Goal: Task Accomplishment & Management: Use online tool/utility

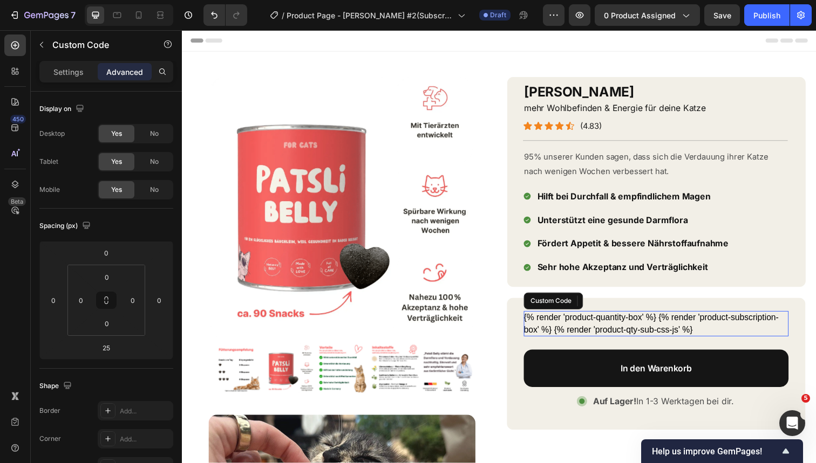
click at [580, 331] on div "{% render 'product-quantity-box' %} {% render 'product-subscription-box' %} {% …" at bounding box center [666, 330] width 270 height 26
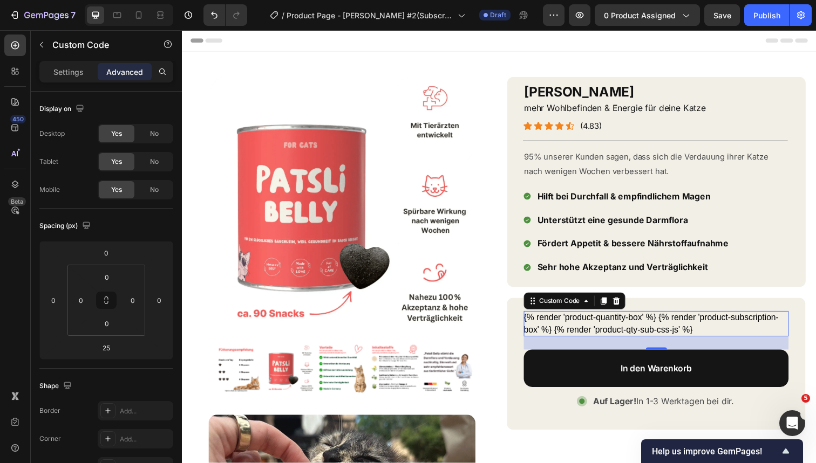
click at [573, 324] on div "{% render 'product-quantity-box' %} {% render 'product-subscription-box' %} {% …" at bounding box center [666, 330] width 270 height 26
click at [66, 81] on div "Settings Advanced" at bounding box center [106, 72] width 134 height 22
click at [66, 74] on p "Settings" at bounding box center [68, 71] width 30 height 11
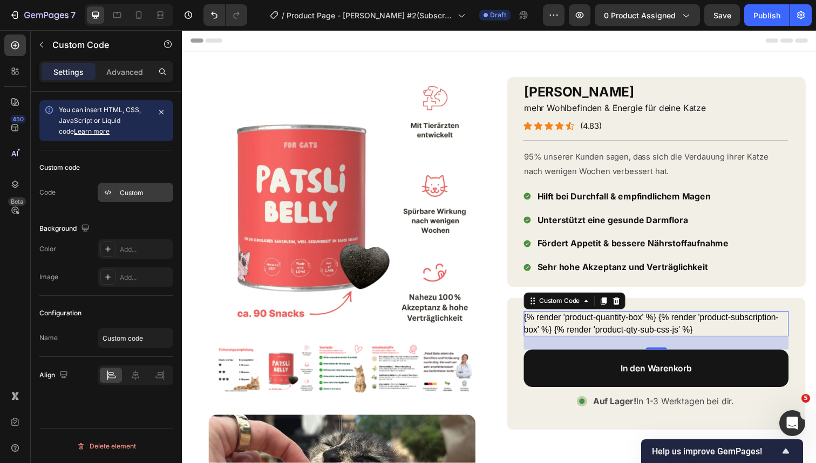
click at [136, 193] on div "Custom" at bounding box center [145, 193] width 51 height 10
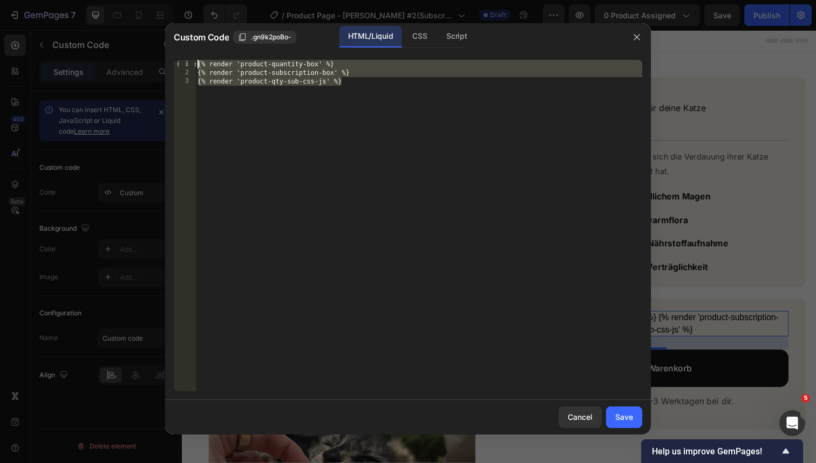
drag, startPoint x: 351, startPoint y: 216, endPoint x: 161, endPoint y: 57, distance: 247.4
click at [161, 57] on div "Custom Code .gn9k2poBo- HTML/Liquid CSS Script {% render 'product-qty-sub-css-j…" at bounding box center [408, 231] width 816 height 463
type textarea "{% render 'product-quantity-box' %} {% render 'product-subscription-box' %}"
click at [639, 37] on icon "button" at bounding box center [636, 37] width 9 height 9
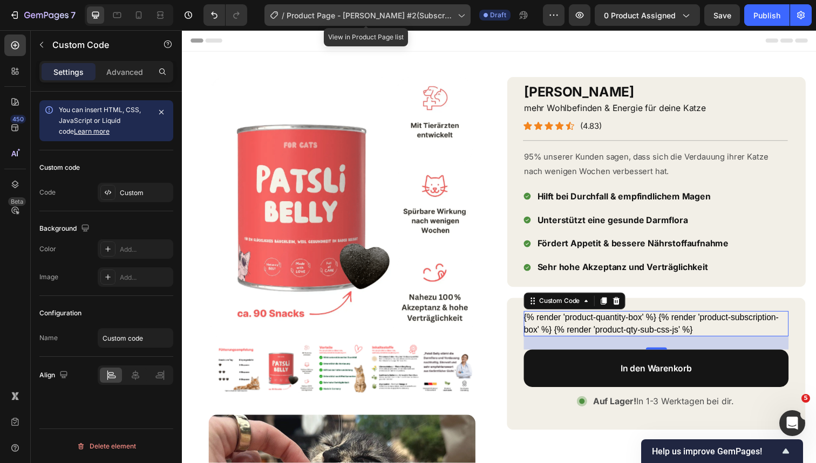
click at [369, 15] on span "Product Page - [PERSON_NAME] #2(Subscription)" at bounding box center [369, 15] width 167 height 11
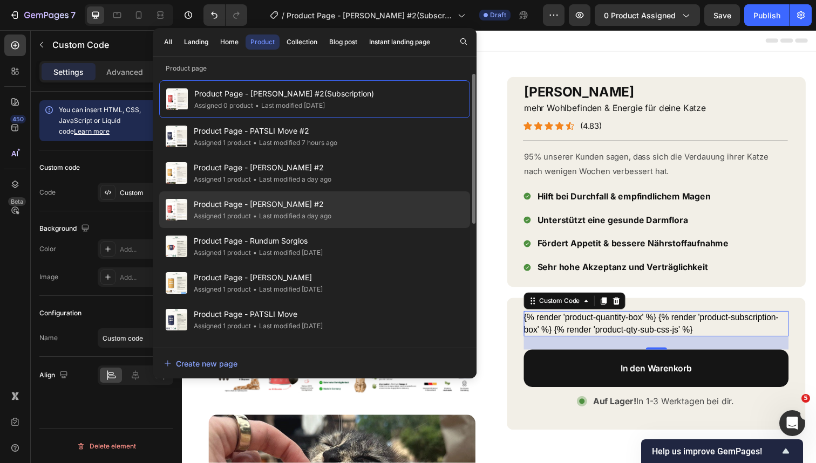
click at [324, 209] on span "Product Page - [PERSON_NAME] #2" at bounding box center [263, 204] width 138 height 13
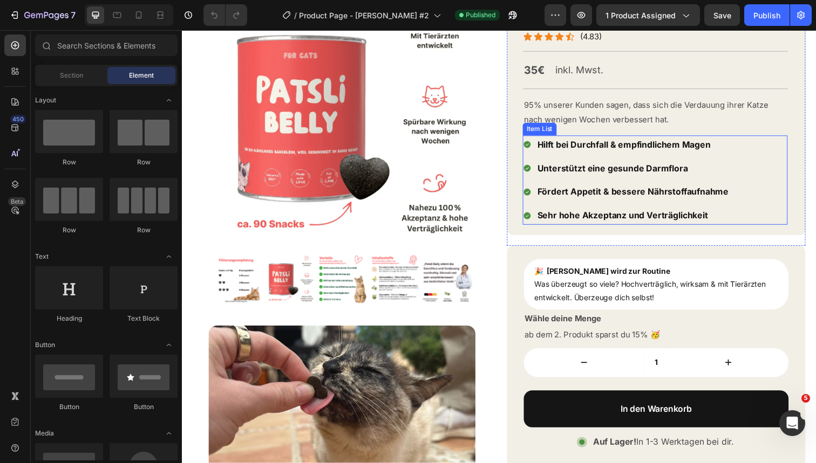
scroll to position [124, 0]
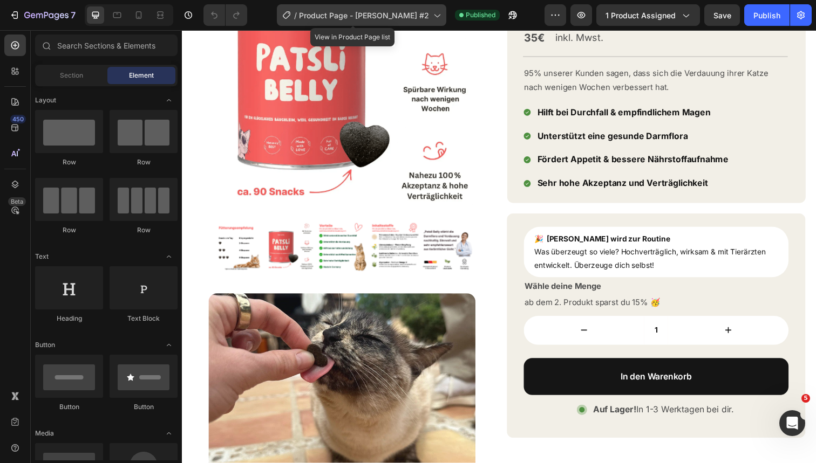
click at [362, 20] on span "Product Page - [PERSON_NAME] #2" at bounding box center [364, 15] width 130 height 11
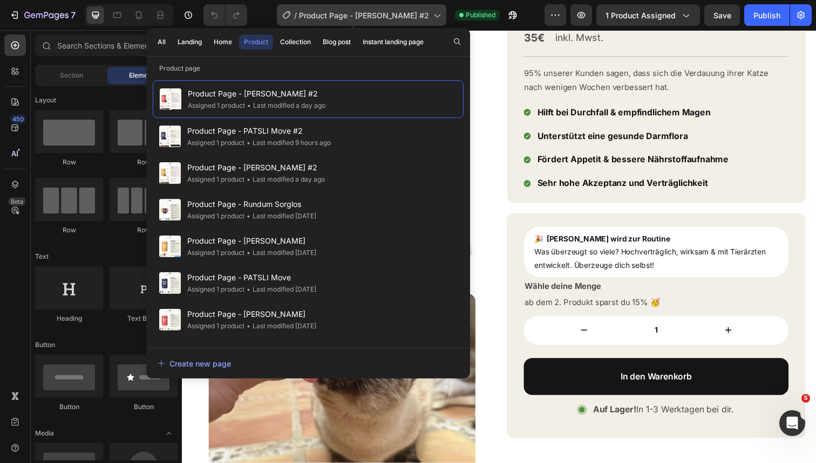
click at [396, 21] on div "/ Product Page - PATSLI Belly #2" at bounding box center [361, 15] width 169 height 22
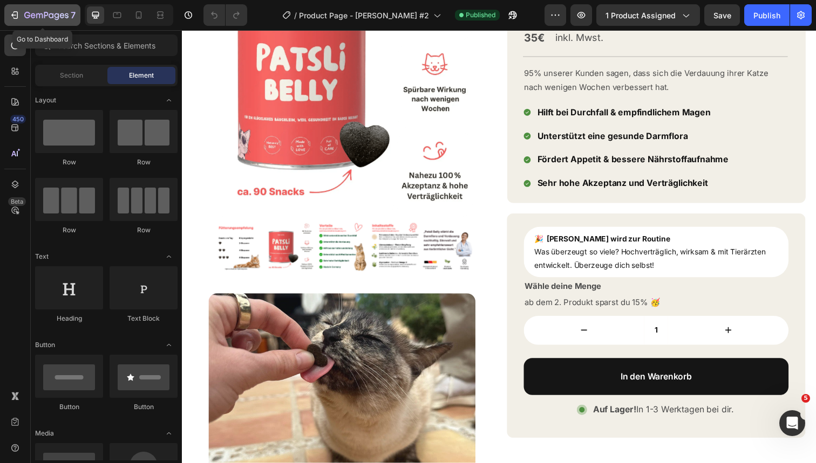
click at [60, 13] on icon "button" at bounding box center [46, 15] width 44 height 9
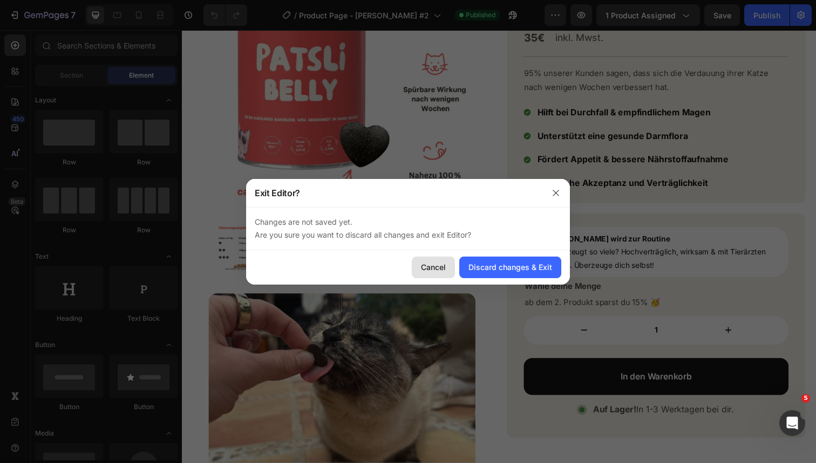
click at [437, 265] on div "Cancel" at bounding box center [433, 267] width 25 height 11
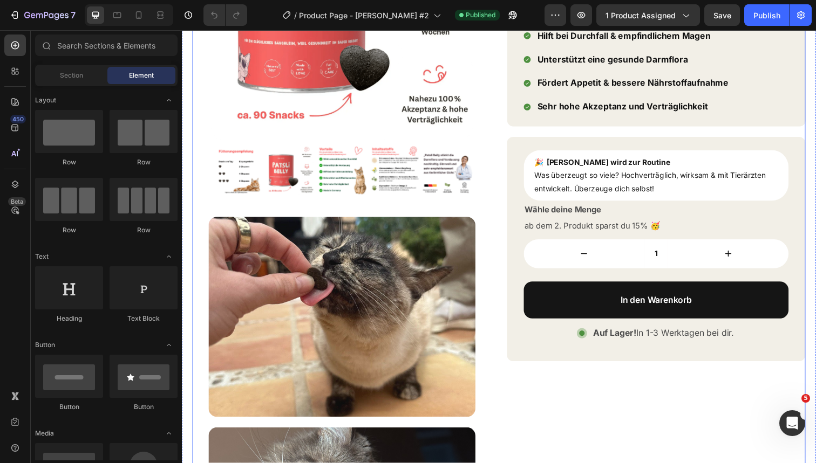
scroll to position [212, 0]
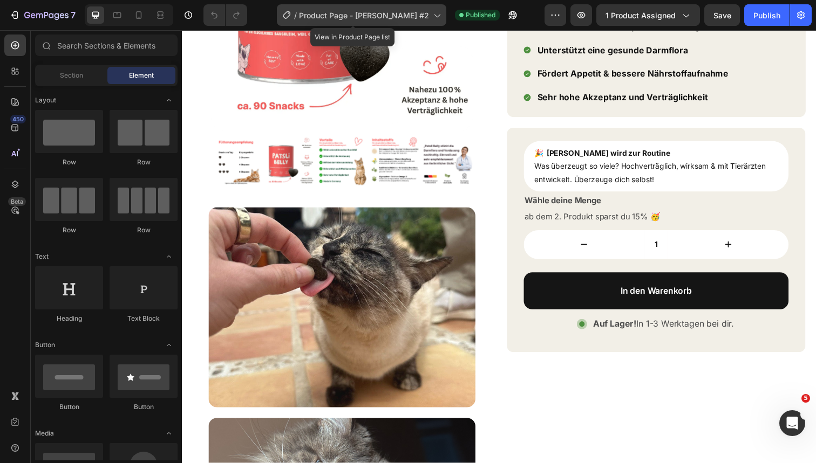
click at [369, 13] on span "Product Page - [PERSON_NAME] #2" at bounding box center [364, 15] width 130 height 11
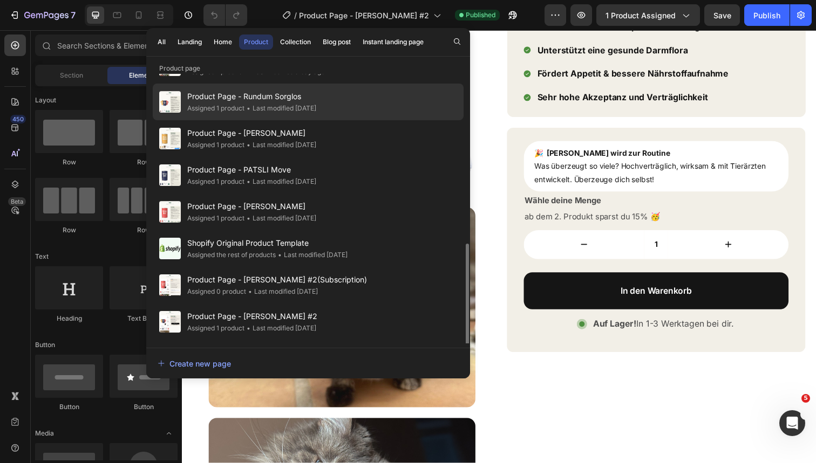
scroll to position [215, 0]
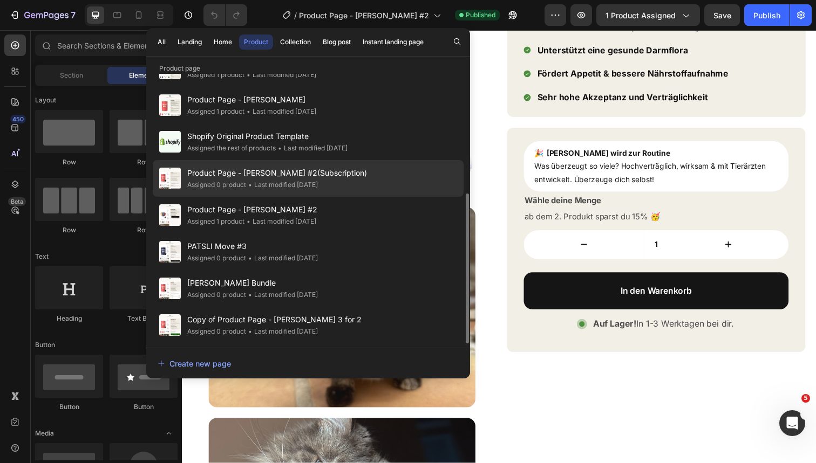
click at [353, 185] on div "Product Page - PATSLI Belly #2(Subscription) Assigned 0 product • Last modified…" at bounding box center [308, 178] width 311 height 37
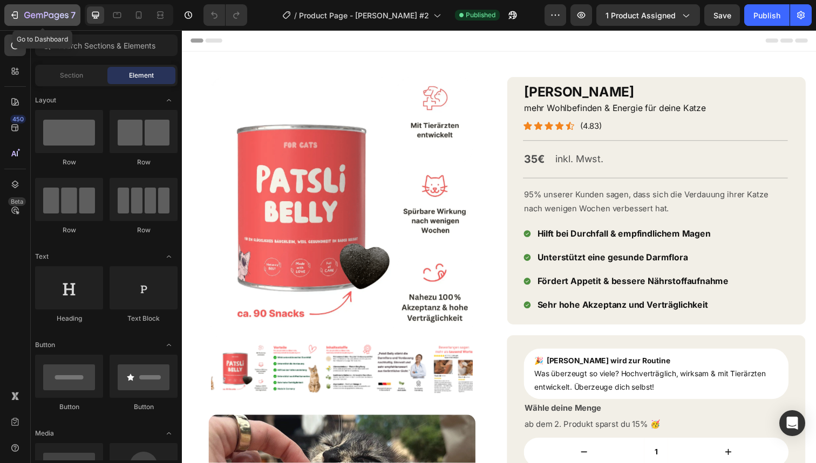
click at [35, 20] on icon "button" at bounding box center [46, 15] width 44 height 9
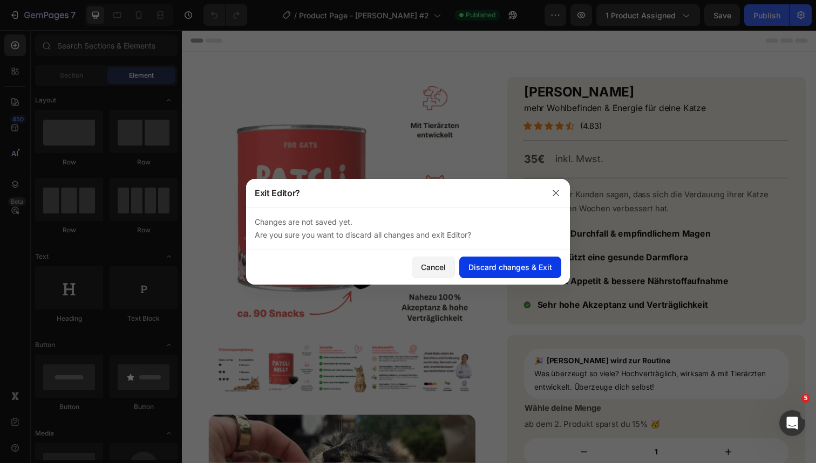
click at [508, 265] on div "Discard changes & Exit" at bounding box center [510, 267] width 84 height 11
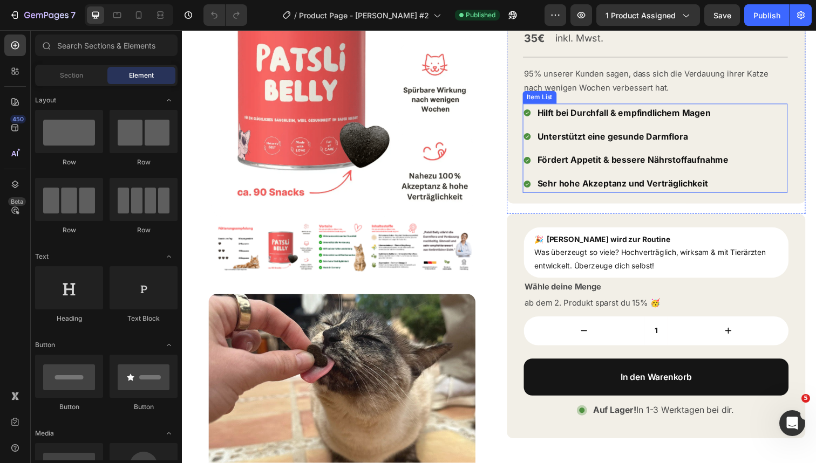
scroll to position [136, 0]
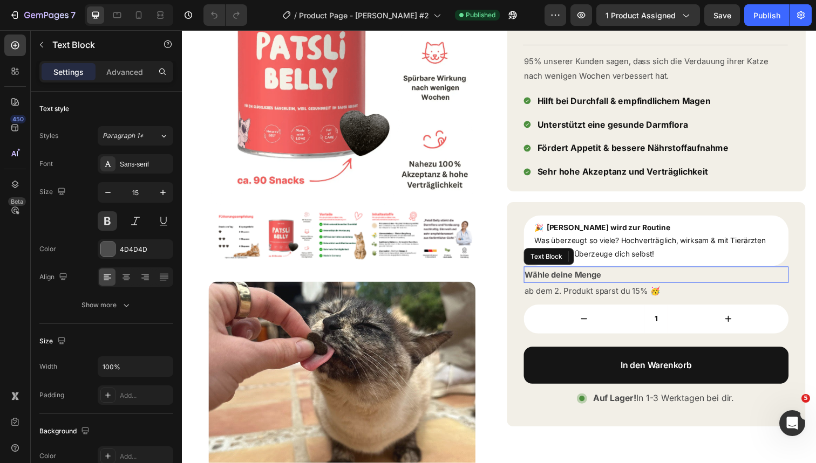
click at [644, 273] on p "Wähle deine Menge" at bounding box center [666, 280] width 268 height 15
click at [619, 257] on icon at bounding box center [616, 261] width 7 height 8
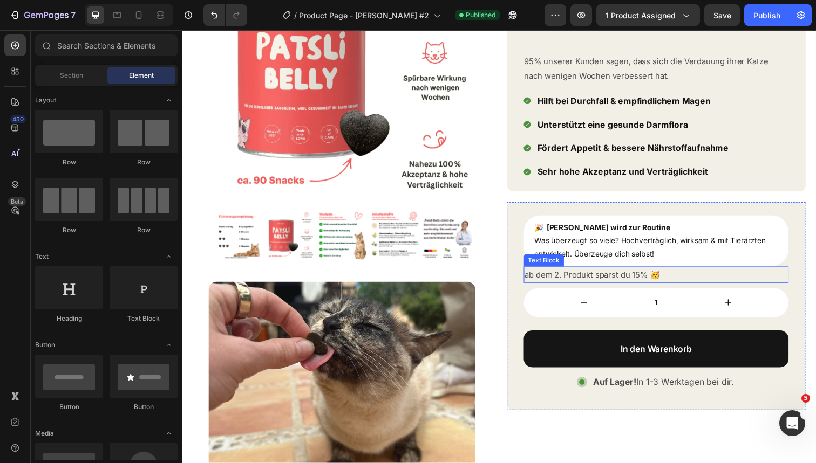
click at [640, 275] on p "ab dem 2. Produkt sparst du 15% 🥳" at bounding box center [666, 280] width 268 height 15
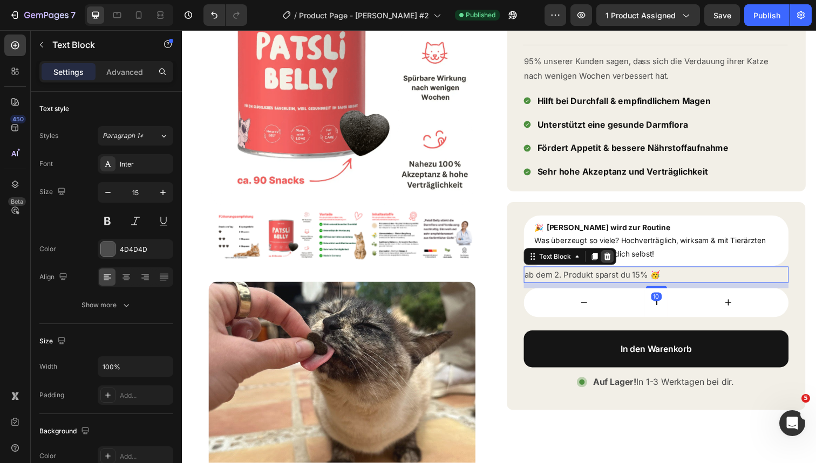
click at [615, 258] on icon at bounding box center [616, 261] width 7 height 8
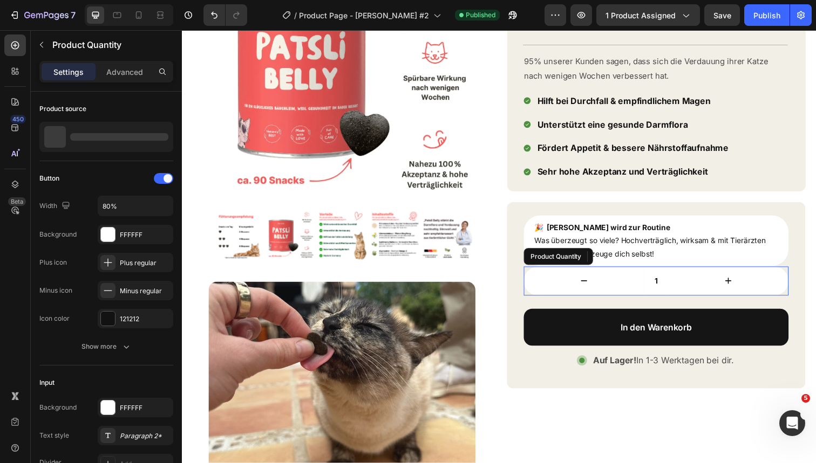
click at [617, 272] on button "decrement" at bounding box center [592, 287] width 123 height 30
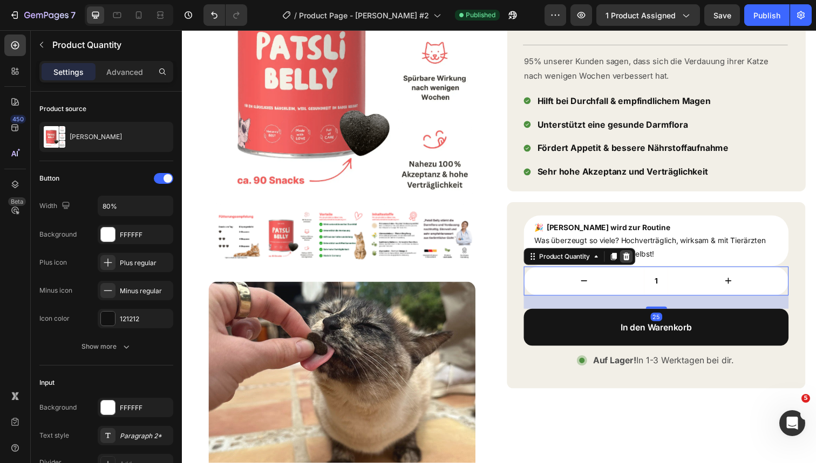
click at [639, 262] on icon at bounding box center [635, 261] width 9 height 9
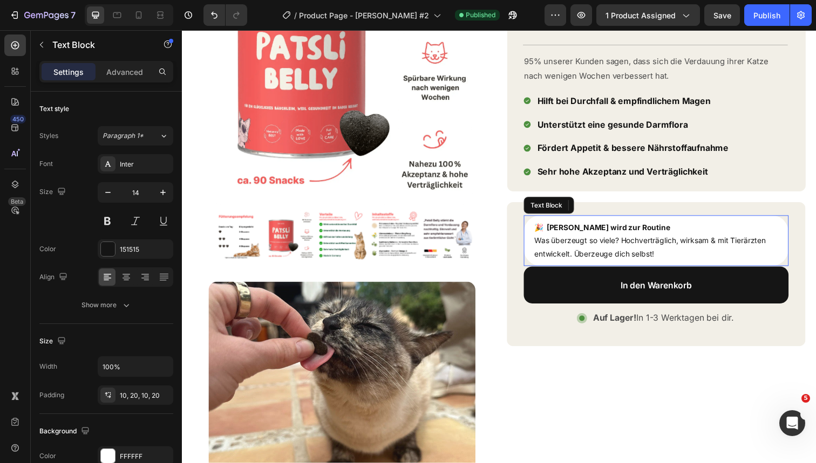
click at [685, 229] on p "🎉 [PERSON_NAME] wird zur Routine Was überzeugt so viele? Hochverträglich, wirks…" at bounding box center [666, 245] width 249 height 41
click at [621, 208] on div at bounding box center [615, 209] width 13 height 13
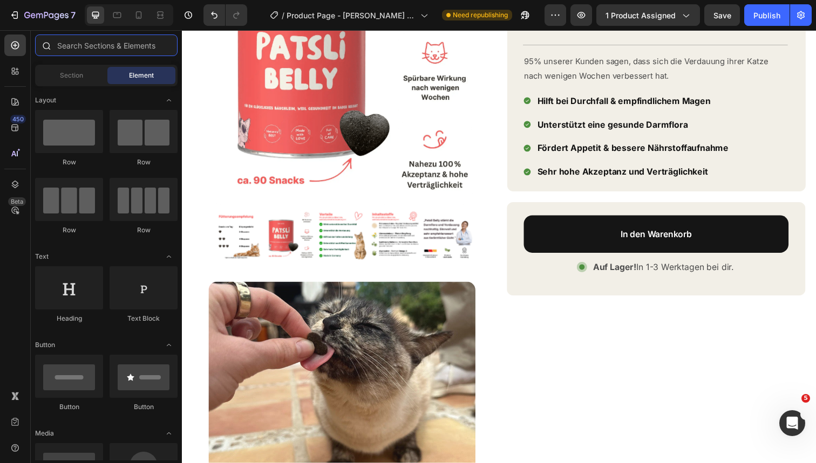
click at [61, 51] on input "text" at bounding box center [106, 46] width 142 height 22
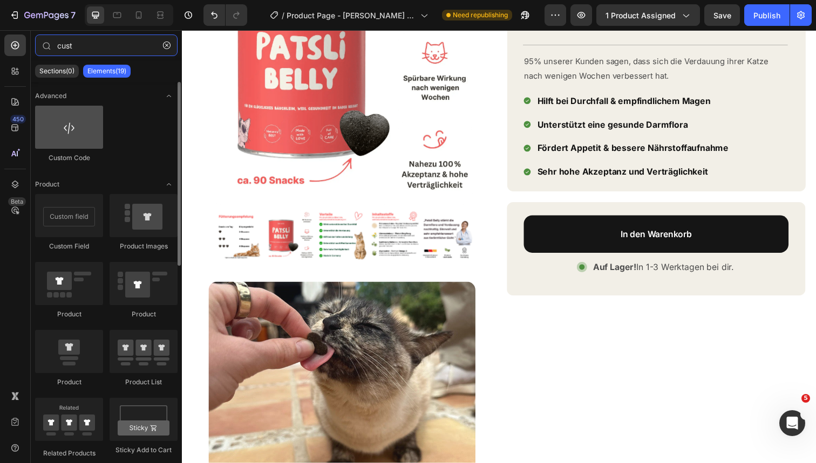
type input "cust"
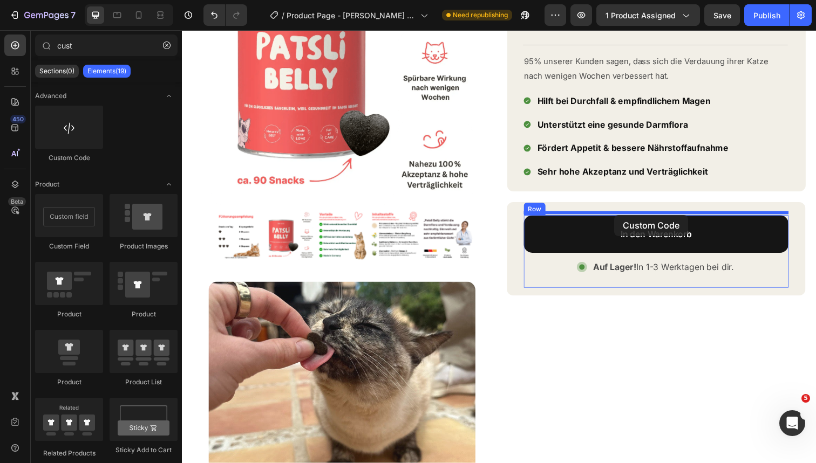
drag, startPoint x: 250, startPoint y: 162, endPoint x: 623, endPoint y: 219, distance: 377.0
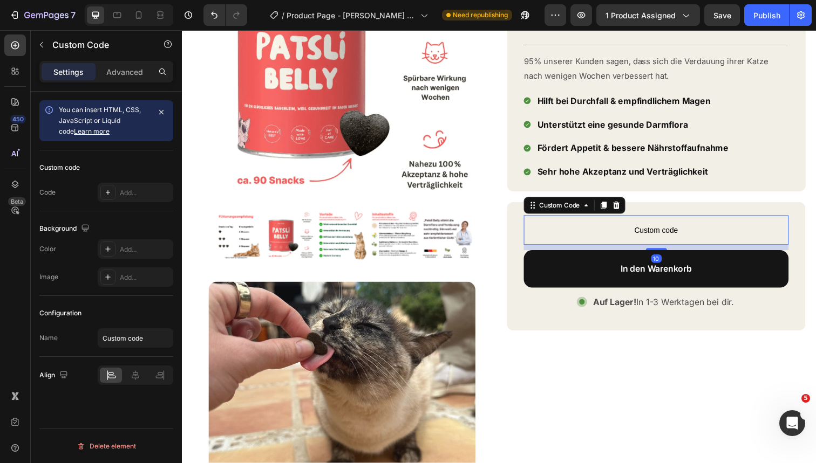
click at [584, 232] on span "Custom code" at bounding box center [666, 234] width 270 height 13
click at [139, 194] on div "Add..." at bounding box center [145, 193] width 51 height 10
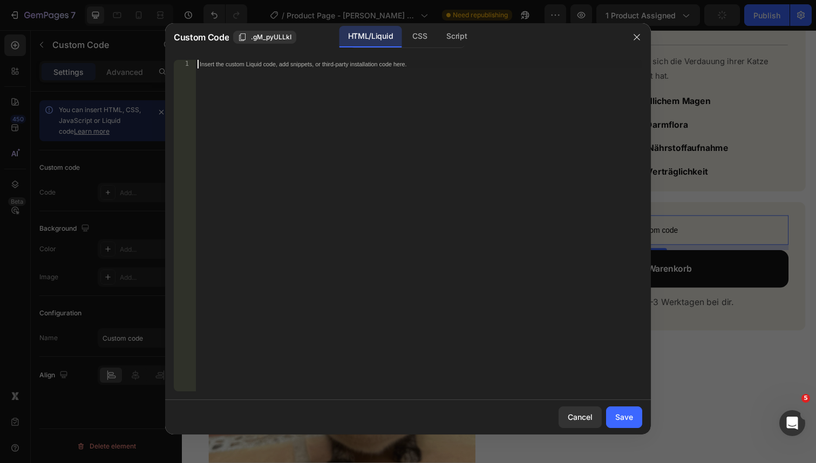
click at [289, 126] on div "Insert the custom Liquid code, add snippets, or third-party installation code h…" at bounding box center [418, 234] width 447 height 349
paste textarea "{% render 'product-qty-sub-css-js' %}"
type textarea "{% render 'product-qty-sub-css-js' %}"
click at [633, 425] on button "Save" at bounding box center [624, 418] width 36 height 22
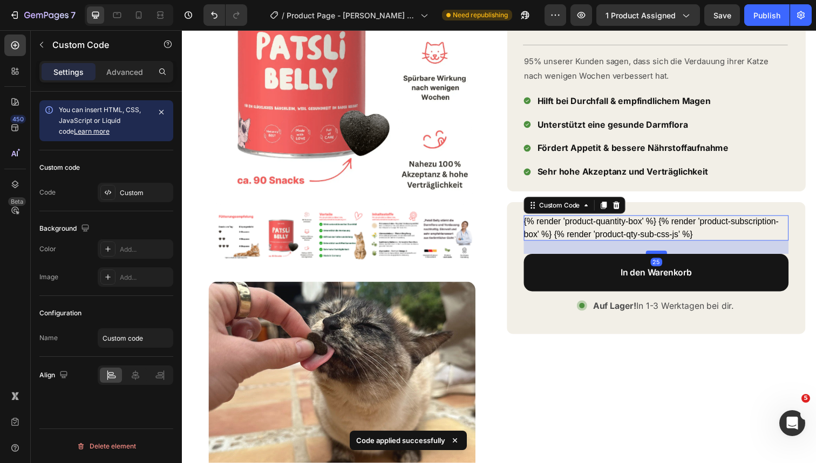
drag, startPoint x: 670, startPoint y: 246, endPoint x: 671, endPoint y: 255, distance: 8.3
click at [671, 256] on div at bounding box center [666, 257] width 22 height 3
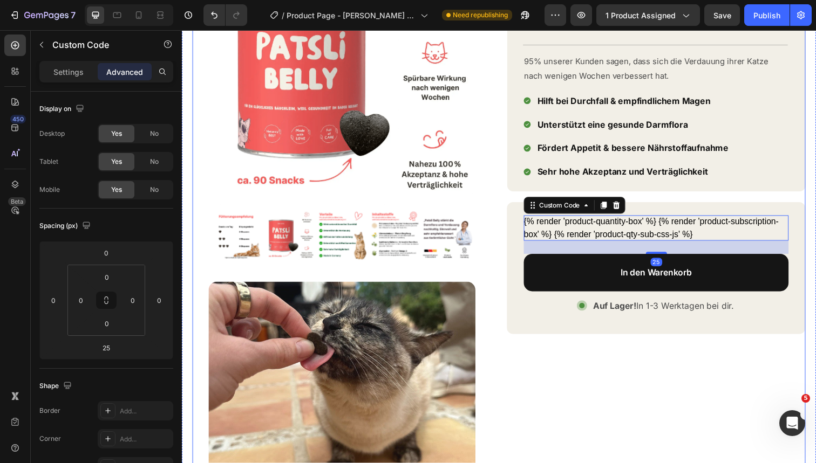
click at [679, 381] on div "Patsli Belly Heading mehr Wohlbefinden & Energie für deine Katze Heading Icon I…" at bounding box center [665, 324] width 305 height 765
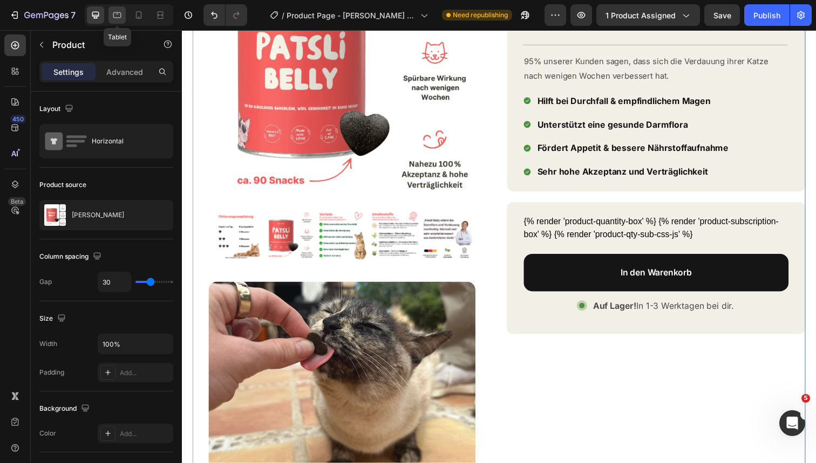
click at [120, 17] on icon at bounding box center [117, 15] width 8 height 6
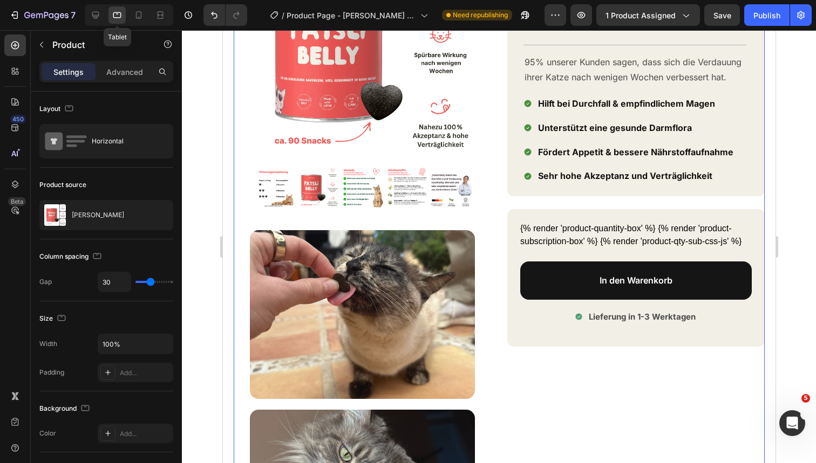
scroll to position [10, 0]
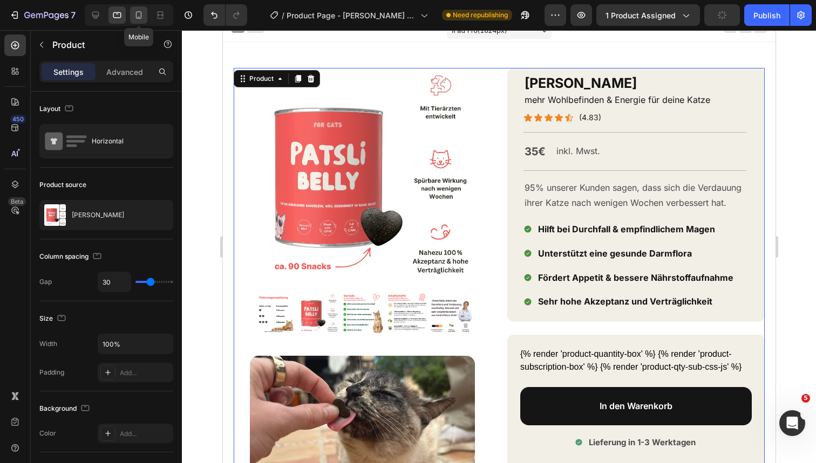
click at [139, 18] on icon at bounding box center [139, 15] width 6 height 8
type input "0"
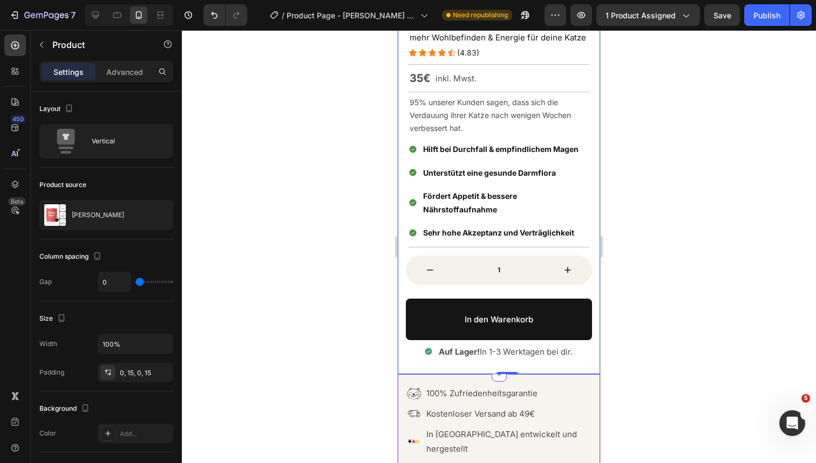
scroll to position [261, 0]
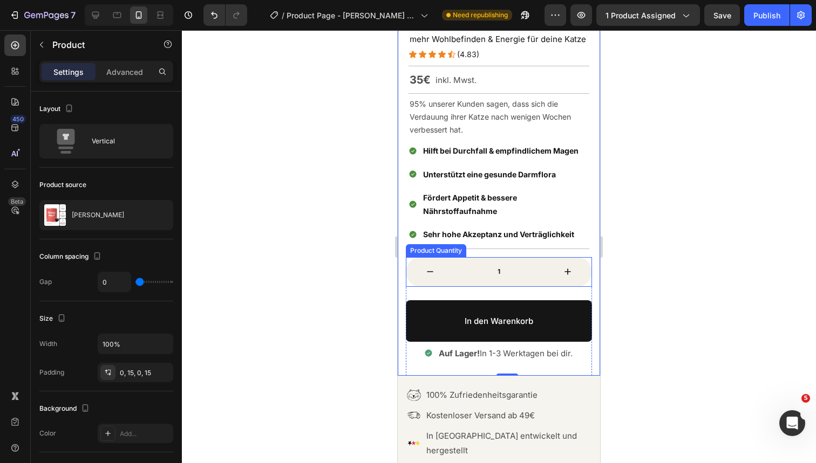
click at [516, 259] on input "1" at bounding box center [498, 272] width 89 height 30
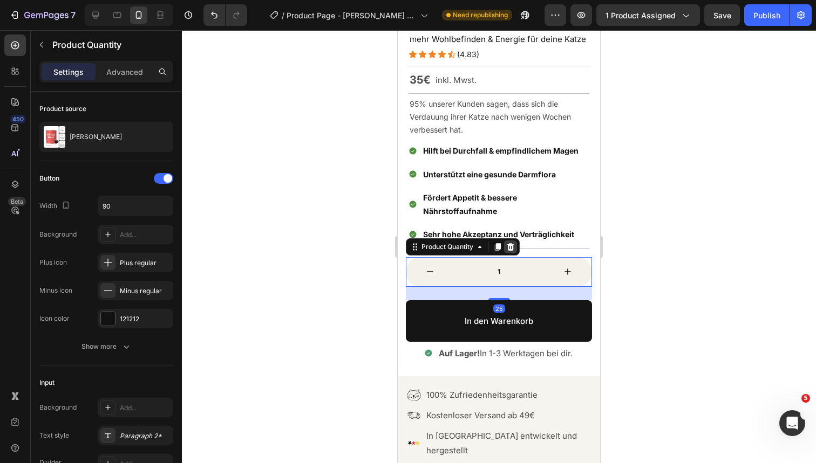
click at [511, 243] on icon at bounding box center [510, 247] width 7 height 8
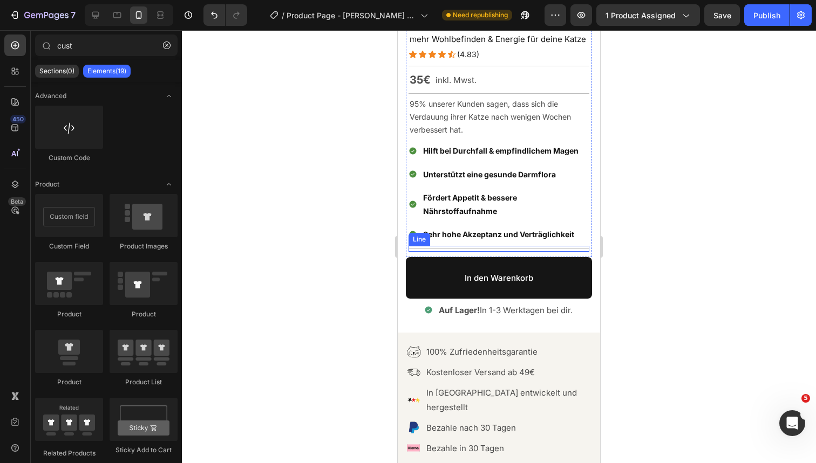
click at [503, 248] on div "Title Line" at bounding box center [498, 249] width 181 height 6
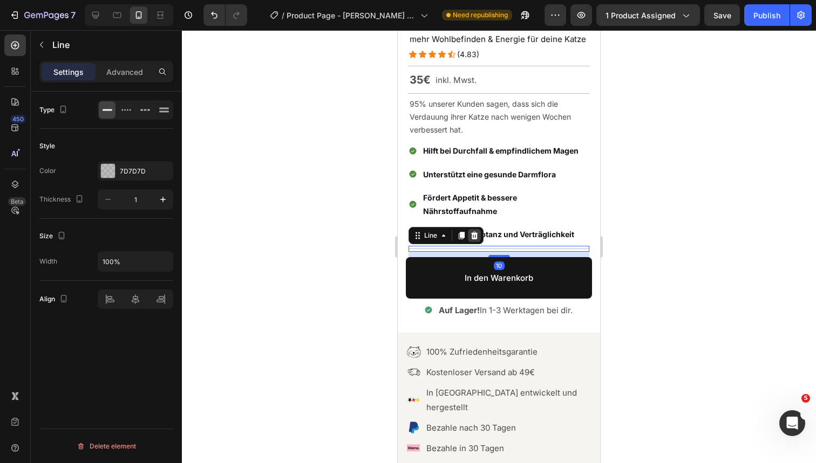
click at [476, 235] on icon at bounding box center [474, 235] width 7 height 8
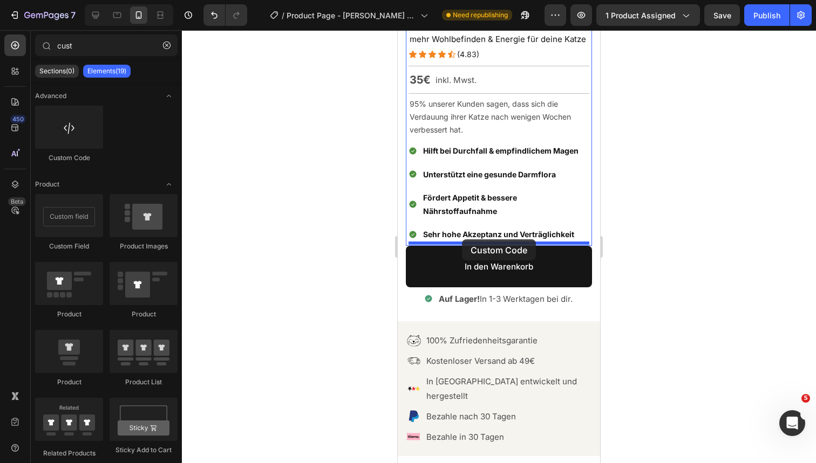
drag, startPoint x: 467, startPoint y: 153, endPoint x: 462, endPoint y: 239, distance: 86.4
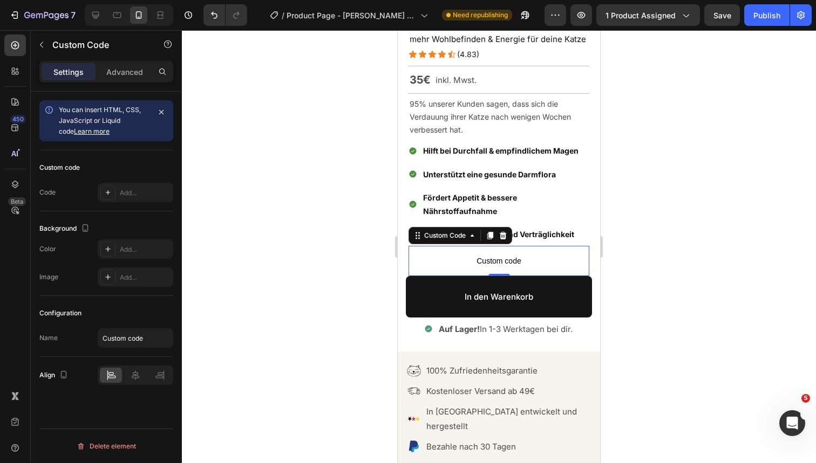
click at [555, 257] on span "Custom code" at bounding box center [498, 261] width 181 height 13
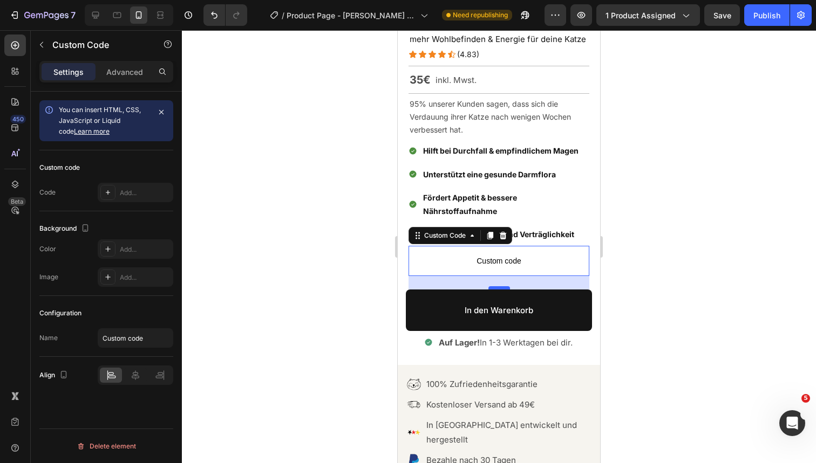
drag, startPoint x: 503, startPoint y: 271, endPoint x: 504, endPoint y: 285, distance: 13.5
click at [504, 286] on div at bounding box center [499, 287] width 22 height 3
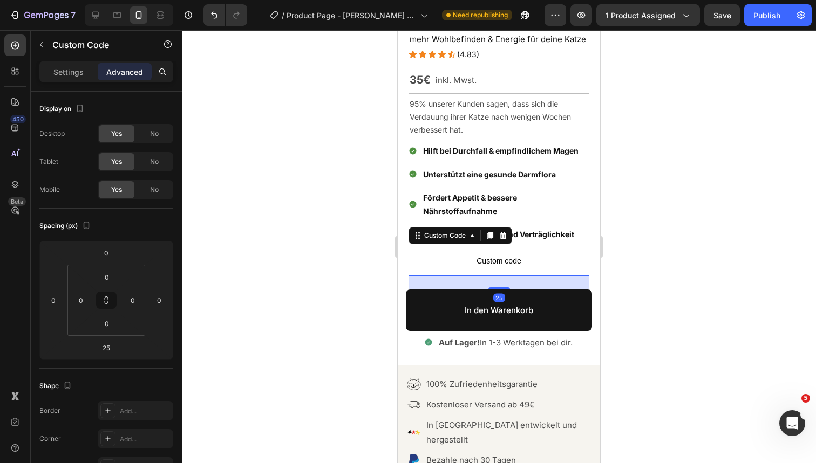
click at [690, 251] on div at bounding box center [499, 246] width 634 height 433
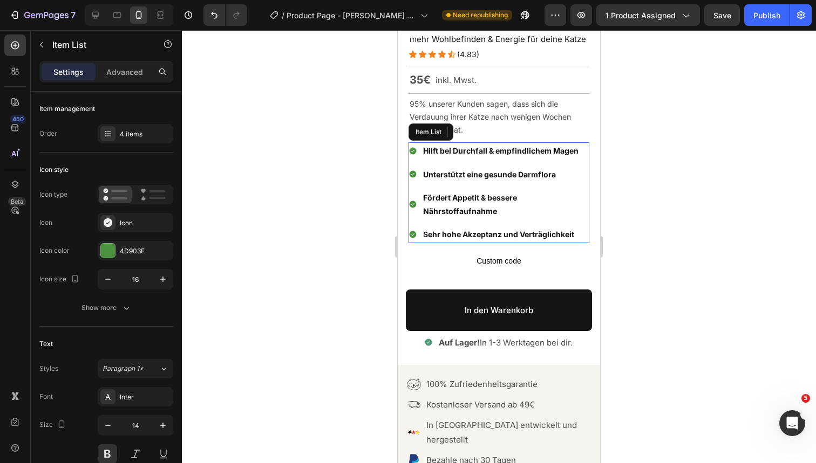
click at [575, 236] on p "Sehr hohe Akzeptanz und Verträglichkeit" at bounding box center [505, 234] width 165 height 13
click at [470, 261] on span "Custom code" at bounding box center [498, 261] width 181 height 13
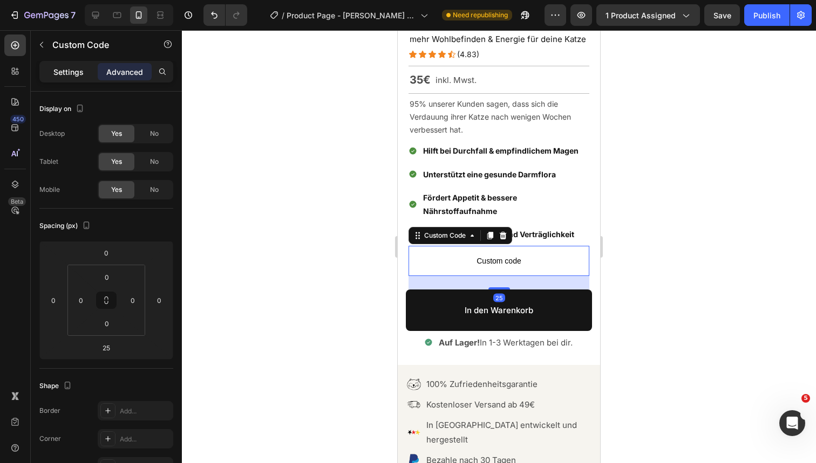
click at [56, 74] on p "Settings" at bounding box center [68, 71] width 30 height 11
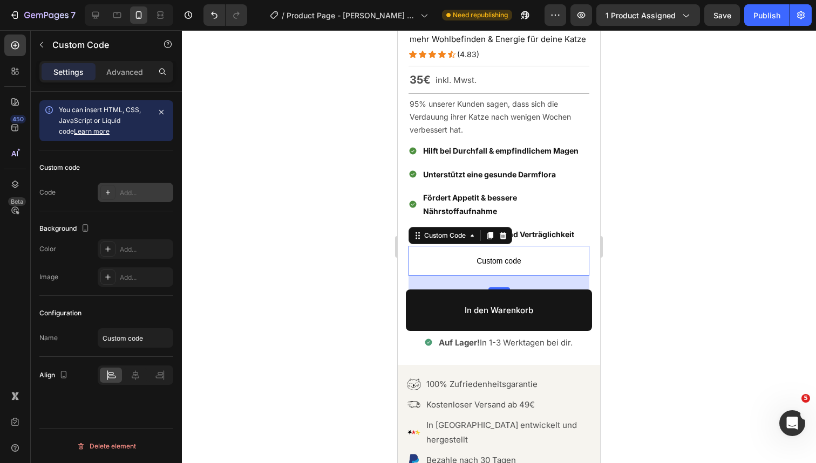
click at [133, 192] on div "Add..." at bounding box center [145, 193] width 51 height 10
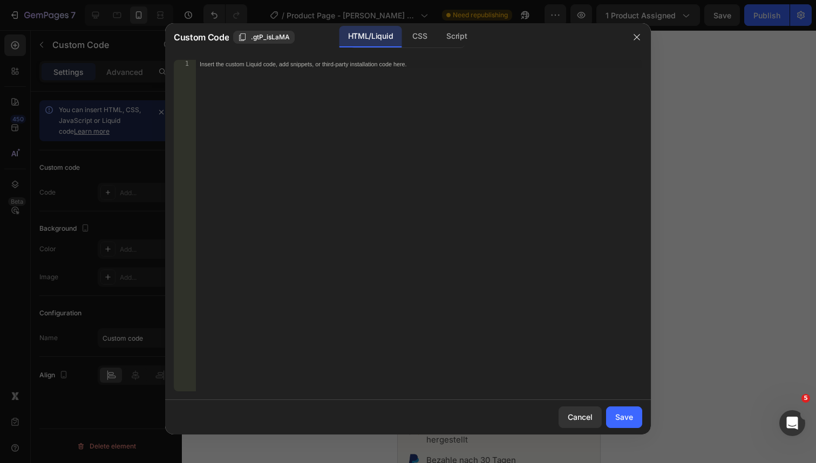
click at [292, 122] on div "Insert the custom Liquid code, add snippets, or third-party installation code h…" at bounding box center [418, 234] width 447 height 349
paste textarea "{% render 'product-qty-sub-css-js' %}"
type textarea "{% render 'product-qty-sub-css-js' %}"
click at [621, 414] on div "Save" at bounding box center [624, 417] width 18 height 11
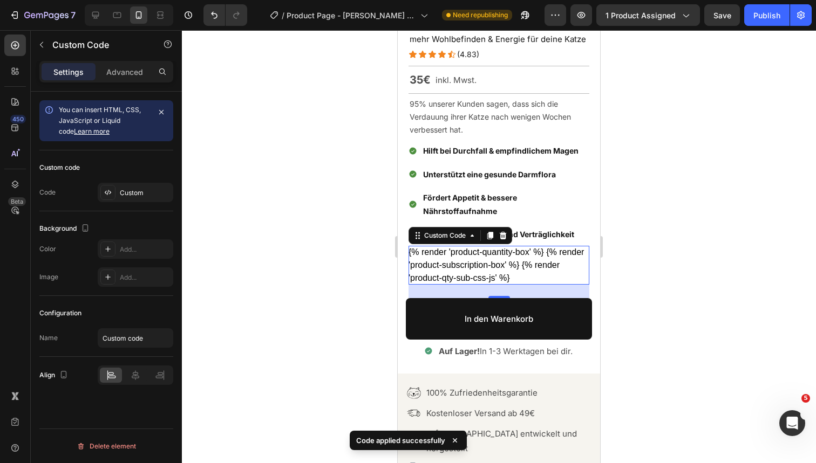
click at [673, 186] on div at bounding box center [499, 246] width 634 height 433
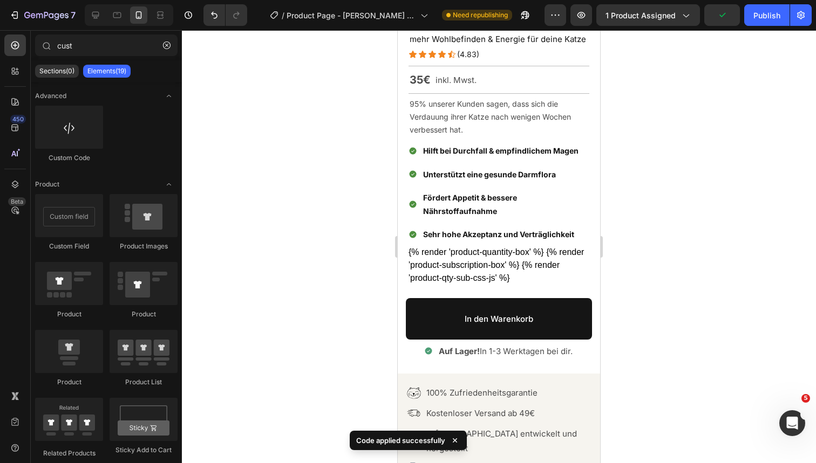
click at [129, 18] on div at bounding box center [129, 15] width 88 height 22
click at [122, 18] on icon at bounding box center [117, 15] width 11 height 11
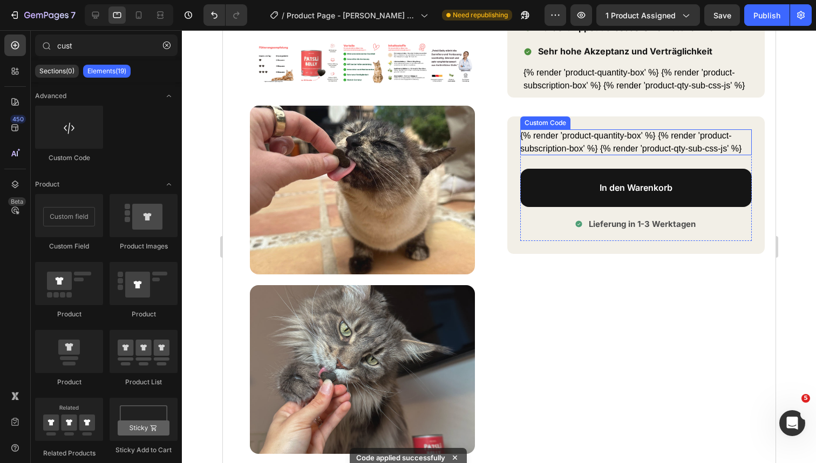
click at [565, 132] on div "{% render 'product-quantity-box' %} {% render 'product-subscription-box' %} {% …" at bounding box center [634, 142] width 231 height 26
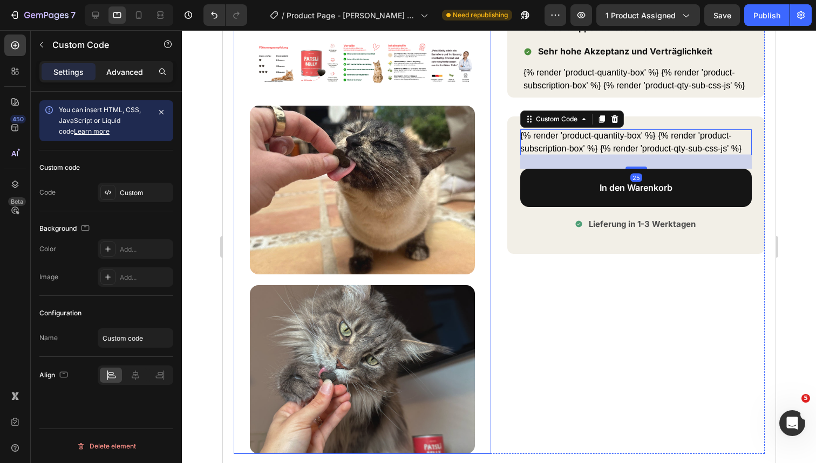
click at [104, 77] on div "Advanced" at bounding box center [125, 71] width 54 height 17
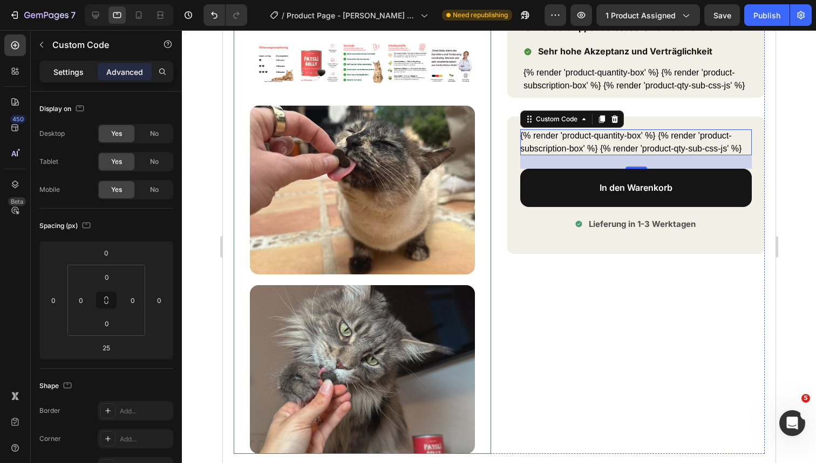
click at [69, 68] on p "Settings" at bounding box center [68, 71] width 30 height 11
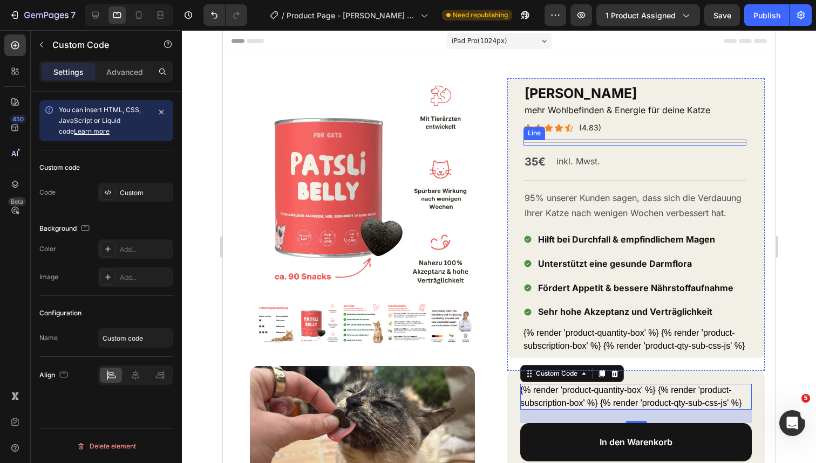
click at [650, 142] on div "Title Line" at bounding box center [634, 143] width 223 height 6
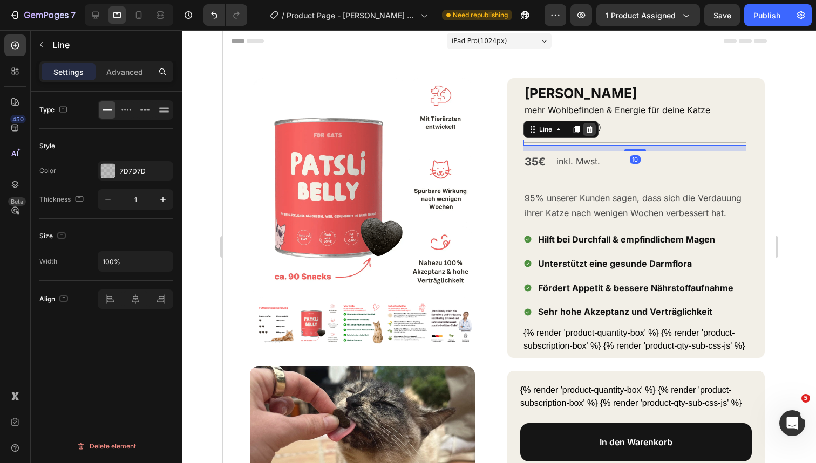
click at [592, 128] on icon at bounding box center [588, 129] width 9 height 9
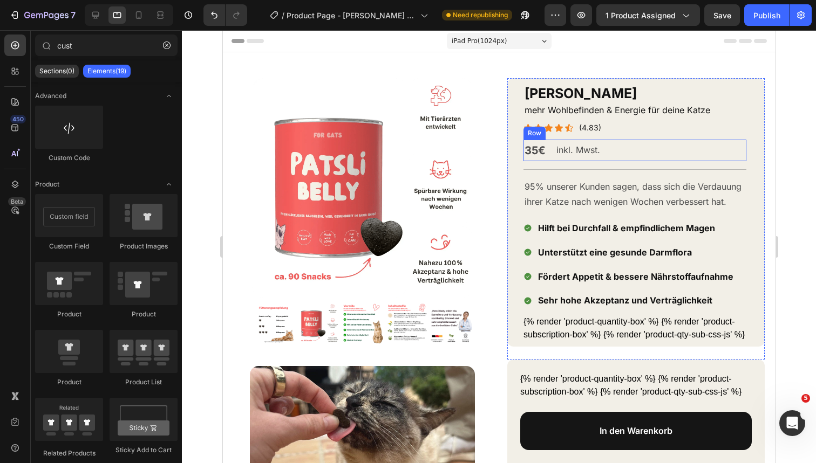
click at [630, 149] on div "35€ Text Block inkl. Mwst. Text Block Row" at bounding box center [634, 151] width 223 height 22
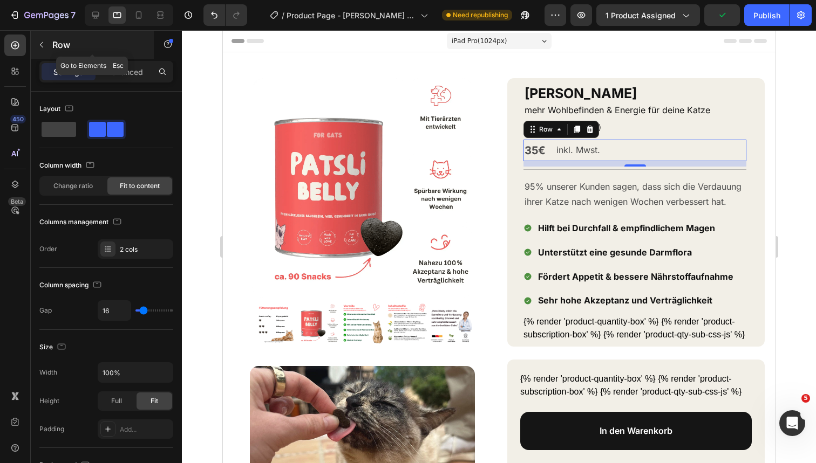
click at [43, 48] on icon "button" at bounding box center [41, 44] width 9 height 9
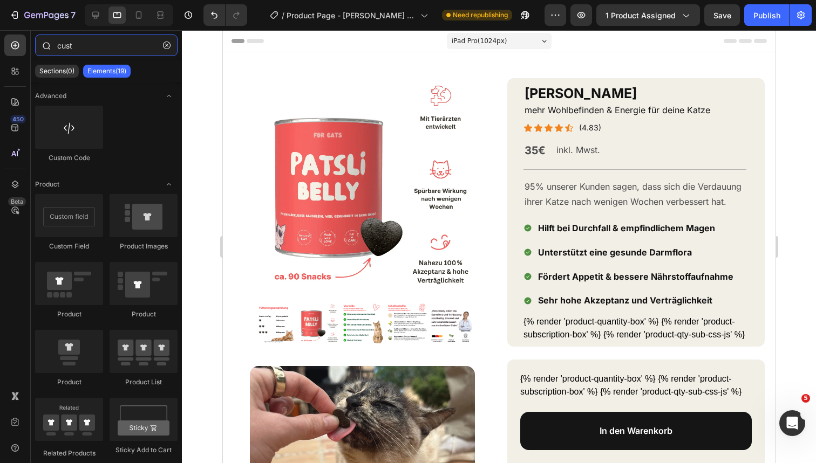
click at [68, 46] on input "cust" at bounding box center [106, 46] width 142 height 22
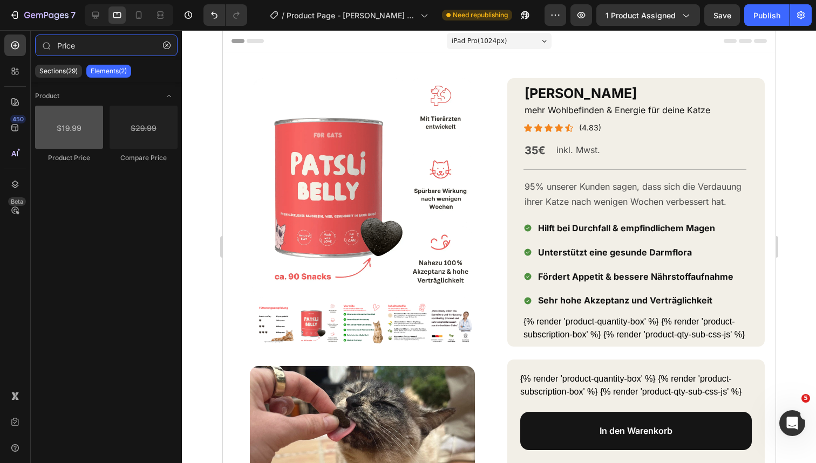
type input "Price"
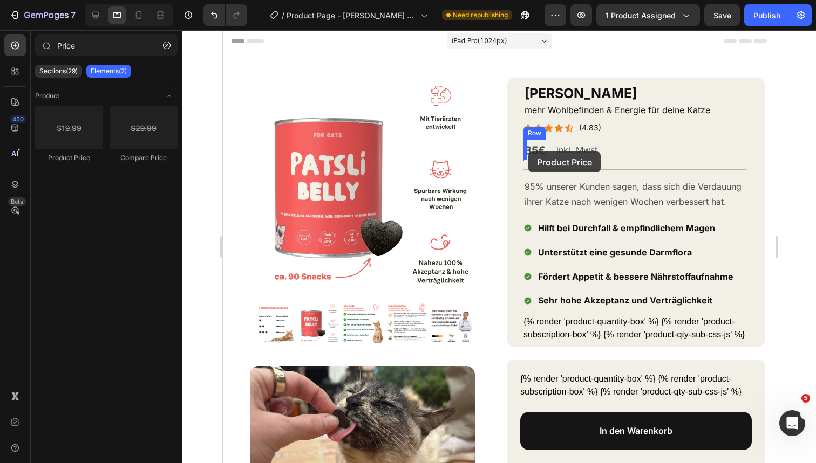
drag, startPoint x: 282, startPoint y: 163, endPoint x: 527, endPoint y: 152, distance: 246.2
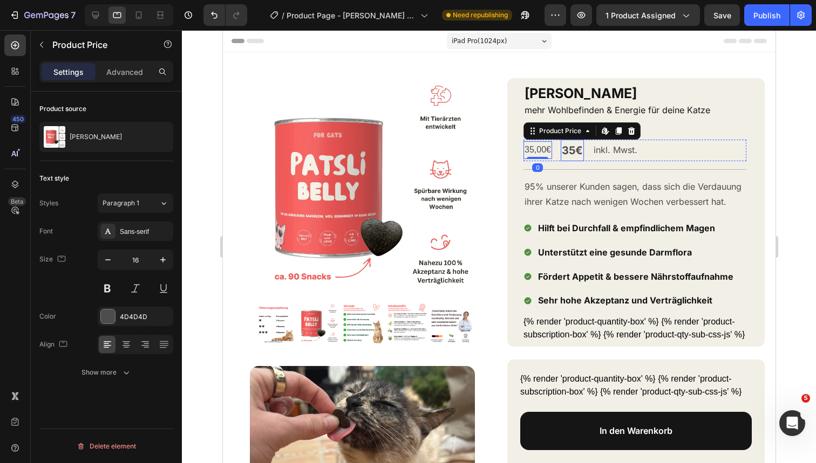
click at [570, 149] on p "35€" at bounding box center [571, 150] width 21 height 19
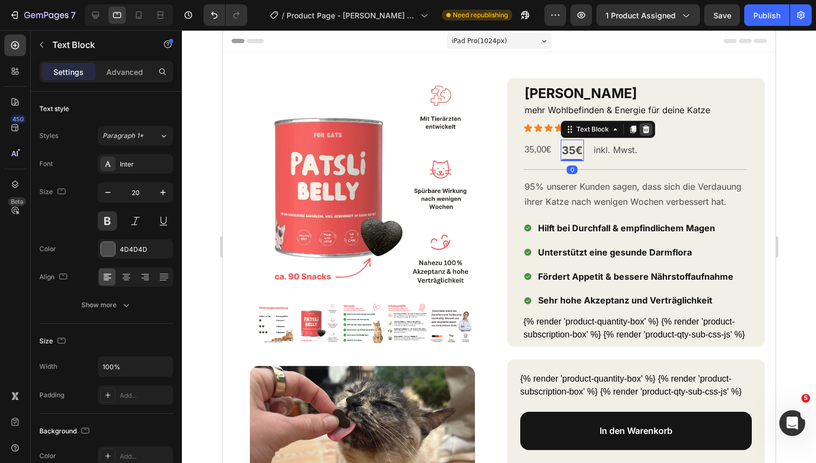
click at [652, 128] on div at bounding box center [645, 129] width 13 height 13
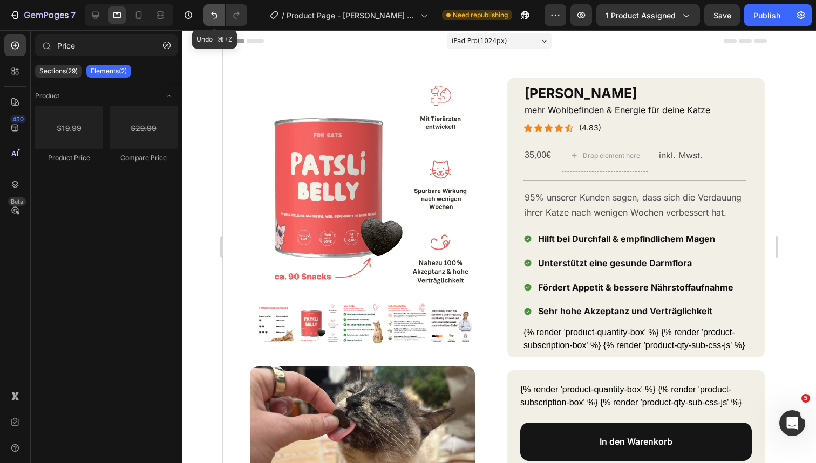
click at [215, 16] on icon "Undo/Redo" at bounding box center [214, 15] width 11 height 11
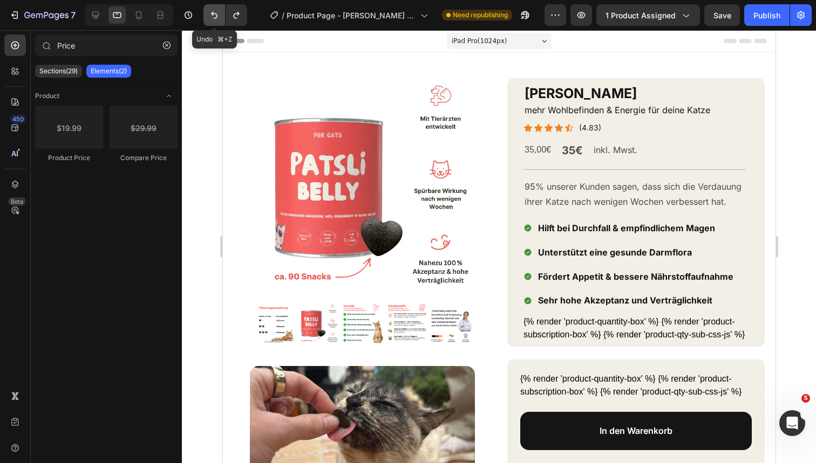
click at [215, 16] on icon "Undo/Redo" at bounding box center [214, 15] width 11 height 11
click at [534, 153] on p "35€" at bounding box center [534, 150] width 21 height 19
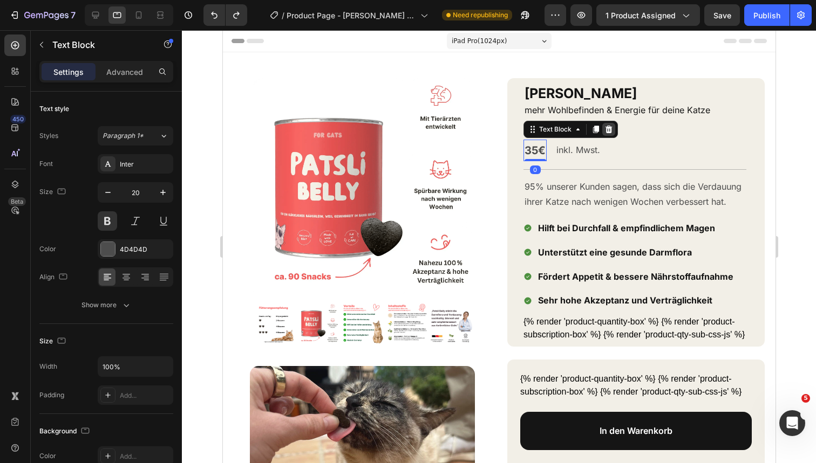
click at [613, 131] on div at bounding box center [607, 129] width 13 height 13
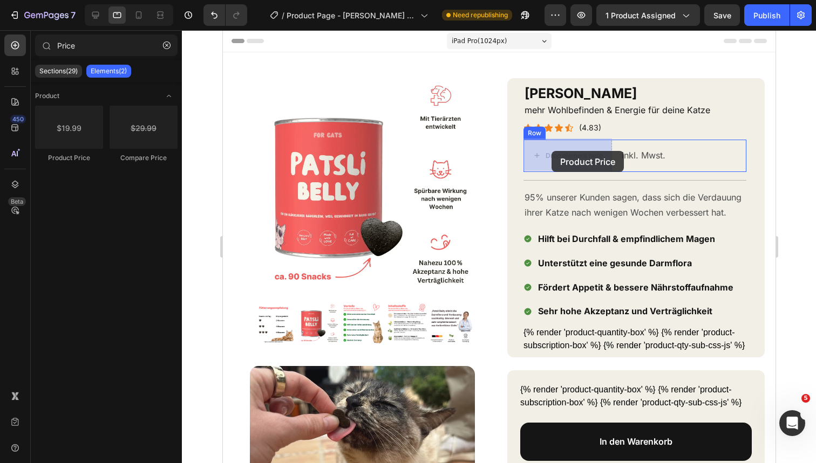
drag, startPoint x: 297, startPoint y: 143, endPoint x: 551, endPoint y: 151, distance: 254.1
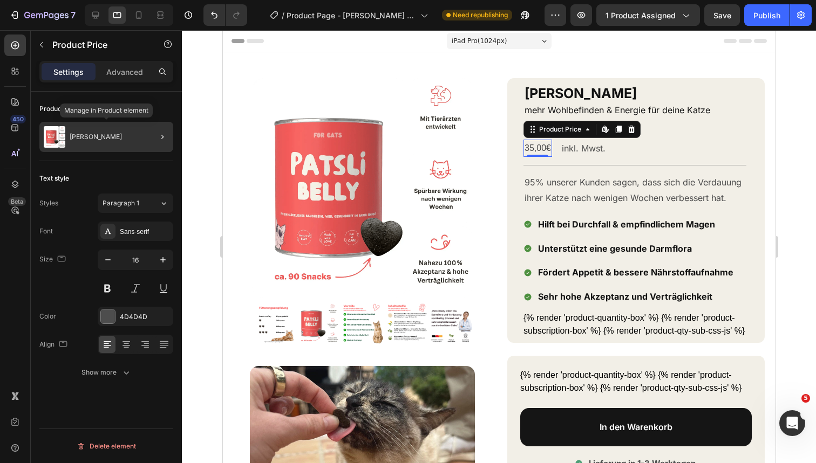
click at [136, 123] on div "Patsli Belly" at bounding box center [106, 137] width 134 height 30
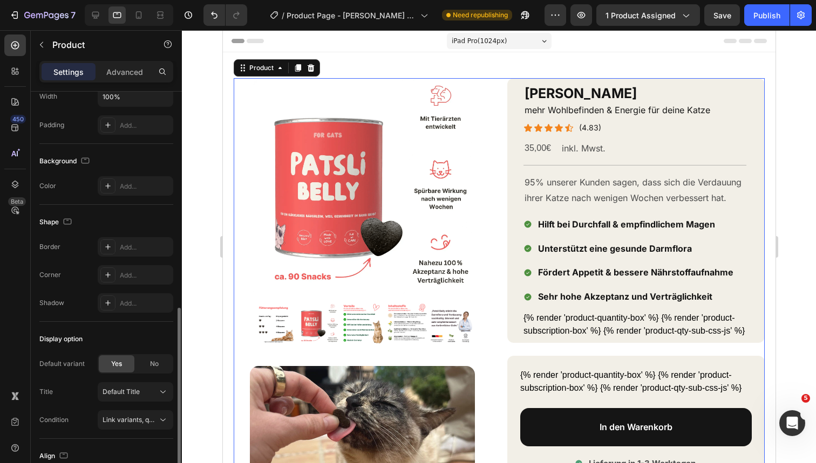
scroll to position [327, 0]
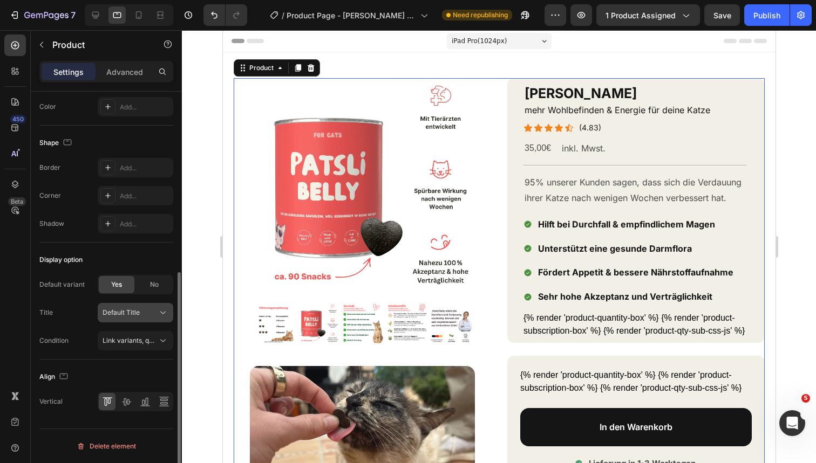
click at [152, 309] on div "Default Title" at bounding box center [128, 313] width 53 height 10
click at [152, 342] on span "Link variants, quantity <br> between same products" at bounding box center [181, 341] width 159 height 8
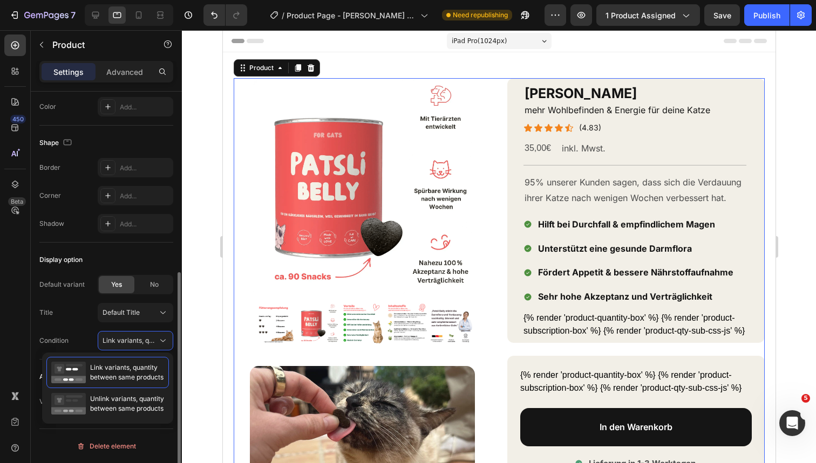
click at [92, 319] on div "Title Default Title" at bounding box center [106, 312] width 134 height 19
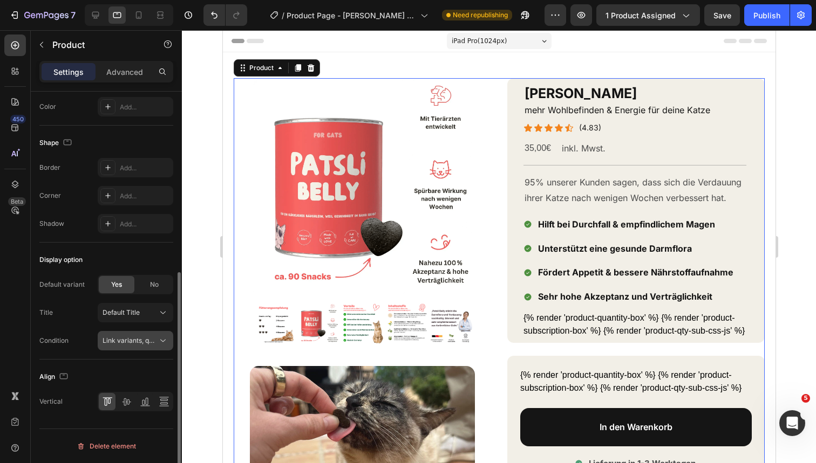
click at [139, 334] on button "Link variants, quantity <br> between same products" at bounding box center [136, 340] width 76 height 19
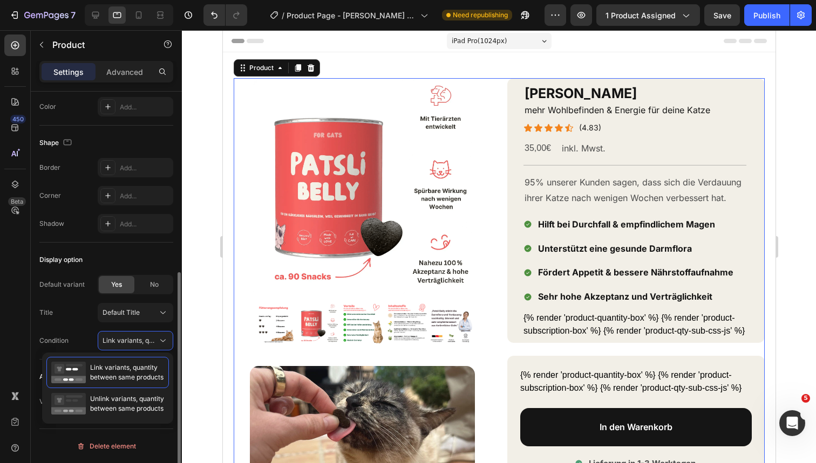
click at [91, 291] on div "Default variant Yes No" at bounding box center [106, 284] width 134 height 19
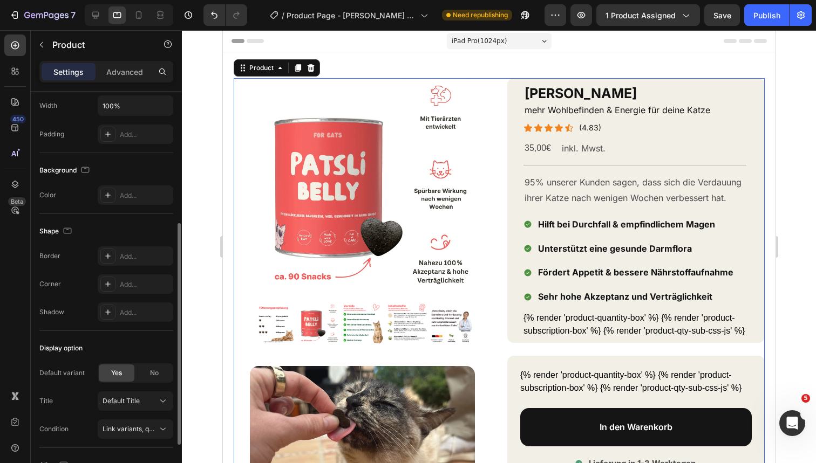
scroll to position [198, 0]
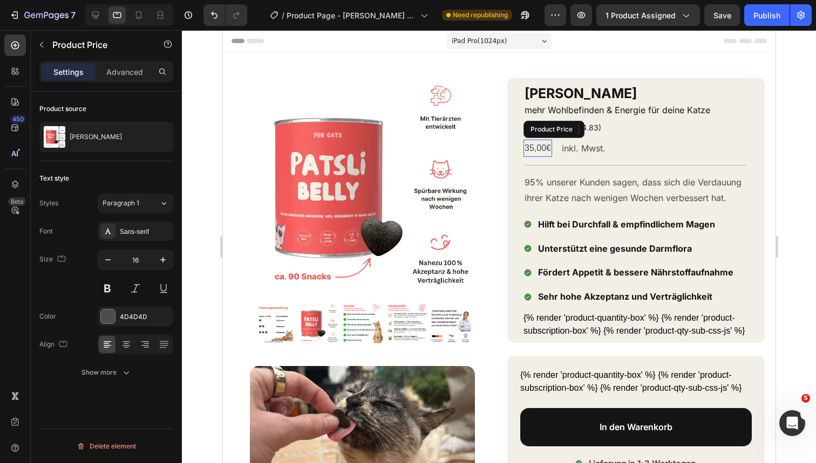
click at [541, 154] on div "35,00€ Product Price Product Price" at bounding box center [537, 149] width 29 height 18
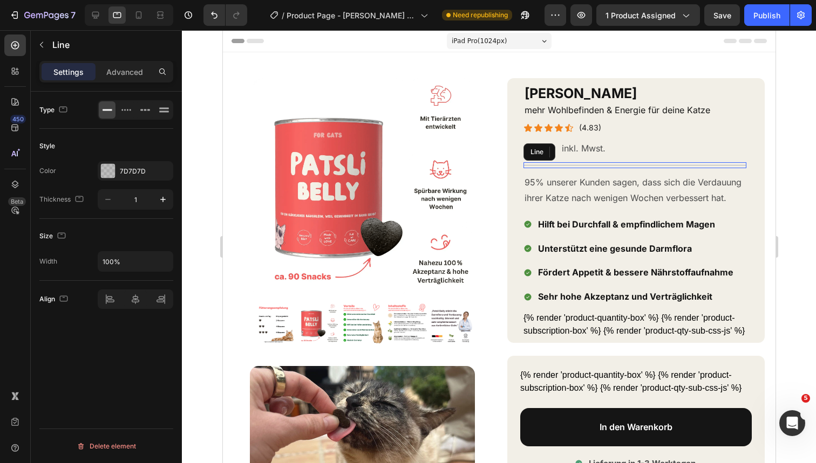
click at [602, 166] on div "Title Line" at bounding box center [634, 165] width 223 height 6
click at [574, 153] on icon at bounding box center [576, 153] width 6 height 8
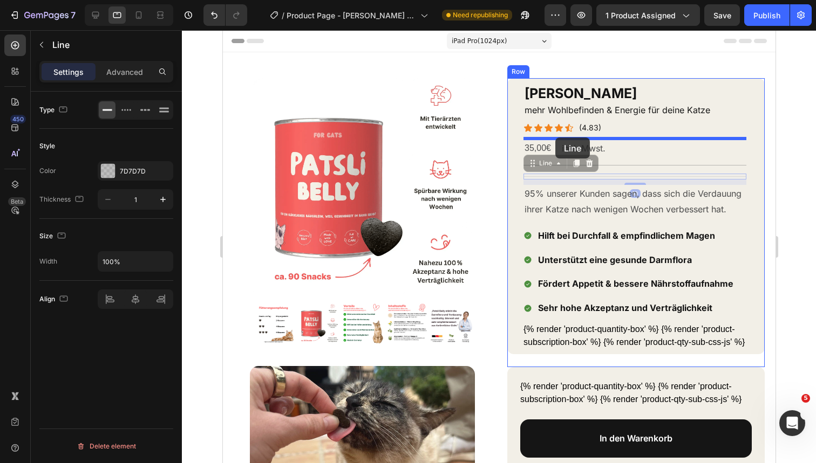
drag, startPoint x: 545, startPoint y: 162, endPoint x: 554, endPoint y: 138, distance: 25.9
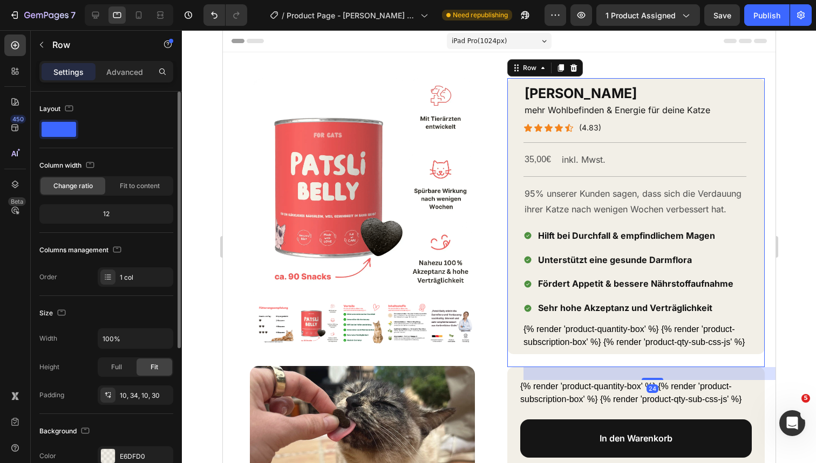
click at [668, 169] on div "Patsli Belly Heading mehr Wohlbefinden & Energie für deine Katze Heading Icon I…" at bounding box center [634, 216] width 223 height 265
click at [539, 156] on div "35,00€" at bounding box center [537, 160] width 29 height 18
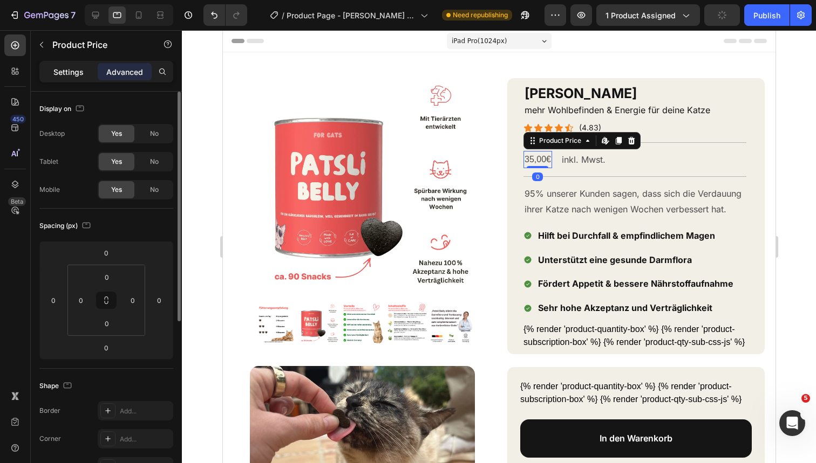
click at [66, 80] on div "Settings" at bounding box center [69, 71] width 54 height 17
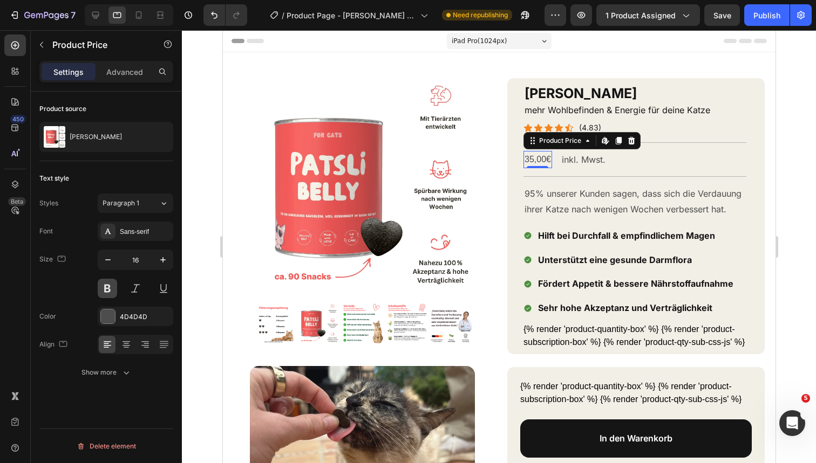
click at [115, 290] on button at bounding box center [107, 288] width 19 height 19
click at [162, 236] on div "Sans-serif" at bounding box center [145, 232] width 51 height 10
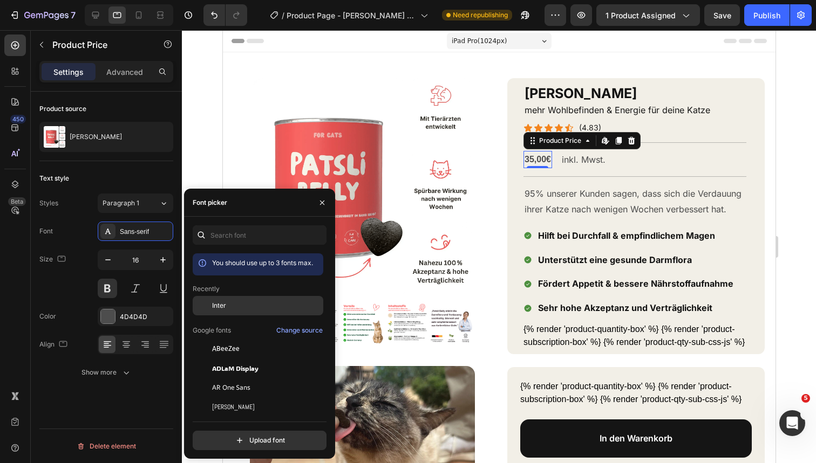
click at [248, 310] on div "Inter" at bounding box center [266, 306] width 109 height 10
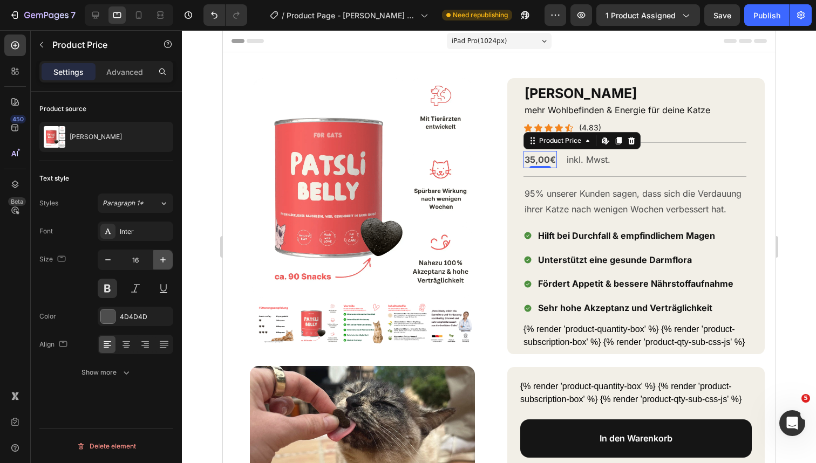
click at [166, 263] on icon "button" at bounding box center [162, 260] width 11 height 11
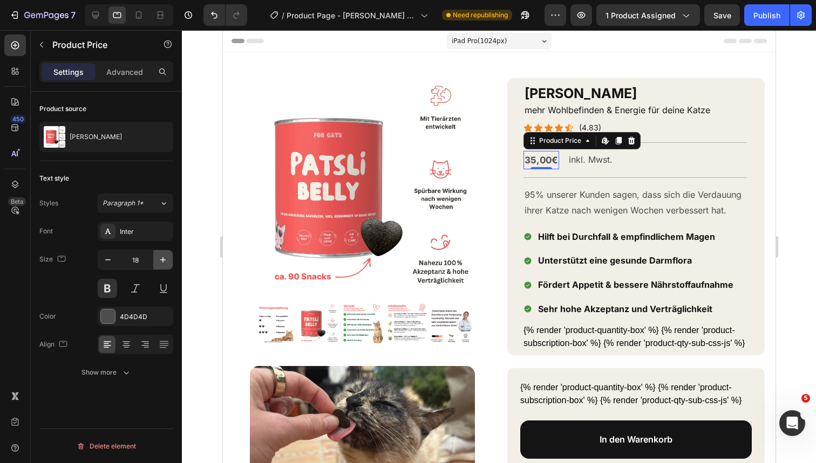
click at [166, 263] on icon "button" at bounding box center [162, 260] width 11 height 11
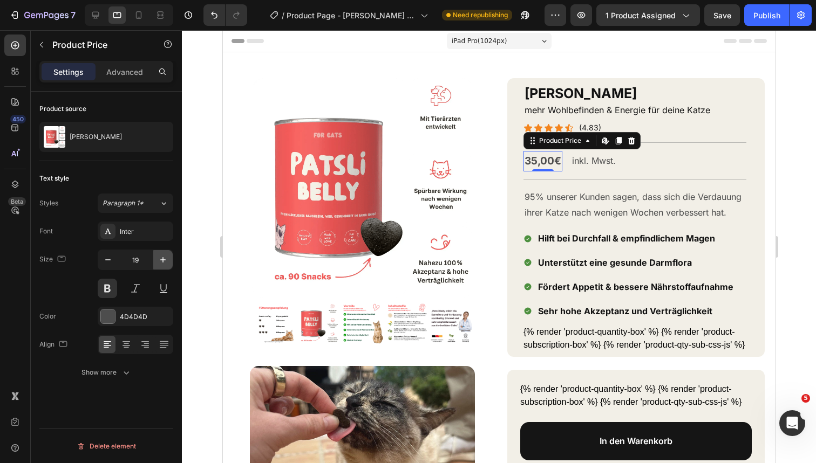
click at [166, 263] on icon "button" at bounding box center [162, 260] width 11 height 11
type input "20"
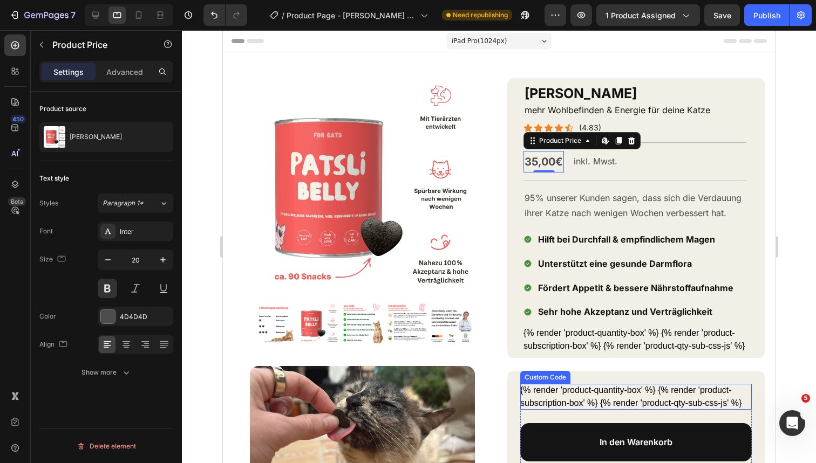
click at [652, 394] on div "{% render 'product-quantity-box' %} {% render 'product-subscription-box' %} {% …" at bounding box center [634, 397] width 231 height 26
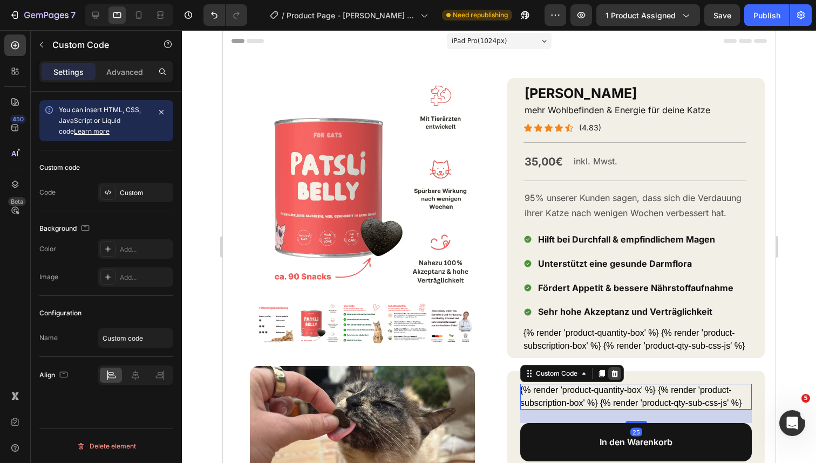
click at [611, 373] on icon at bounding box center [613, 373] width 9 height 9
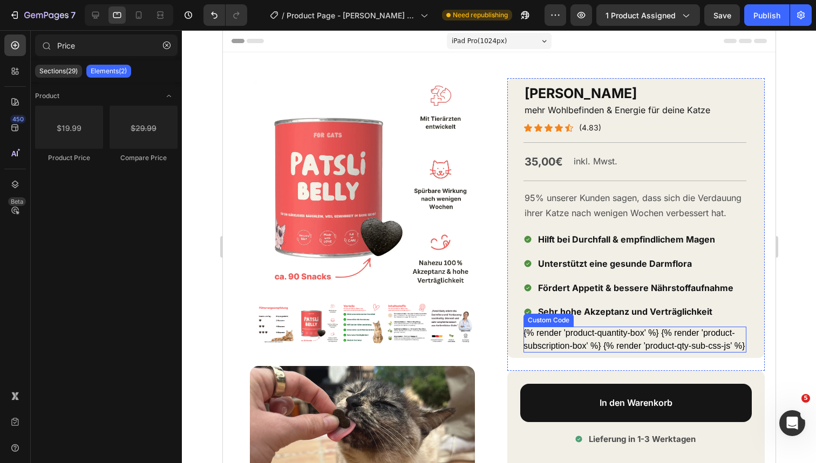
click at [632, 342] on div "{% render 'product-quantity-box' %} {% render 'product-subscription-box' %} {% …" at bounding box center [634, 340] width 223 height 26
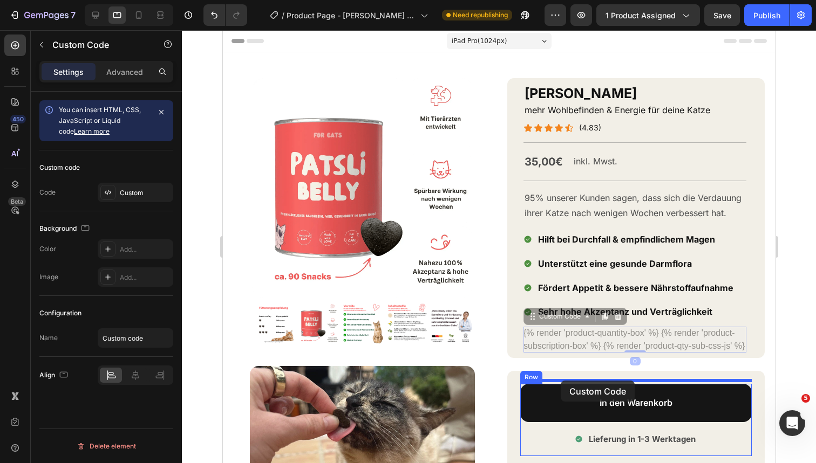
drag, startPoint x: 552, startPoint y: 316, endPoint x: 560, endPoint y: 381, distance: 65.2
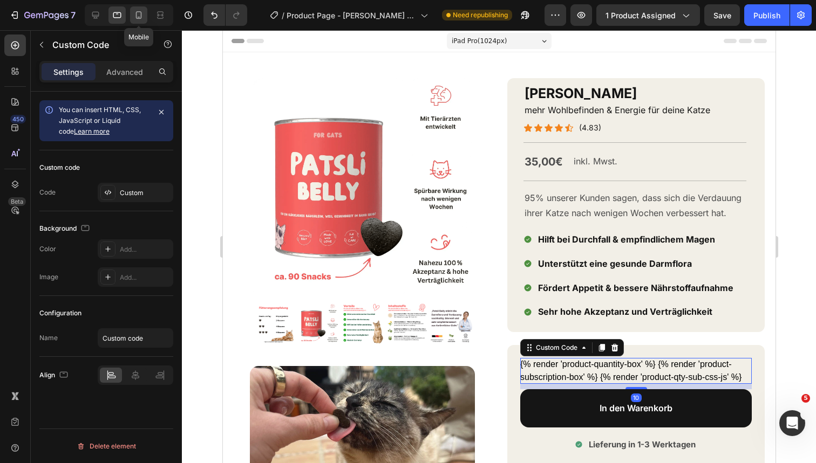
click at [140, 20] on icon at bounding box center [138, 15] width 11 height 11
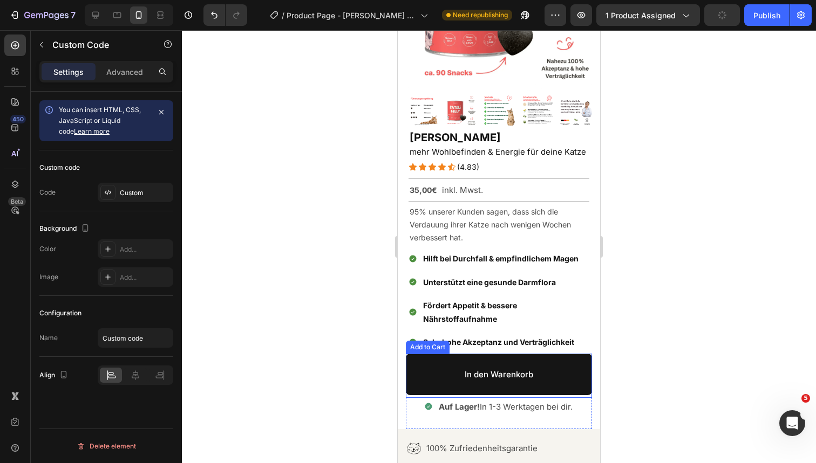
scroll to position [33, 0]
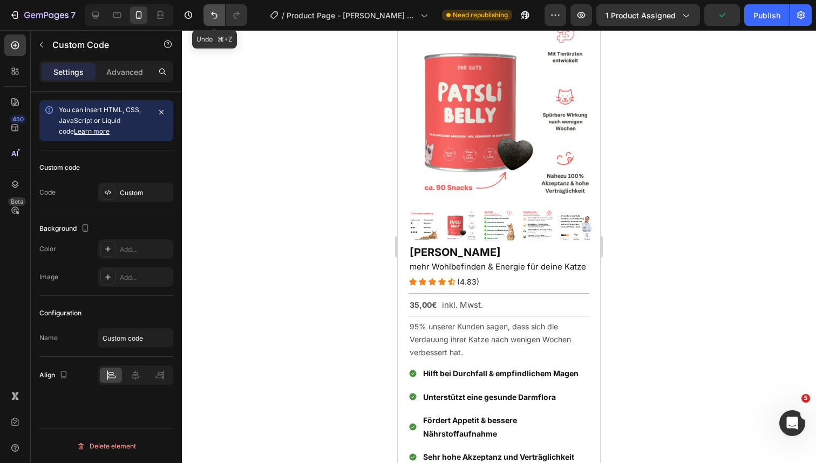
click at [210, 17] on icon "Undo/Redo" at bounding box center [214, 15] width 11 height 11
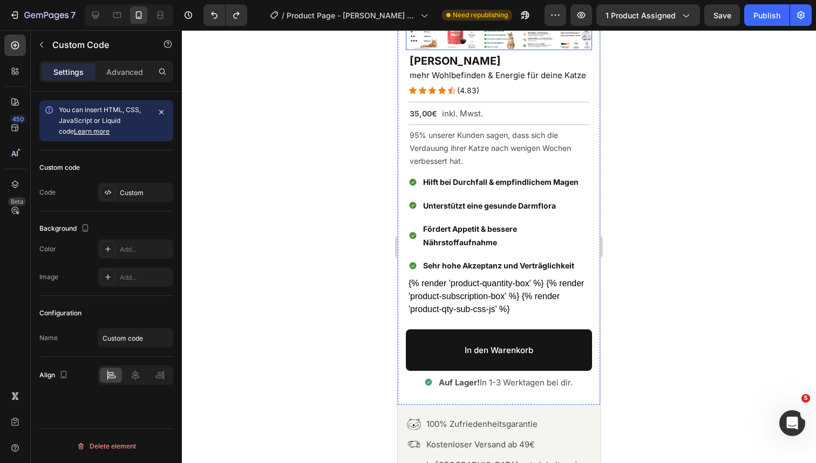
scroll to position [235, 0]
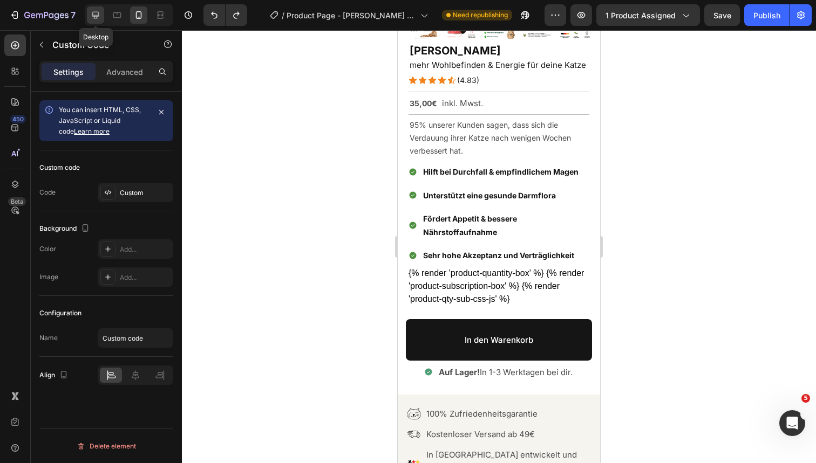
click at [92, 15] on icon at bounding box center [95, 15] width 11 height 11
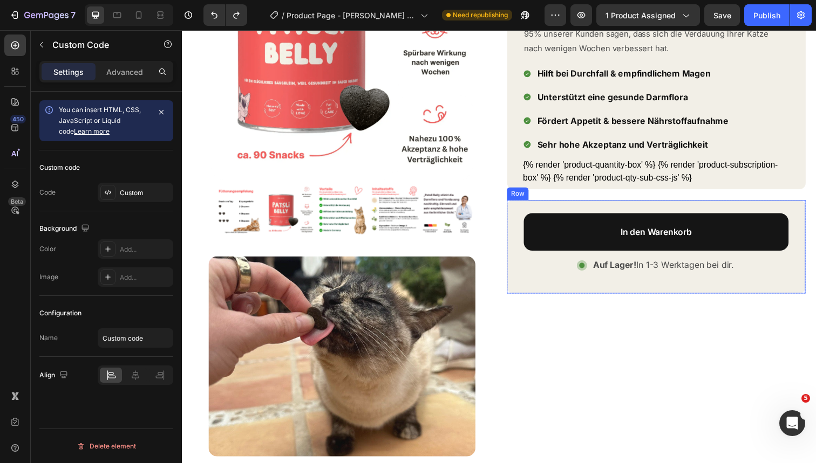
scroll to position [161, 0]
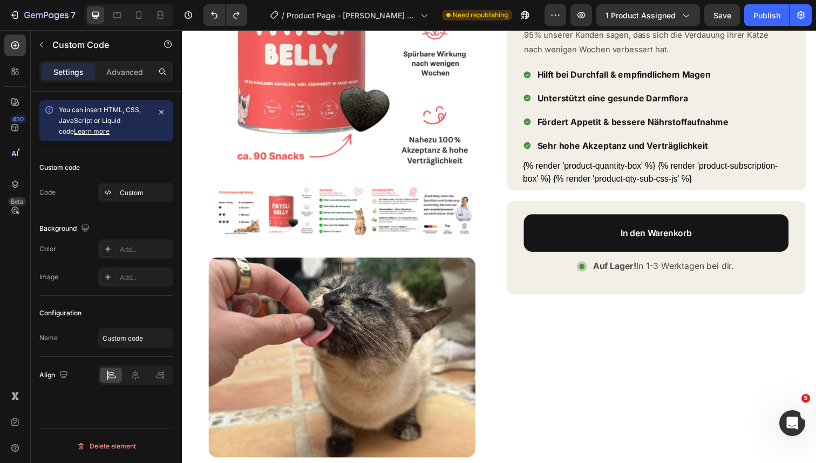
click at [599, 165] on div "{% render 'product-quantity-box' %} {% render 'product-subscription-box' %} {% …" at bounding box center [665, 176] width 270 height 26
click at [606, 171] on div "{% render 'product-quantity-box' %} {% render 'product-subscription-box' %} {% …" at bounding box center [665, 176] width 270 height 26
click at [209, 10] on icon "Undo/Redo" at bounding box center [214, 15] width 11 height 11
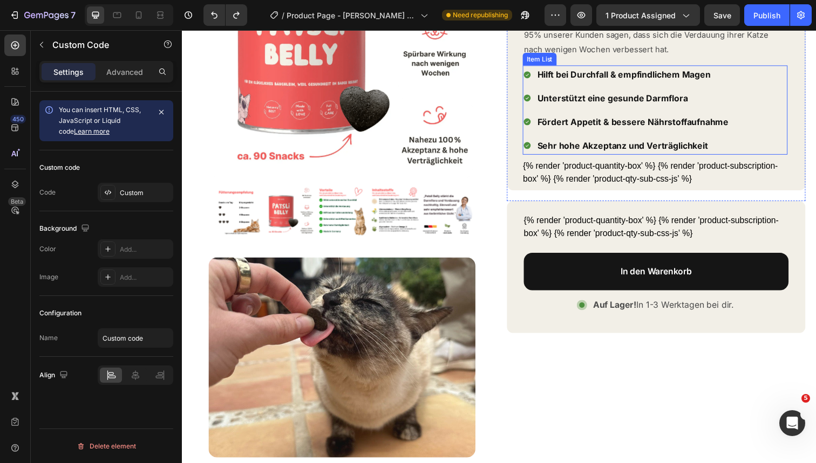
click at [564, 130] on div "Fördert Appetit & bessere Nährstoffaufnahme" at bounding box center [642, 124] width 198 height 19
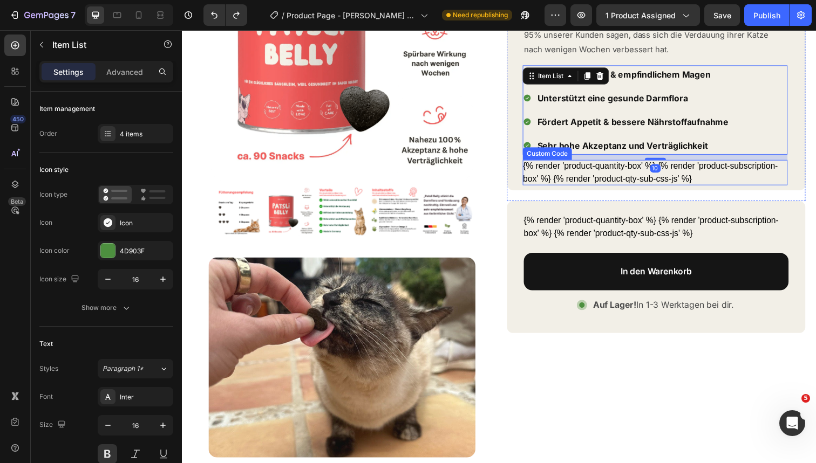
click at [564, 165] on div "{% render 'product-quantity-box' %} {% render 'product-subscription-box' %} {% …" at bounding box center [665, 176] width 270 height 26
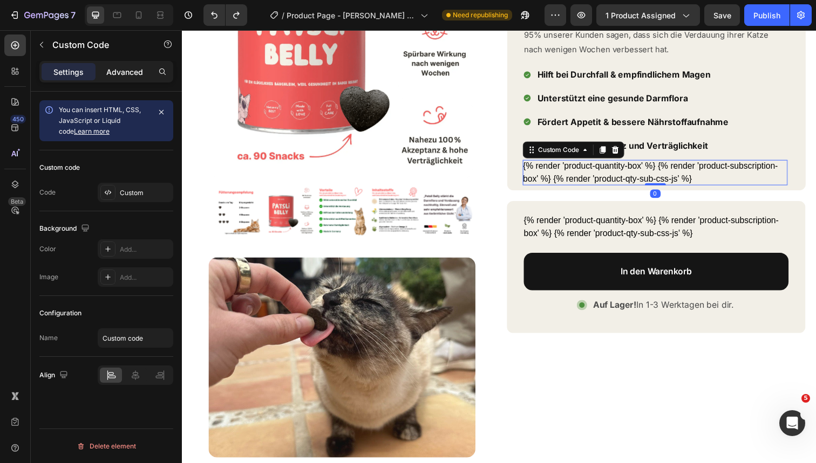
click at [121, 74] on p "Advanced" at bounding box center [124, 71] width 37 height 11
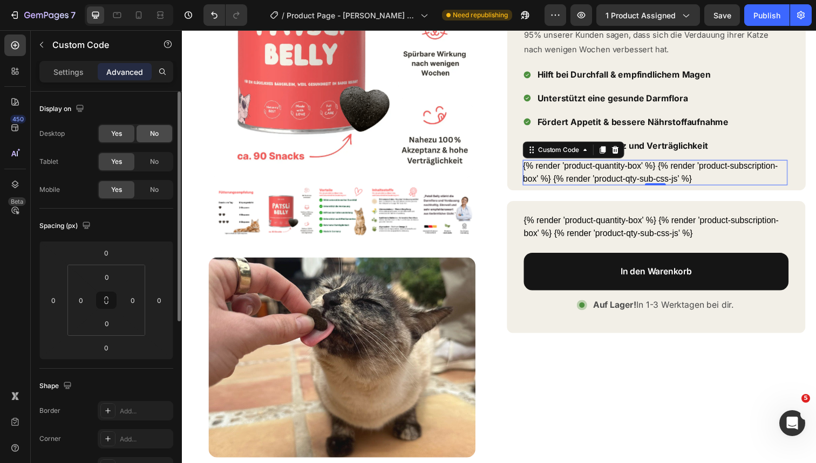
click at [150, 132] on span "No" at bounding box center [154, 134] width 9 height 10
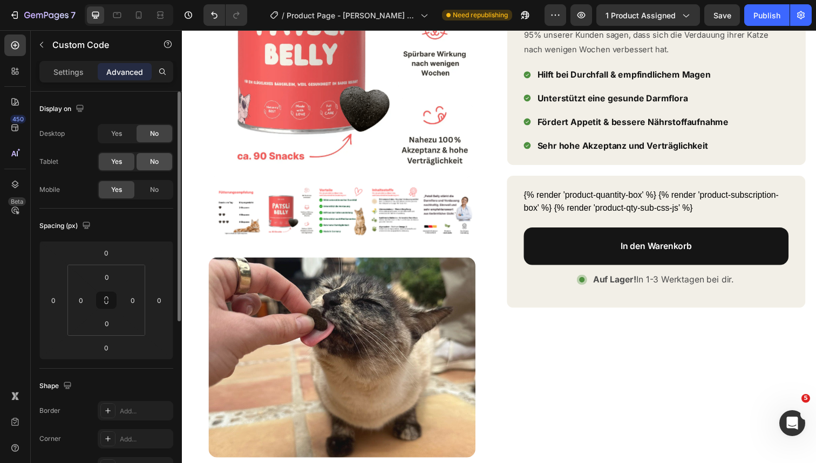
click at [151, 161] on span "No" at bounding box center [154, 162] width 9 height 10
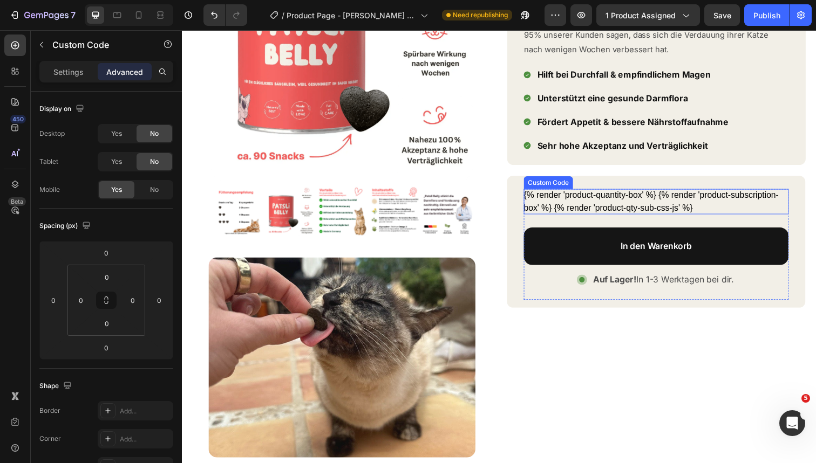
click at [592, 204] on div "{% render 'product-quantity-box' %} {% render 'product-subscription-box' %} {% …" at bounding box center [666, 206] width 270 height 26
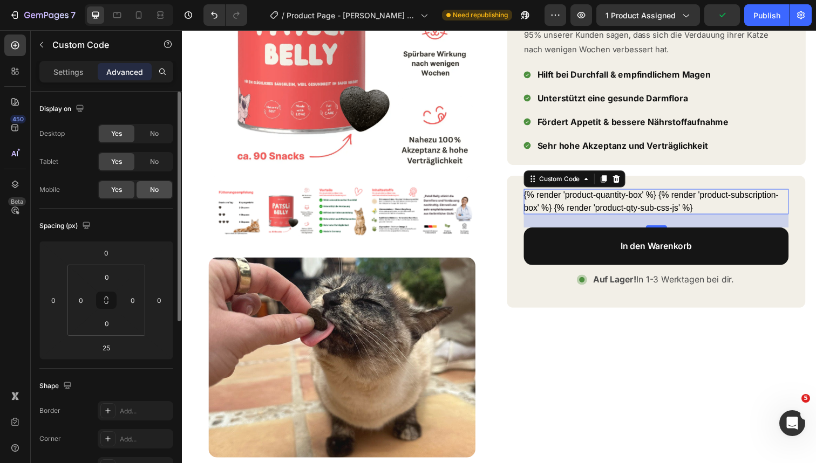
click at [153, 193] on span "No" at bounding box center [154, 190] width 9 height 10
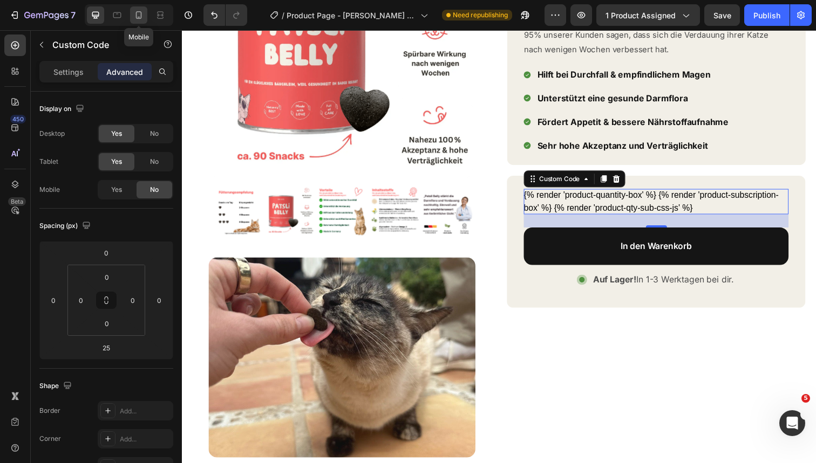
click at [139, 20] on div at bounding box center [138, 14] width 17 height 17
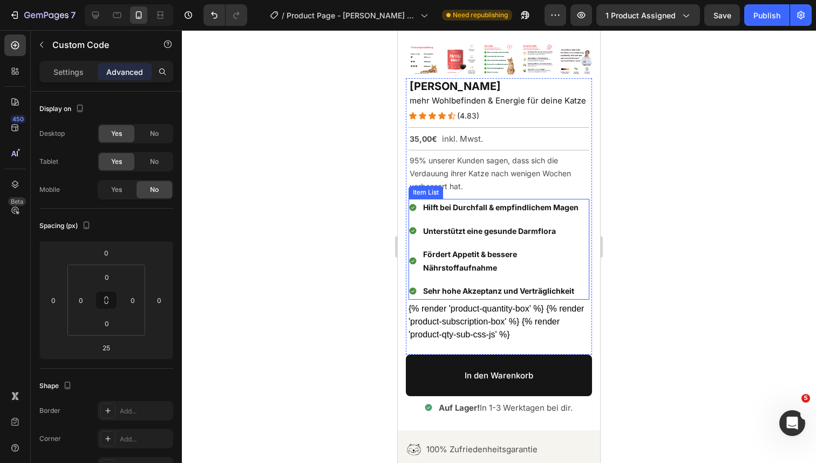
scroll to position [203, 0]
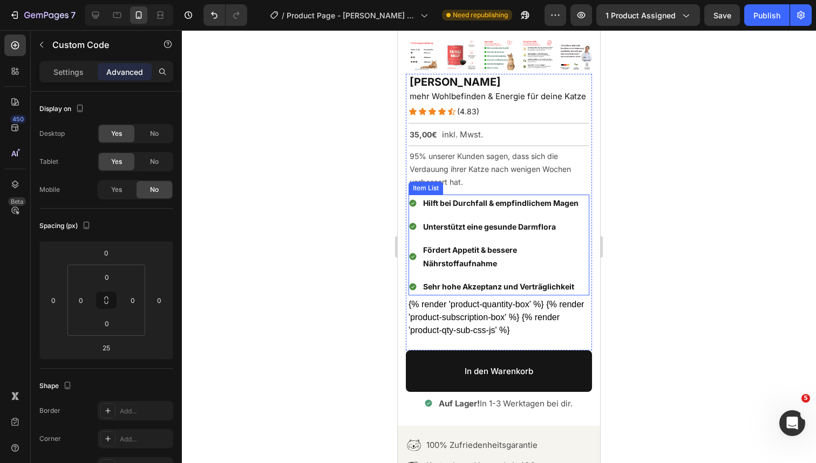
click at [488, 286] on span "Sehr hohe Akzeptanz und Verträglichkeit" at bounding box center [498, 286] width 151 height 9
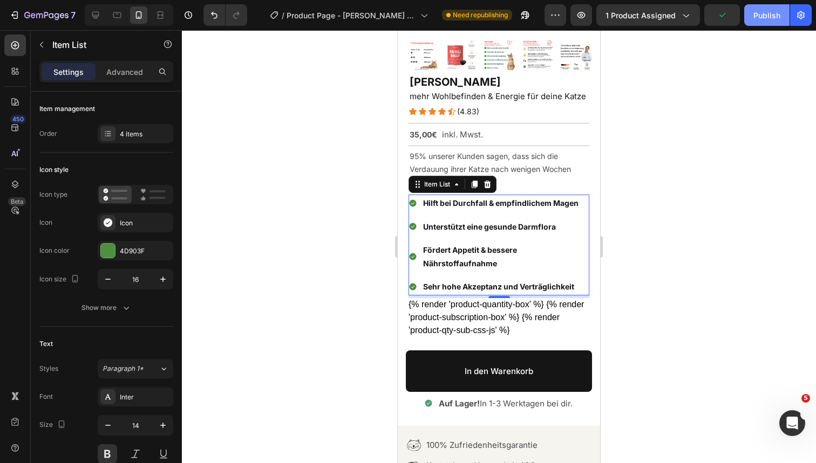
click at [759, 13] on div "Publish" at bounding box center [766, 15] width 27 height 11
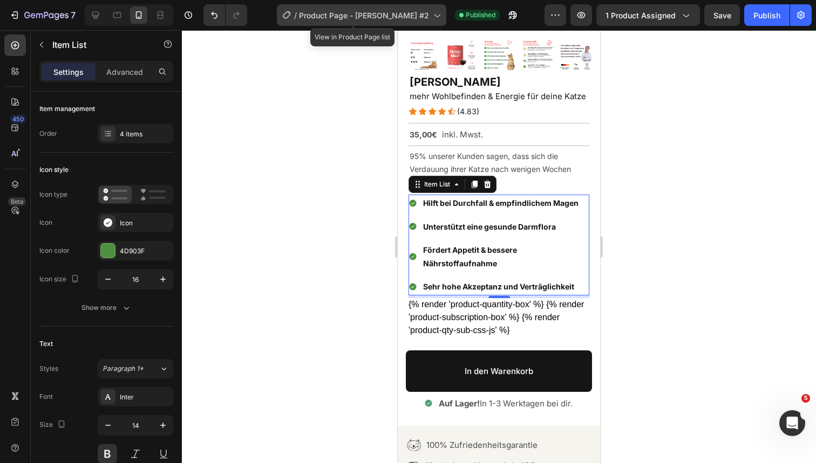
click at [390, 13] on span "Product Page - [PERSON_NAME] #2" at bounding box center [364, 15] width 130 height 11
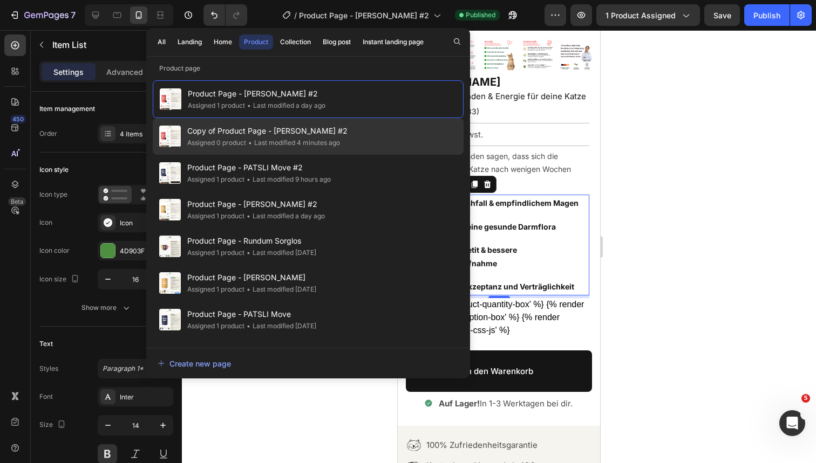
click at [312, 139] on div "• Last modified 4 minutes ago" at bounding box center [293, 143] width 94 height 11
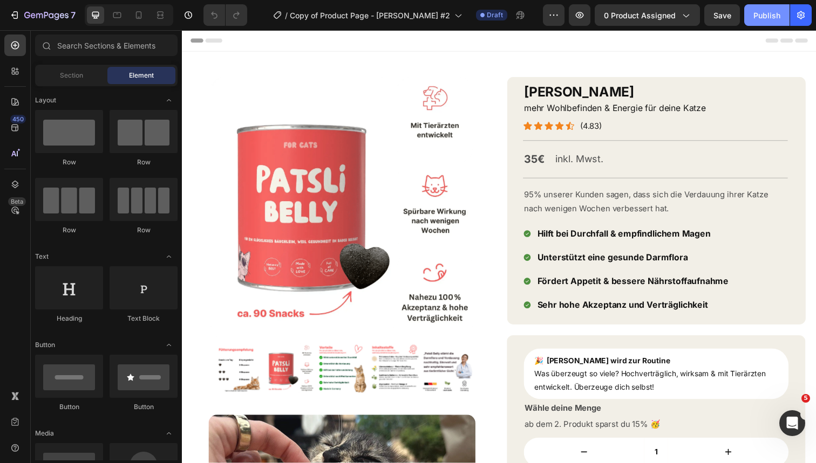
click at [769, 23] on button "Publish" at bounding box center [766, 15] width 45 height 22
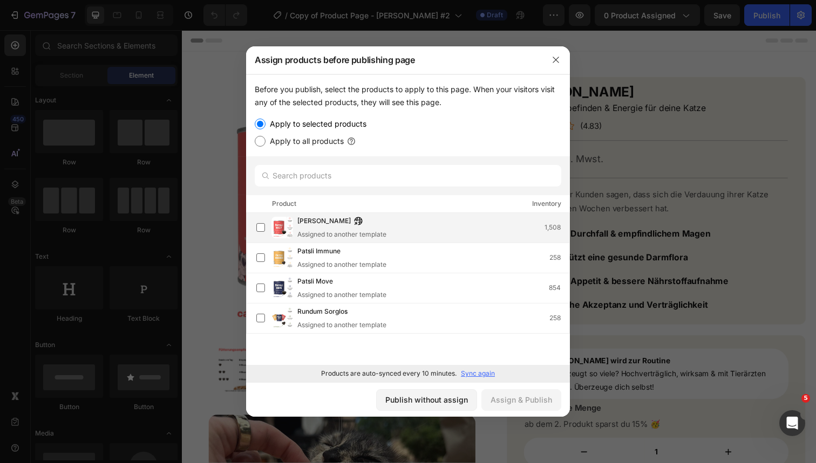
click at [417, 225] on div "[PERSON_NAME] Assigned to another template 1,508" at bounding box center [433, 228] width 272 height 24
click at [516, 397] on div "Assign & Publish" at bounding box center [520, 399] width 61 height 11
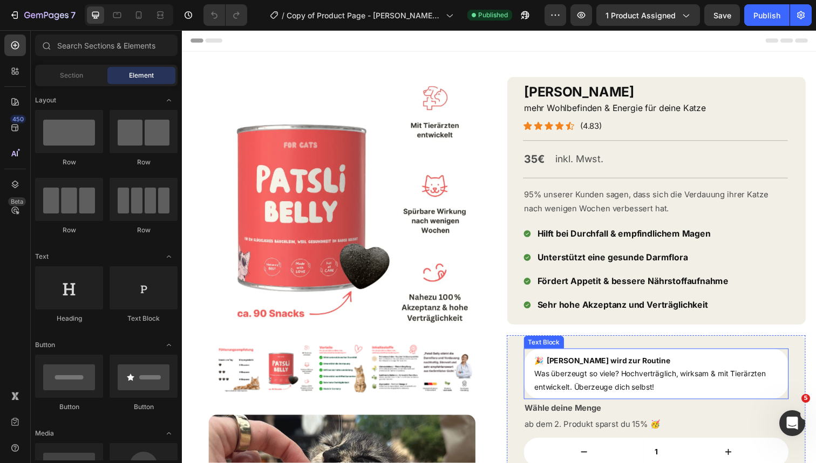
click at [663, 386] on p "🎉 [PERSON_NAME] wird zur Routine Was überzeugt so viele? Hochverträglich, wirks…" at bounding box center [666, 381] width 249 height 41
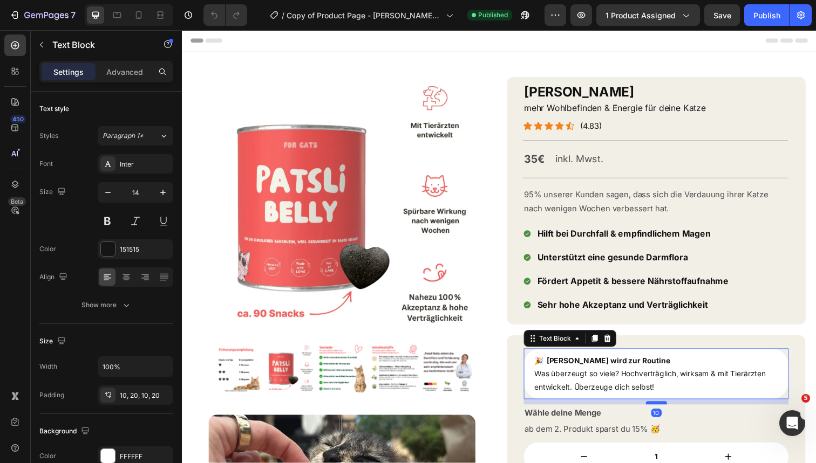
click at [667, 409] on div at bounding box center [666, 410] width 22 height 3
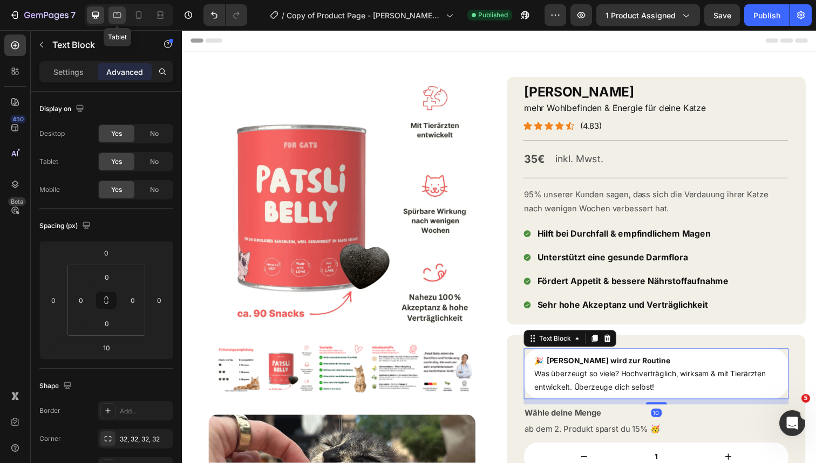
click at [120, 19] on icon at bounding box center [117, 15] width 11 height 11
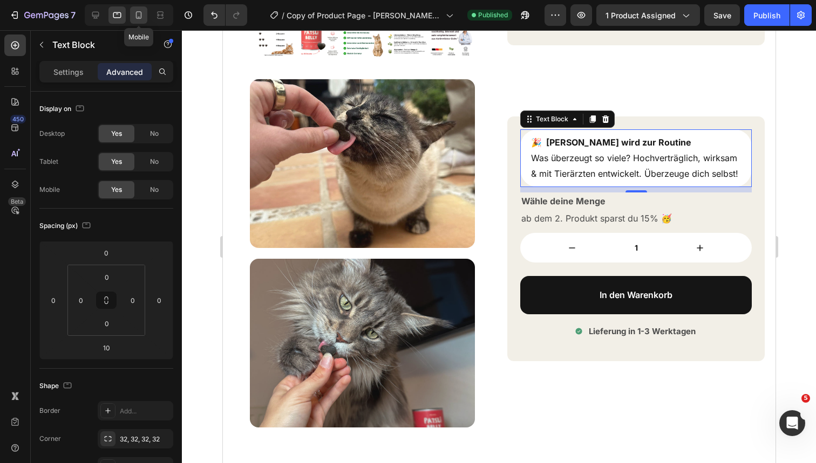
click at [139, 16] on icon at bounding box center [138, 15] width 11 height 11
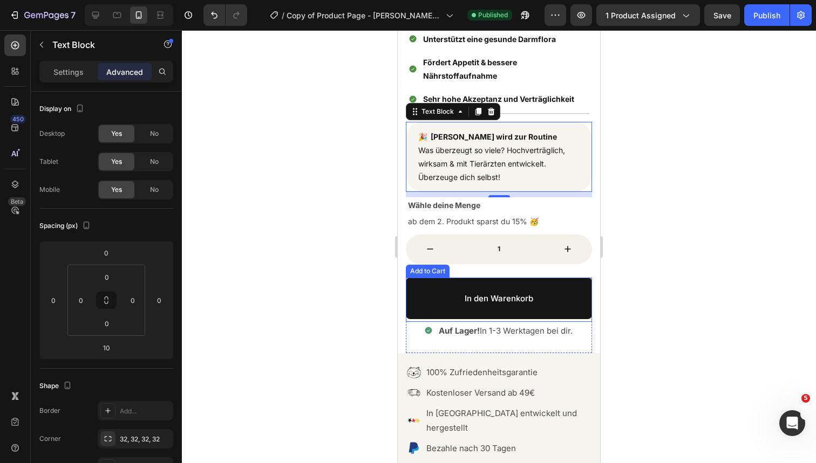
scroll to position [447, 0]
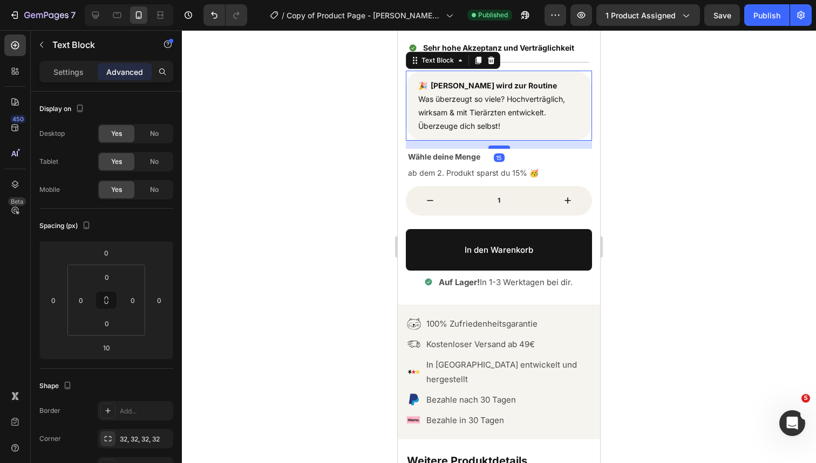
click at [505, 146] on div at bounding box center [499, 147] width 22 height 3
type input "15"
click at [772, 11] on div "Publish" at bounding box center [766, 15] width 27 height 11
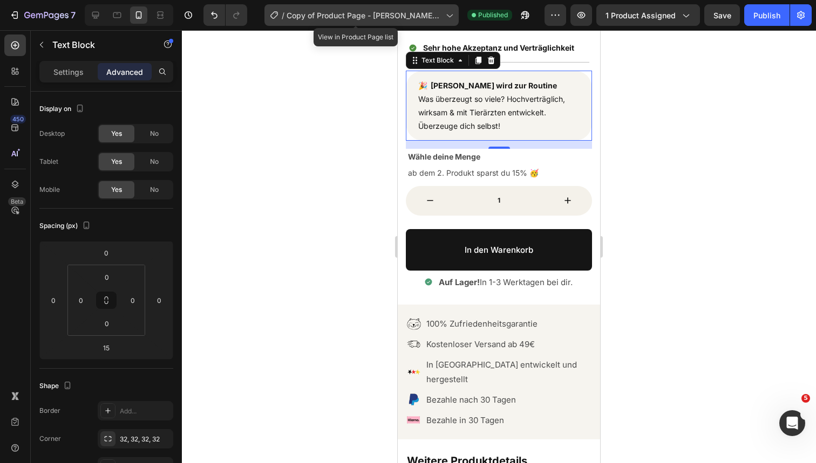
click at [380, 9] on div "/ Copy of Product Page - [PERSON_NAME] #2" at bounding box center [361, 15] width 194 height 22
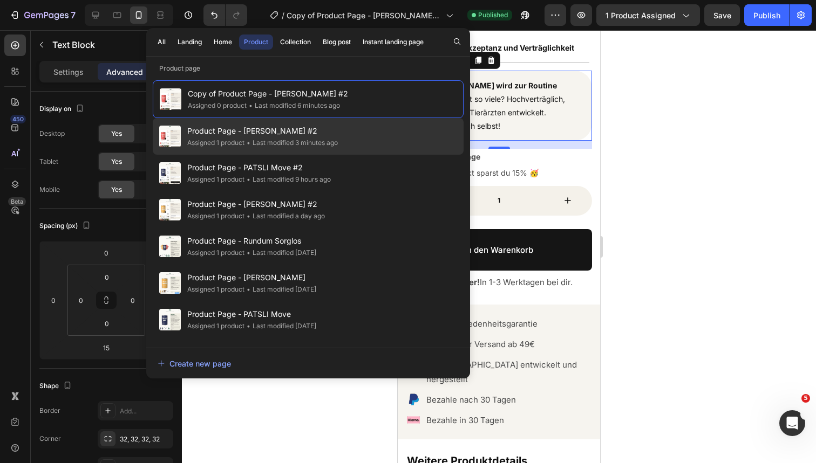
click at [351, 134] on div "Product Page - [PERSON_NAME] #2 Assigned 1 product • Last modified 3 minutes ago" at bounding box center [308, 136] width 311 height 37
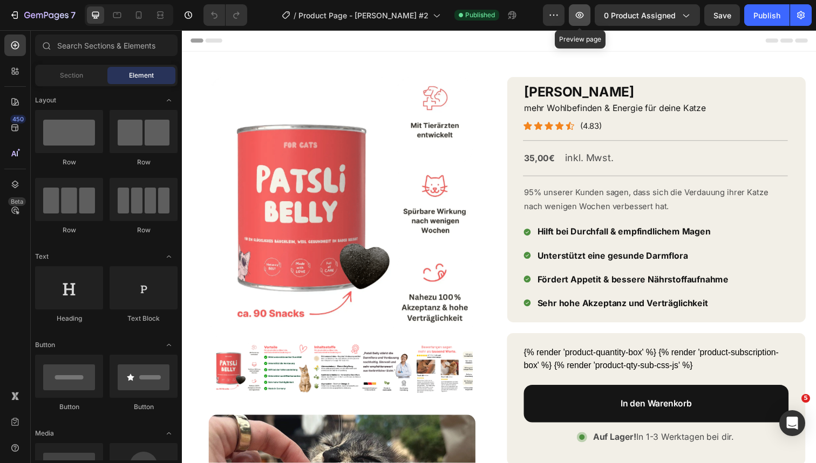
click at [579, 17] on icon "button" at bounding box center [579, 15] width 11 height 11
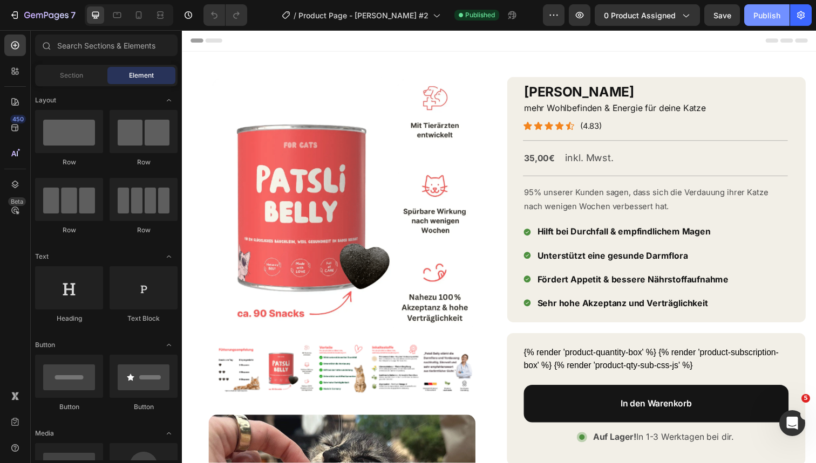
click at [769, 9] on button "Publish" at bounding box center [766, 15] width 45 height 22
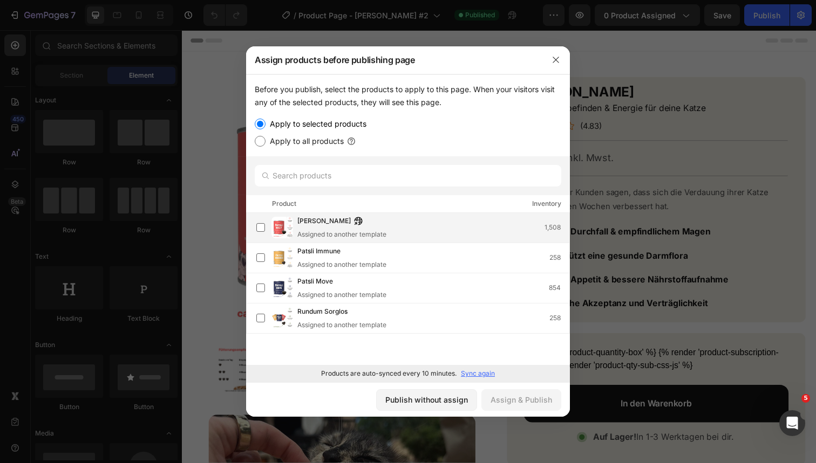
click at [432, 232] on div "[PERSON_NAME] Assigned to another template 1,508" at bounding box center [433, 228] width 272 height 24
click at [505, 402] on div "Assign & Publish" at bounding box center [520, 399] width 61 height 11
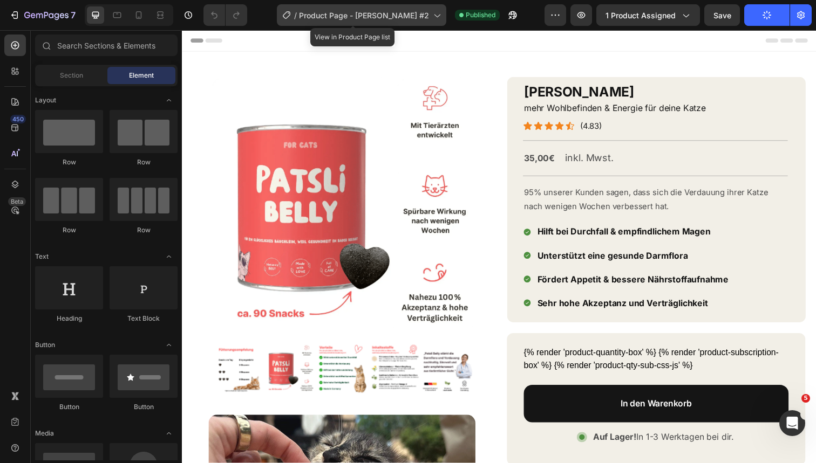
click at [348, 12] on span "Product Page - [PERSON_NAME] #2" at bounding box center [364, 15] width 130 height 11
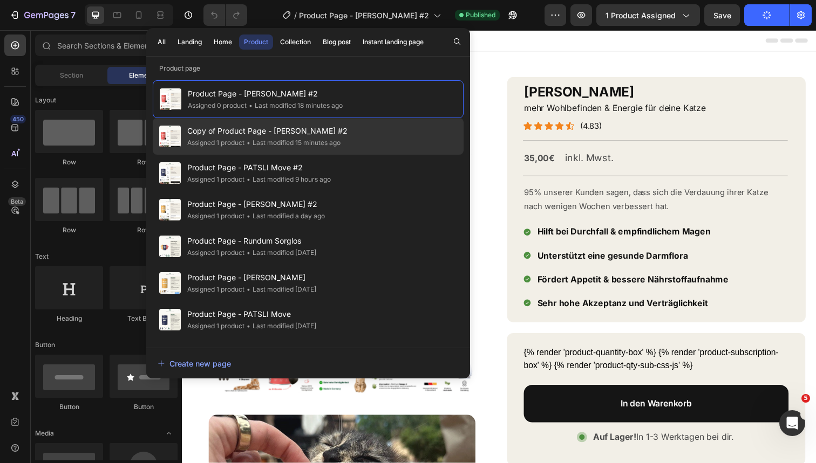
click at [337, 138] on div "• Last modified 15 minutes ago" at bounding box center [292, 143] width 96 height 11
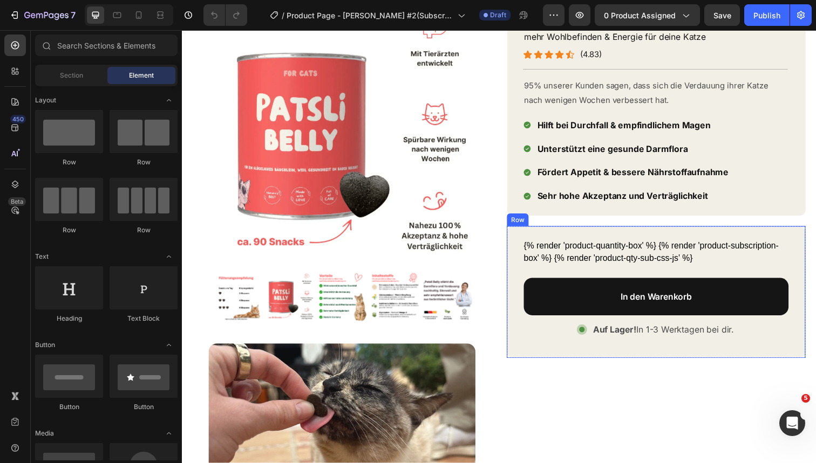
scroll to position [67, 0]
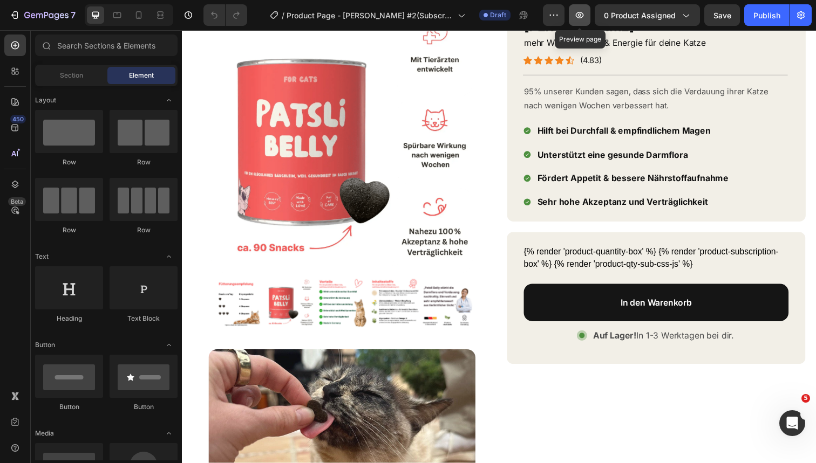
click at [584, 20] on button "button" at bounding box center [579, 15] width 22 height 22
click at [769, 12] on div "Publish" at bounding box center [766, 15] width 27 height 11
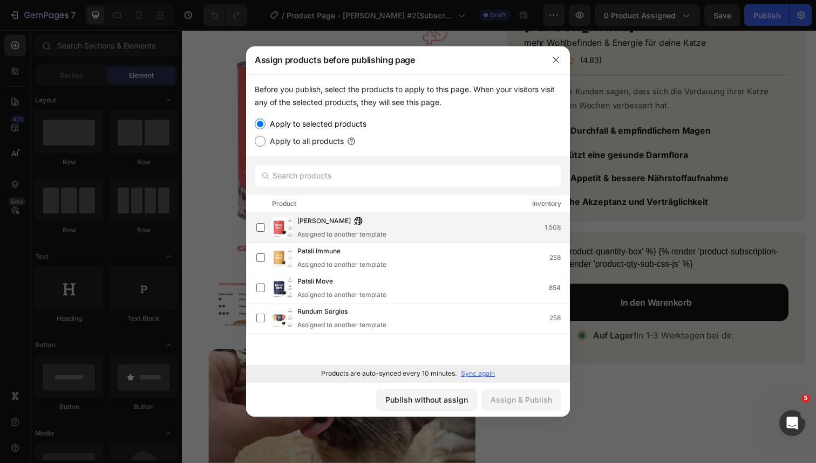
click at [412, 230] on div "[PERSON_NAME] Assigned to another template 1,508" at bounding box center [433, 228] width 272 height 24
click at [530, 401] on div "Assign & Publish" at bounding box center [520, 399] width 61 height 11
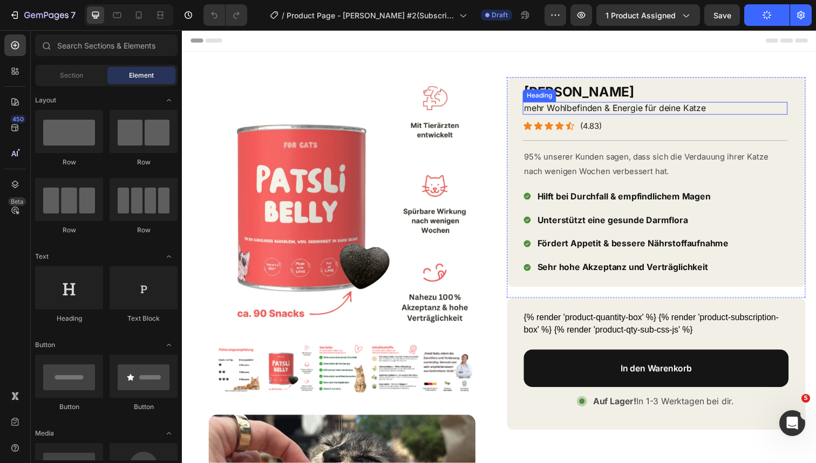
scroll to position [0, 0]
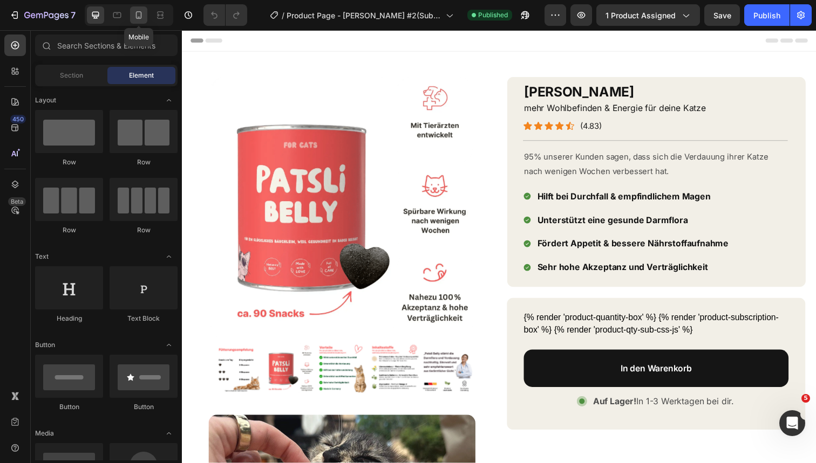
click at [137, 18] on icon at bounding box center [138, 15] width 11 height 11
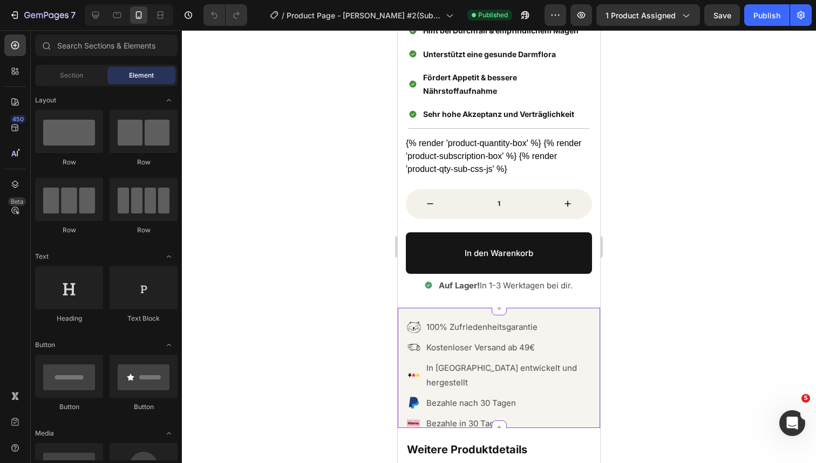
scroll to position [352, 0]
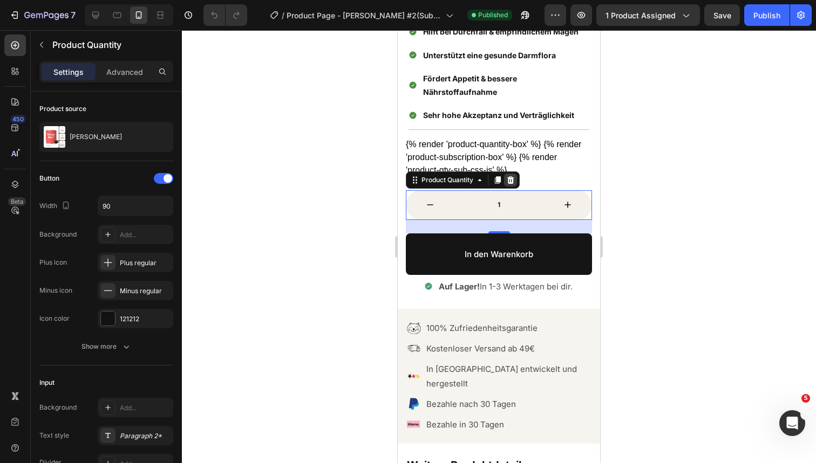
click at [513, 176] on icon at bounding box center [510, 180] width 7 height 8
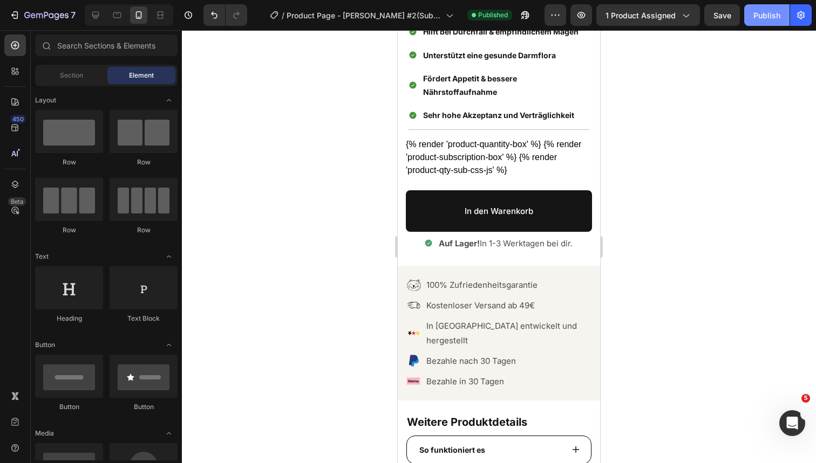
click at [767, 18] on div "Publish" at bounding box center [766, 15] width 27 height 11
click at [217, 17] on icon "Undo/Redo" at bounding box center [214, 15] width 6 height 7
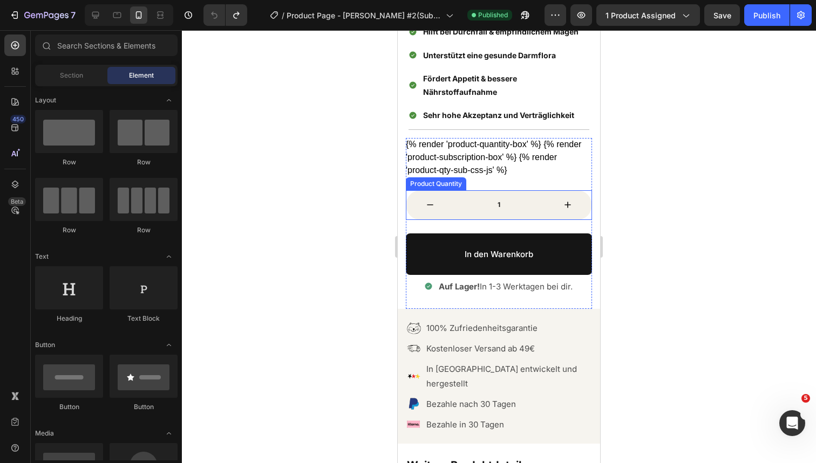
click at [411, 214] on button "decrement" at bounding box center [430, 205] width 49 height 30
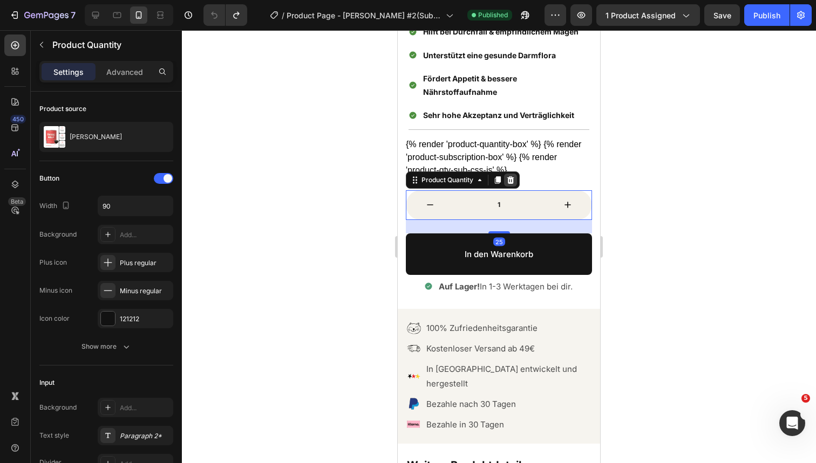
click at [514, 179] on icon at bounding box center [510, 180] width 9 height 9
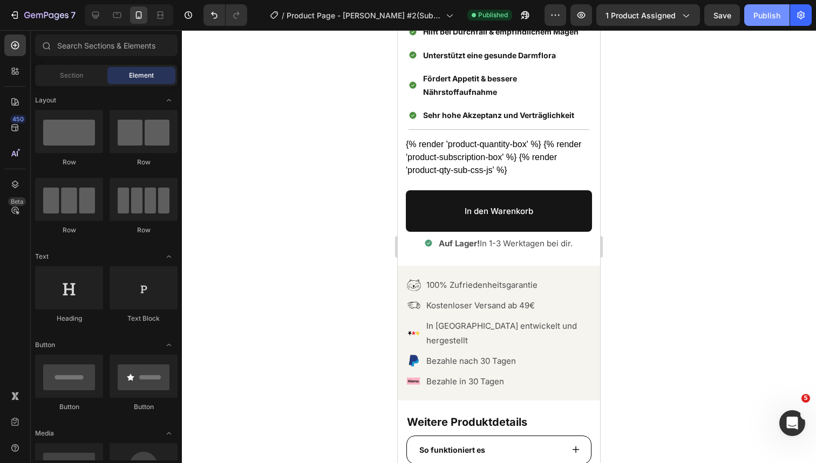
click at [755, 18] on div "Publish" at bounding box center [766, 15] width 27 height 11
click at [752, 17] on button "Publish" at bounding box center [766, 15] width 45 height 22
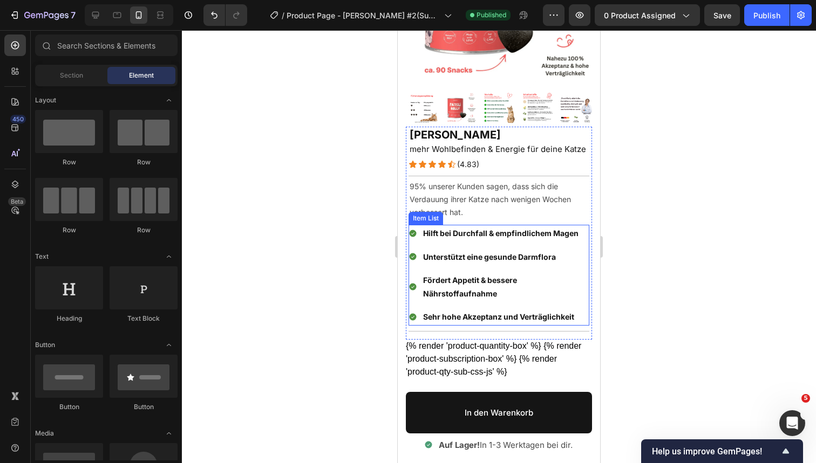
scroll to position [143, 0]
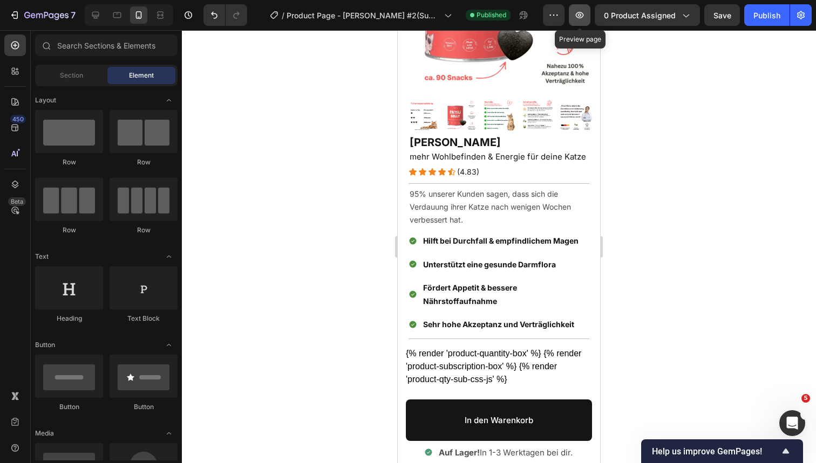
click at [585, 18] on icon "button" at bounding box center [579, 15] width 11 height 11
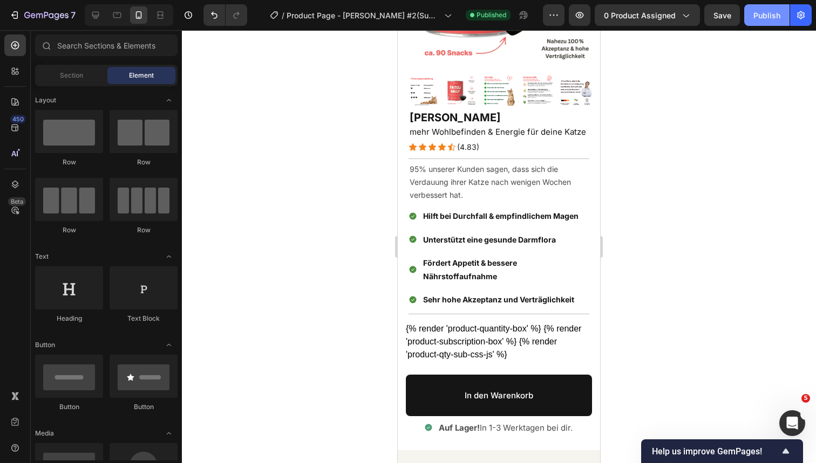
click at [766, 25] on button "Publish" at bounding box center [766, 15] width 45 height 22
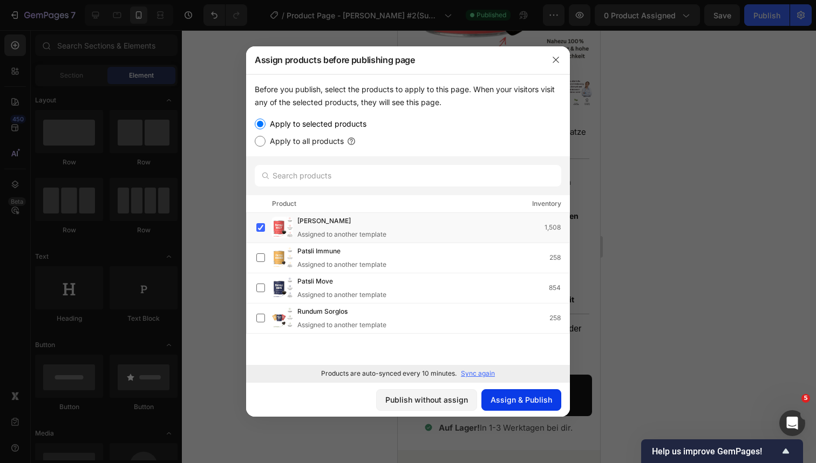
click at [522, 398] on div "Assign & Publish" at bounding box center [520, 399] width 61 height 11
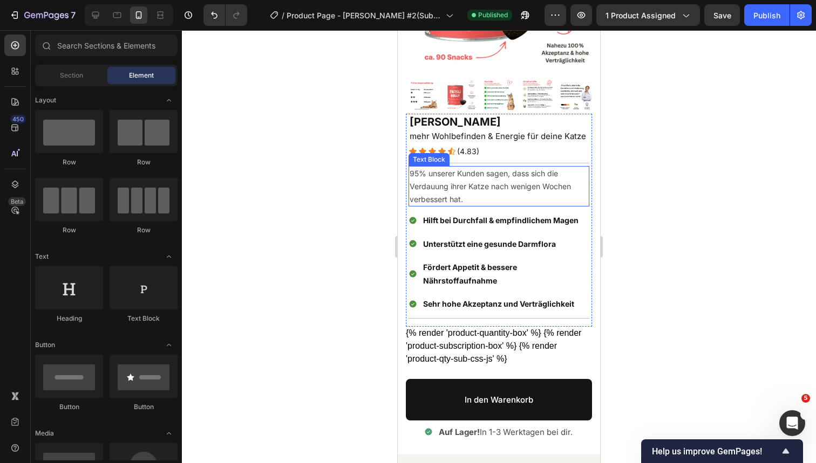
scroll to position [166, 0]
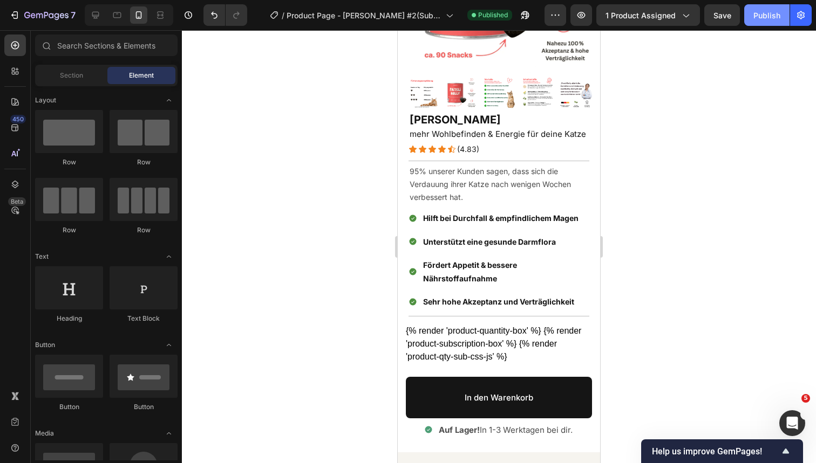
click at [760, 15] on div "Publish" at bounding box center [766, 15] width 27 height 11
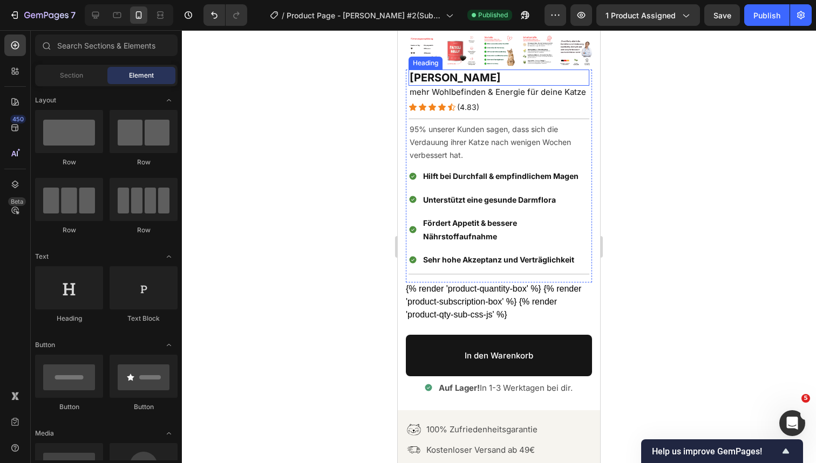
scroll to position [223, 0]
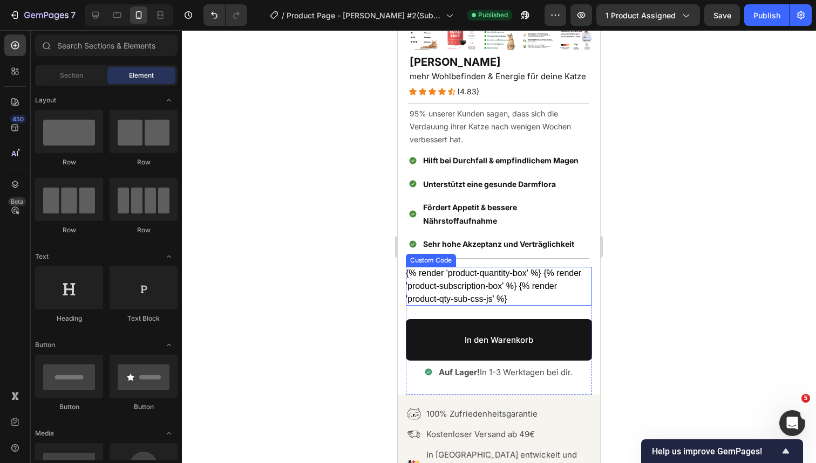
click at [480, 284] on div "{% render 'product-quantity-box' %} {% render 'product-subscription-box' %} {% …" at bounding box center [499, 286] width 186 height 39
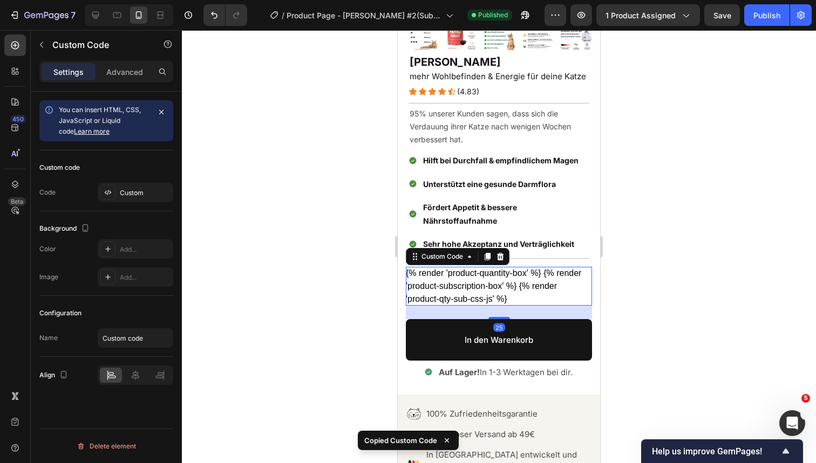
click at [668, 313] on div at bounding box center [499, 246] width 634 height 433
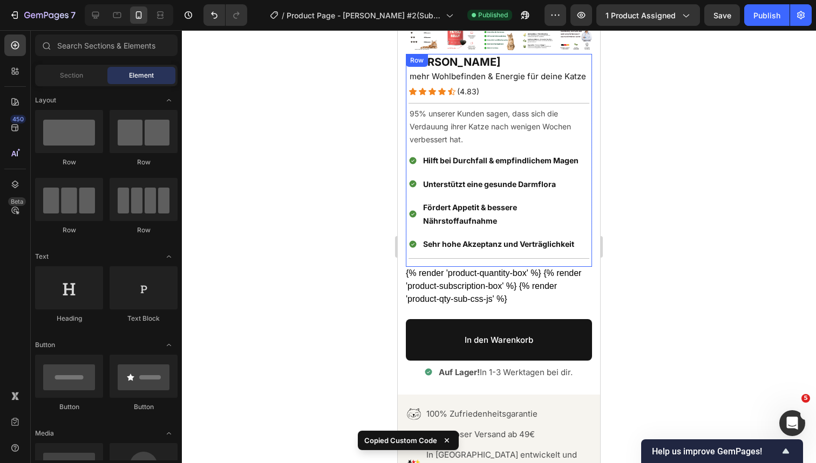
click at [508, 279] on div "{% render 'product-quantity-box' %} {% render 'product-subscription-box' %} {% …" at bounding box center [499, 286] width 186 height 39
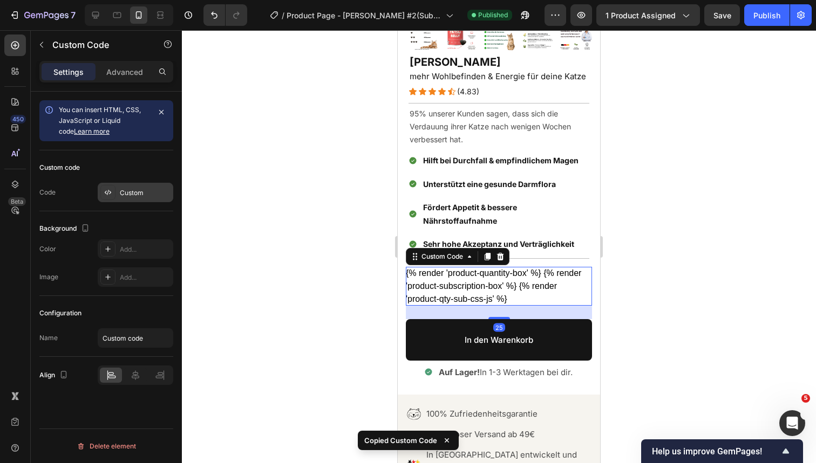
click at [141, 190] on div "Custom" at bounding box center [145, 193] width 51 height 10
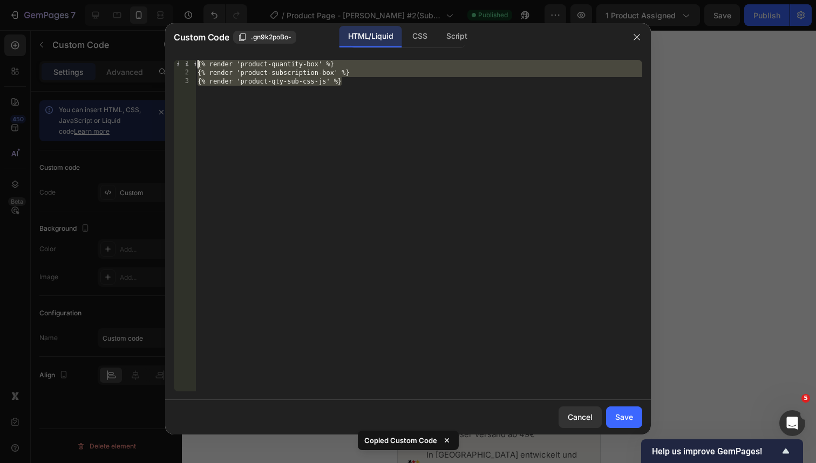
drag, startPoint x: 315, startPoint y: 146, endPoint x: 186, endPoint y: 36, distance: 169.8
click at [186, 35] on div "Custom Code .gn9k2poBo- HTML/Liquid CSS Script {% render 'product-qty-sub-css-j…" at bounding box center [407, 229] width 485 height 412
type textarea "{% render 'product-quantity-box' %} {% render 'product-subscription-box' %}"
click at [677, 52] on div at bounding box center [408, 231] width 816 height 463
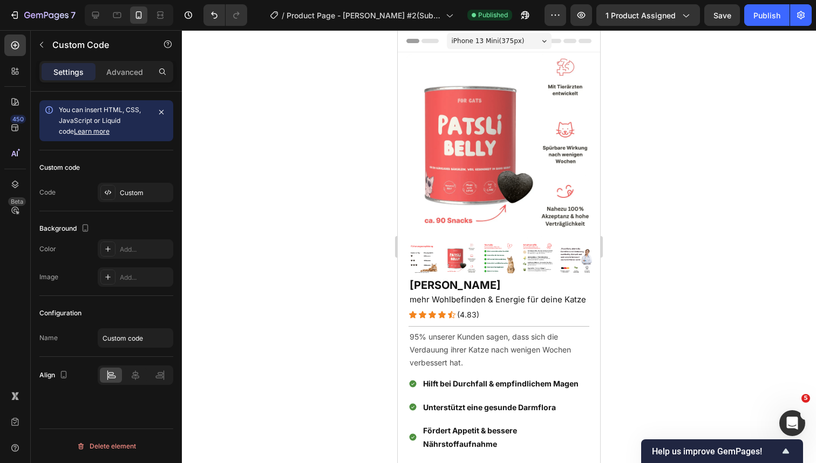
scroll to position [0, 0]
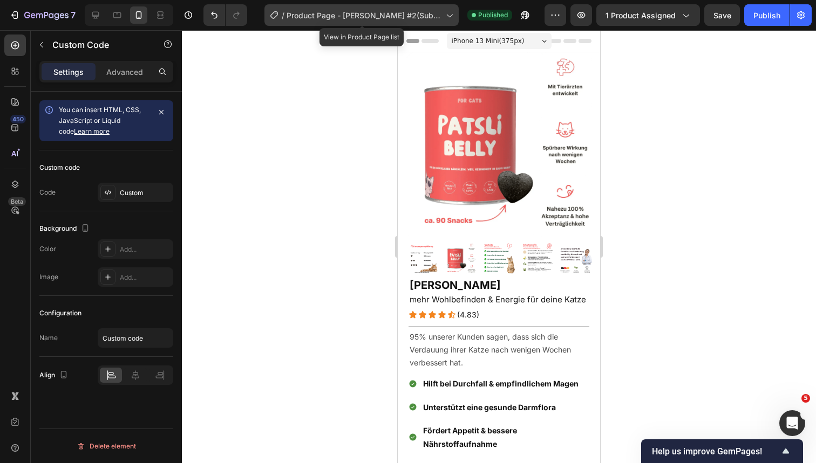
click at [379, 18] on span "Product Page - [PERSON_NAME] #2(Subscription)" at bounding box center [363, 15] width 155 height 11
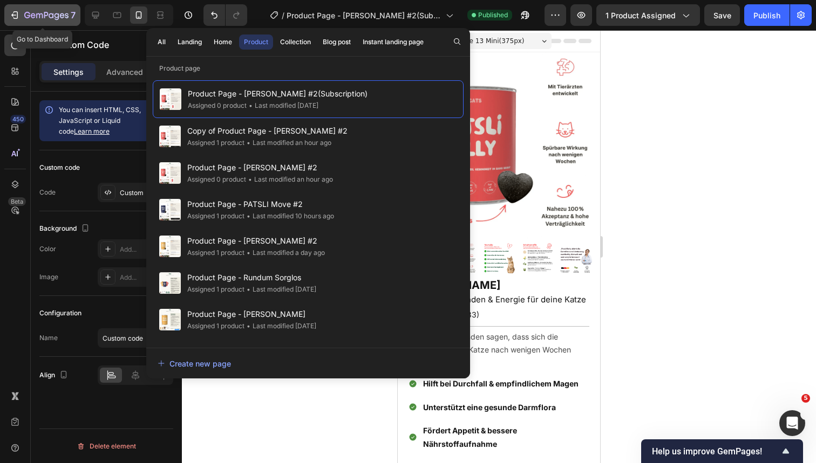
click at [46, 19] on icon "button" at bounding box center [46, 15] width 44 height 9
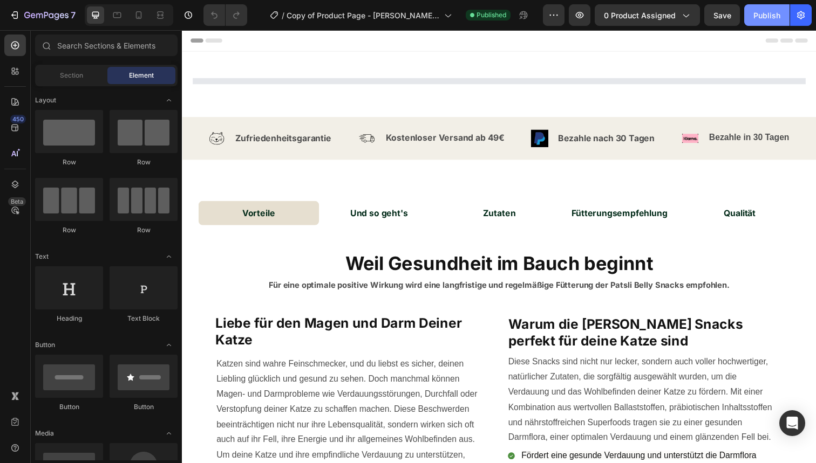
click at [765, 16] on div "Publish" at bounding box center [766, 15] width 27 height 11
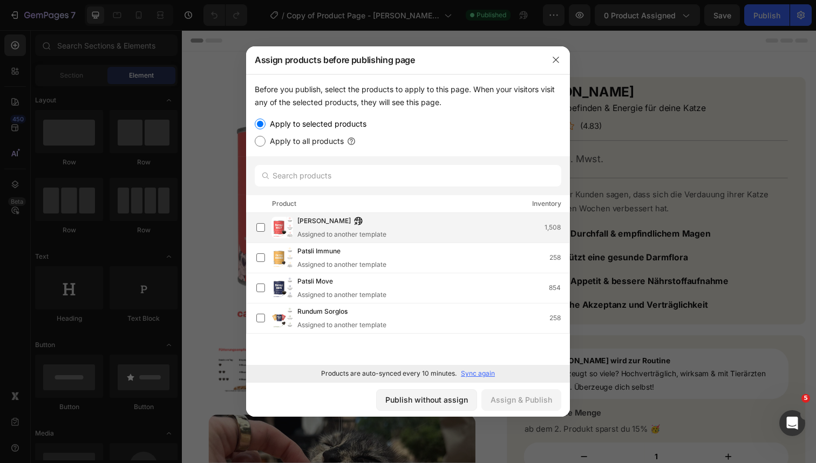
click at [421, 226] on div "[PERSON_NAME] Assigned to another template 1,508" at bounding box center [433, 228] width 272 height 24
click at [514, 400] on div "Assign & Publish" at bounding box center [520, 399] width 61 height 11
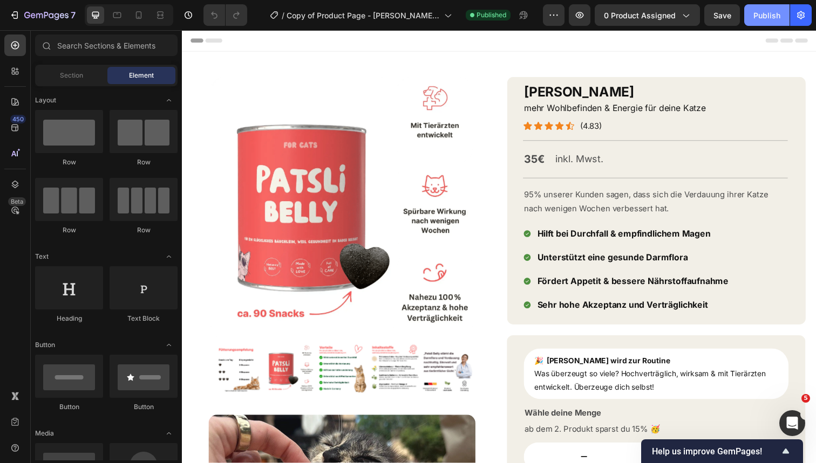
click at [756, 15] on div "Publish" at bounding box center [766, 15] width 27 height 11
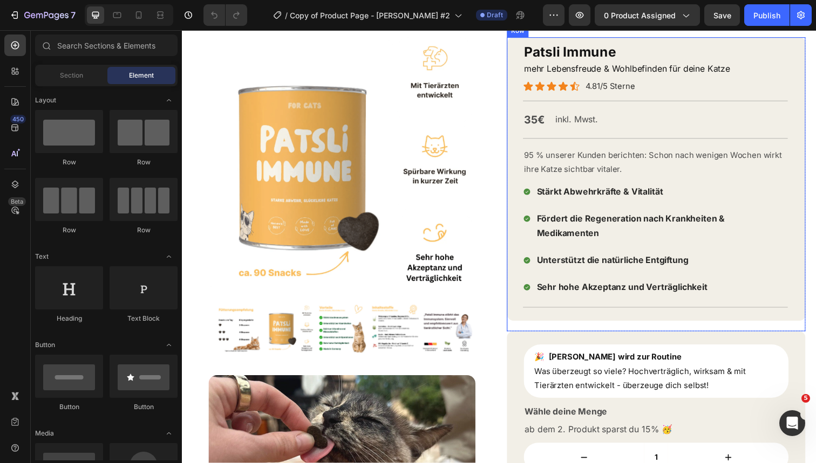
scroll to position [97, 0]
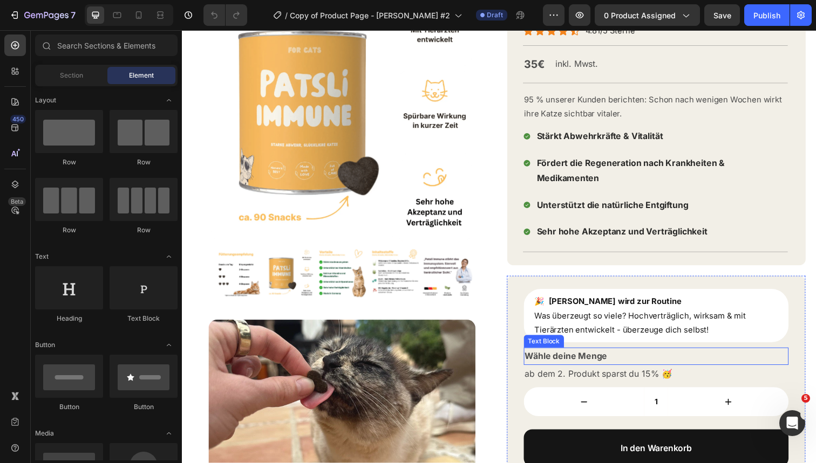
click at [662, 356] on p "Wähle deine Menge" at bounding box center [666, 364] width 268 height 16
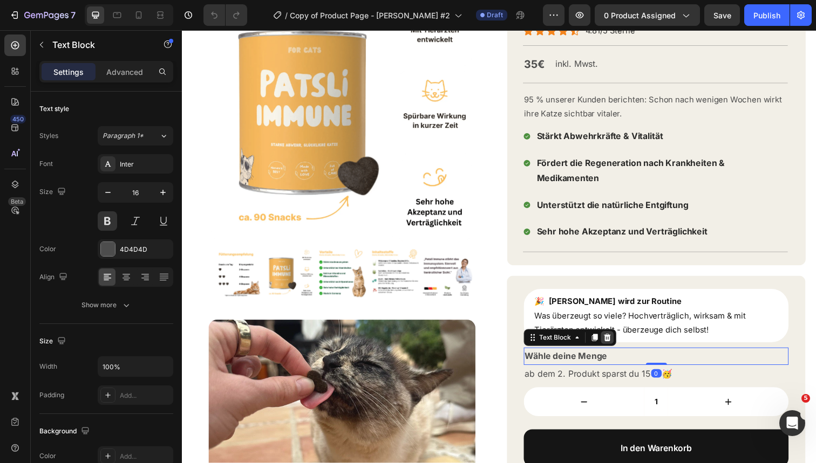
click at [620, 338] on div at bounding box center [615, 344] width 13 height 13
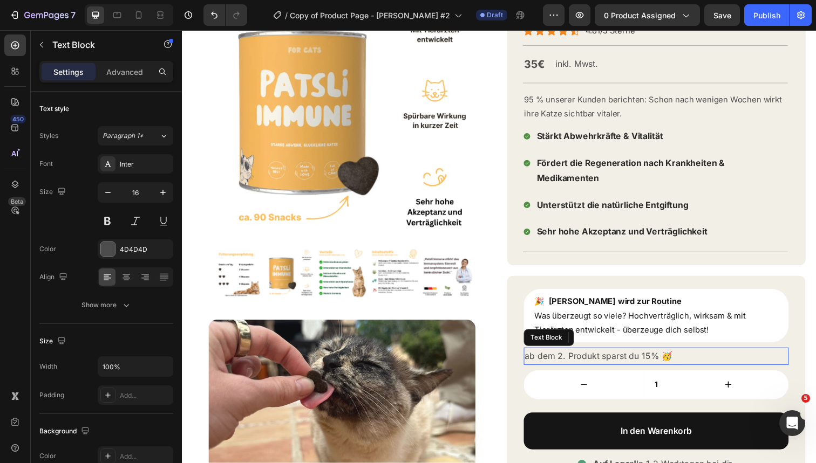
click at [622, 356] on p "ab dem 2. Produkt sparst du 15% 🥳" at bounding box center [666, 364] width 268 height 16
click at [615, 341] on icon at bounding box center [616, 345] width 7 height 8
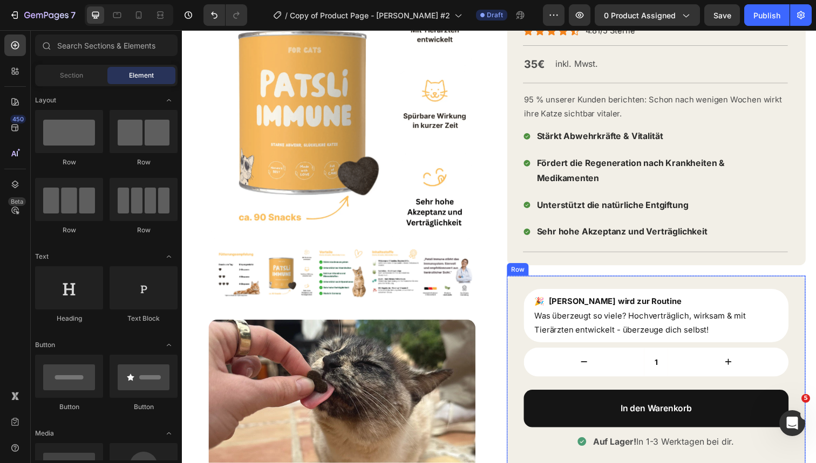
click at [615, 335] on div "🎉 [PERSON_NAME] wird zur Routine Was überzeugt so viele? Hochverträglich, wirks…" at bounding box center [666, 389] width 270 height 188
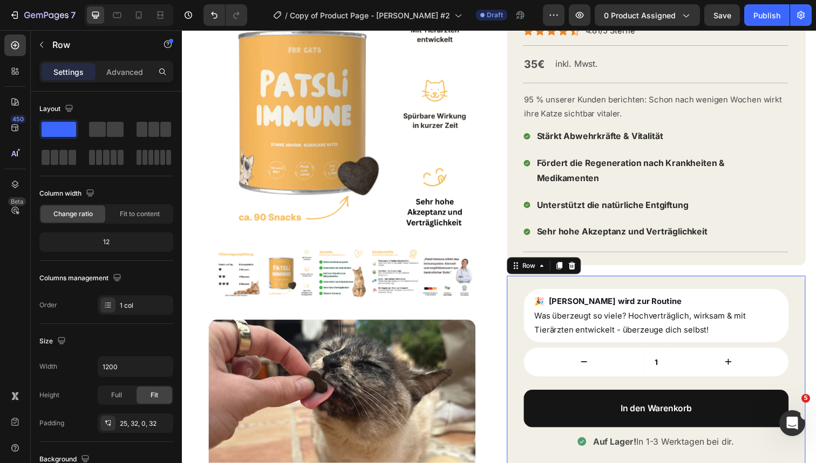
click at [616, 355] on button "decrement" at bounding box center [592, 370] width 123 height 30
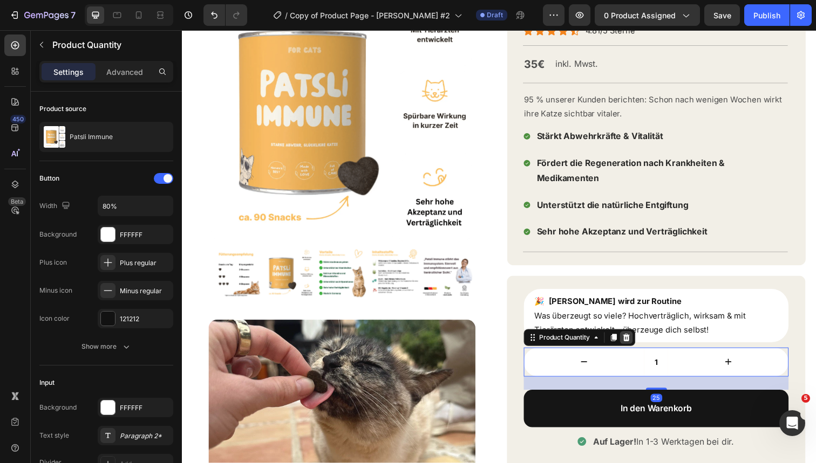
click at [638, 341] on icon at bounding box center [635, 345] width 7 height 8
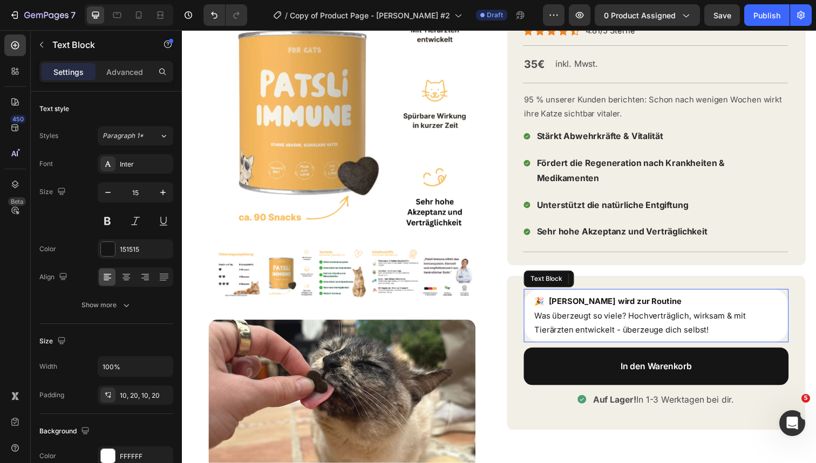
click at [692, 295] on div "🎉 [PERSON_NAME] wird zur Routine Was überzeugt so viele? Hochverträglich, wirks…" at bounding box center [666, 322] width 270 height 54
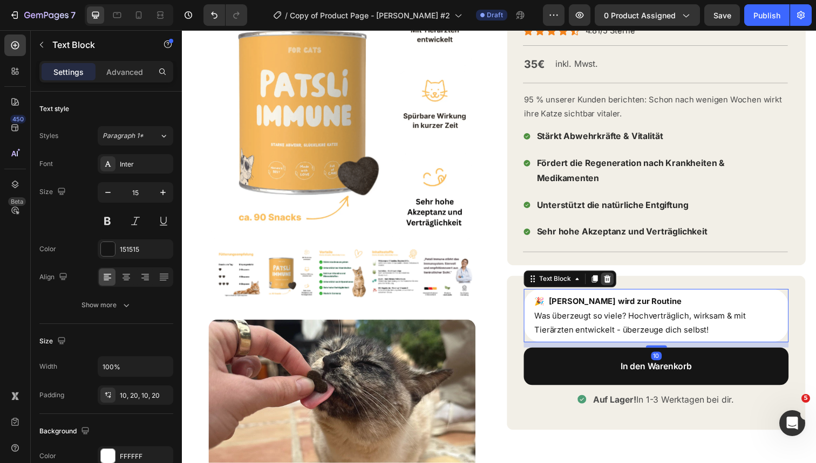
click at [618, 281] on icon at bounding box center [616, 285] width 7 height 8
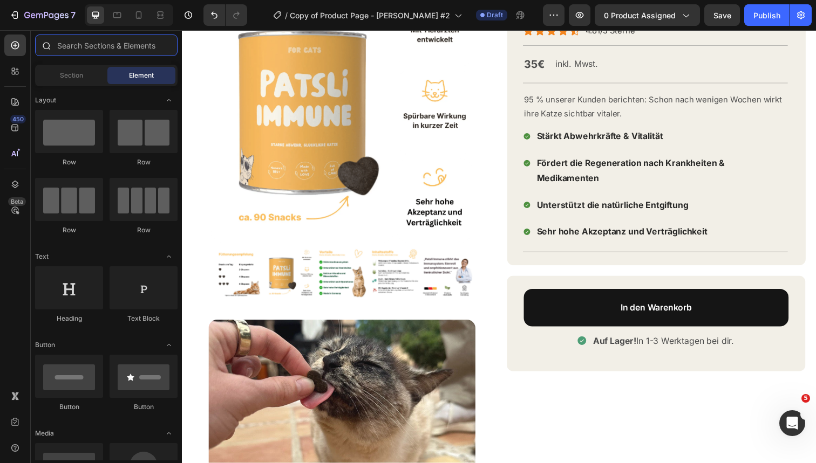
click at [58, 49] on input "text" at bounding box center [106, 46] width 142 height 22
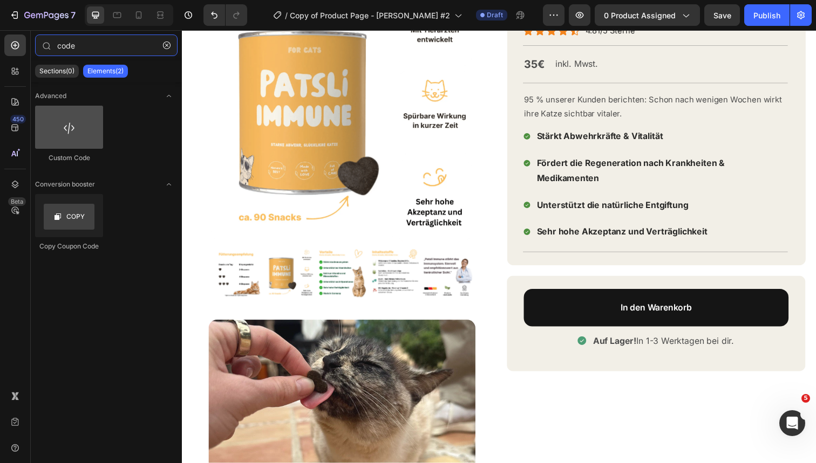
type input "code"
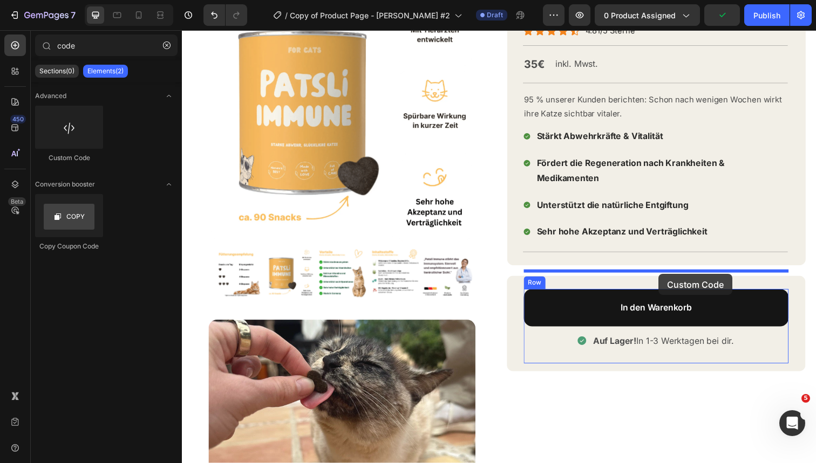
drag, startPoint x: 251, startPoint y: 159, endPoint x: 668, endPoint y: 279, distance: 434.6
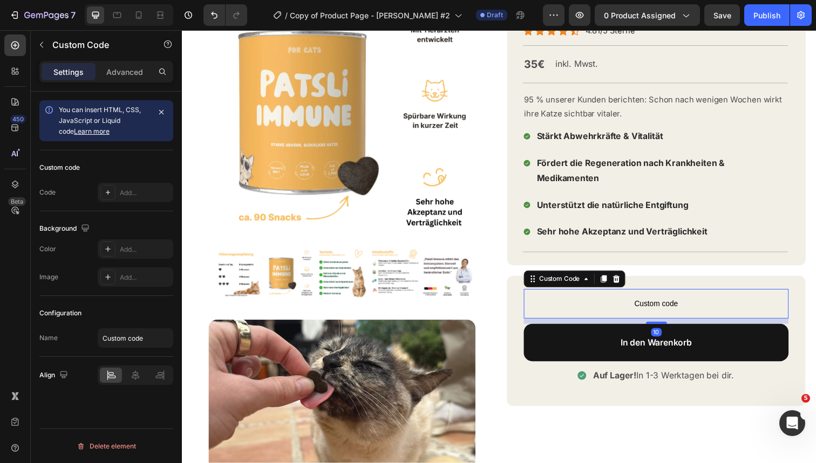
click at [628, 304] on span "Custom code" at bounding box center [666, 310] width 270 height 13
click at [145, 190] on div "Add..." at bounding box center [145, 193] width 51 height 10
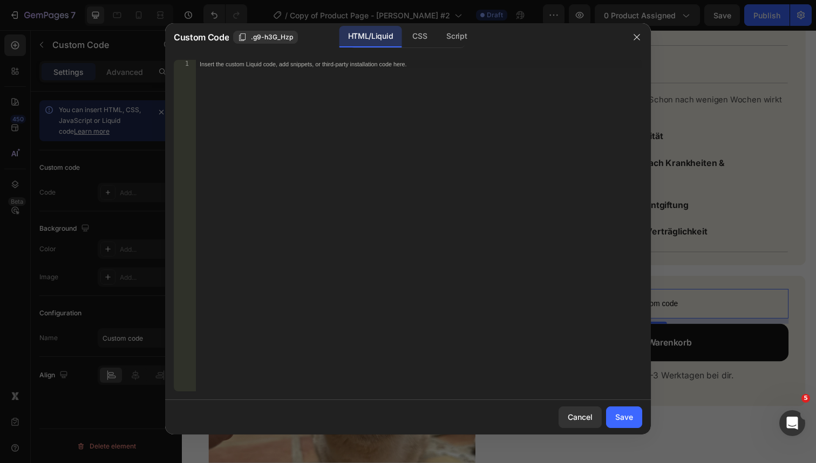
click at [274, 172] on div "Insert the custom Liquid code, add snippets, or third-party installation code h…" at bounding box center [418, 234] width 447 height 349
paste textarea "{% render 'product-qty-sub-css-js' %}"
type textarea "{% render 'product-qty-sub-css-js' %}"
click at [632, 422] on div "Save" at bounding box center [624, 417] width 18 height 11
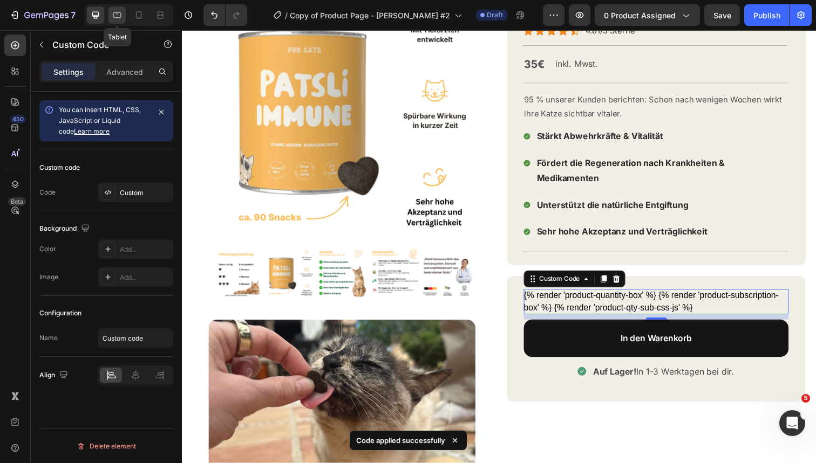
click at [120, 13] on icon at bounding box center [117, 15] width 8 height 6
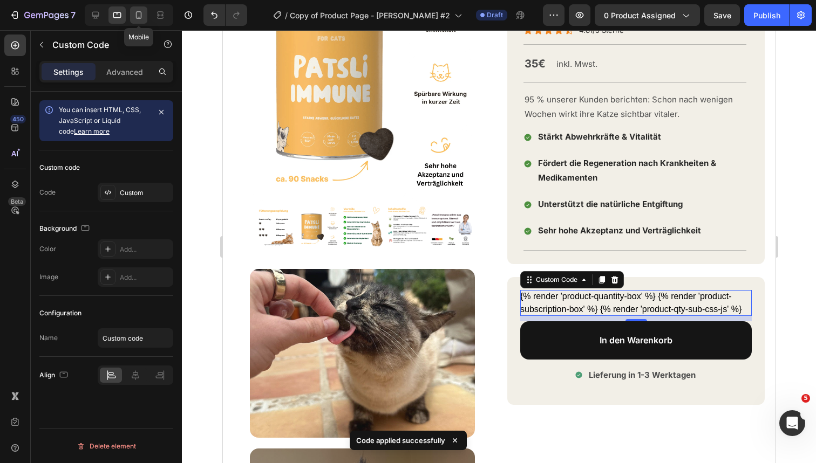
scroll to position [318, 0]
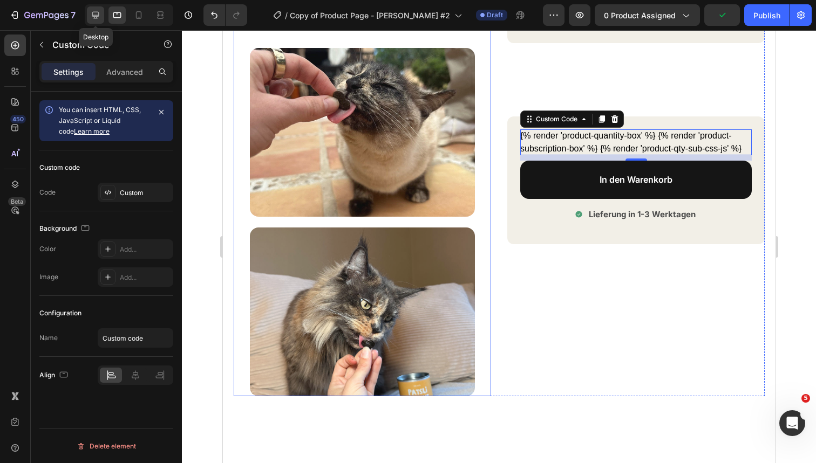
click at [97, 14] on icon at bounding box center [95, 15] width 11 height 11
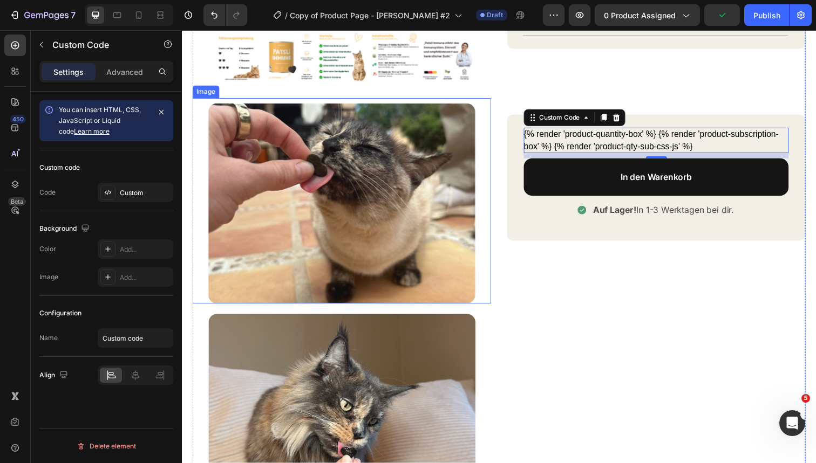
scroll to position [380, 0]
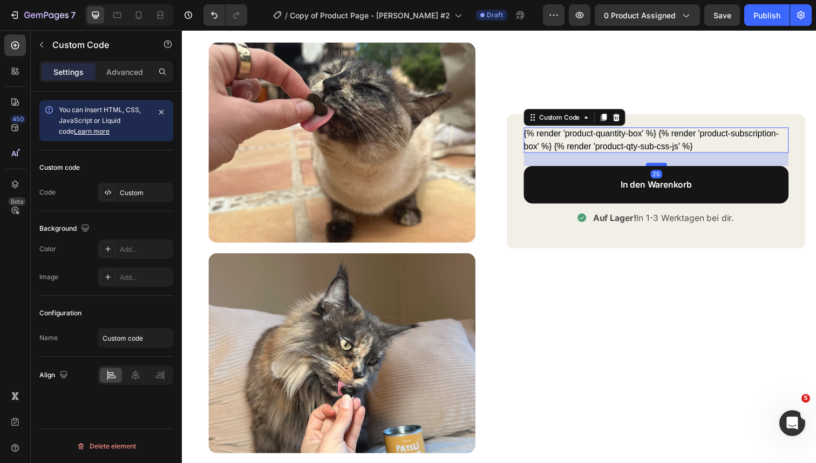
drag, startPoint x: 669, startPoint y: 160, endPoint x: 669, endPoint y: 168, distance: 8.1
click at [669, 168] on div at bounding box center [666, 167] width 22 height 3
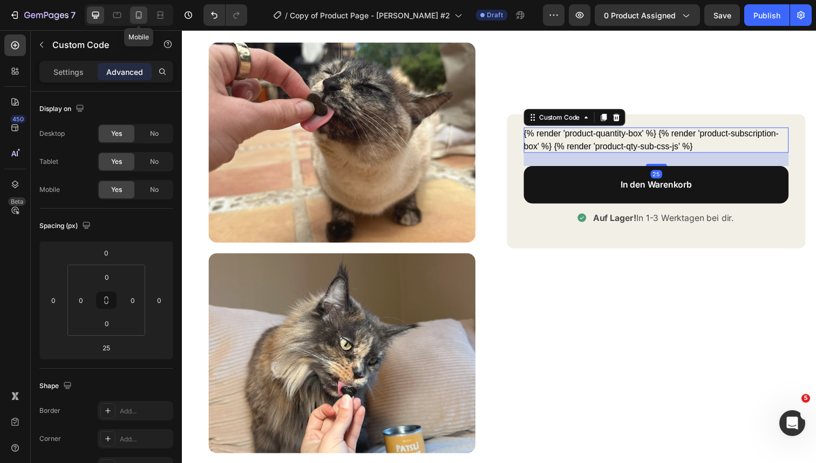
click at [145, 10] on div at bounding box center [138, 14] width 17 height 17
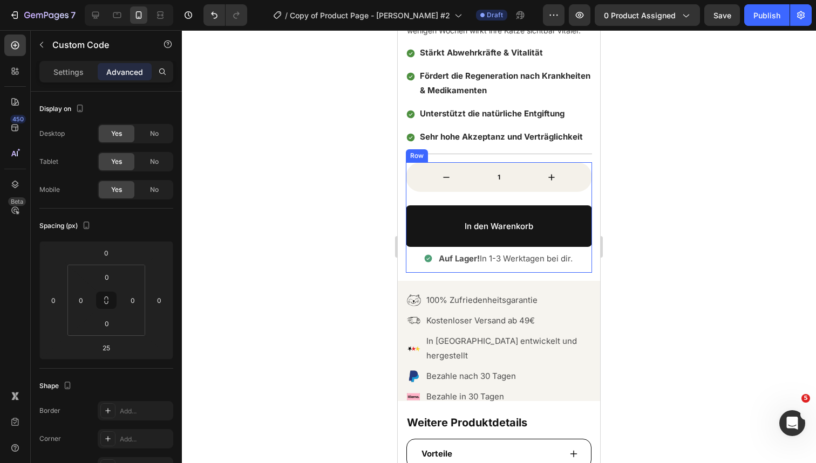
scroll to position [342, 0]
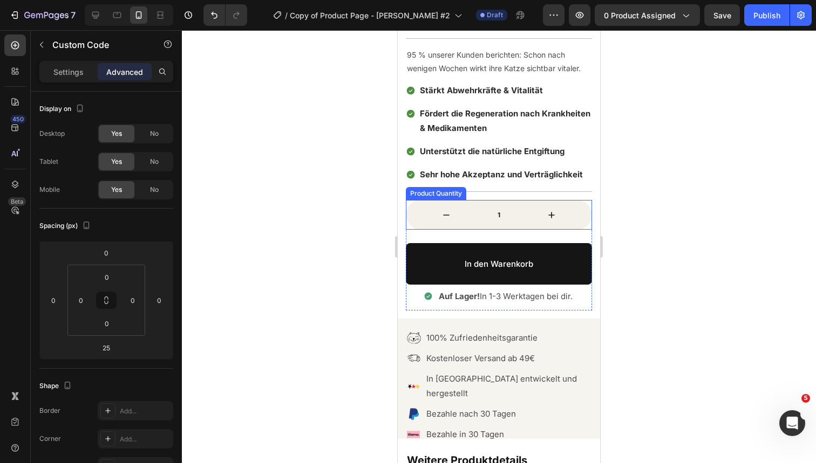
click at [566, 204] on button "increment" at bounding box center [551, 215] width 81 height 30
type input "2"
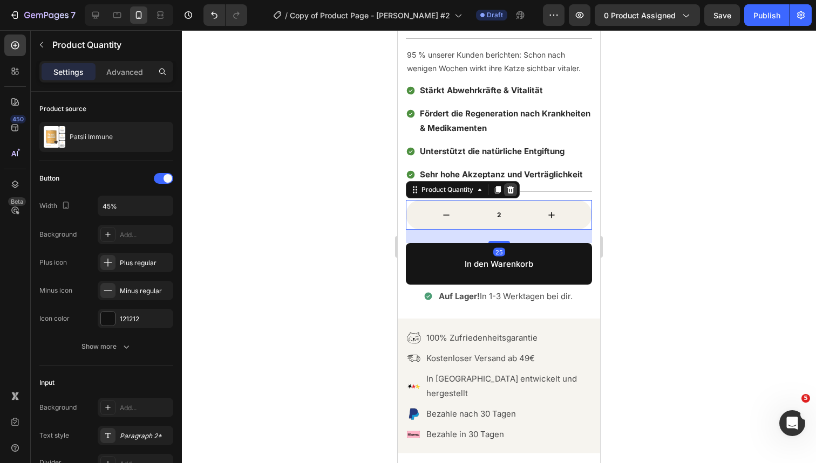
click at [511, 186] on icon at bounding box center [510, 190] width 9 height 9
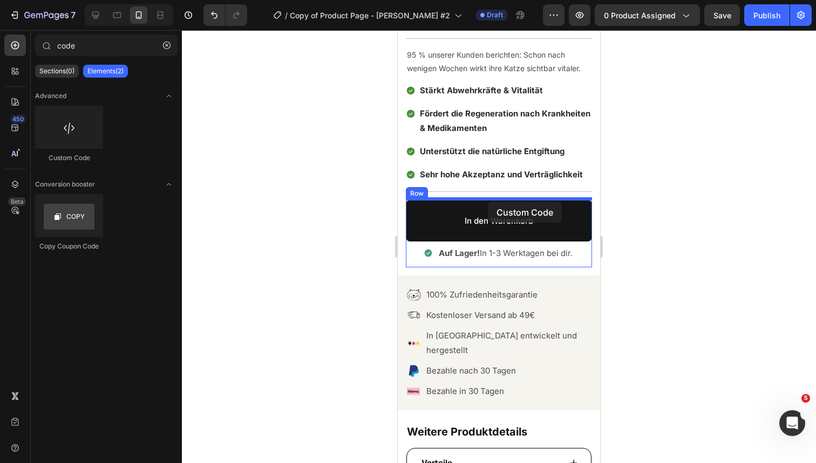
drag, startPoint x: 554, startPoint y: 162, endPoint x: 488, endPoint y: 201, distance: 76.1
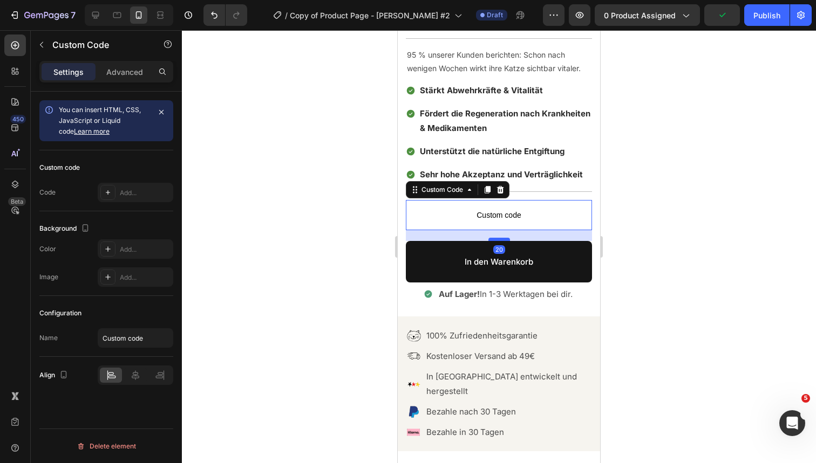
click at [503, 239] on div at bounding box center [499, 239] width 22 height 3
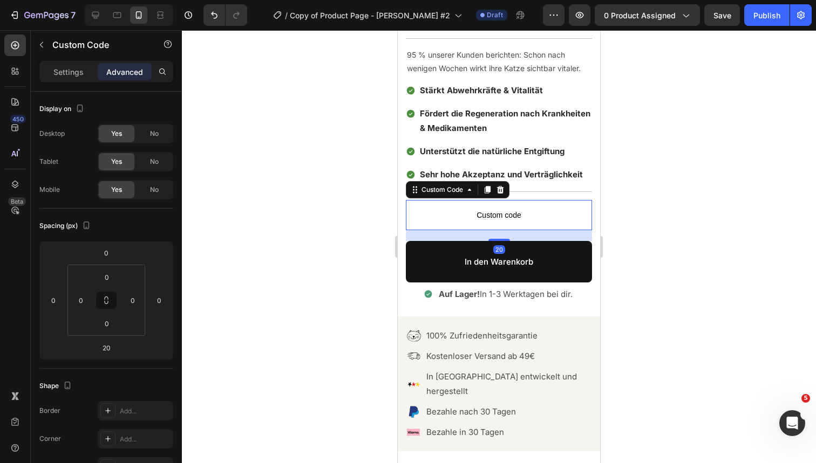
click at [511, 214] on span "Custom code" at bounding box center [499, 215] width 186 height 13
click at [70, 73] on p "Settings" at bounding box center [68, 71] width 30 height 11
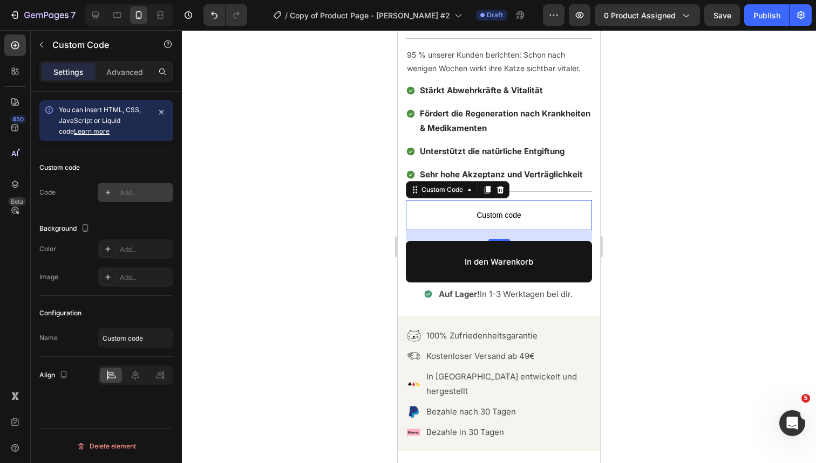
click at [125, 194] on div "Add..." at bounding box center [145, 193] width 51 height 10
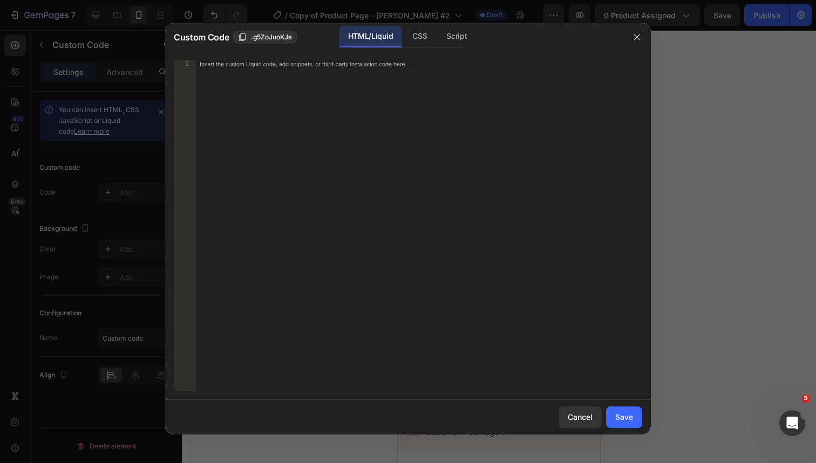
click at [331, 142] on div "Insert the custom Liquid code, add snippets, or third-party installation code h…" at bounding box center [418, 234] width 447 height 349
paste textarea "{% render 'product-qty-sub-css-js' %}"
type textarea "{% render 'product-qty-sub-css-js' %}"
click at [628, 422] on div "Save" at bounding box center [624, 417] width 18 height 11
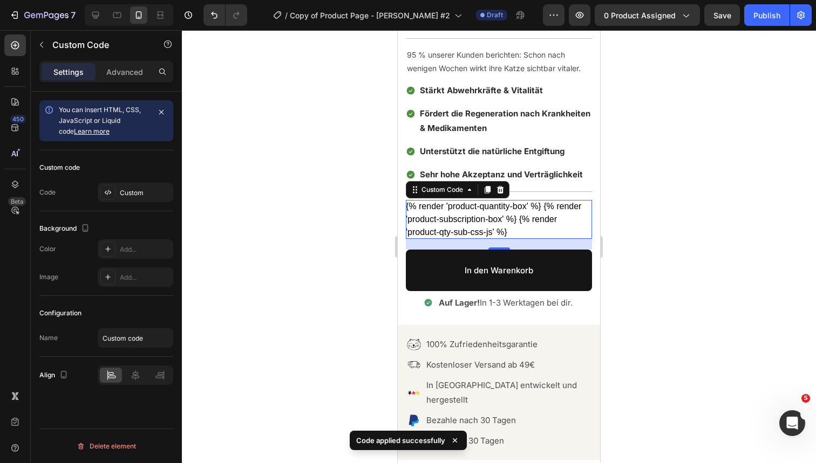
click at [636, 235] on div at bounding box center [499, 246] width 634 height 433
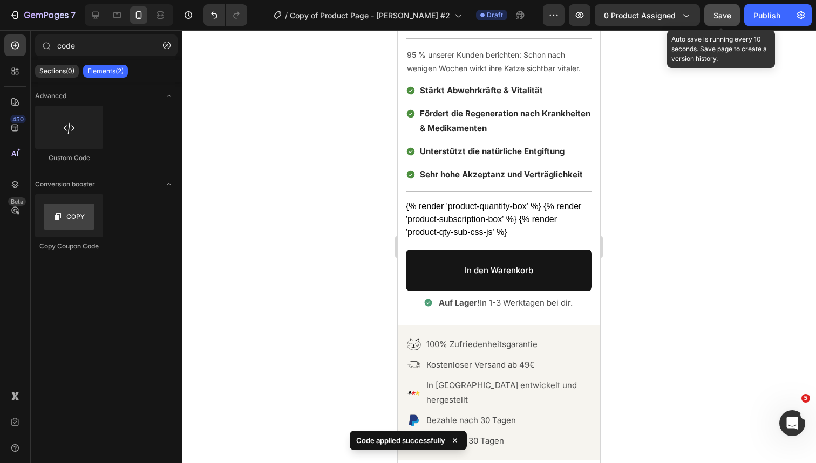
click at [719, 17] on span "Save" at bounding box center [722, 15] width 18 height 9
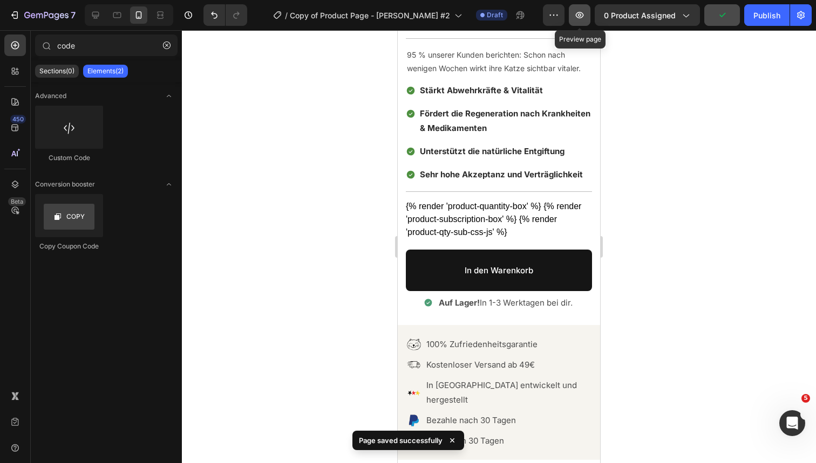
click at [582, 17] on icon "button" at bounding box center [579, 15] width 11 height 11
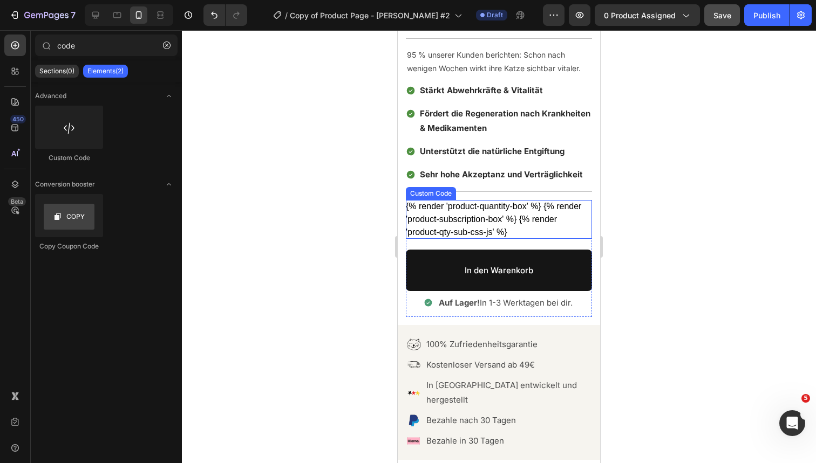
click at [543, 211] on div "{% render 'product-quantity-box' %} {% render 'product-subscription-box' %} {% …" at bounding box center [499, 219] width 186 height 39
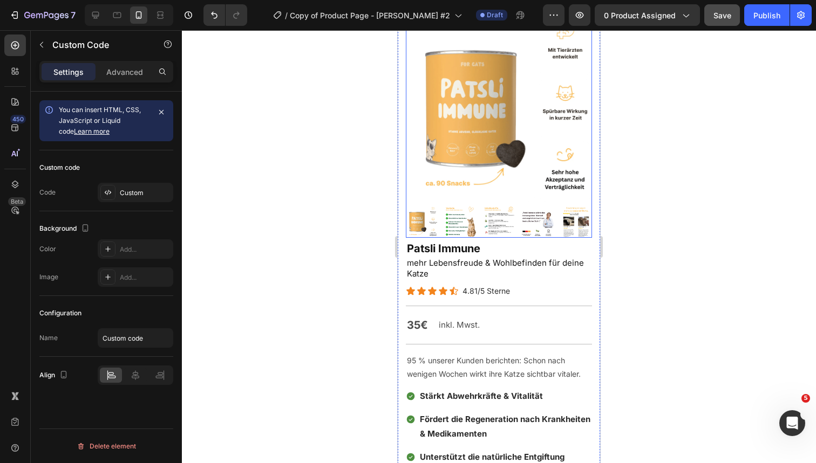
scroll to position [35, 0]
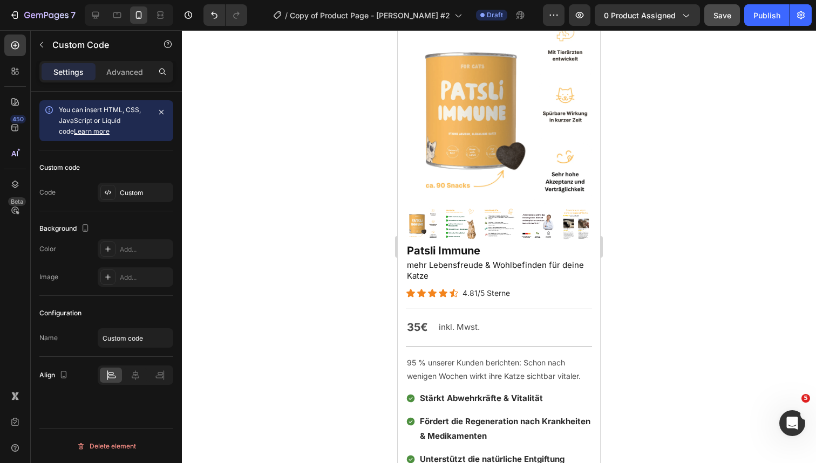
click at [717, 141] on div at bounding box center [499, 246] width 634 height 433
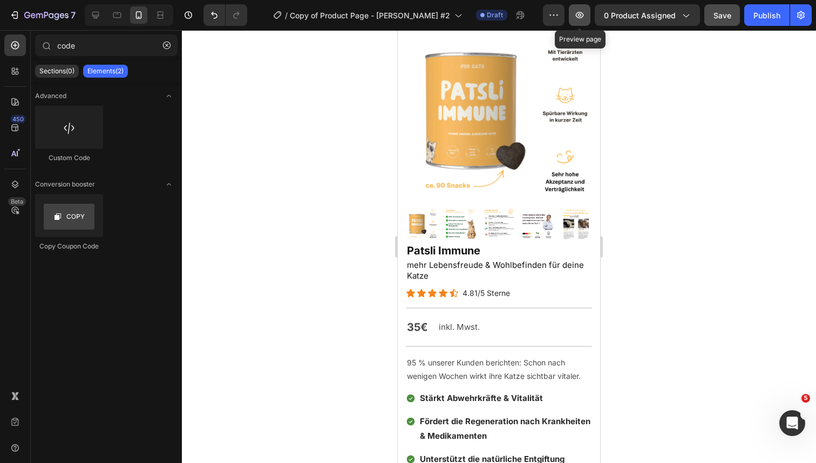
click at [575, 17] on icon "button" at bounding box center [579, 15] width 11 height 11
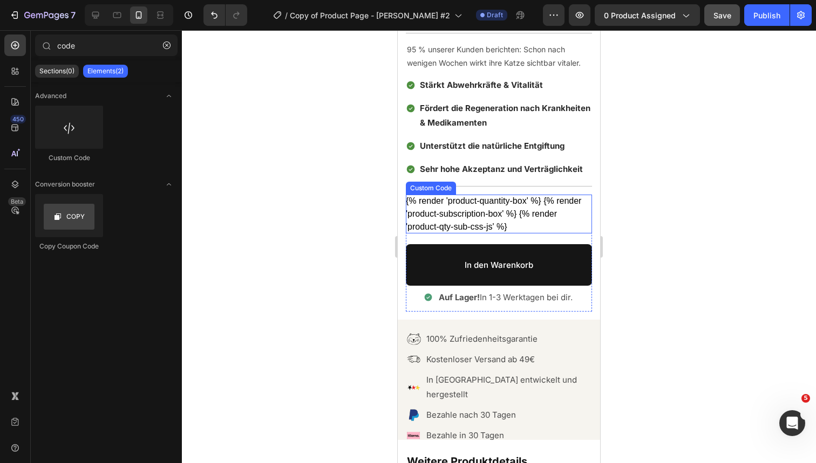
scroll to position [342, 0]
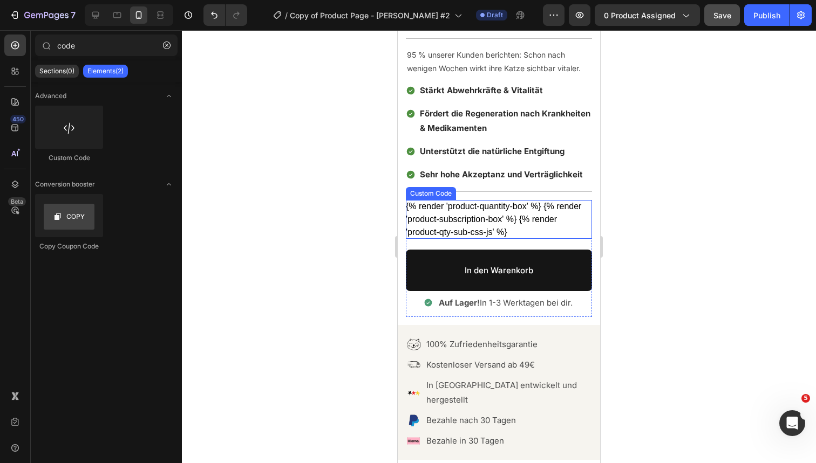
click at [478, 230] on div "{% render 'product-quantity-box' %} {% render 'product-subscription-box' %} {% …" at bounding box center [499, 219] width 186 height 39
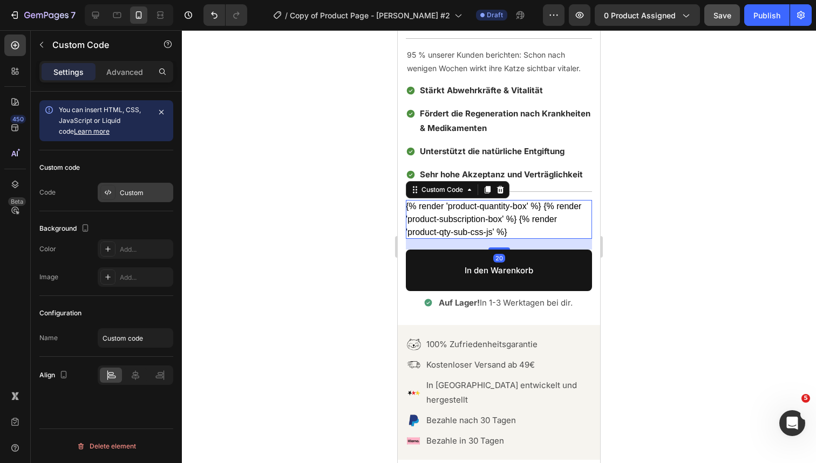
click at [131, 184] on div "Custom" at bounding box center [136, 192] width 76 height 19
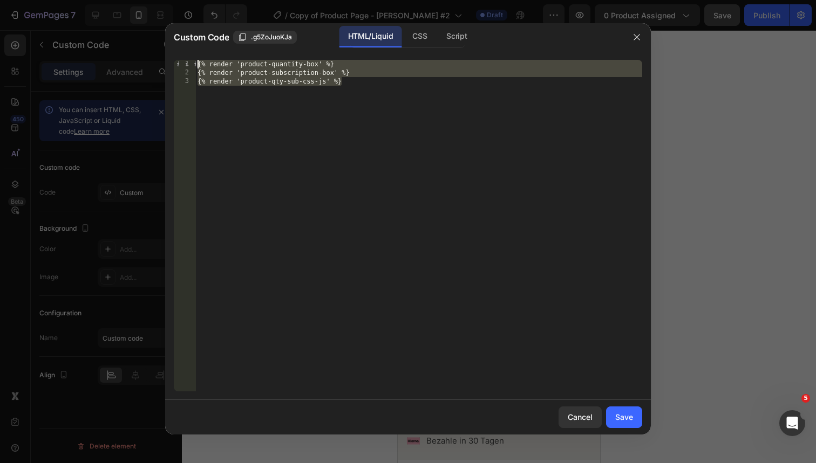
drag, startPoint x: 345, startPoint y: 92, endPoint x: 174, endPoint y: 49, distance: 176.7
click at [174, 49] on div "Custom Code .g5ZoJuoKJa HTML/Liquid CSS Script {% render 'product-qty-sub-css-j…" at bounding box center [407, 229] width 485 height 412
type textarea "{% render 'product-quantity-box' %} {% render 'product-subscription-box' %}"
click at [641, 39] on button "button" at bounding box center [636, 37] width 17 height 17
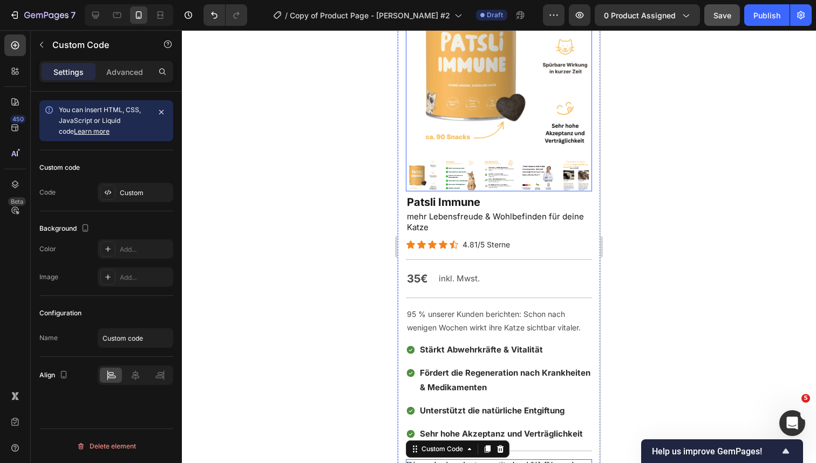
scroll to position [86, 0]
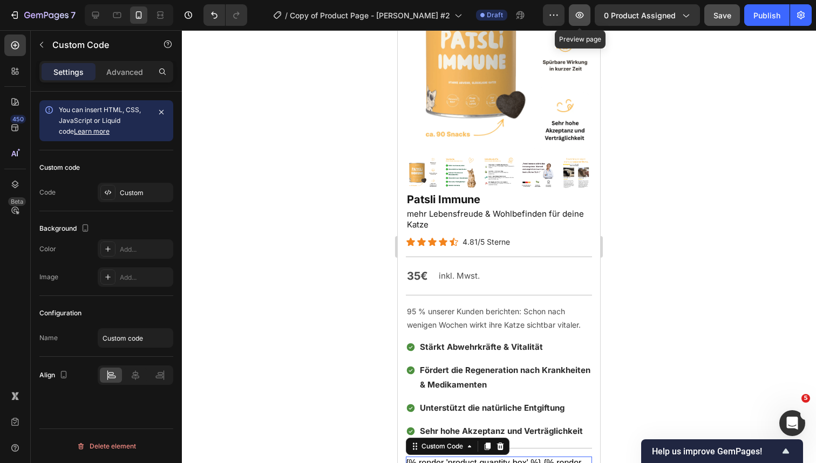
click at [577, 21] on button "button" at bounding box center [579, 15] width 22 height 22
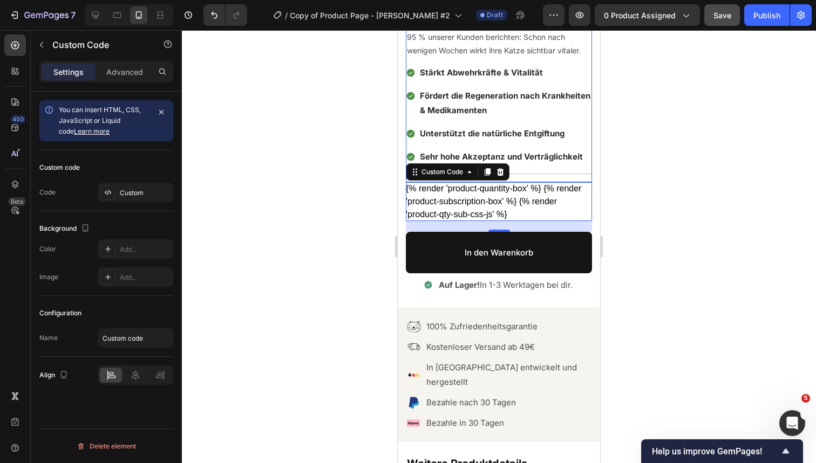
scroll to position [367, 0]
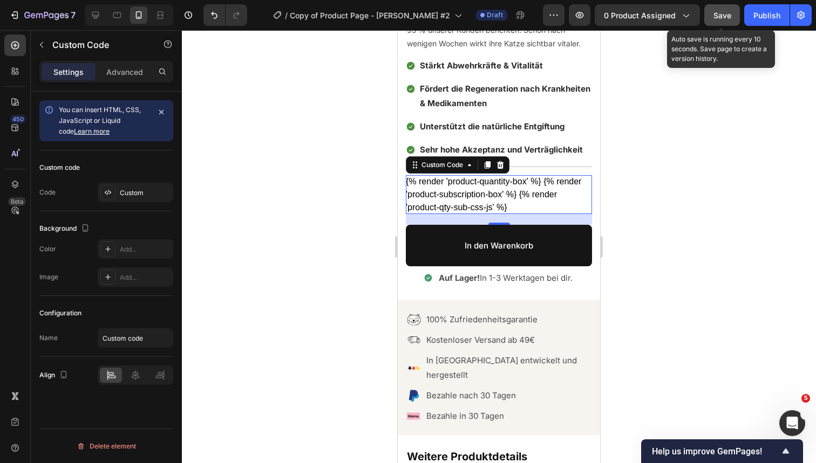
click at [724, 13] on span "Save" at bounding box center [722, 15] width 18 height 9
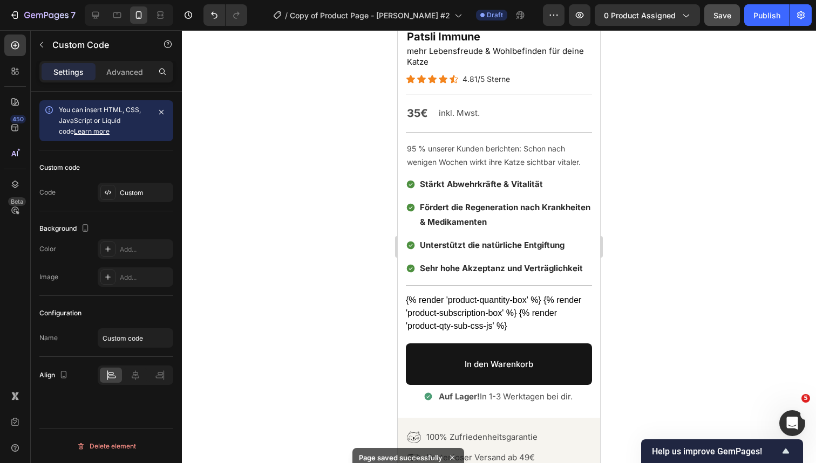
scroll to position [220, 0]
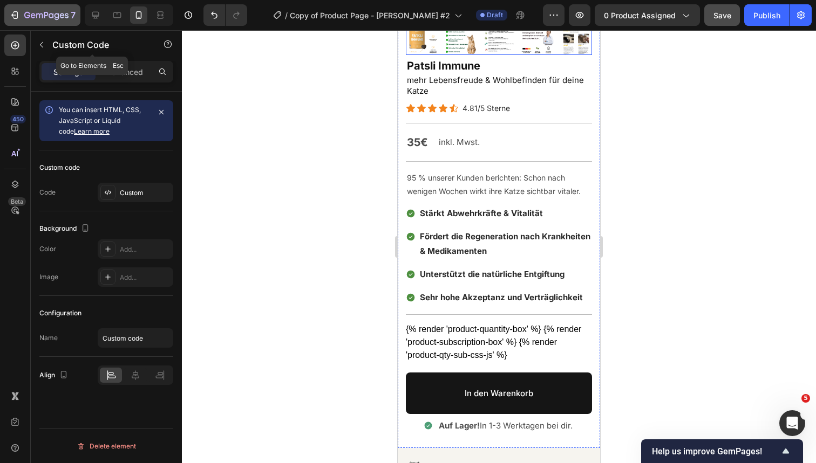
click at [38, 4] on button "7" at bounding box center [42, 15] width 76 height 22
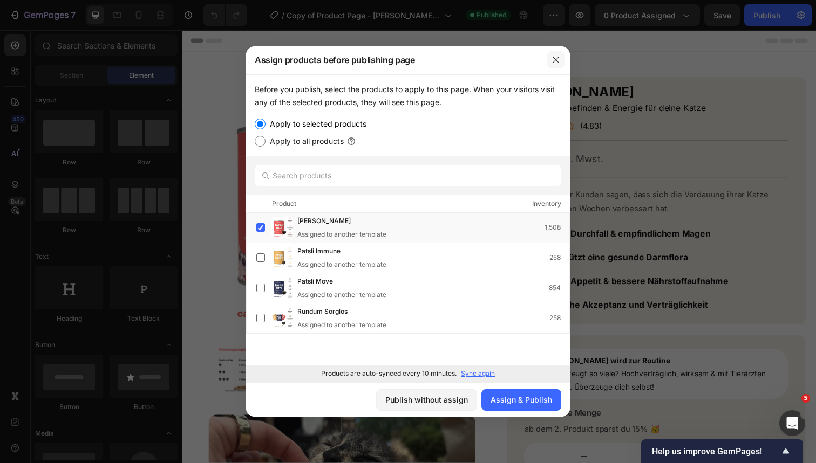
click at [554, 59] on icon "button" at bounding box center [555, 60] width 6 height 6
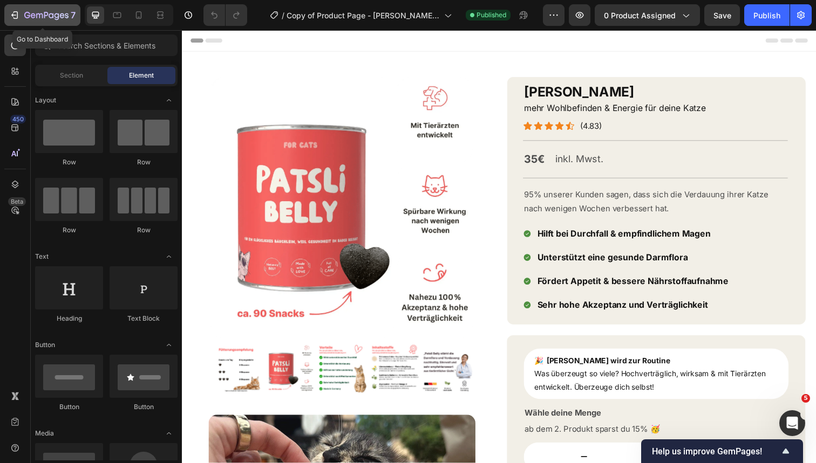
click at [30, 14] on icon "button" at bounding box center [27, 15] width 6 height 6
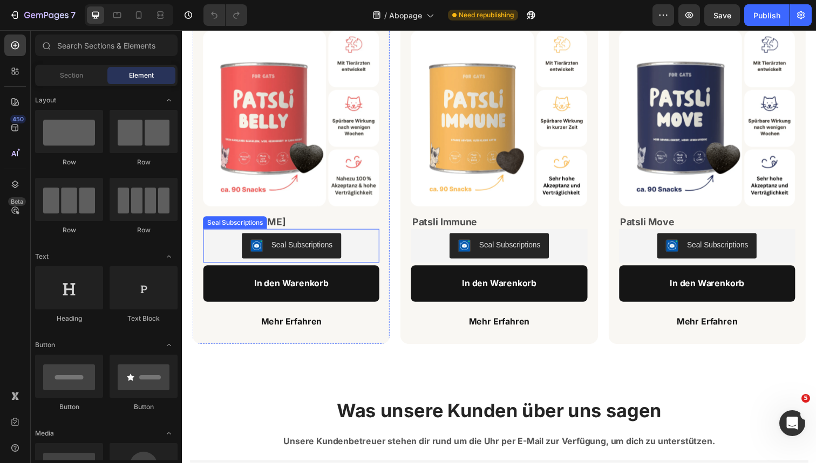
click at [362, 252] on div "Seal Subscriptions" at bounding box center [293, 251] width 171 height 26
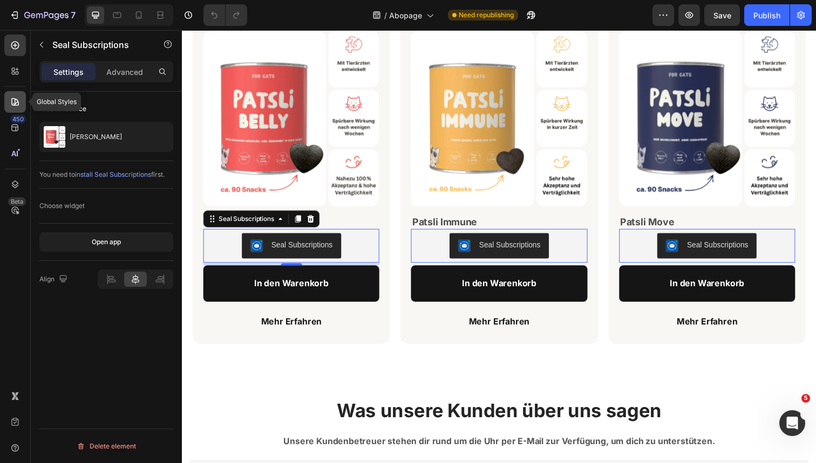
click at [24, 100] on div at bounding box center [15, 102] width 22 height 22
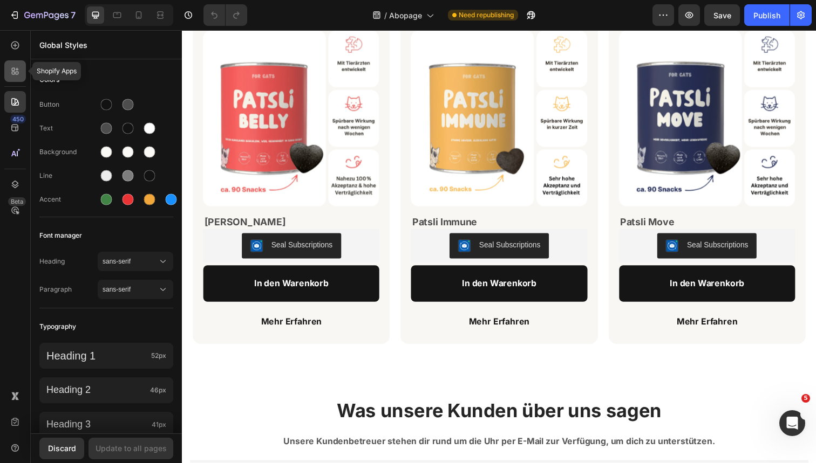
click at [11, 78] on div at bounding box center [15, 71] width 22 height 22
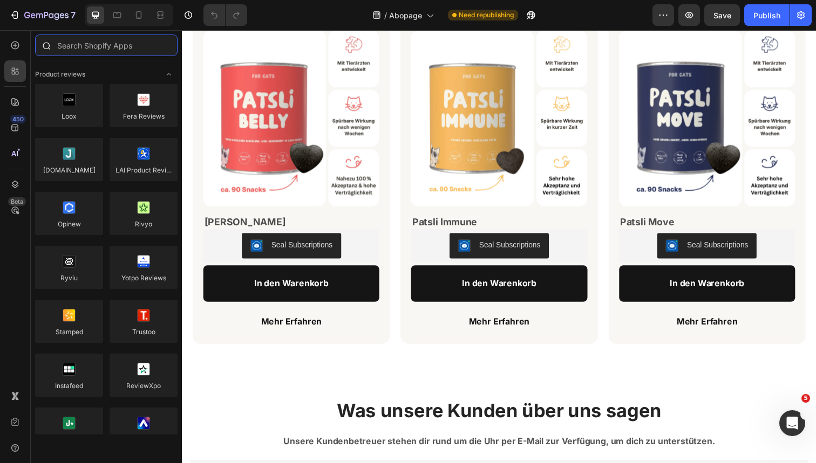
click at [85, 43] on input "text" at bounding box center [106, 46] width 142 height 22
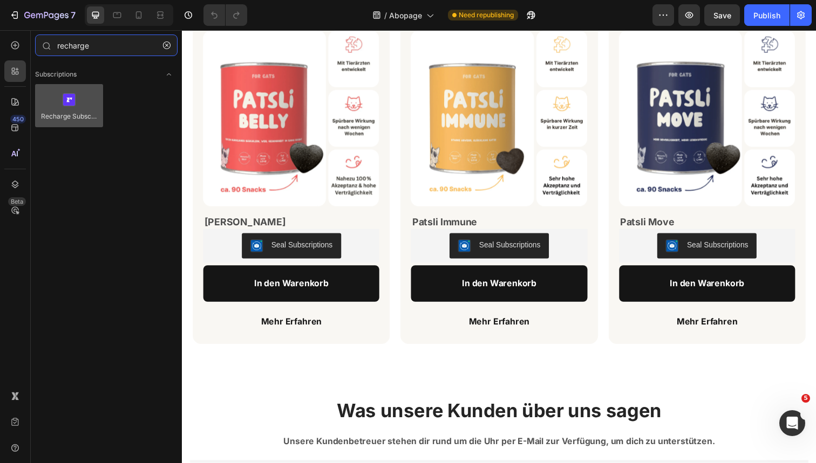
type input "recharge"
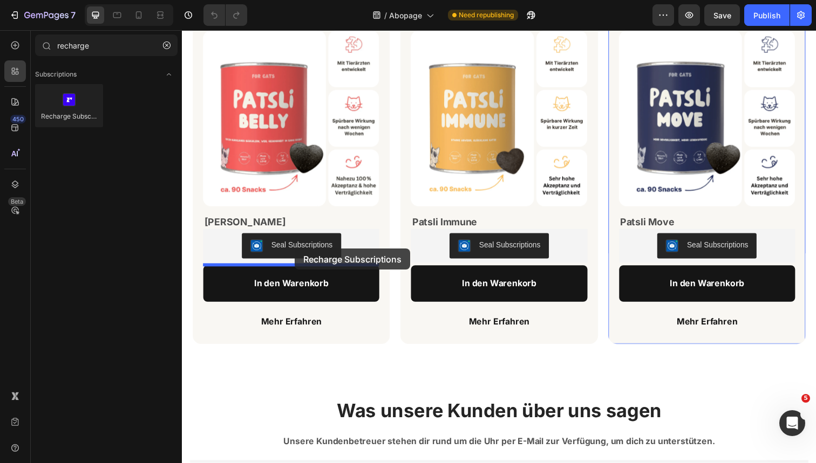
drag, startPoint x: 244, startPoint y: 134, endPoint x: 297, endPoint y: 253, distance: 130.2
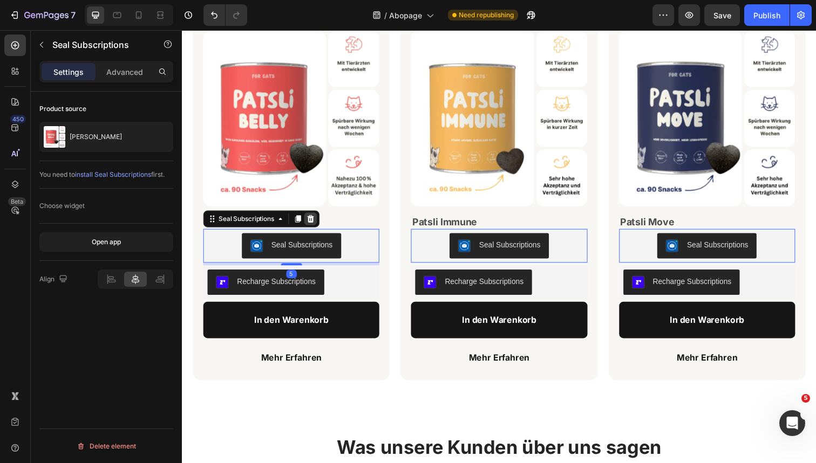
click at [312, 221] on icon at bounding box center [313, 224] width 7 height 8
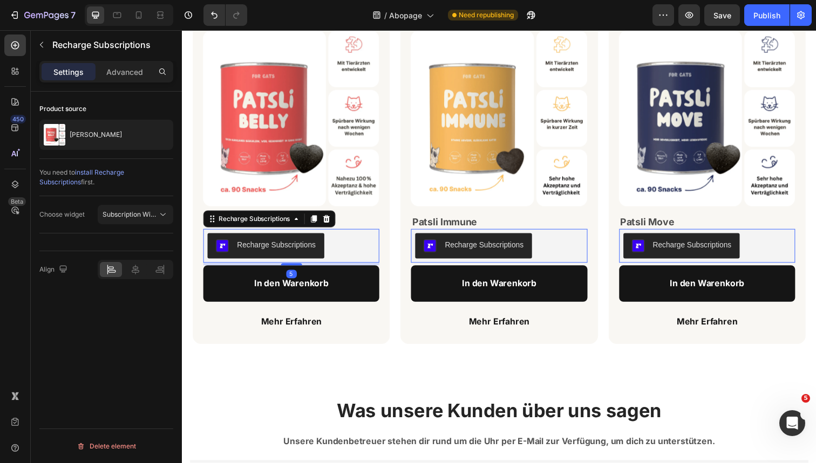
click at [352, 243] on div "Recharge Subscriptions" at bounding box center [293, 251] width 171 height 26
click at [136, 269] on icon at bounding box center [135, 269] width 11 height 11
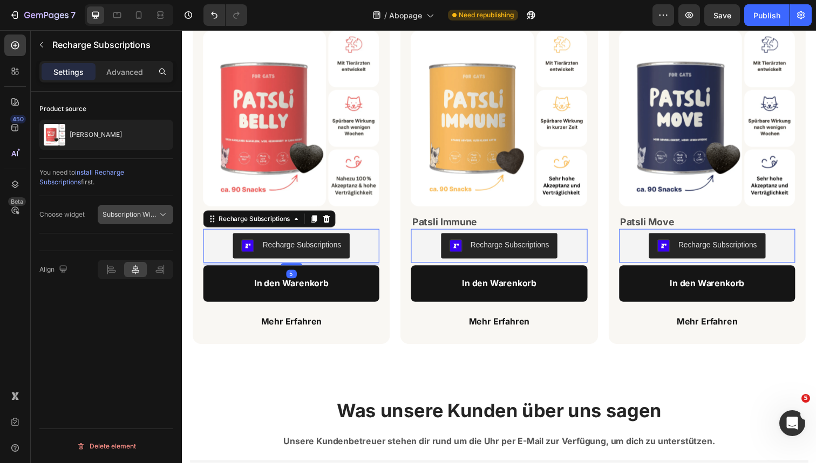
click at [142, 218] on span "Subscription Widget" at bounding box center [129, 215] width 55 height 10
click at [755, 17] on div "Publish" at bounding box center [766, 15] width 27 height 11
click at [141, 17] on icon at bounding box center [139, 15] width 6 height 8
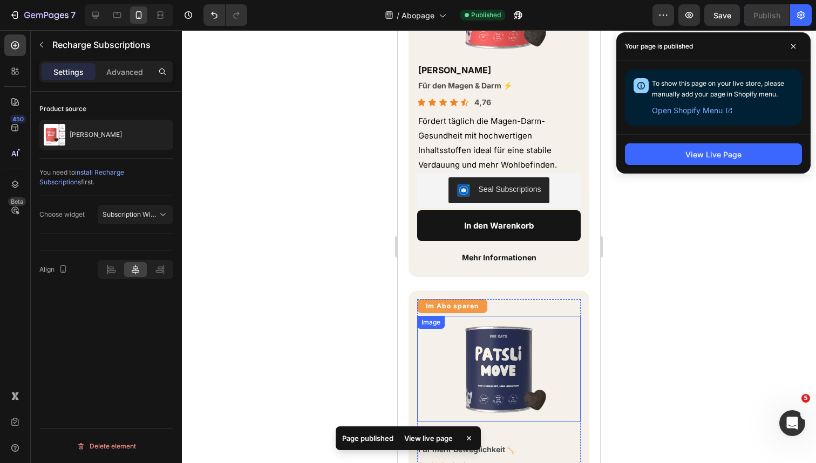
scroll to position [369, 0]
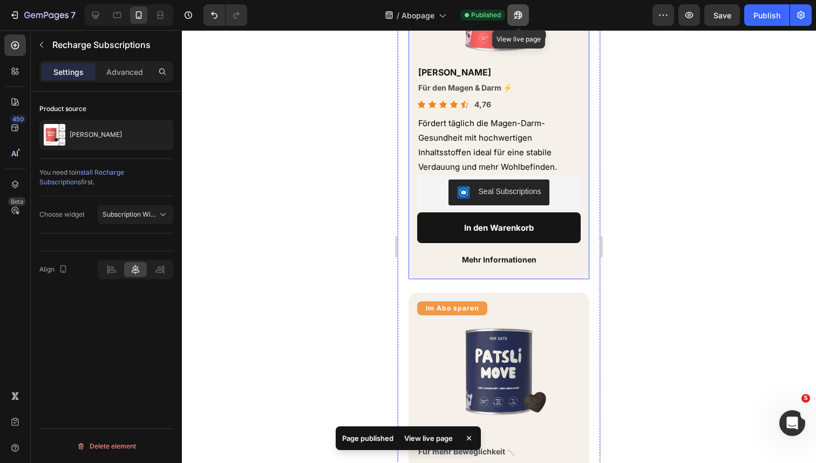
click at [521, 16] on icon "button" at bounding box center [517, 15] width 11 height 11
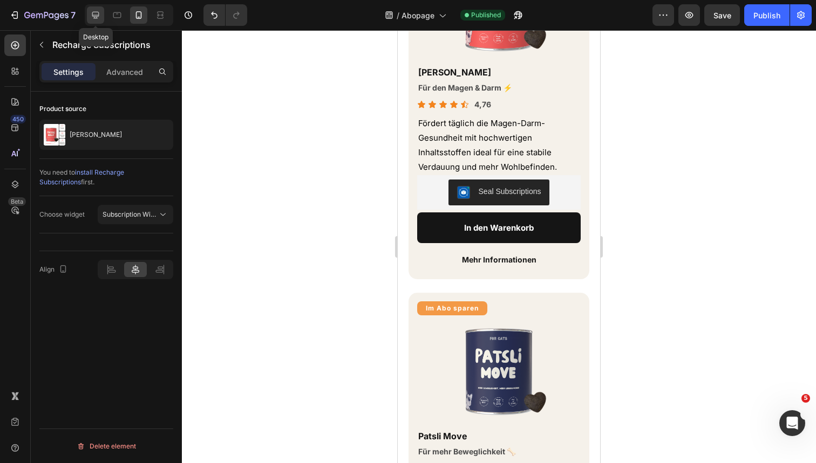
click at [89, 16] on div at bounding box center [95, 14] width 17 height 17
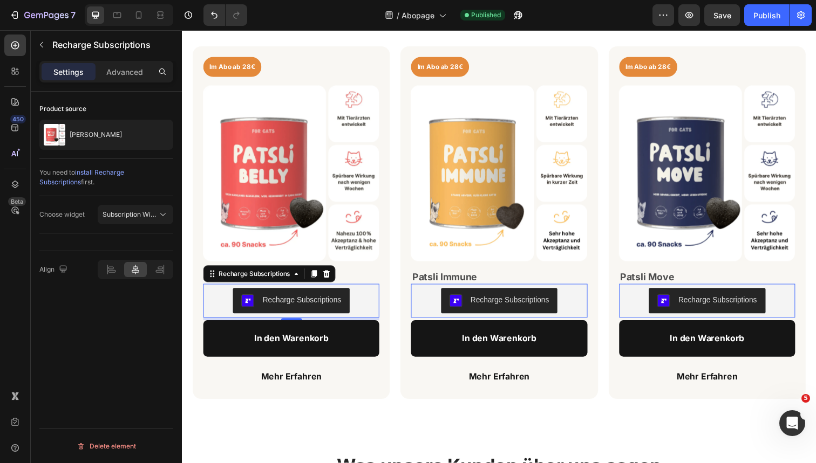
scroll to position [591, 0]
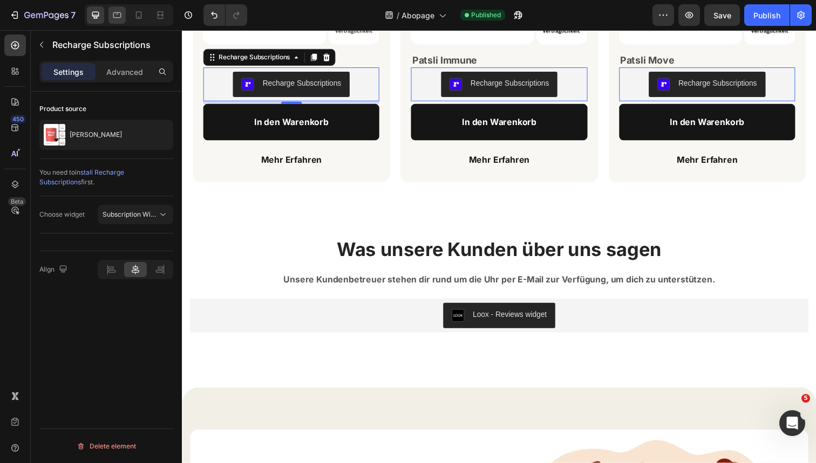
click at [111, 18] on div at bounding box center [116, 14] width 17 height 17
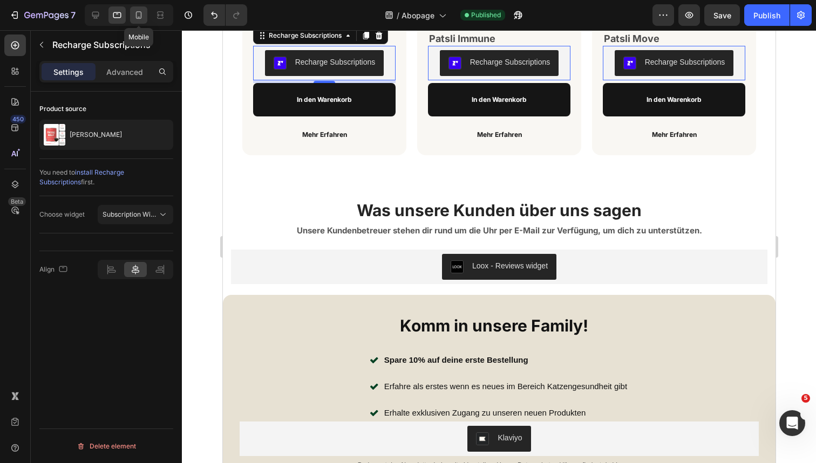
scroll to position [545, 0]
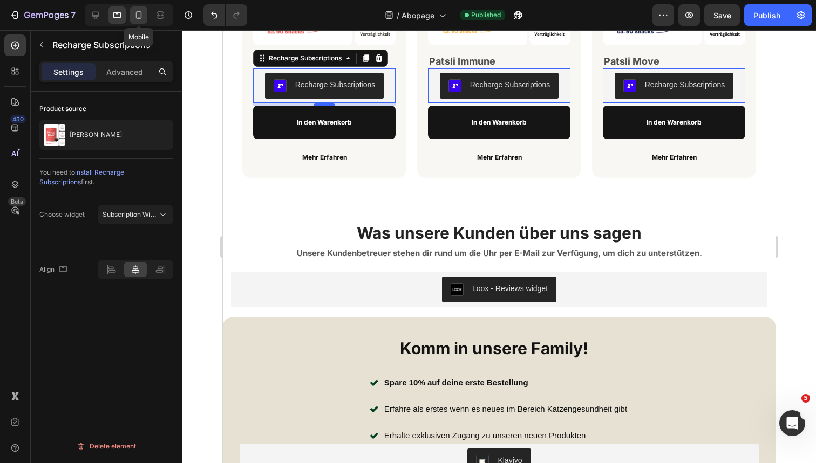
click at [135, 10] on icon at bounding box center [138, 15] width 11 height 11
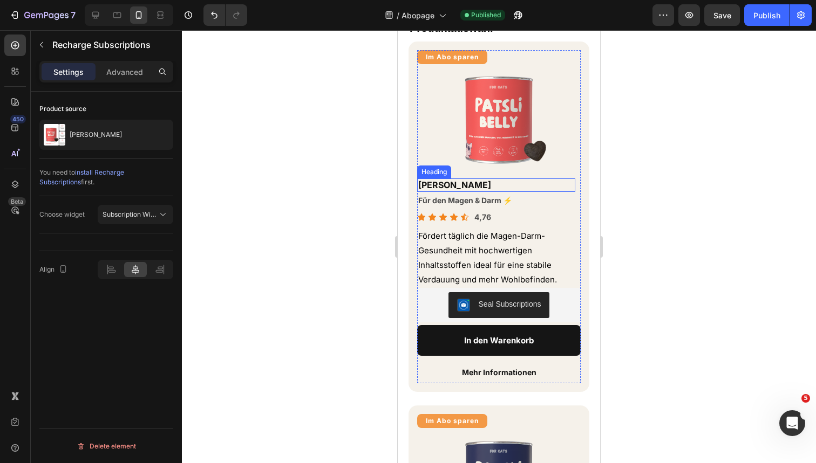
scroll to position [723, 0]
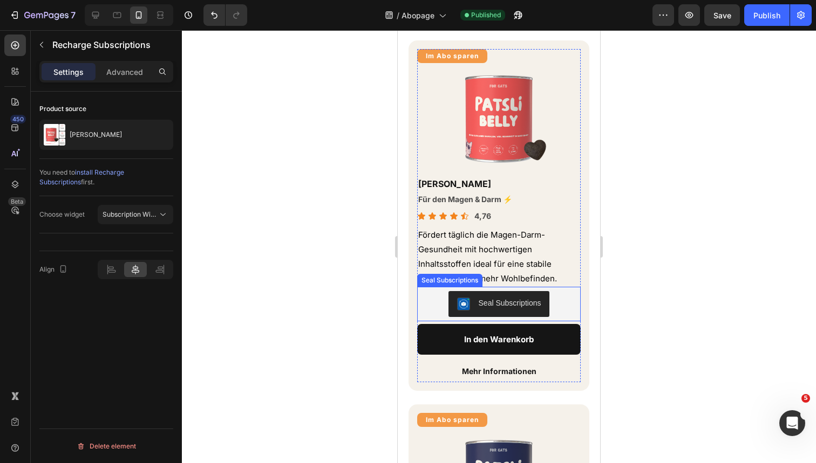
click at [436, 292] on div "Seal Subscriptions" at bounding box center [498, 304] width 155 height 26
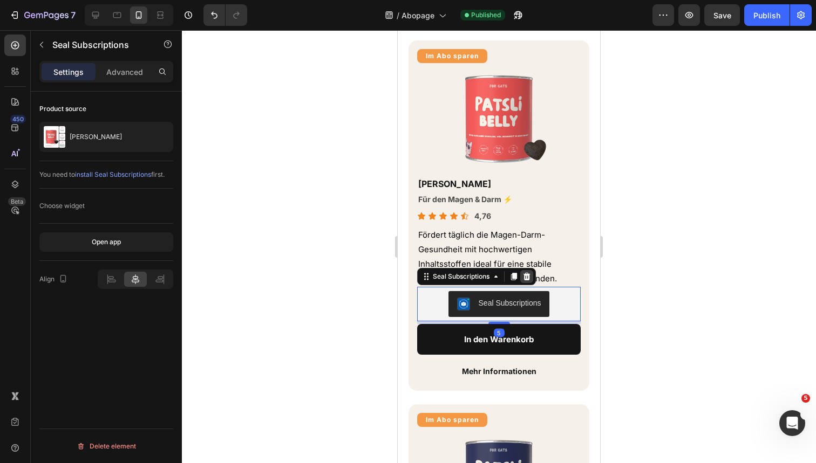
click at [529, 275] on icon at bounding box center [526, 277] width 7 height 8
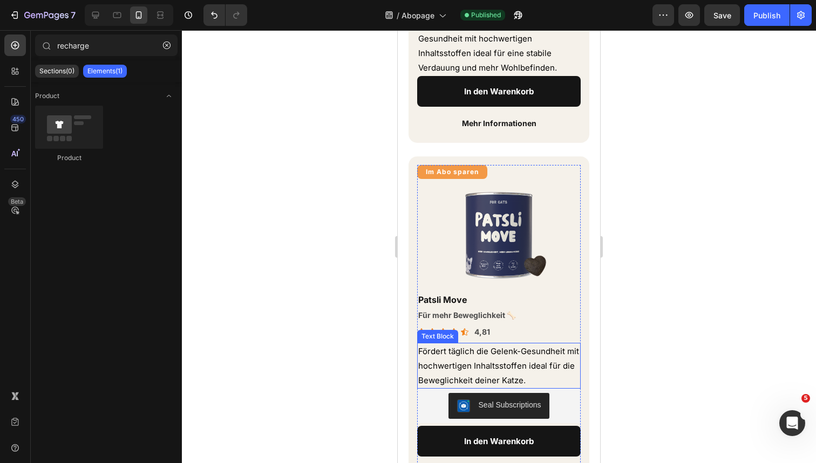
scroll to position [937, 0]
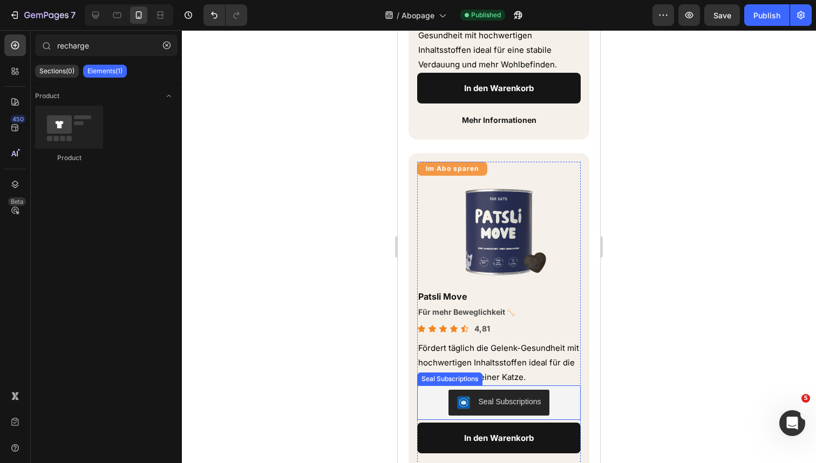
click at [434, 401] on div "Seal Subscriptions" at bounding box center [498, 403] width 155 height 26
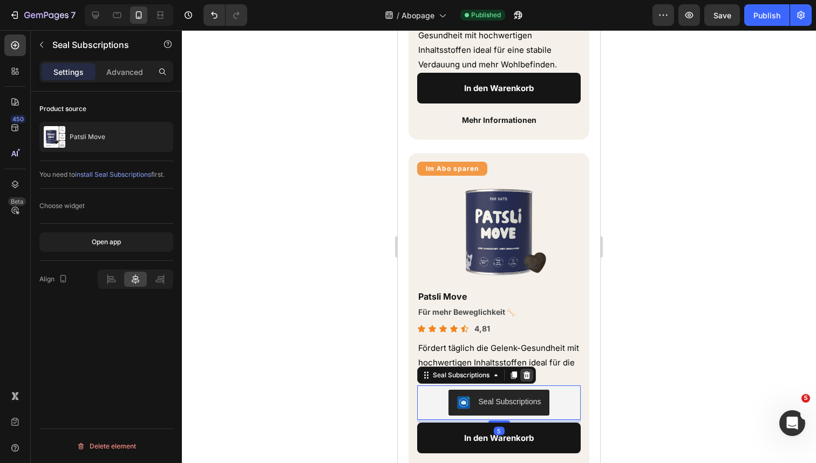
click at [527, 376] on icon at bounding box center [526, 375] width 7 height 8
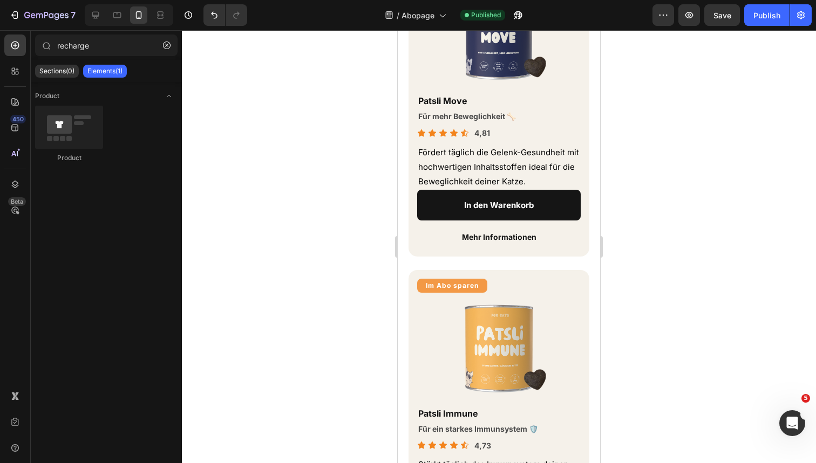
scroll to position [1205, 0]
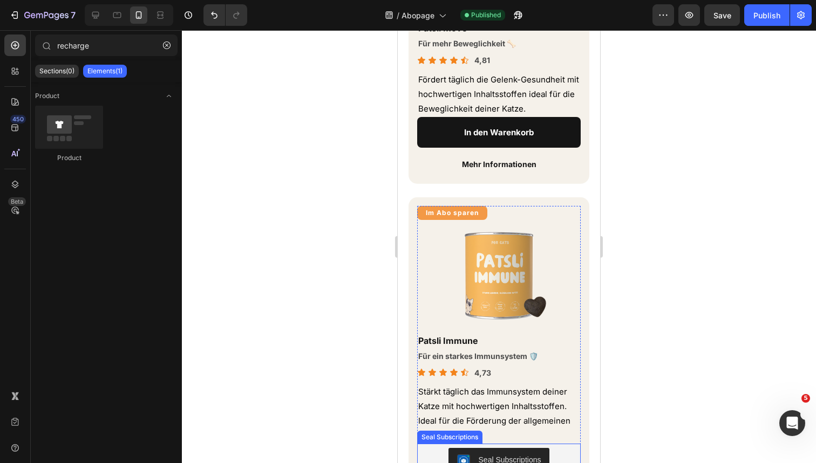
click at [551, 444] on div "Seal Subscriptions" at bounding box center [498, 461] width 163 height 35
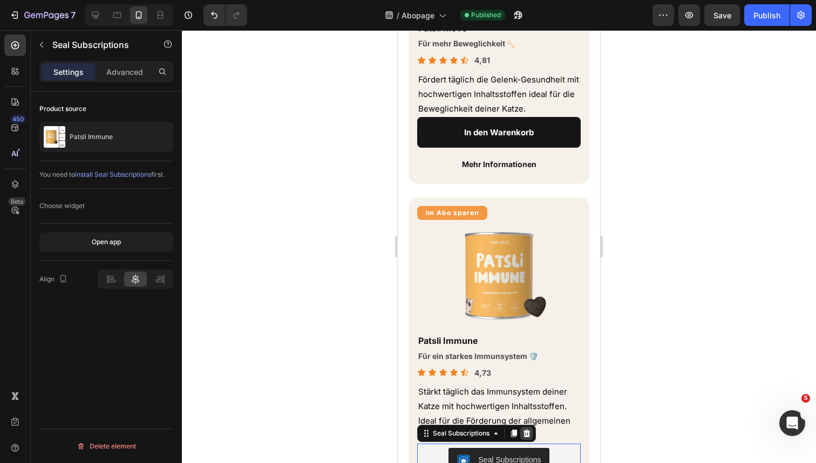
click at [529, 430] on icon at bounding box center [526, 434] width 7 height 8
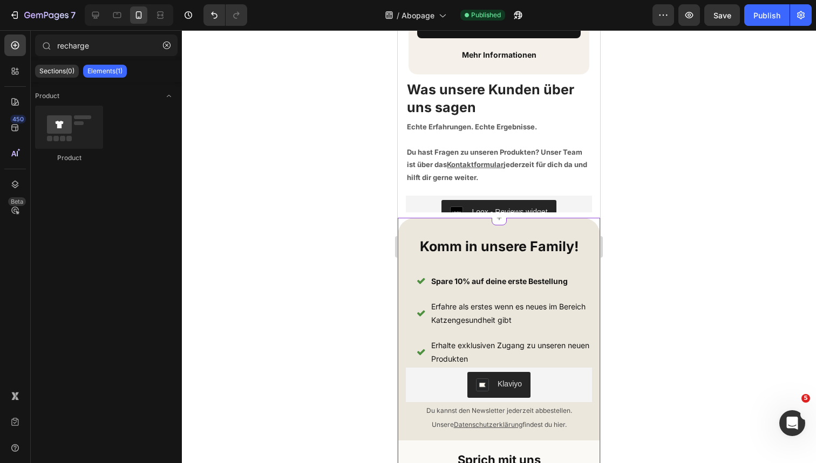
scroll to position [1652, 0]
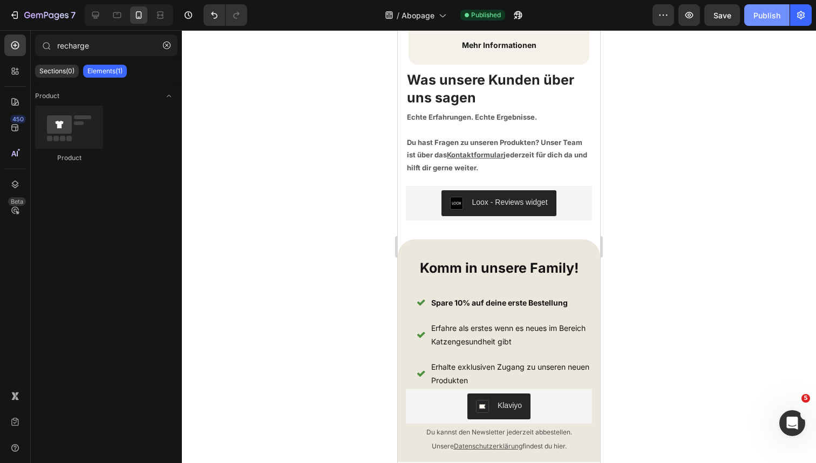
click at [753, 15] on div "Publish" at bounding box center [766, 15] width 27 height 11
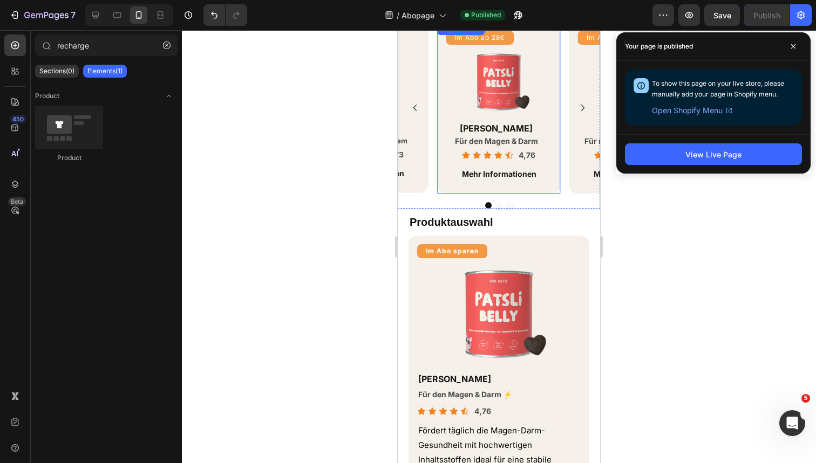
scroll to position [501, 0]
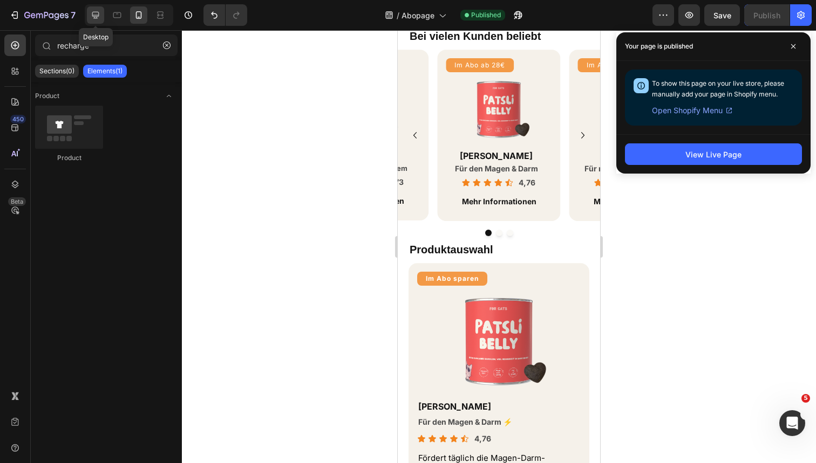
click at [100, 14] on icon at bounding box center [95, 15] width 11 height 11
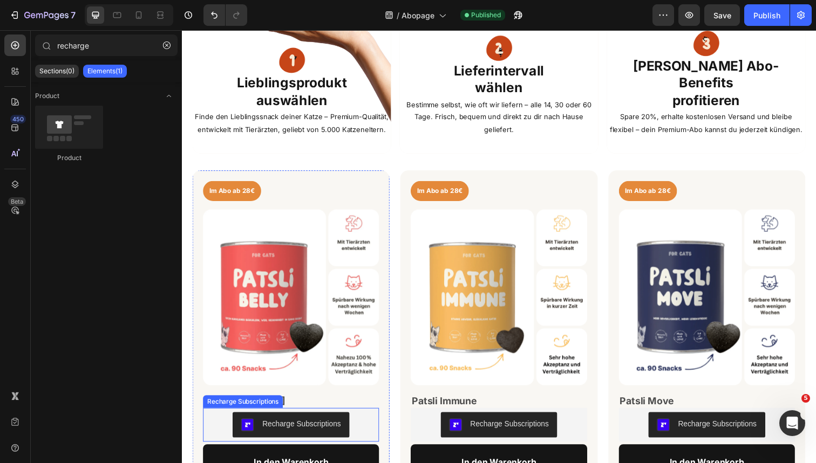
click at [341, 441] on button "Recharge Subscriptions" at bounding box center [293, 434] width 119 height 26
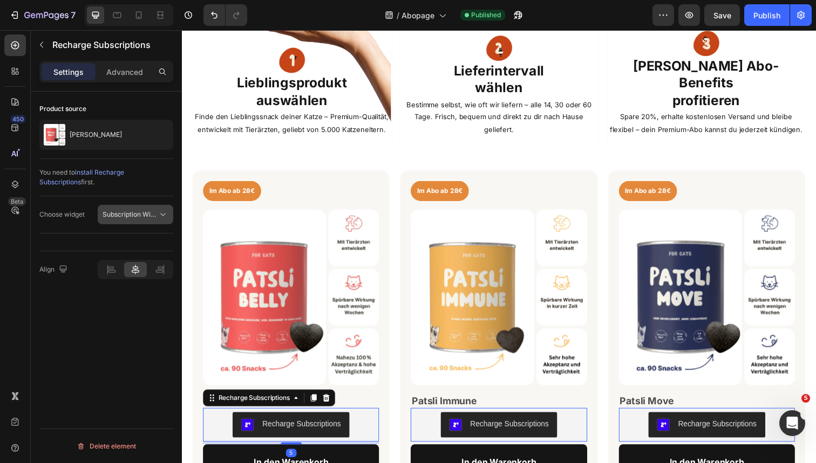
click at [124, 215] on span "Subscription Widget" at bounding box center [132, 214] width 61 height 8
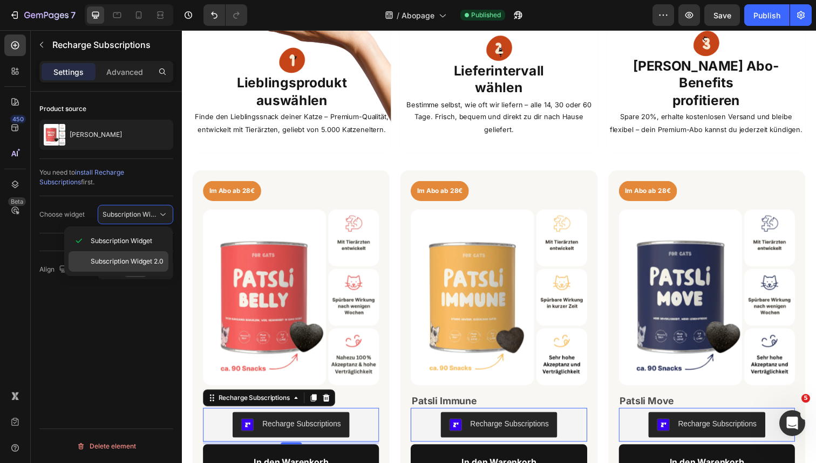
click at [136, 264] on span "Subscription Widget 2.0" at bounding box center [127, 262] width 73 height 10
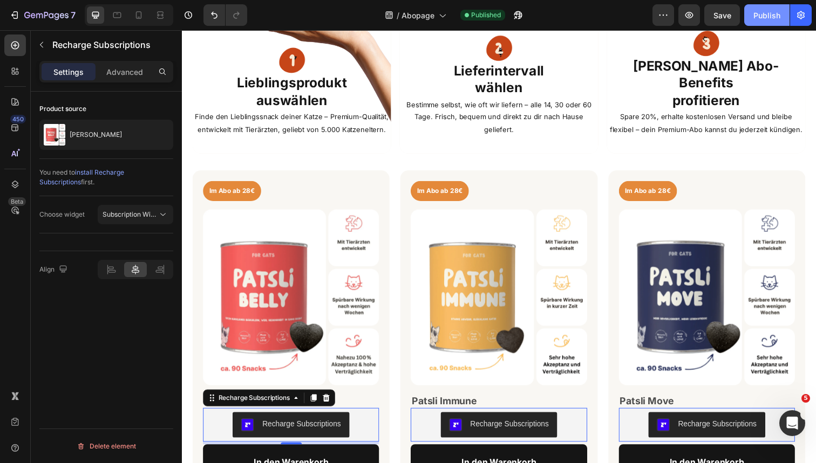
click at [768, 23] on button "Publish" at bounding box center [766, 15] width 45 height 22
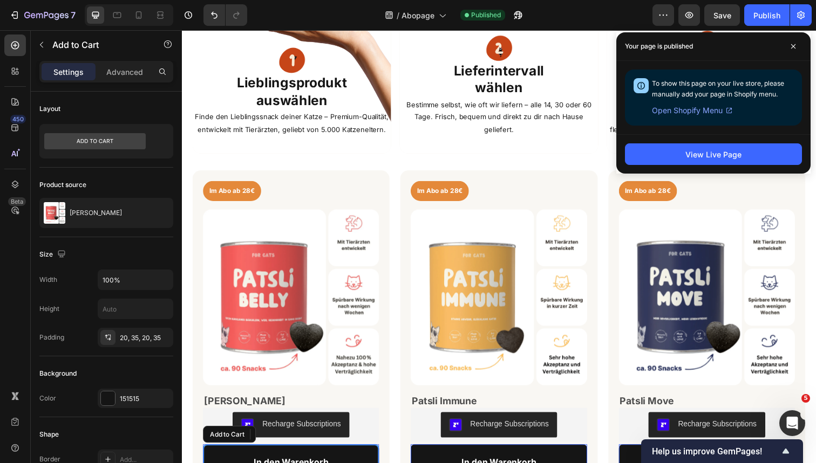
click at [357, 463] on button "In den Warenkorb" at bounding box center [293, 472] width 180 height 37
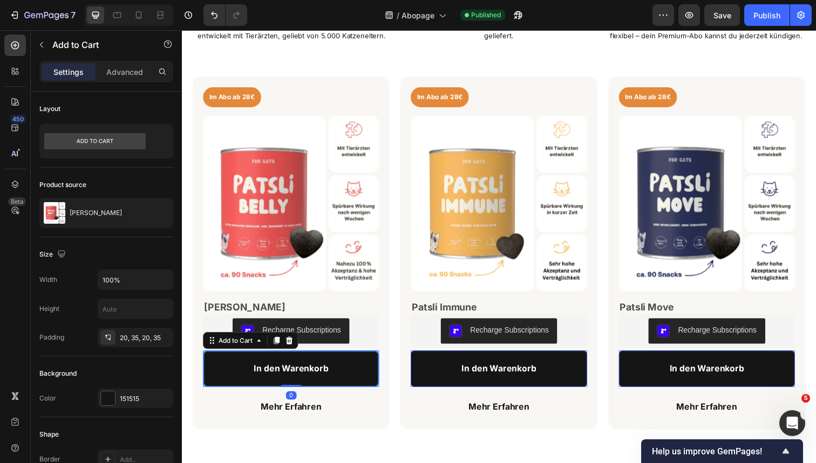
scroll to position [609, 0]
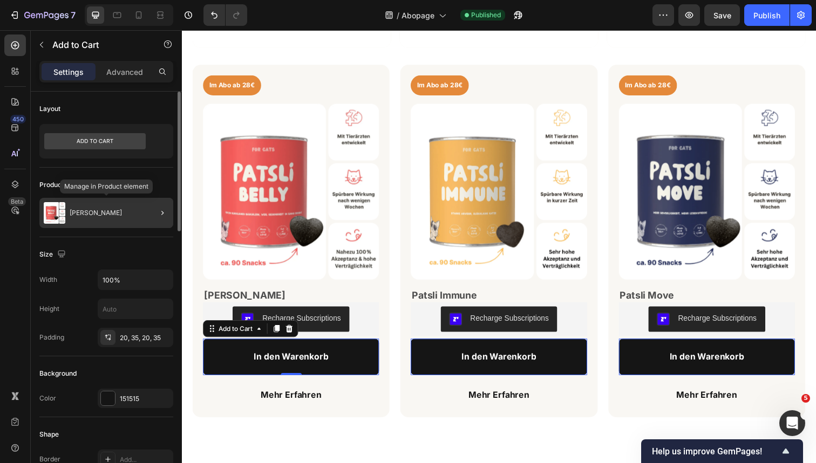
click at [108, 215] on div "[PERSON_NAME]" at bounding box center [106, 213] width 134 height 30
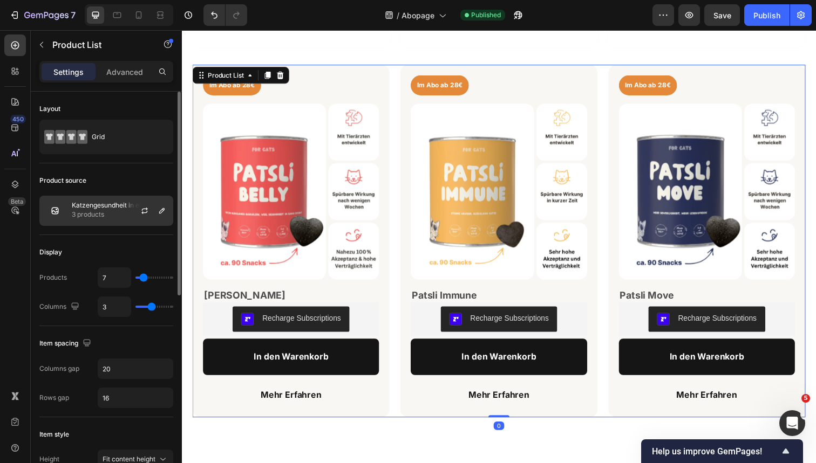
click at [91, 215] on p "3 products" at bounding box center [120, 214] width 97 height 11
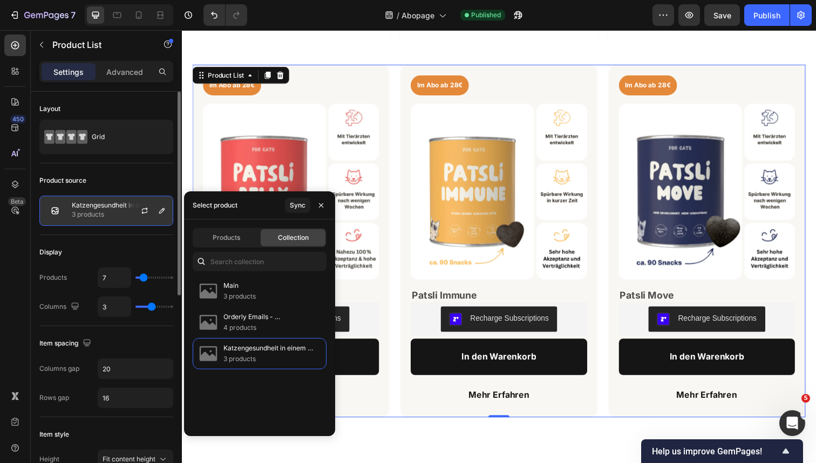
click at [91, 215] on p "3 products" at bounding box center [120, 214] width 97 height 11
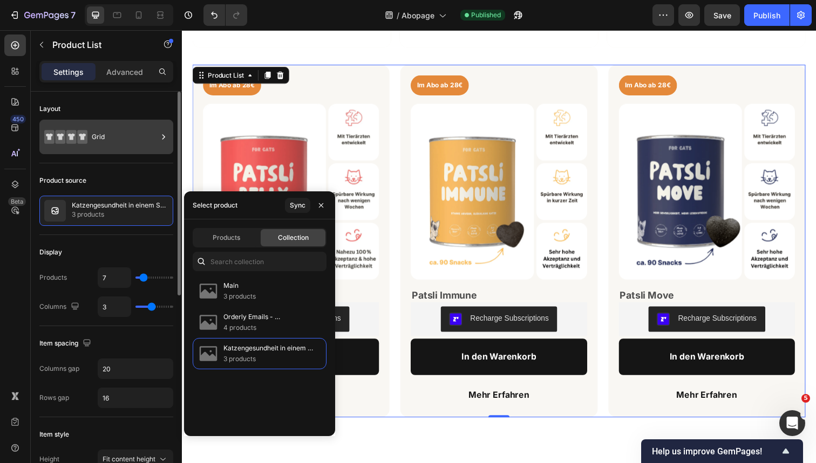
click at [101, 131] on div "Grid" at bounding box center [125, 137] width 66 height 25
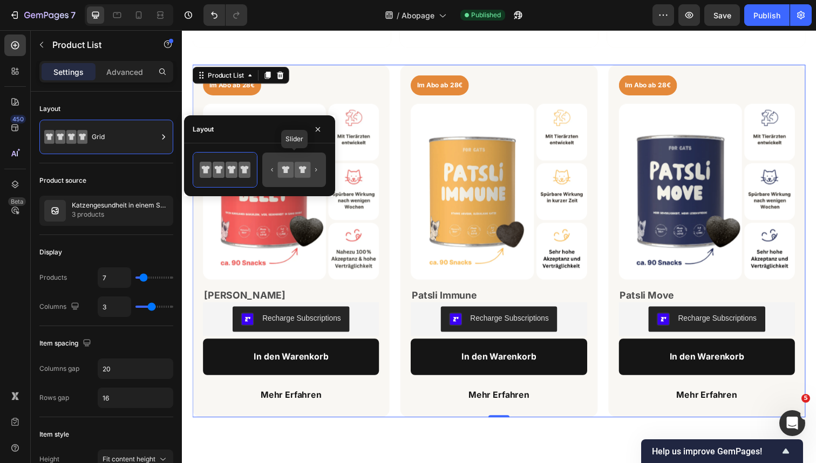
click at [276, 174] on icon at bounding box center [294, 170] width 51 height 22
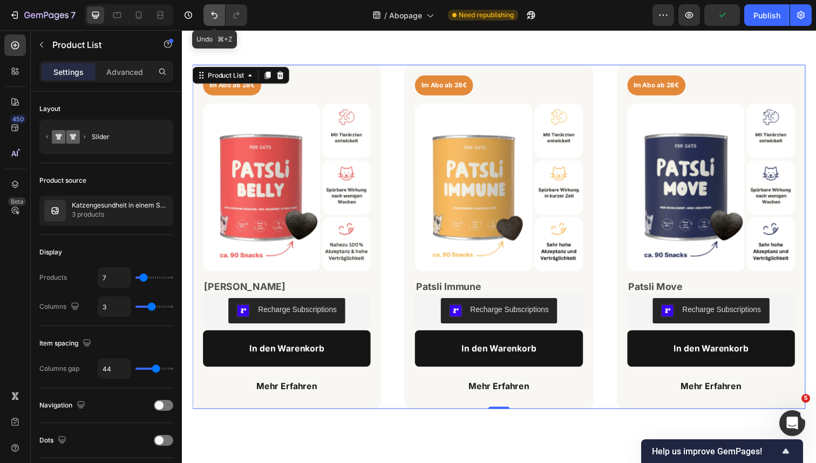
click at [214, 17] on icon "Undo/Redo" at bounding box center [214, 15] width 11 height 11
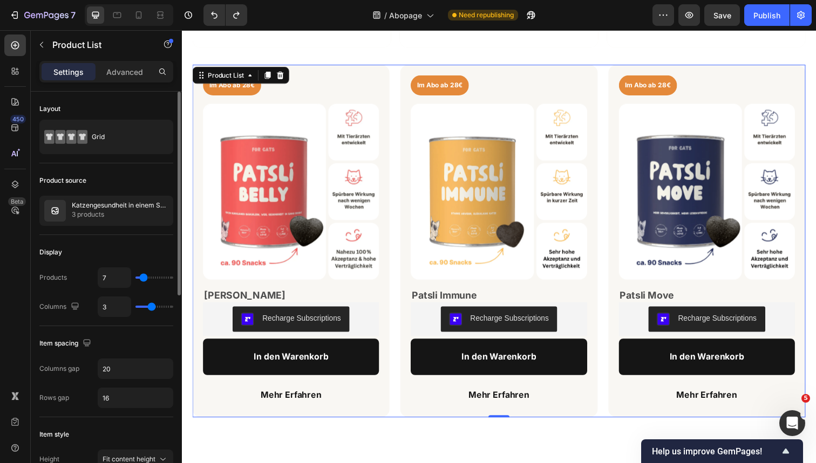
click at [119, 109] on div "Layout" at bounding box center [106, 108] width 134 height 17
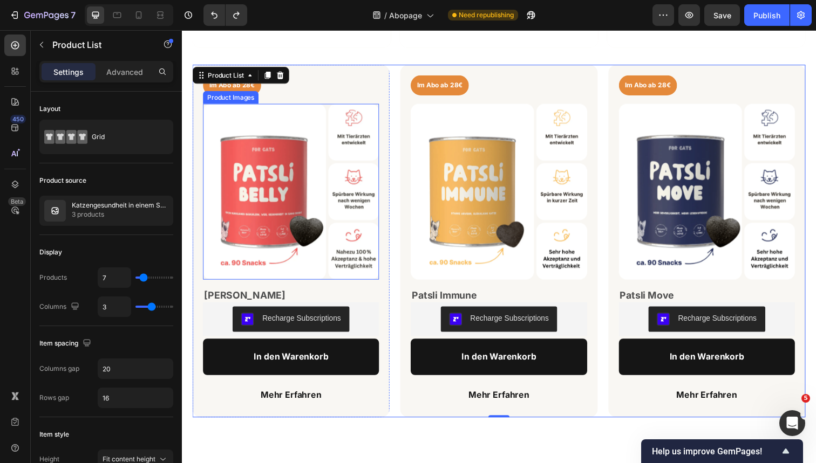
click at [274, 211] on img at bounding box center [293, 196] width 180 height 180
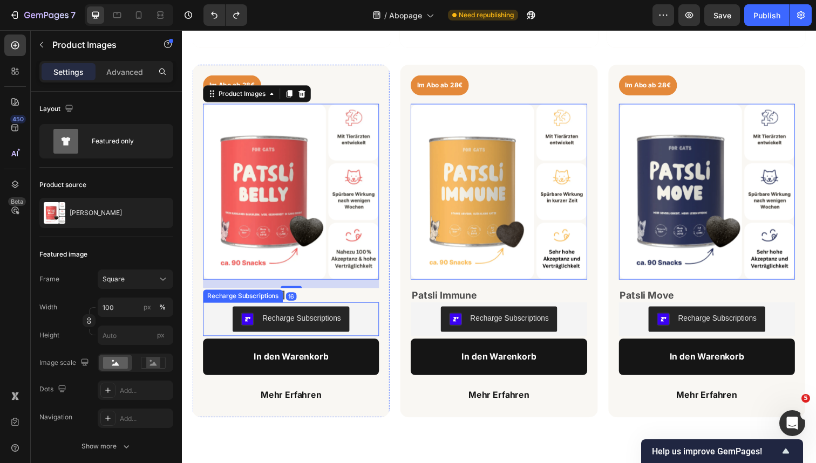
click at [244, 328] on img "Recharge Subscriptions" at bounding box center [248, 325] width 13 height 13
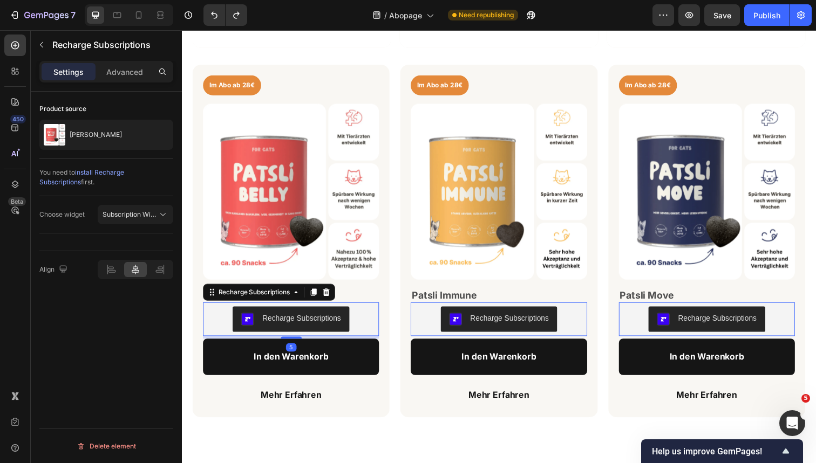
click at [145, 227] on div "Choose widget Subscription Widget 2.0" at bounding box center [106, 214] width 134 height 37
click at [145, 221] on button "Subscription Widget 2.0" at bounding box center [136, 214] width 76 height 19
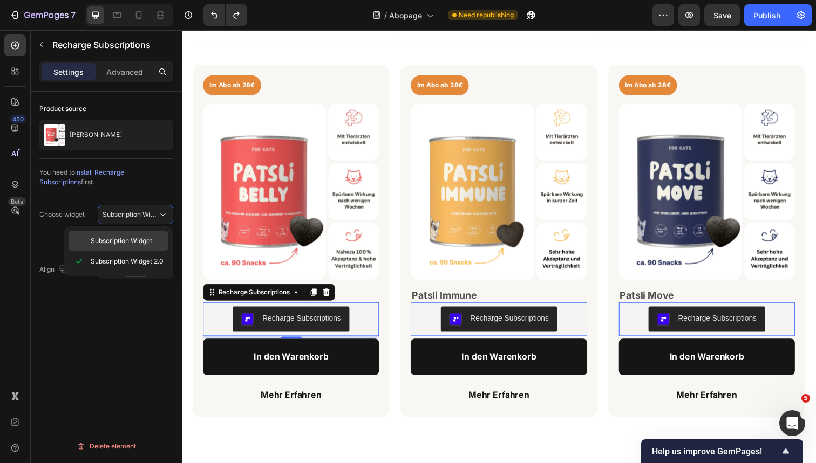
click at [145, 240] on span "Subscription Widget" at bounding box center [121, 241] width 61 height 10
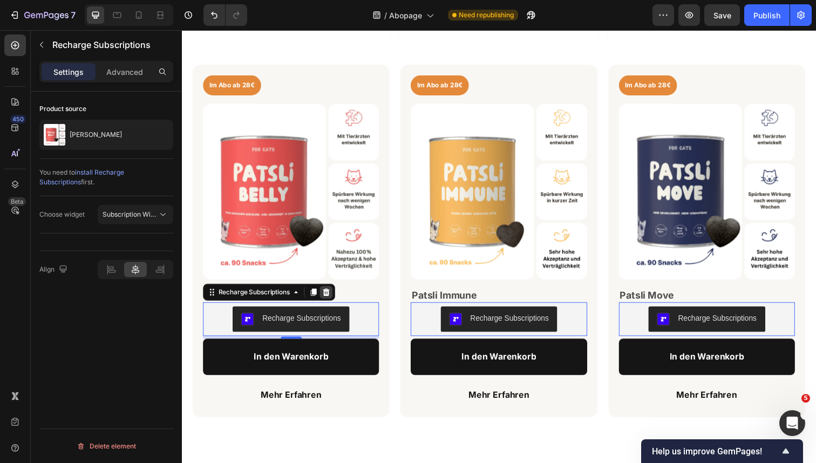
click at [333, 298] on icon at bounding box center [329, 298] width 7 height 8
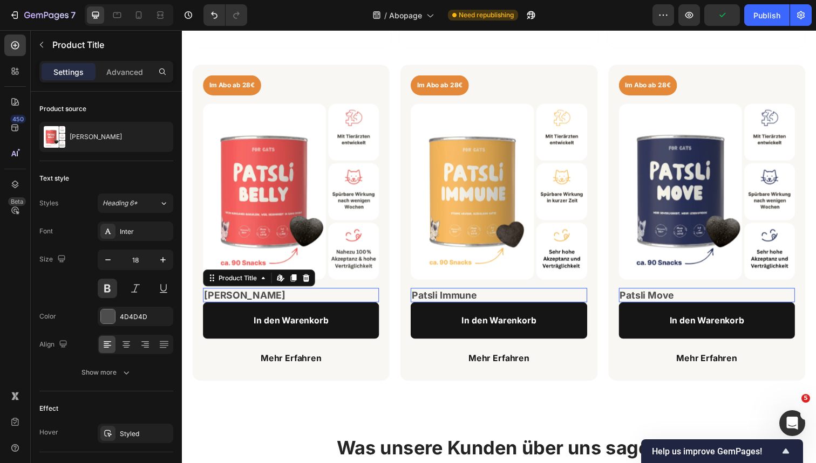
click at [278, 298] on h2 "[PERSON_NAME]" at bounding box center [293, 301] width 180 height 15
click at [14, 46] on icon at bounding box center [15, 45] width 11 height 11
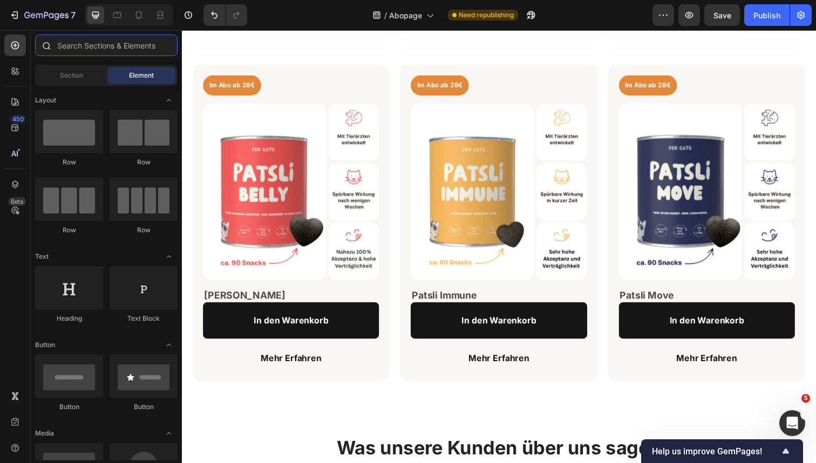
click at [100, 51] on input "text" at bounding box center [106, 46] width 142 height 22
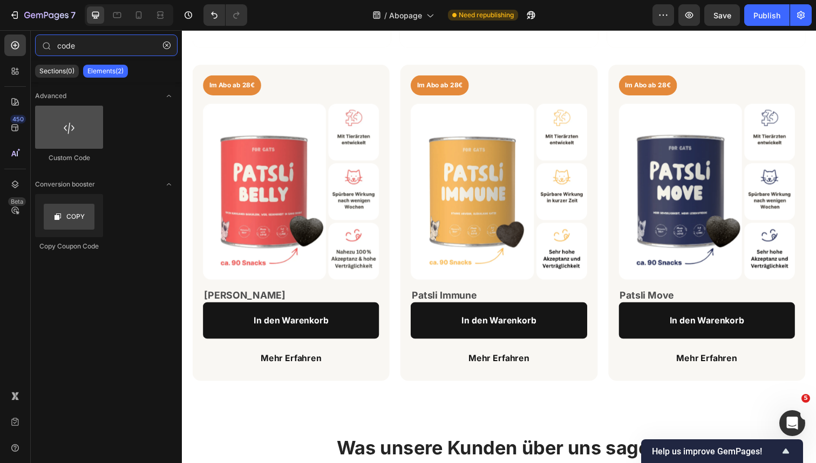
type input "code"
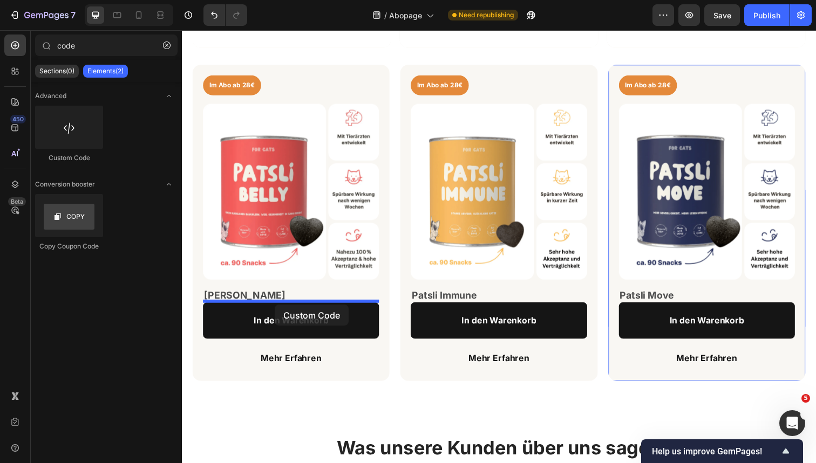
drag, startPoint x: 245, startPoint y: 146, endPoint x: 277, endPoint y: 311, distance: 168.0
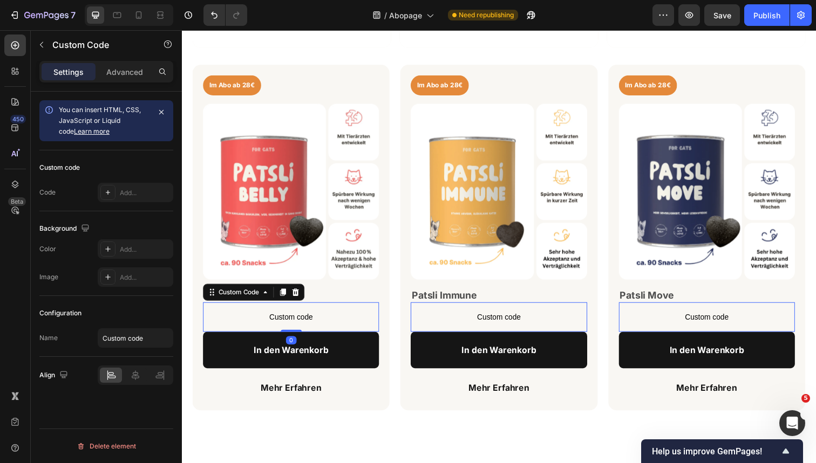
click at [287, 324] on span "Custom code" at bounding box center [293, 323] width 180 height 13
click at [133, 190] on div "Add..." at bounding box center [145, 193] width 51 height 10
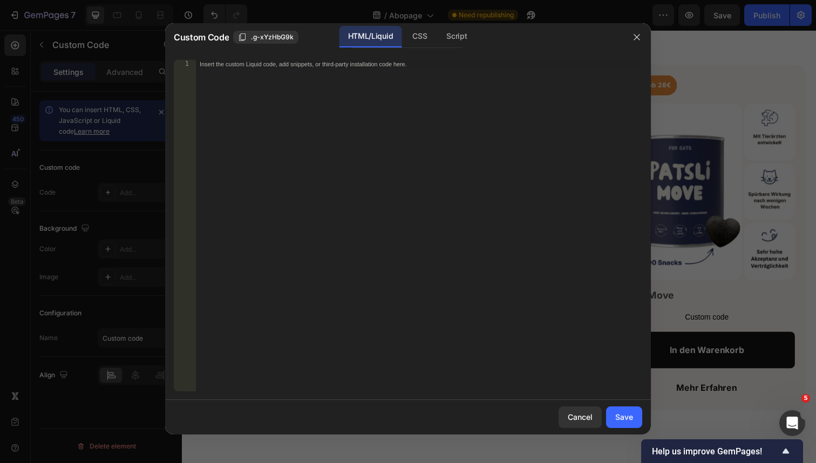
click at [282, 94] on div "Insert the custom Liquid code, add snippets, or third-party installation code h…" at bounding box center [418, 234] width 447 height 349
paste textarea "<div class="rc-widget-injection-parent"></div>"
type textarea "<div class="rc-widget-injection-parent"></div>"
click at [624, 424] on button "Save" at bounding box center [624, 418] width 36 height 22
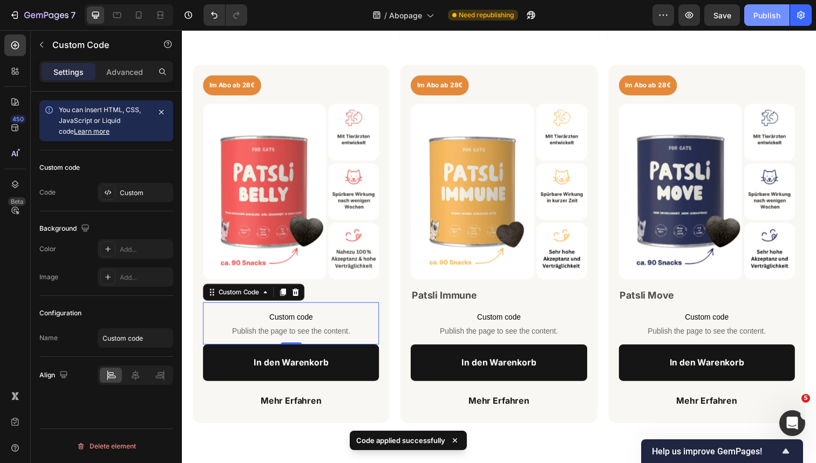
click at [768, 10] on div "Publish" at bounding box center [766, 15] width 27 height 11
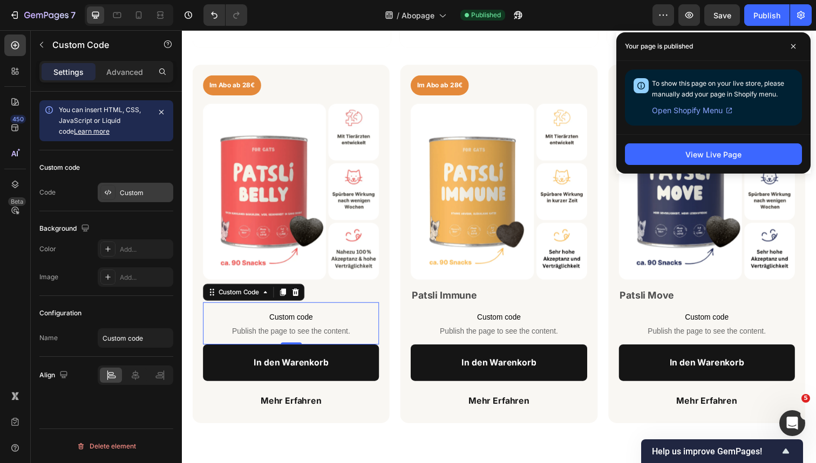
click at [143, 198] on div "Custom" at bounding box center [136, 192] width 76 height 19
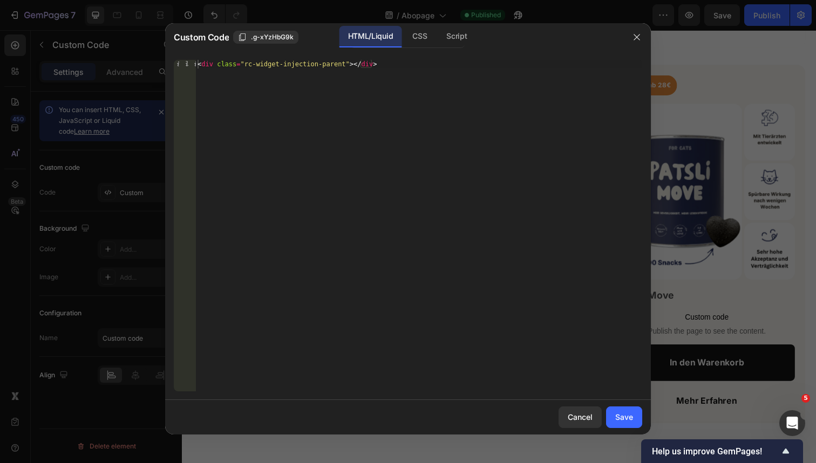
type textarea "<div class="rc-widget-injection-parent"></div>"
click at [402, 67] on div "< div class = "rc-widget-injection-parent" > </ div >" at bounding box center [418, 234] width 447 height 349
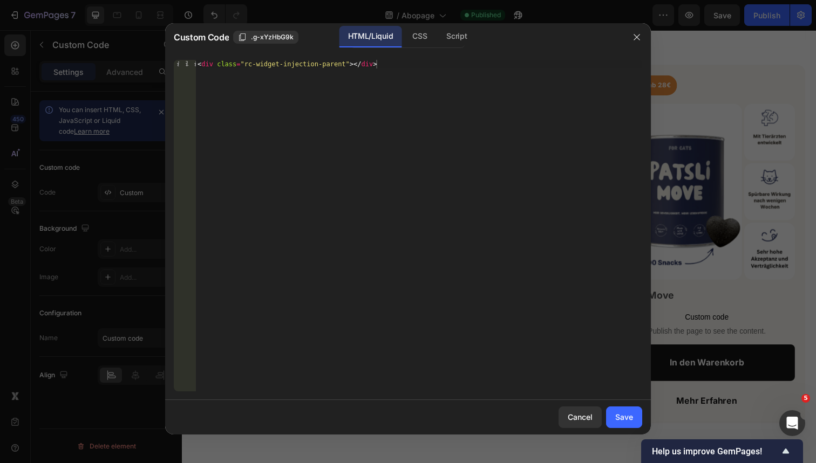
click at [367, 38] on div "HTML/Liquid" at bounding box center [370, 37] width 62 height 22
click at [424, 39] on div "CSS" at bounding box center [419, 37] width 32 height 22
click at [462, 39] on div "Script" at bounding box center [456, 37] width 38 height 22
click at [386, 32] on div "HTML/Liquid" at bounding box center [370, 37] width 62 height 22
click at [639, 41] on icon "button" at bounding box center [636, 37] width 9 height 9
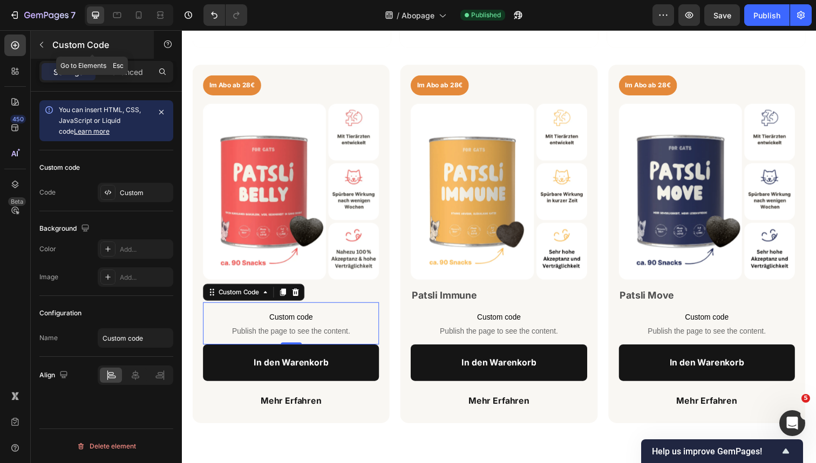
click at [44, 40] on button "button" at bounding box center [41, 44] width 17 height 17
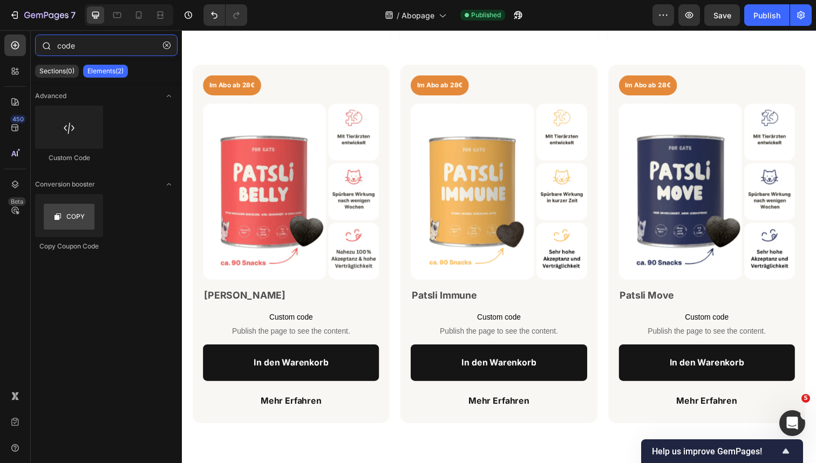
click at [86, 43] on input "code" at bounding box center [106, 46] width 142 height 22
paste input "Subscription"
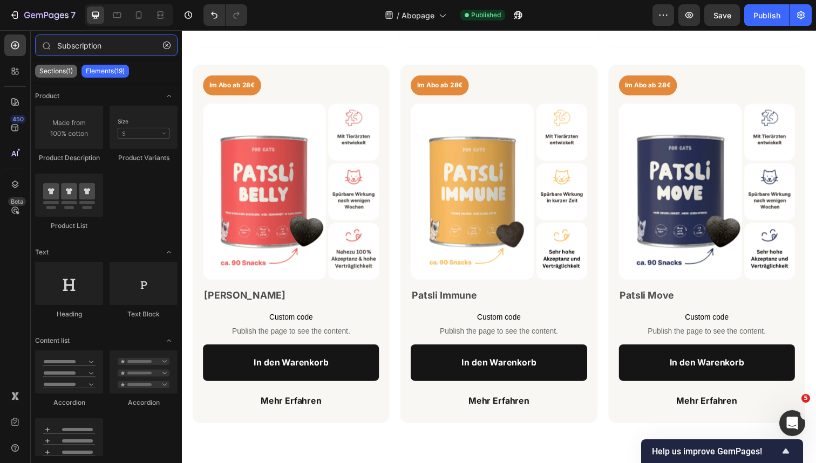
type input "Subscription"
click at [51, 71] on p "Sections(1)" at bounding box center [55, 71] width 33 height 9
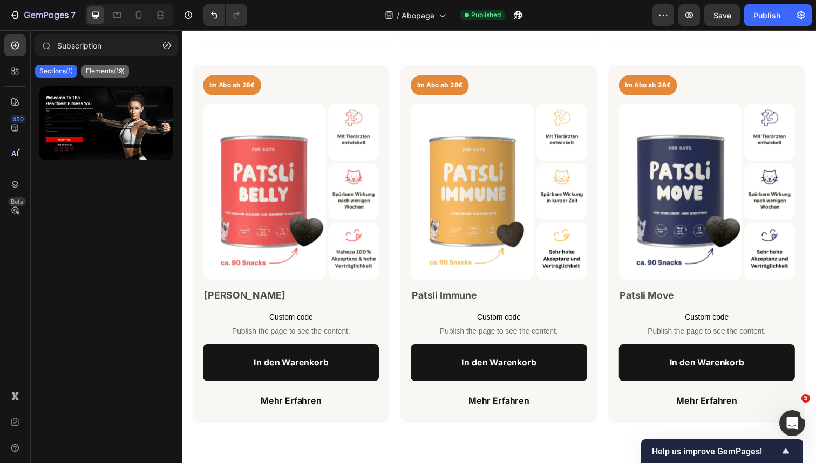
click at [107, 72] on p "Elements(19)" at bounding box center [105, 71] width 39 height 9
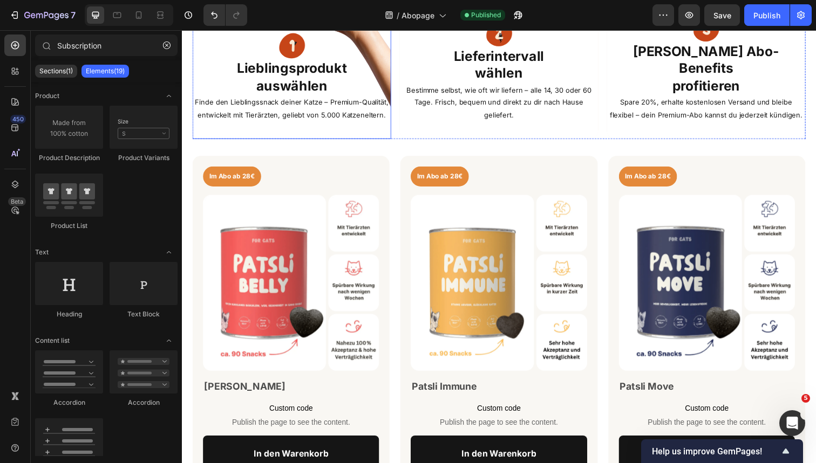
scroll to position [538, 0]
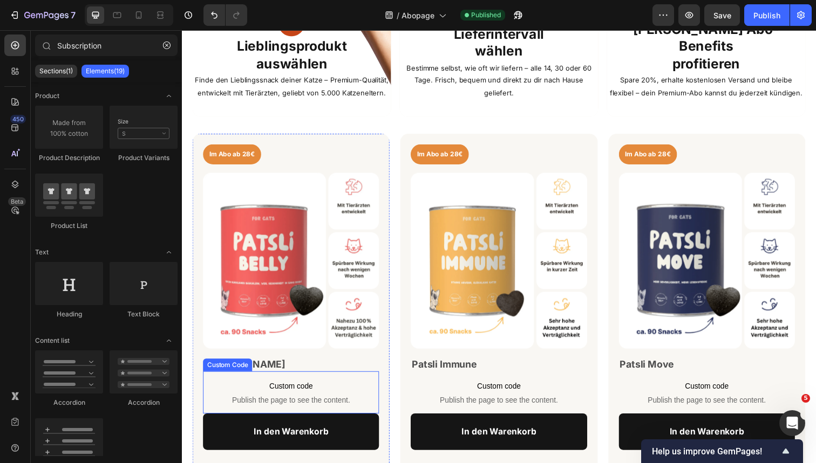
click at [312, 400] on span "Custom code" at bounding box center [293, 394] width 180 height 13
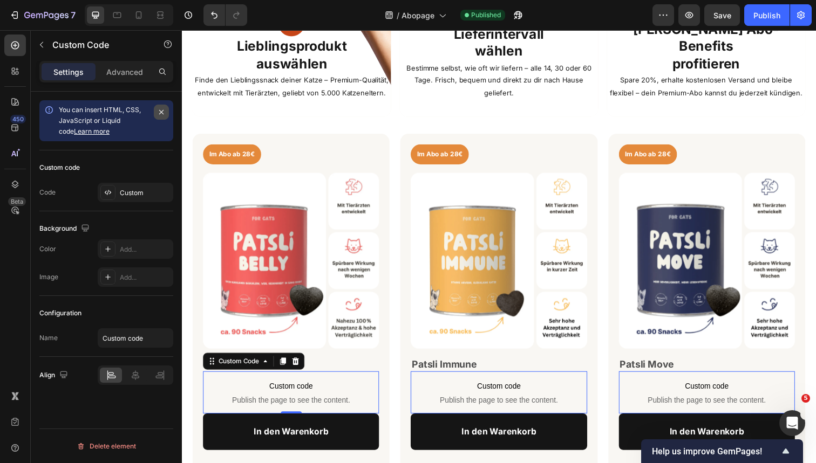
click at [160, 110] on icon "button" at bounding box center [161, 112] width 9 height 9
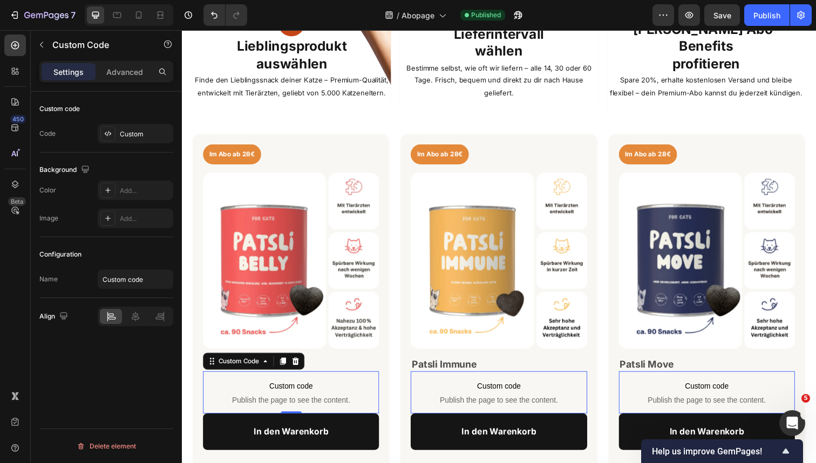
click at [65, 76] on p "Settings" at bounding box center [68, 71] width 30 height 11
click at [42, 50] on button "button" at bounding box center [41, 44] width 17 height 17
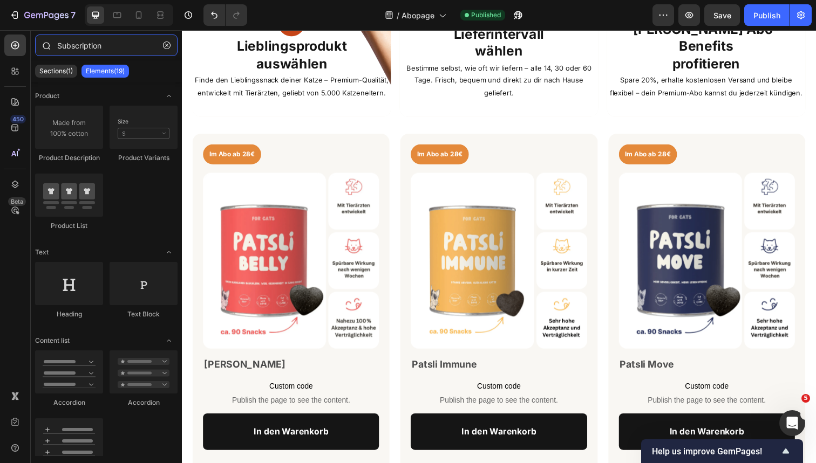
click at [86, 44] on input "Subscription" at bounding box center [106, 46] width 142 height 22
click at [65, 51] on input "Subscription" at bounding box center [106, 46] width 142 height 22
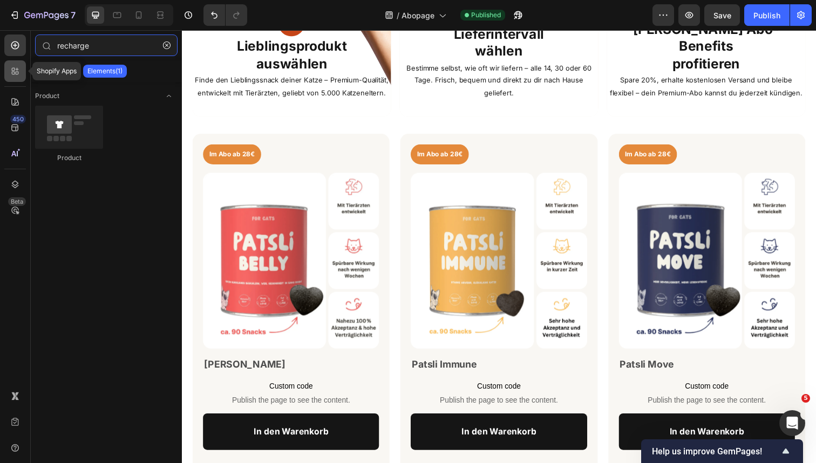
type input "recharge"
click at [14, 73] on icon at bounding box center [13, 73] width 3 height 3
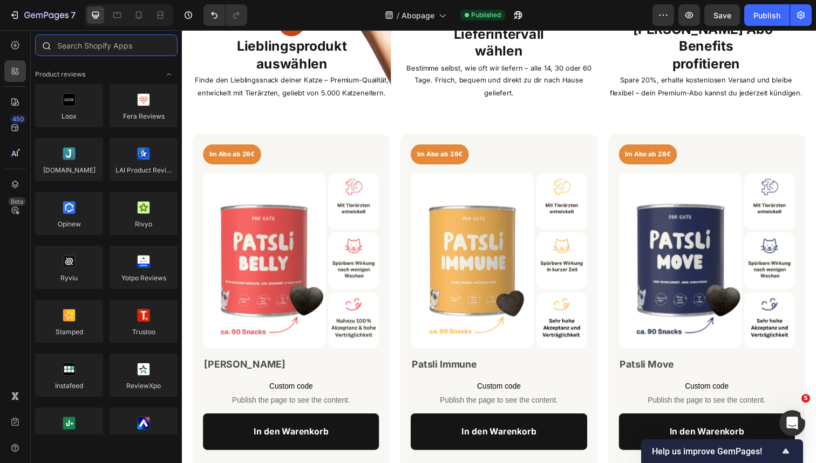
click at [97, 51] on input "text" at bounding box center [106, 46] width 142 height 22
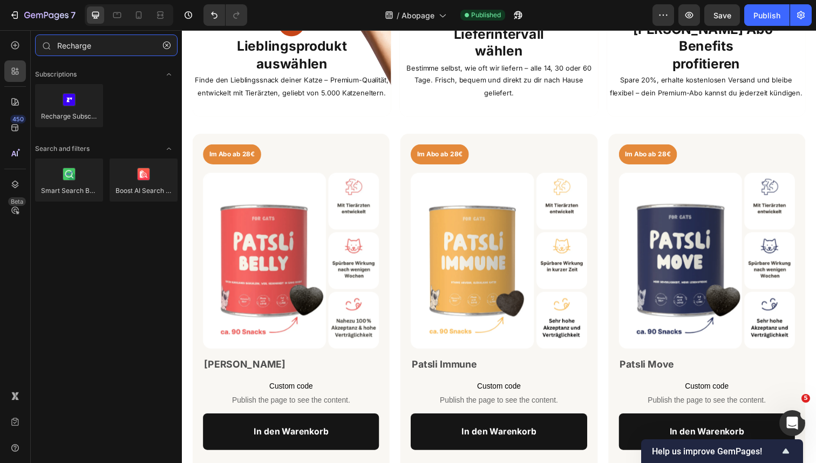
type input "Recharge"
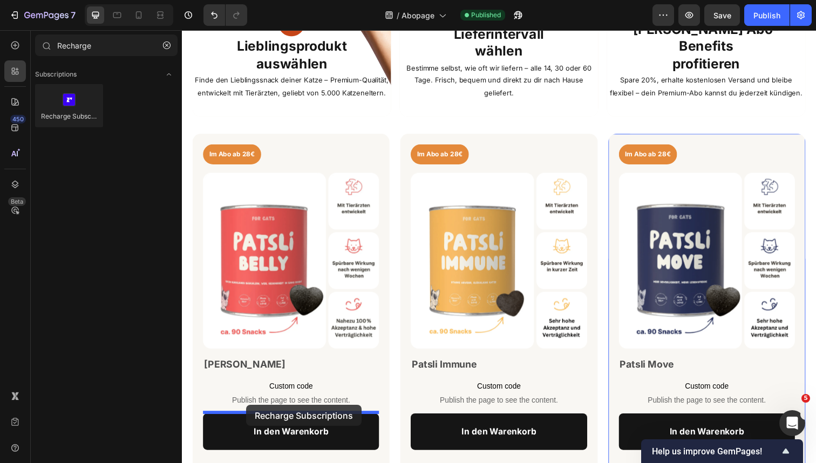
drag, startPoint x: 287, startPoint y: 114, endPoint x: 248, endPoint y: 413, distance: 301.4
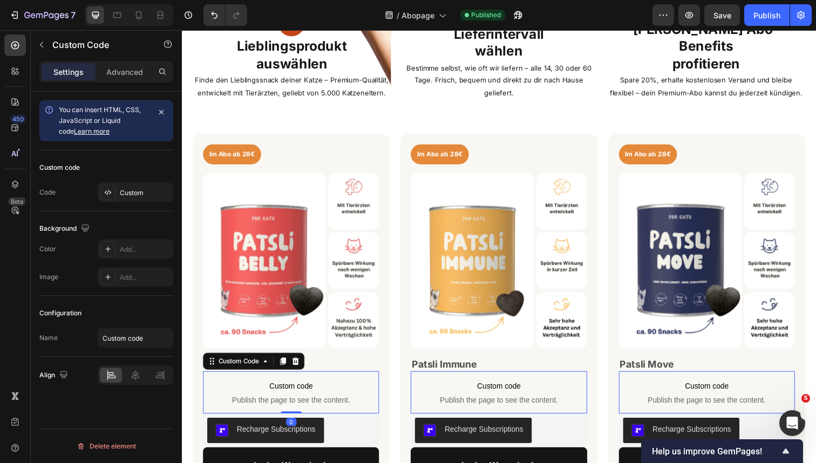
click at [305, 368] on div "Custom Code" at bounding box center [255, 368] width 104 height 17
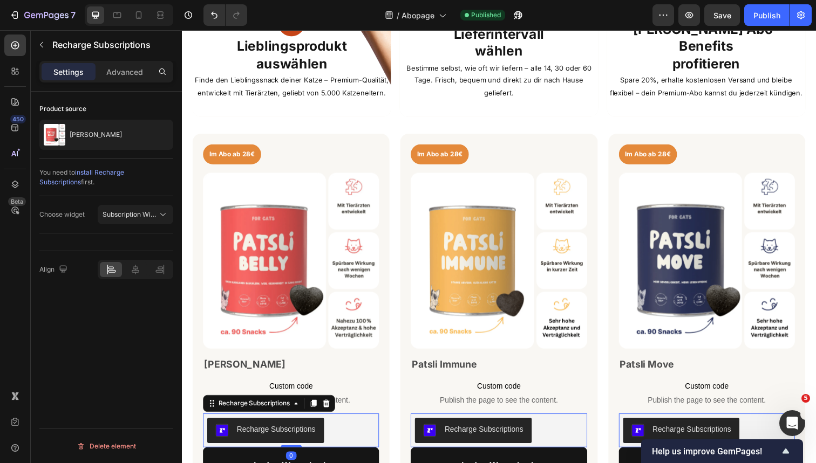
click at [352, 432] on div "Recharge Subscriptions" at bounding box center [293, 440] width 171 height 26
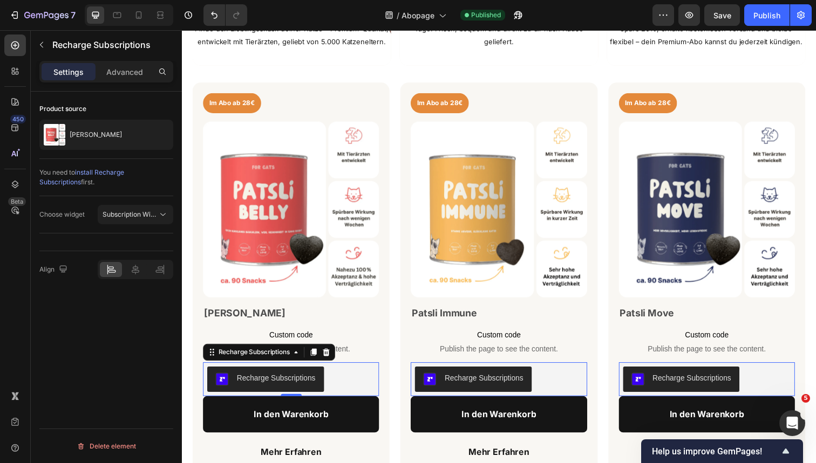
scroll to position [626, 0]
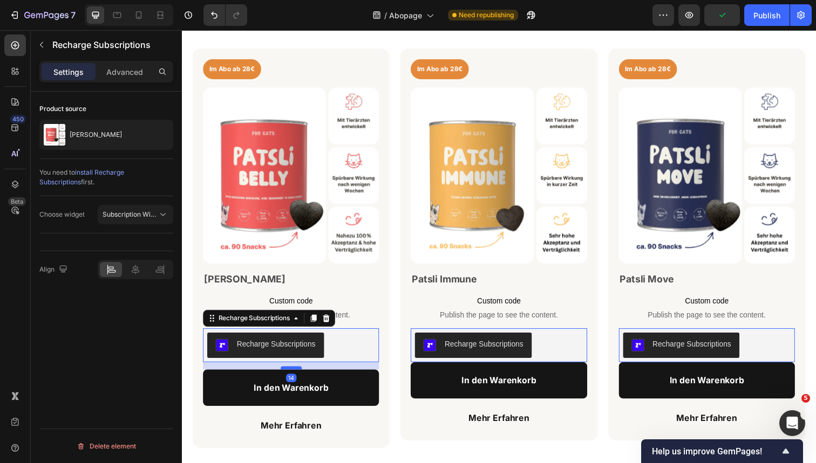
drag, startPoint x: 295, startPoint y: 367, endPoint x: 296, endPoint y: 375, distance: 7.6
click at [296, 375] on div at bounding box center [294, 375] width 22 height 3
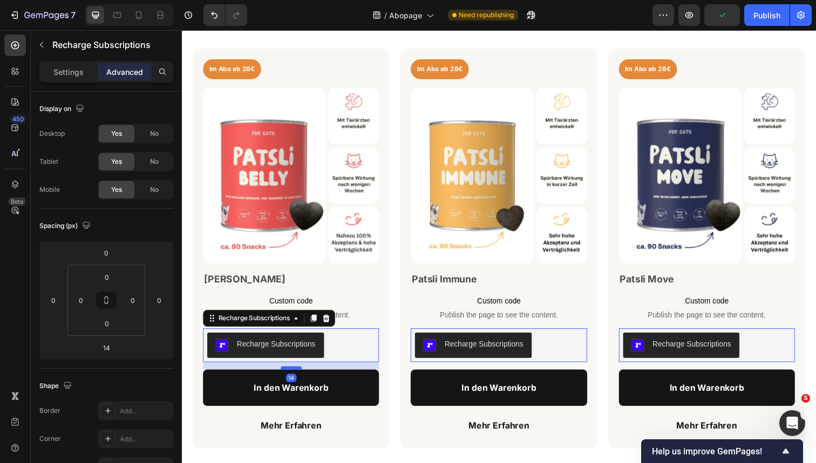
click at [296, 374] on div at bounding box center [294, 375] width 22 height 3
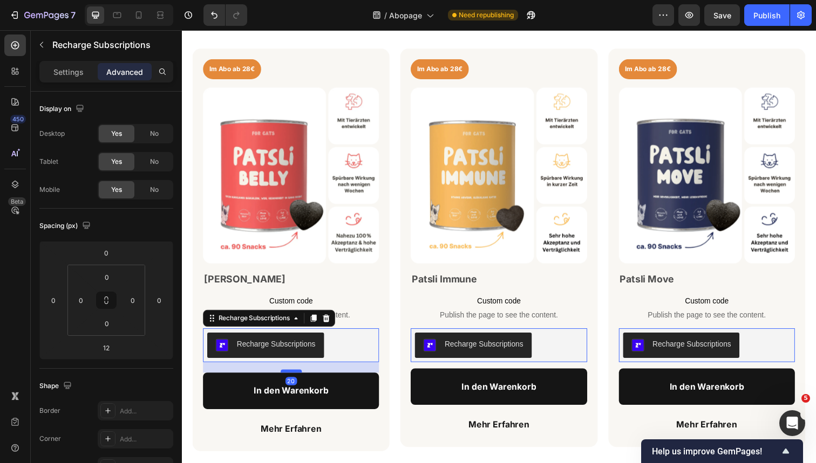
click at [296, 378] on div at bounding box center [294, 378] width 22 height 3
type input "20"
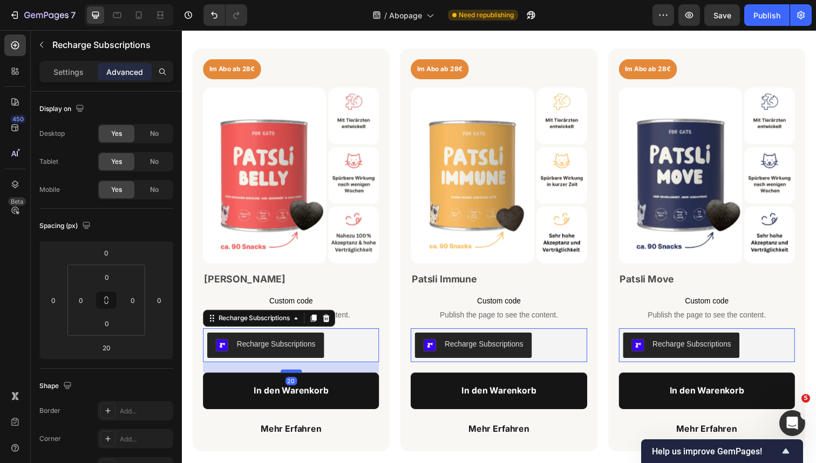
click at [296, 378] on div at bounding box center [294, 378] width 22 height 3
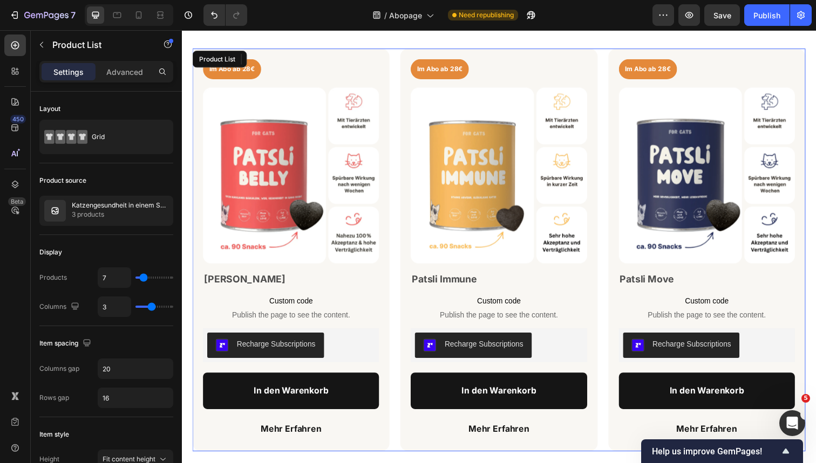
click at [396, 371] on div "Im Abo ab 28€ Product Badge Product Images Patsli Belly Product Title Custom co…" at bounding box center [506, 255] width 626 height 412
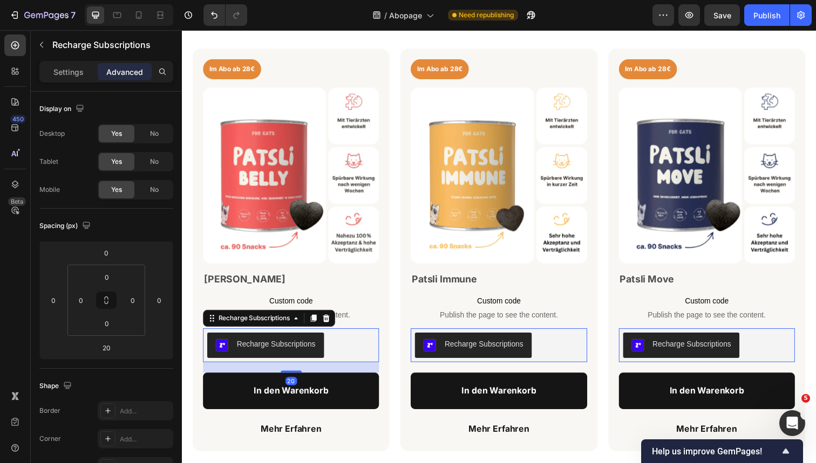
click at [339, 345] on div "Recharge Subscriptions" at bounding box center [293, 352] width 171 height 26
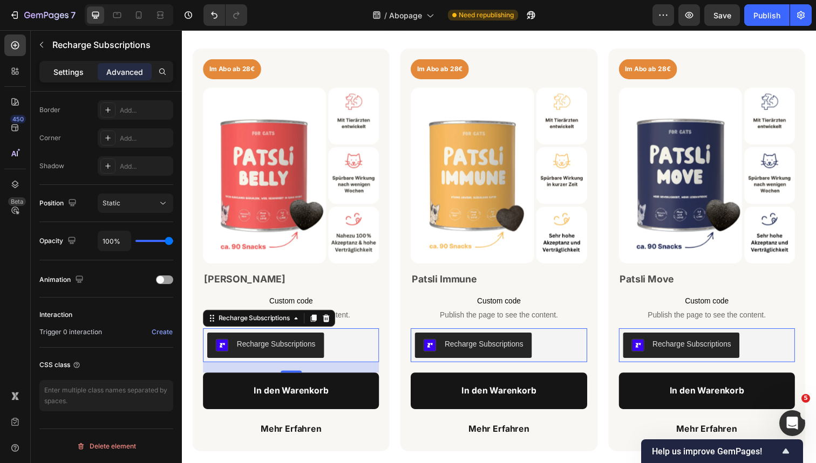
click at [71, 73] on p "Settings" at bounding box center [68, 71] width 30 height 11
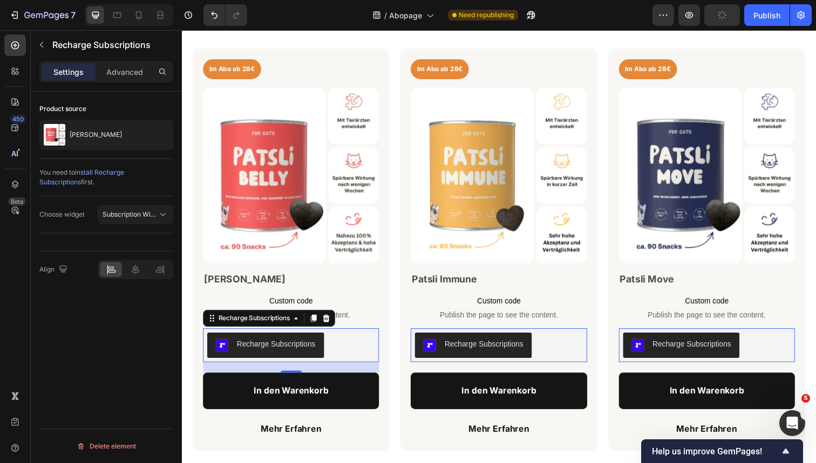
scroll to position [0, 0]
click at [136, 279] on div at bounding box center [136, 269] width 76 height 19
click at [136, 277] on div at bounding box center [136, 269] width 76 height 19
click at [136, 273] on icon at bounding box center [135, 269] width 11 height 11
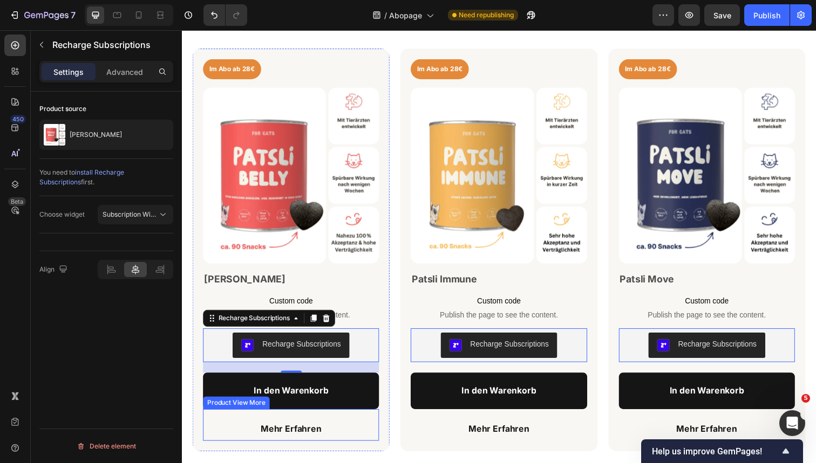
click at [355, 428] on div "Mehr Erfahren" at bounding box center [293, 438] width 180 height 24
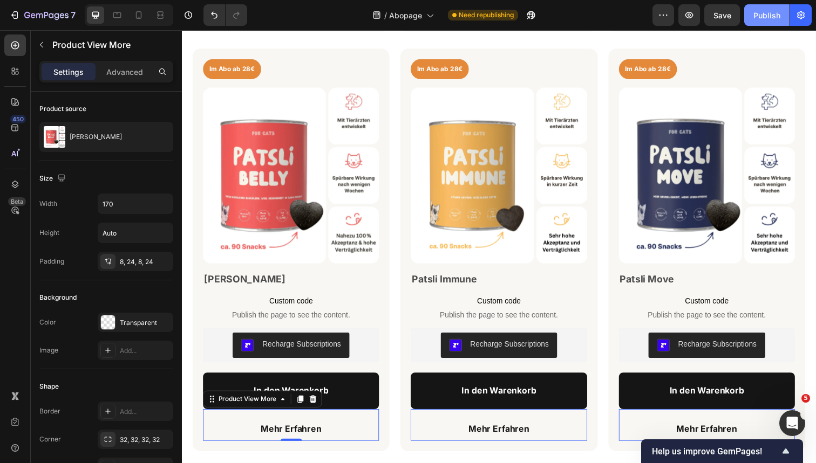
click at [769, 16] on div "Publish" at bounding box center [766, 15] width 27 height 11
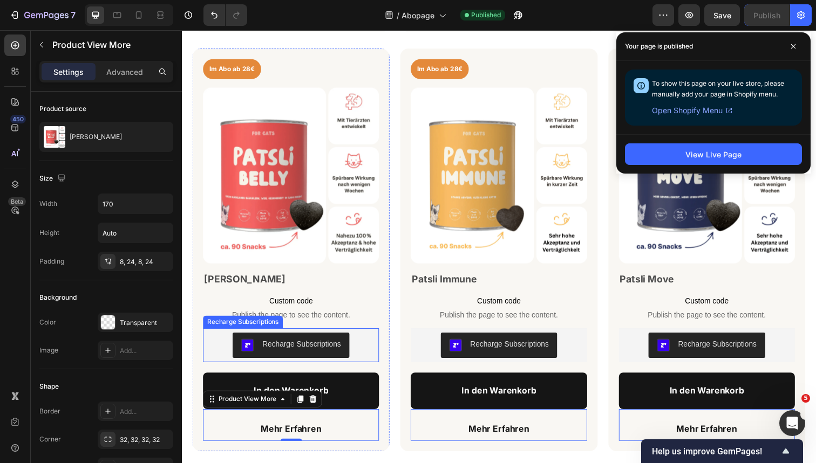
click at [336, 342] on button "Recharge Subscriptions" at bounding box center [293, 352] width 119 height 26
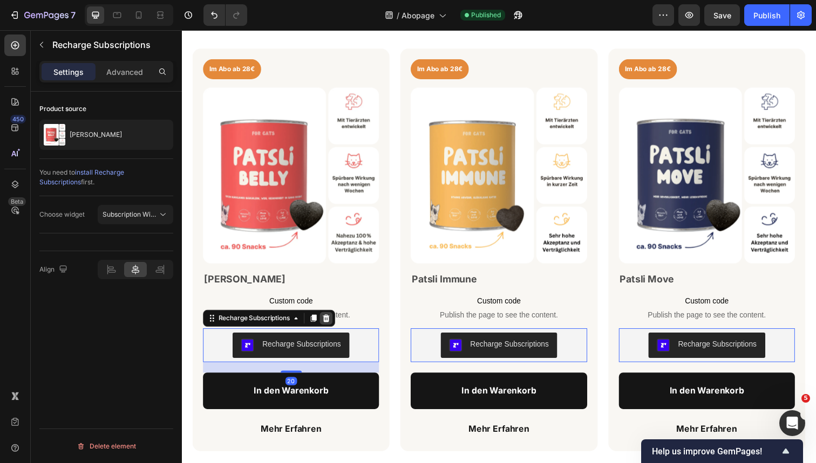
click at [334, 323] on div at bounding box center [329, 324] width 13 height 13
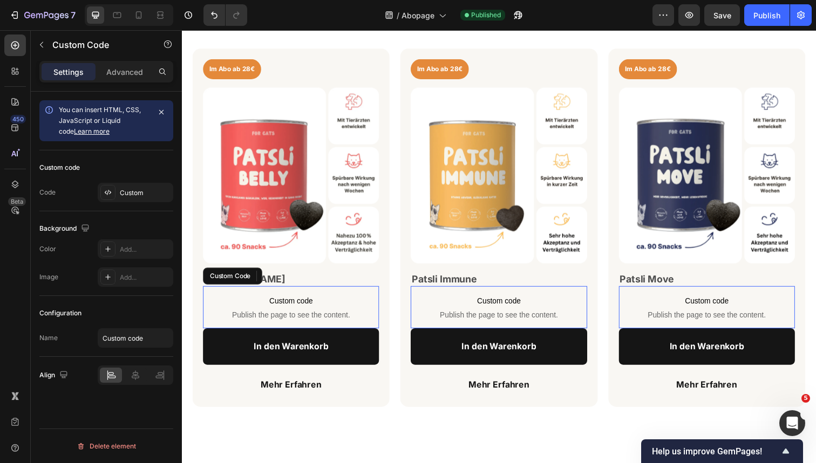
click at [346, 317] on span "Publish the page to see the content." at bounding box center [293, 321] width 180 height 11
click at [128, 193] on div "Custom" at bounding box center [145, 193] width 51 height 10
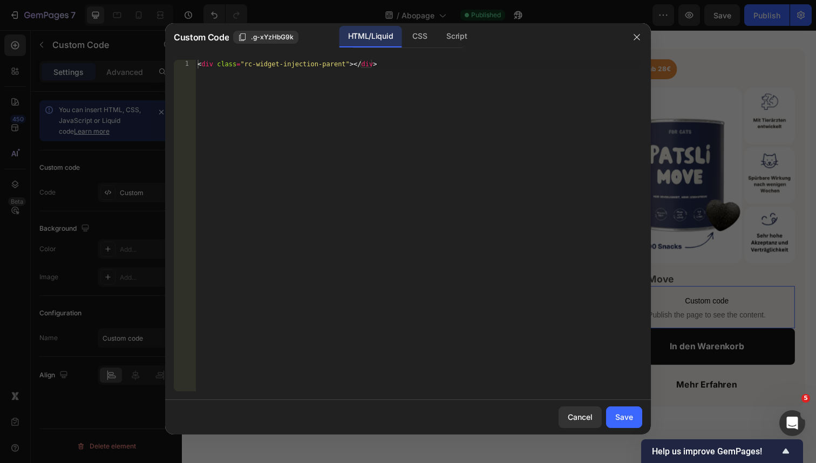
type textarea "<div class="rc-widget-injection-parent"></div>"
click at [286, 128] on div "< div class = "rc-widget-injection-parent" > </ div >" at bounding box center [418, 234] width 447 height 349
click at [313, 67] on div "< div class = "rc-widget-injection-parent" > </ div >" at bounding box center [418, 234] width 447 height 349
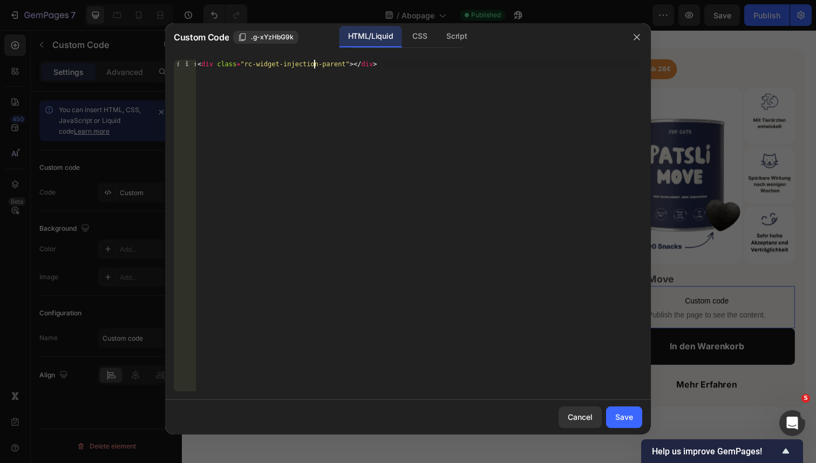
click at [313, 67] on div "< div class = "rc-widget-injection-parent" > </ div >" at bounding box center [418, 234] width 447 height 349
click at [637, 36] on icon "button" at bounding box center [636, 37] width 9 height 9
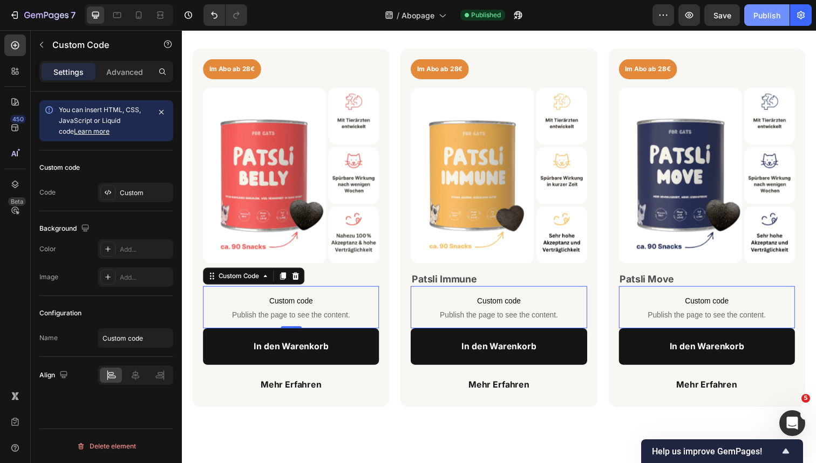
click at [758, 17] on div "Publish" at bounding box center [766, 15] width 27 height 11
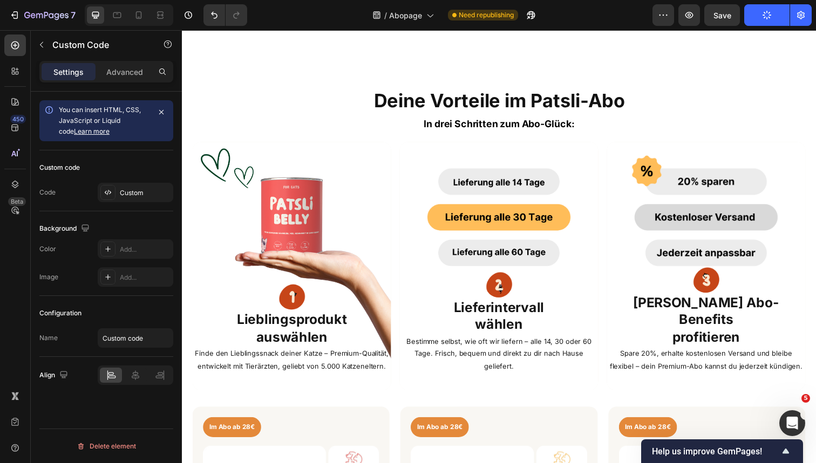
scroll to position [584, 0]
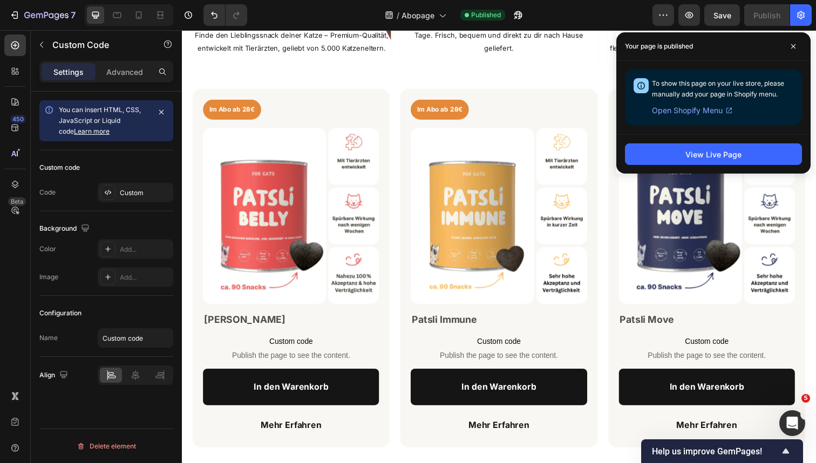
click at [327, 351] on span "Custom code" at bounding box center [293, 348] width 180 height 13
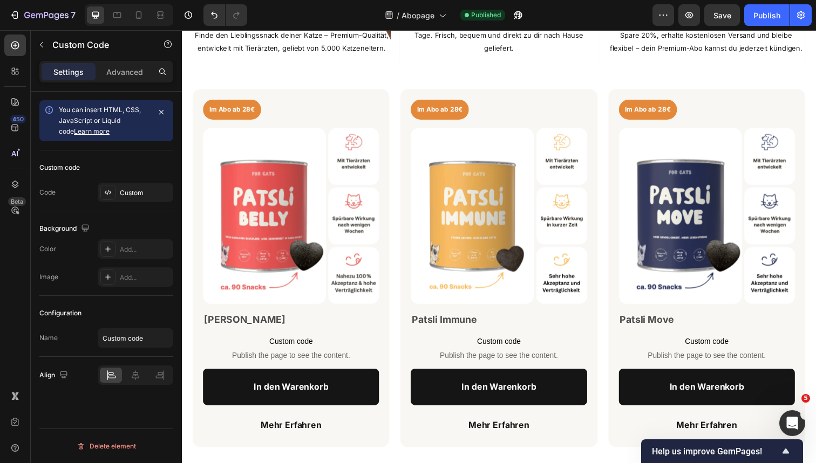
click at [305, 350] on span "Custom code" at bounding box center [293, 348] width 180 height 13
click at [314, 360] on span "Publish the page to see the content." at bounding box center [293, 362] width 180 height 11
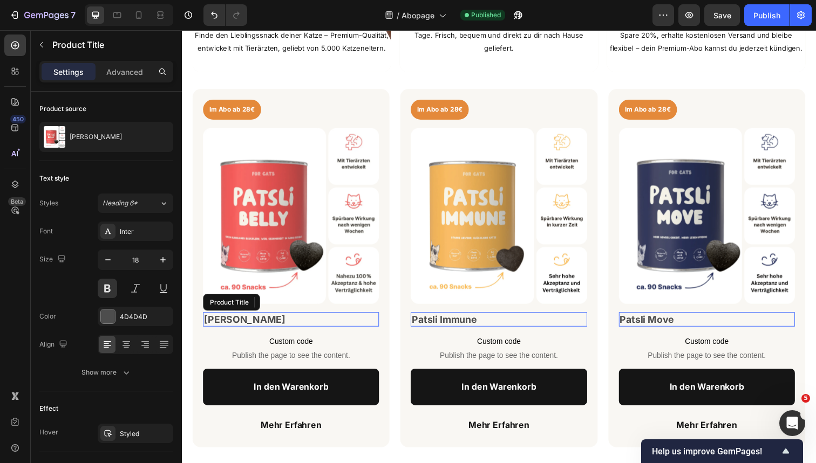
click at [287, 320] on h2 "[PERSON_NAME]" at bounding box center [293, 326] width 180 height 15
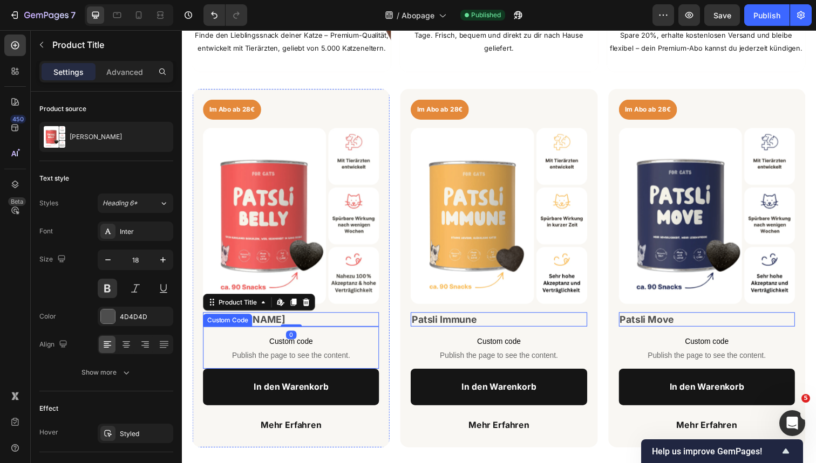
click at [291, 363] on span "Publish the page to see the content." at bounding box center [293, 362] width 180 height 11
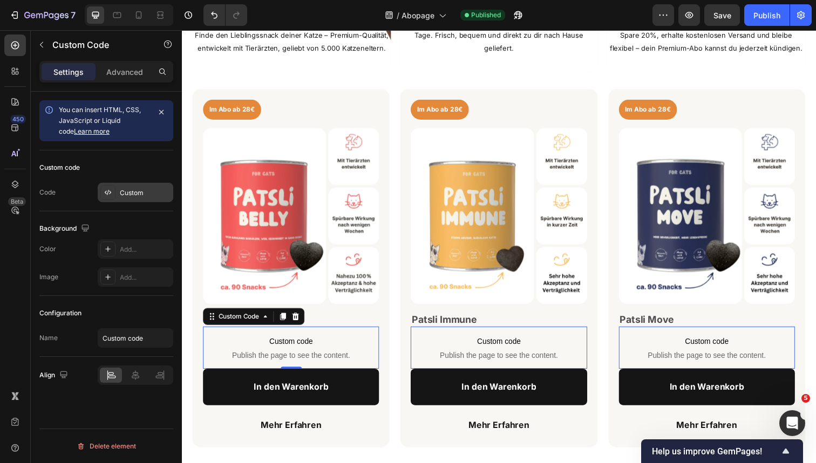
click at [139, 197] on div "Custom" at bounding box center [145, 193] width 51 height 10
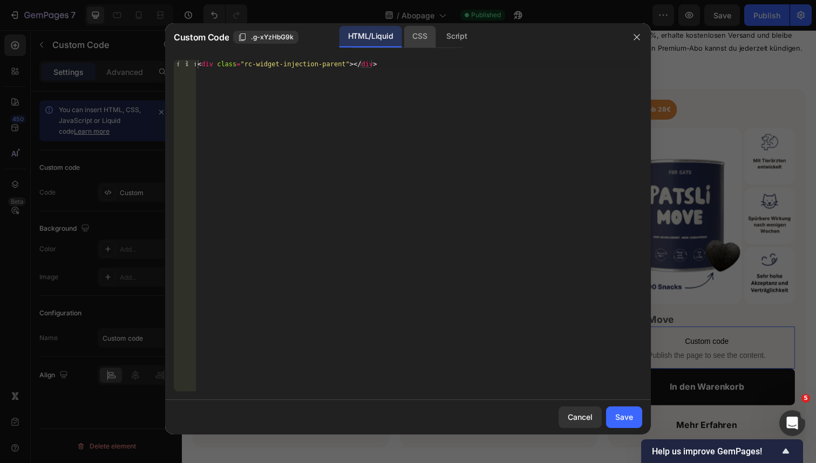
click at [416, 35] on div "CSS" at bounding box center [419, 37] width 32 height 22
click at [359, 65] on div "Insert the CSS code to style your content here." at bounding box center [396, 64] width 393 height 8
click at [380, 38] on div "HTML/Liquid" at bounding box center [370, 37] width 62 height 22
type textarea "<div class="rc-widget-injection-parent"></div>"
click at [300, 66] on div "< div class = "rc-widget-injection-parent" > </ div >" at bounding box center [418, 234] width 447 height 349
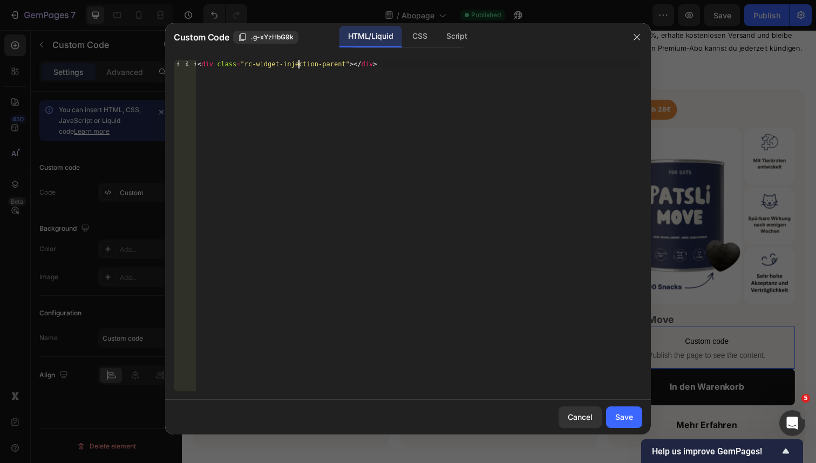
click at [300, 66] on div "< div class = "rc-widget-injection-parent" > </ div >" at bounding box center [418, 234] width 447 height 349
click at [626, 420] on div "Save" at bounding box center [624, 417] width 18 height 11
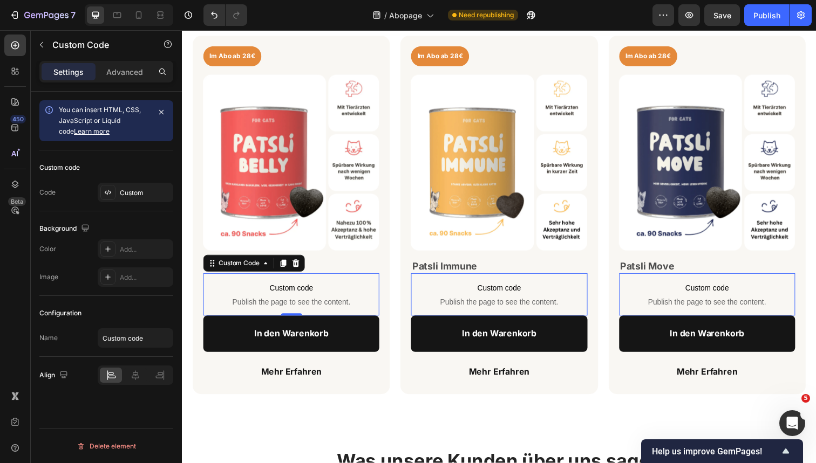
scroll to position [647, 0]
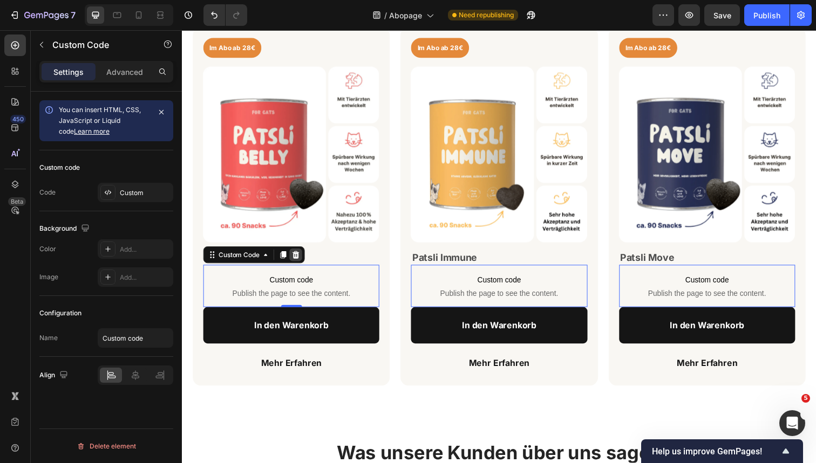
click at [297, 259] on icon at bounding box center [297, 260] width 7 height 8
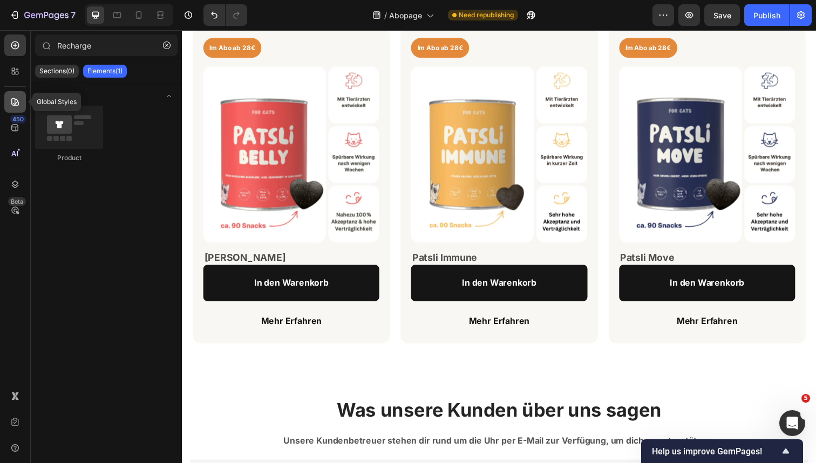
click at [17, 104] on icon at bounding box center [15, 102] width 11 height 11
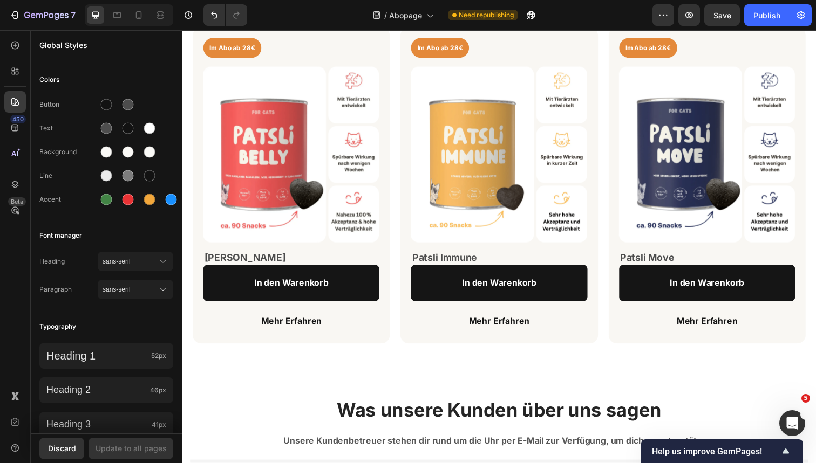
click at [13, 59] on div "450 Beta" at bounding box center [15, 210] width 22 height 351
click at [13, 74] on icon at bounding box center [13, 73] width 3 height 3
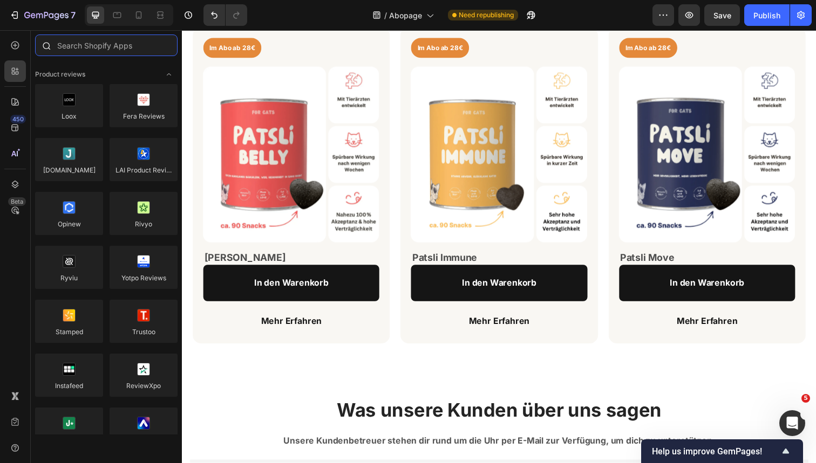
click at [76, 45] on input "text" at bounding box center [106, 46] width 142 height 22
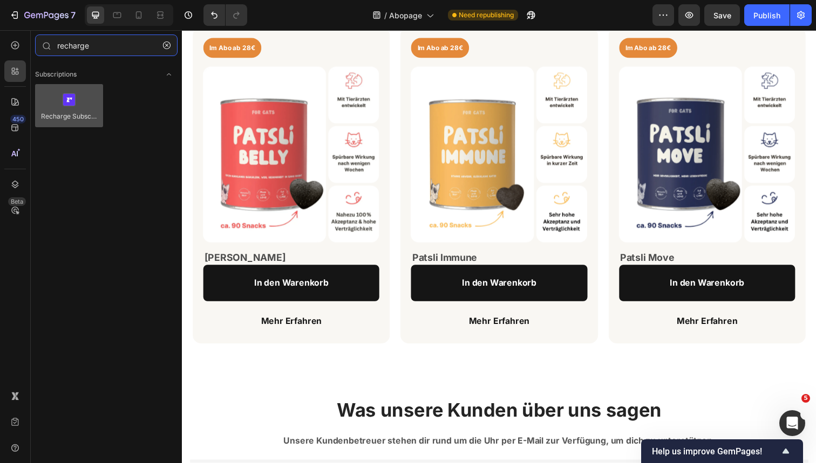
type input "recharge"
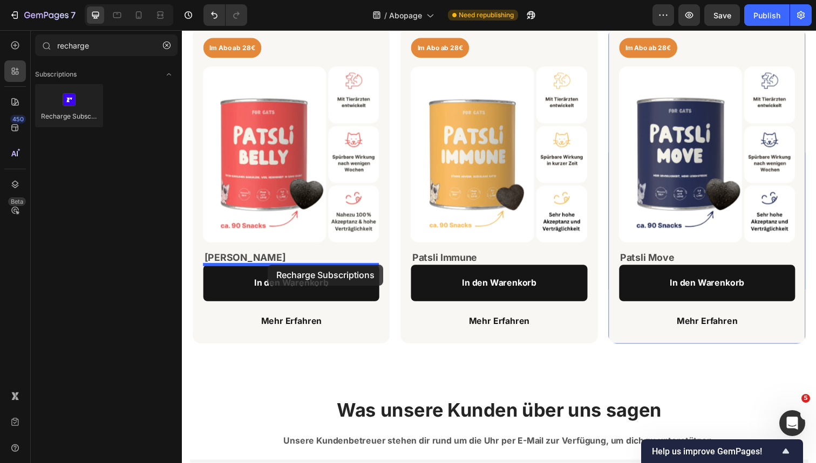
drag, startPoint x: 259, startPoint y: 124, endPoint x: 269, endPoint y: 269, distance: 145.4
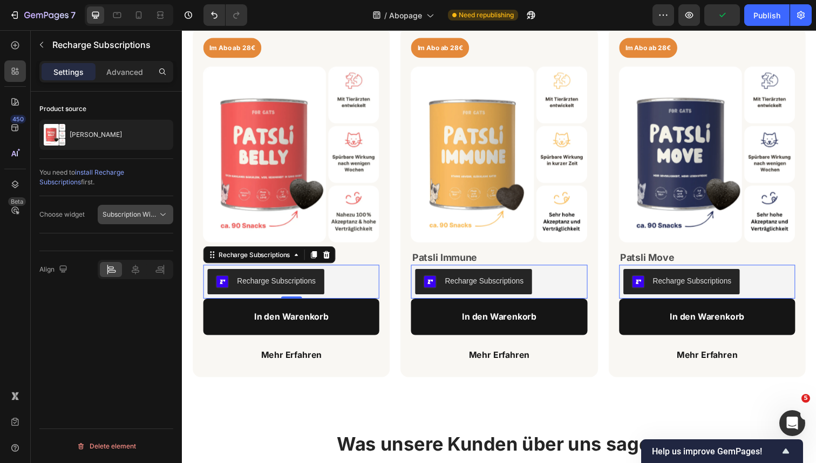
click at [146, 210] on span "Subscription Widget" at bounding box center [132, 214] width 61 height 8
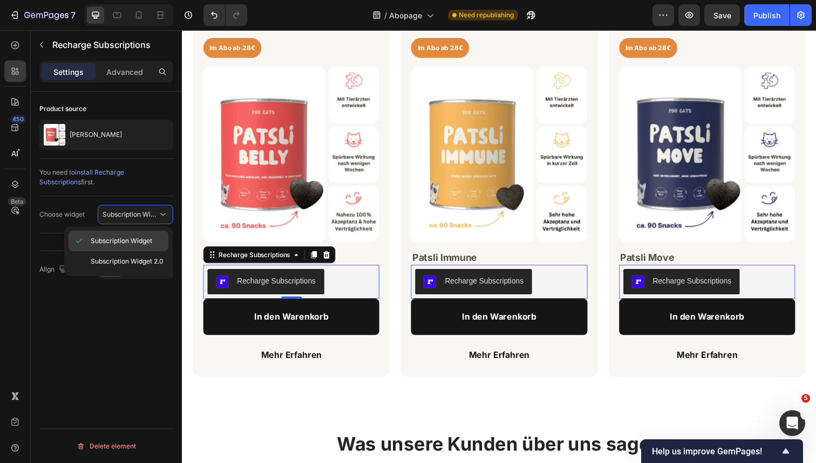
click at [108, 241] on span "Subscription Widget" at bounding box center [121, 241] width 61 height 10
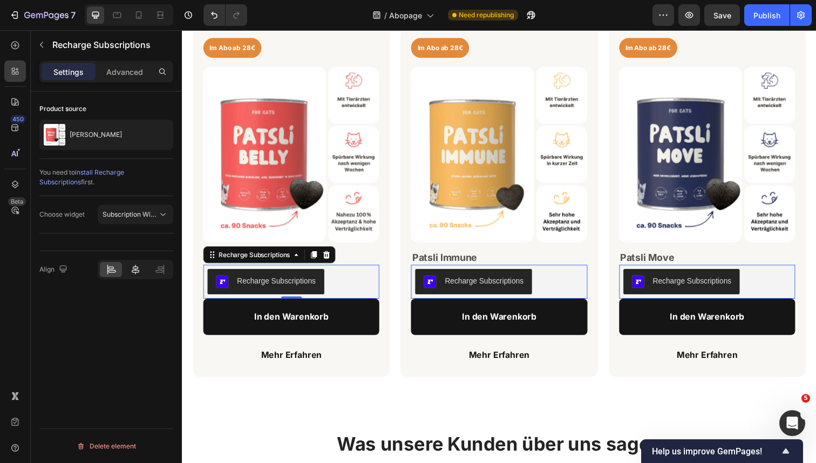
click at [142, 268] on div at bounding box center [135, 269] width 22 height 15
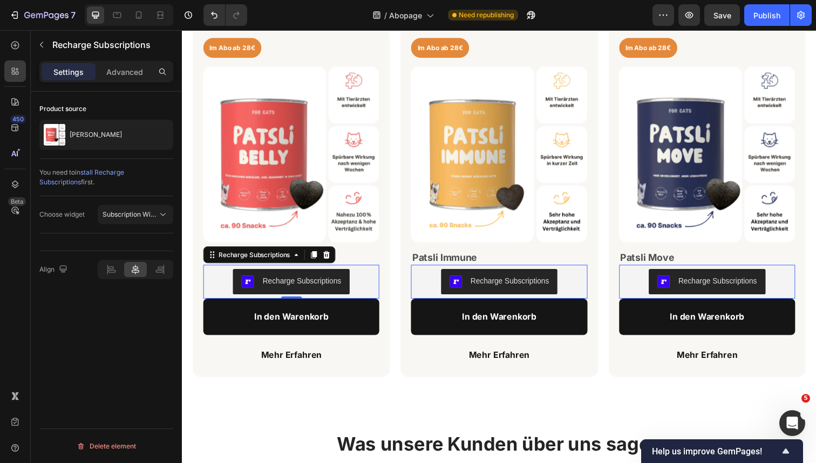
click at [124, 173] on span "install Recharge Subscriptions" at bounding box center [81, 177] width 85 height 18
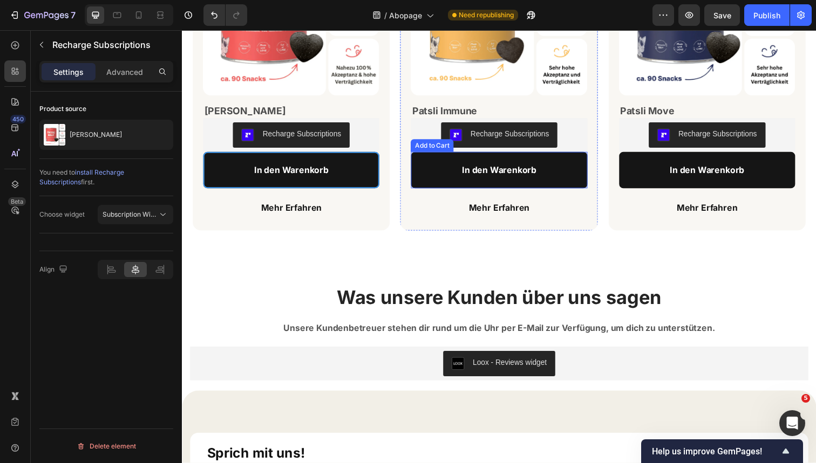
scroll to position [768, 0]
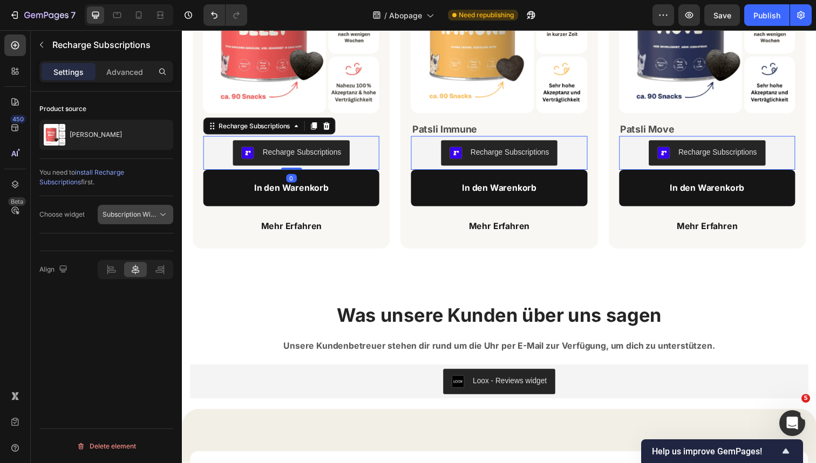
click at [128, 223] on button "Subscription Widget" at bounding box center [136, 214] width 76 height 19
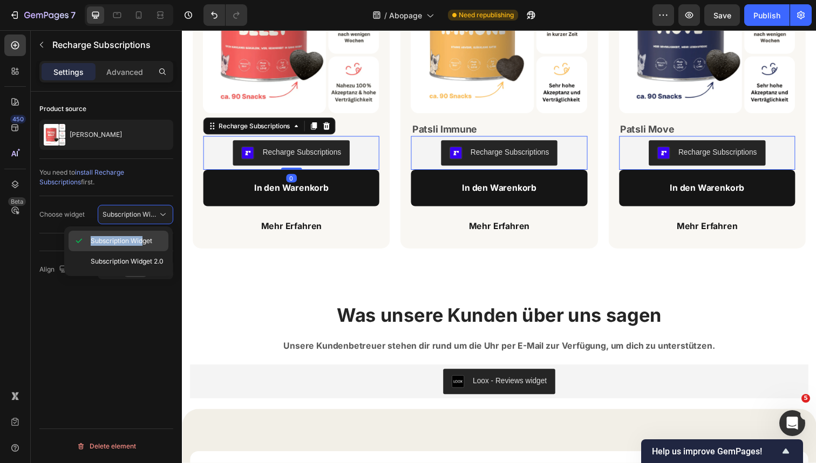
click at [141, 236] on div "Subscription Widget" at bounding box center [118, 241] width 100 height 20
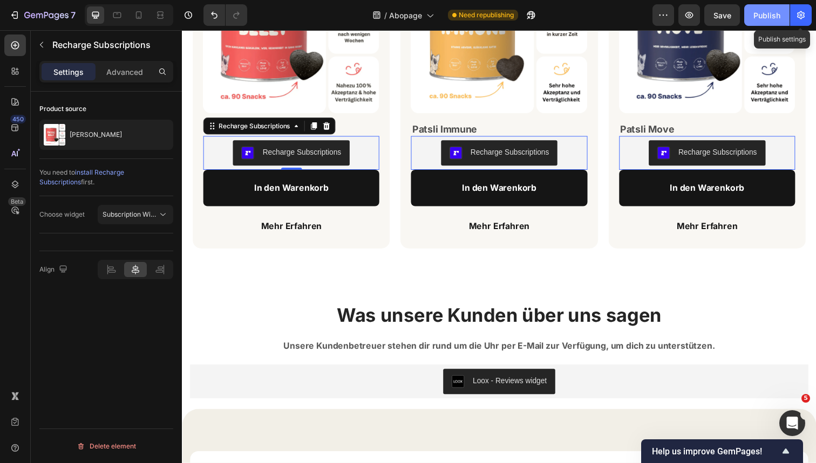
click at [777, 17] on div "Publish" at bounding box center [766, 15] width 27 height 11
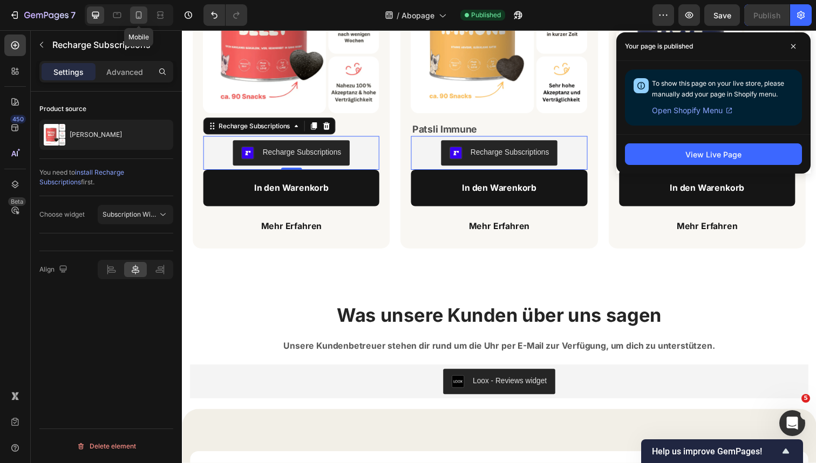
click at [147, 15] on div at bounding box center [138, 14] width 17 height 17
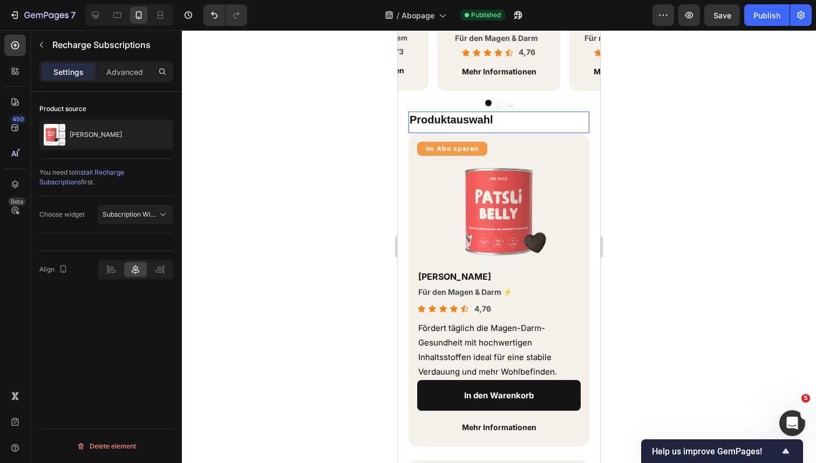
scroll to position [802, 0]
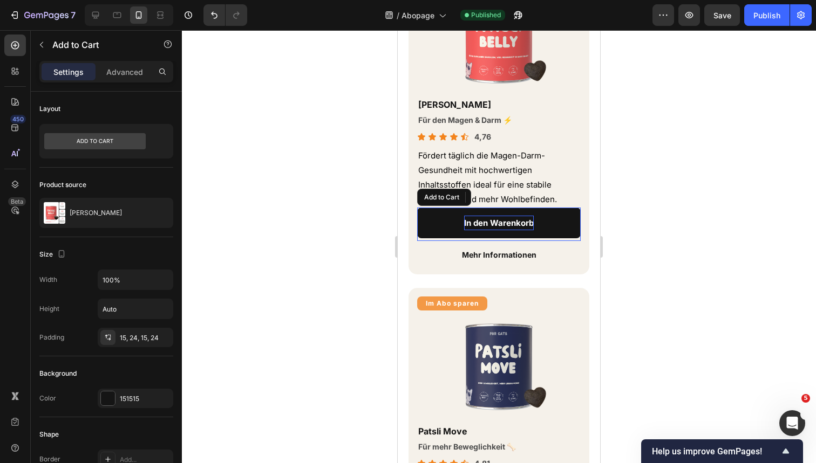
click at [483, 218] on div "In den Warenkorb" at bounding box center [499, 223] width 70 height 15
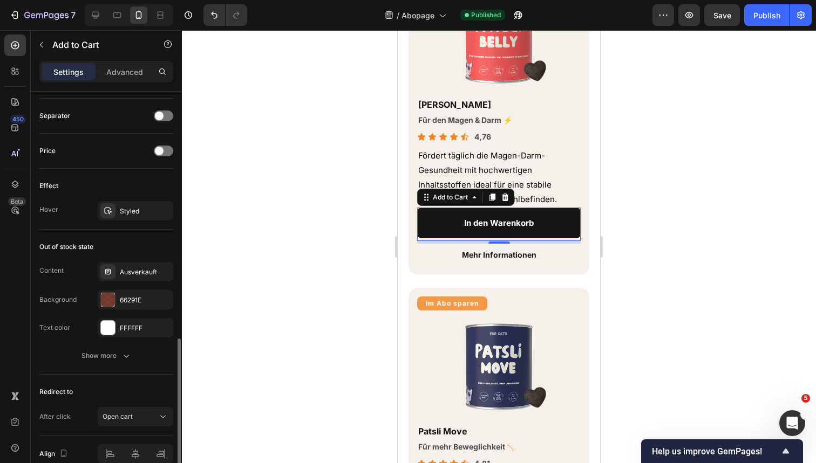
scroll to position [704, 0]
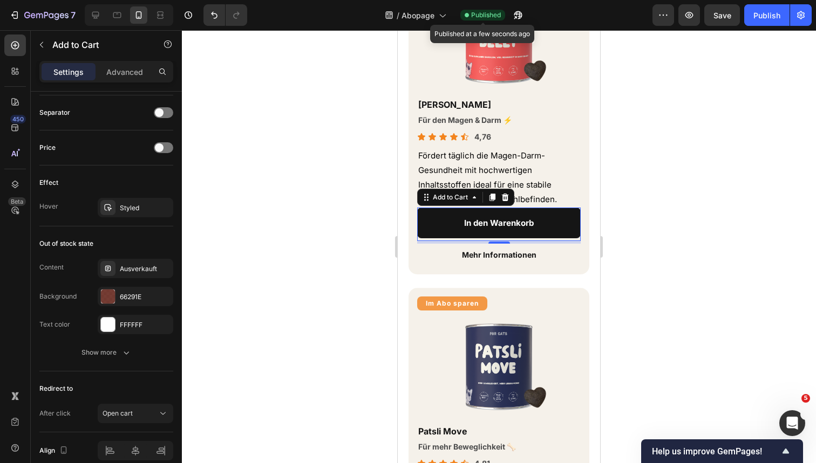
click at [484, 15] on span "Published" at bounding box center [486, 15] width 30 height 10
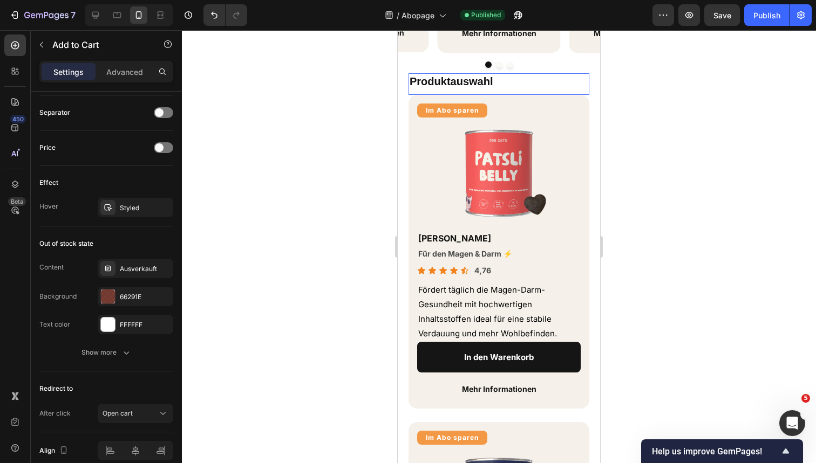
scroll to position [668, 0]
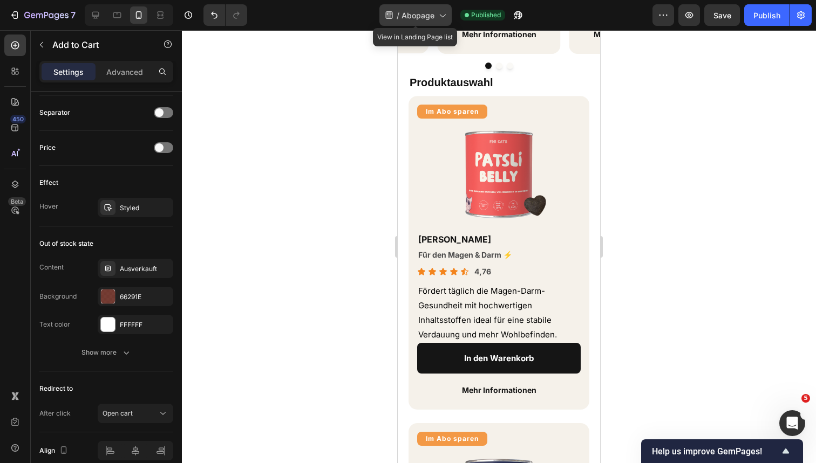
click at [425, 19] on span "Abopage" at bounding box center [417, 15] width 33 height 11
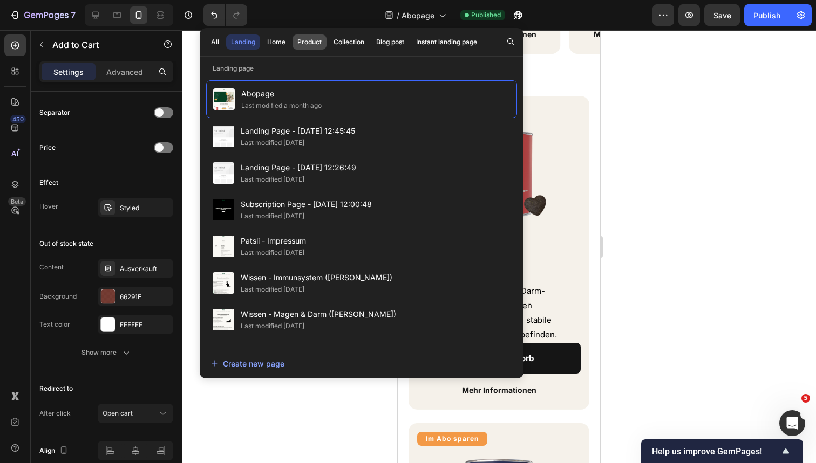
click at [314, 45] on div "Product" at bounding box center [309, 42] width 24 height 10
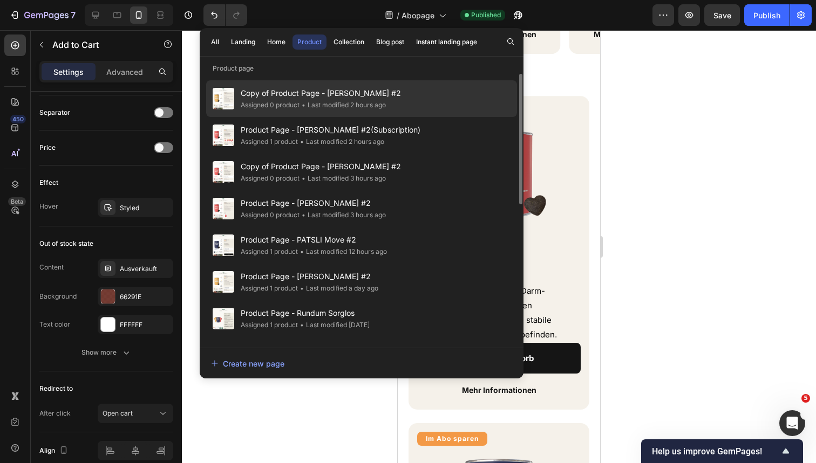
click at [370, 92] on span "Copy of Product Page - [PERSON_NAME] #2" at bounding box center [321, 93] width 160 height 13
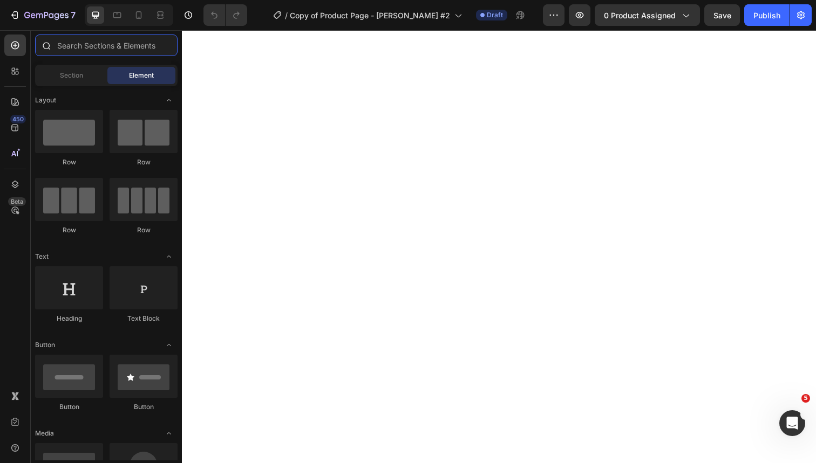
click at [73, 42] on input "text" at bounding box center [106, 46] width 142 height 22
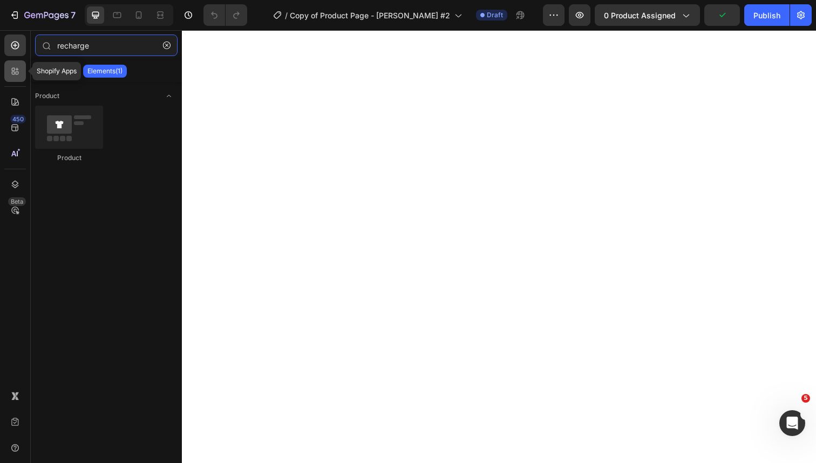
type input "recharge"
click at [8, 73] on div at bounding box center [15, 71] width 22 height 22
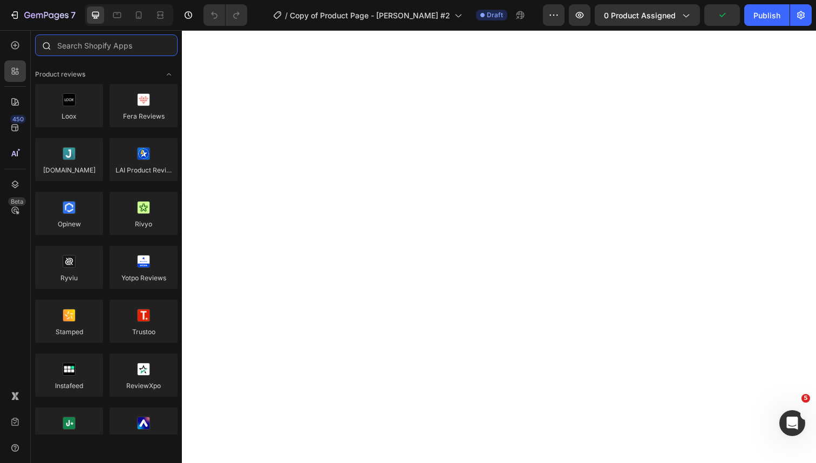
click at [84, 51] on input "text" at bounding box center [106, 46] width 142 height 22
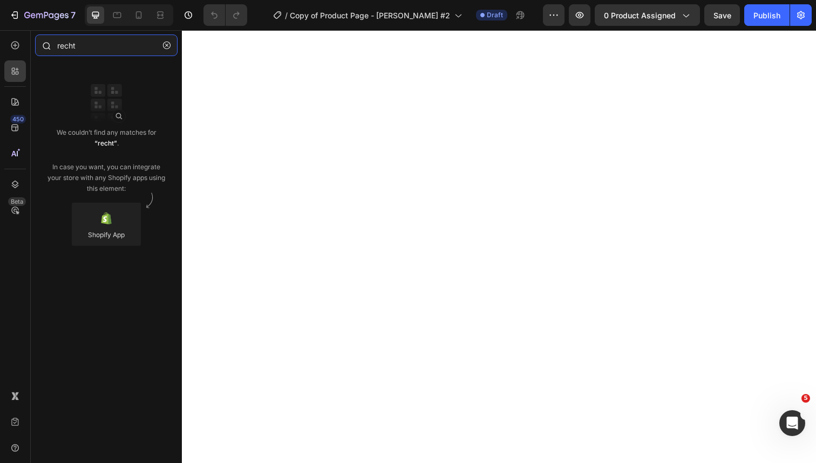
click at [102, 49] on input "recht" at bounding box center [106, 46] width 142 height 22
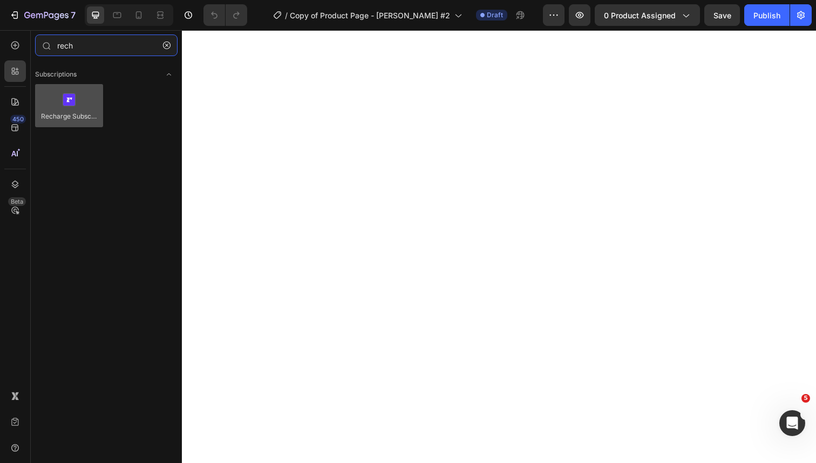
type input "rech"
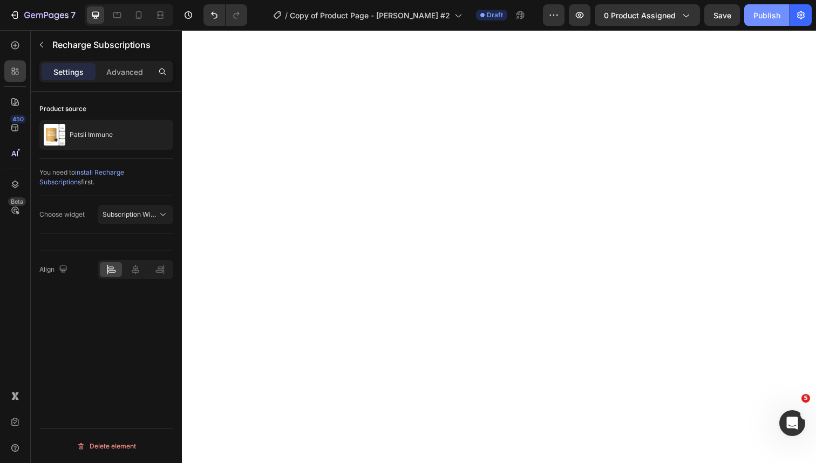
click at [760, 17] on div "Publish" at bounding box center [766, 15] width 27 height 11
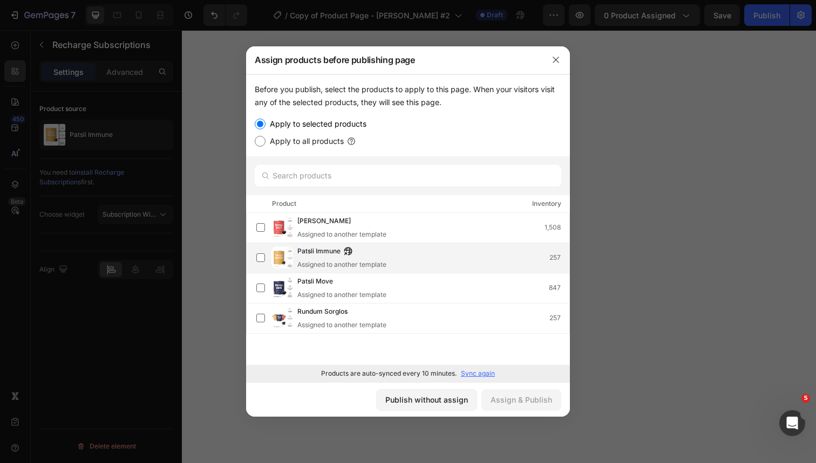
click at [405, 259] on div "[PERSON_NAME] Assigned to another template 257" at bounding box center [433, 258] width 272 height 24
click at [559, 60] on button "button" at bounding box center [555, 59] width 17 height 17
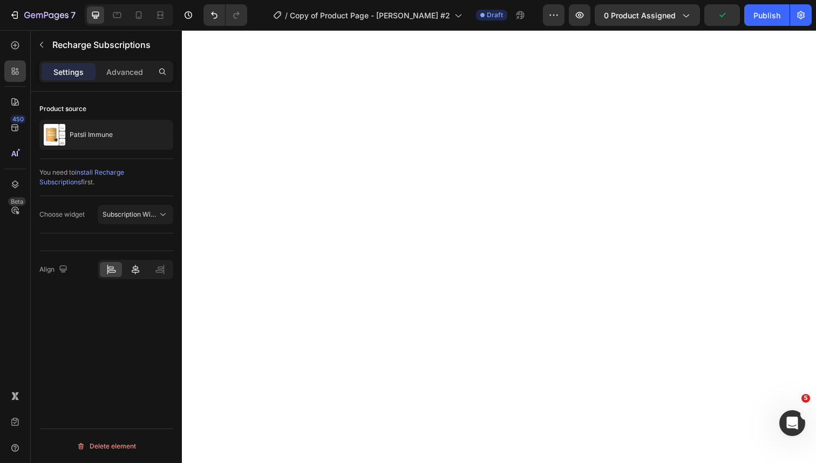
click at [137, 265] on icon at bounding box center [135, 269] width 11 height 11
click at [758, 20] on div "Publish" at bounding box center [766, 15] width 27 height 11
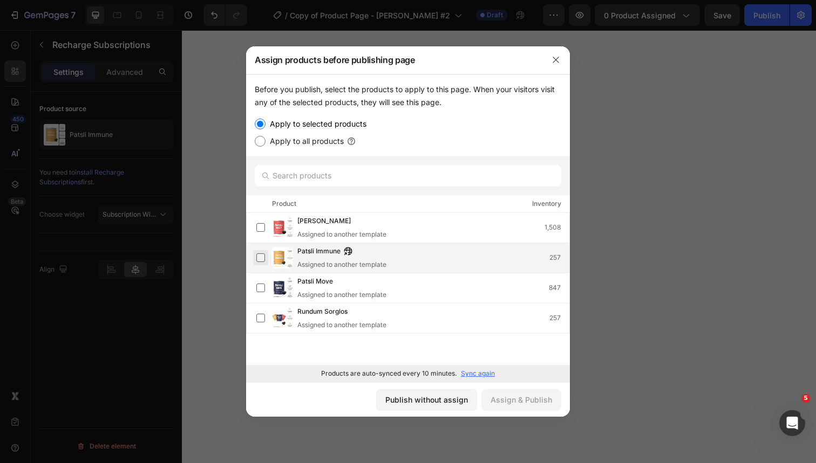
click at [261, 261] on label at bounding box center [260, 257] width 9 height 9
click at [539, 406] on div "Assign & Publish" at bounding box center [520, 399] width 61 height 11
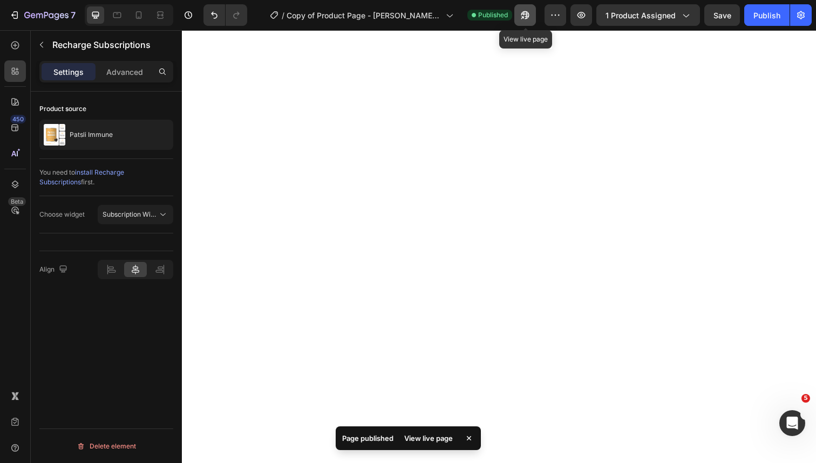
click at [528, 18] on icon "button" at bounding box center [525, 15] width 8 height 8
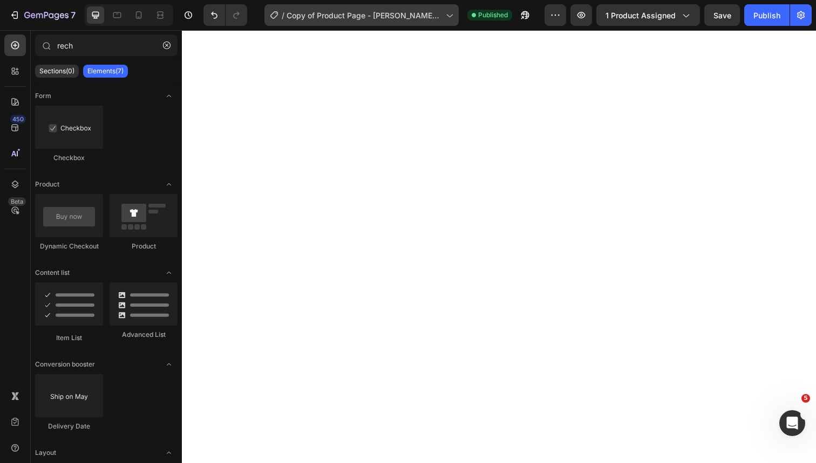
click at [395, 24] on div "/ Copy of Product Page - [PERSON_NAME] #2" at bounding box center [361, 15] width 194 height 22
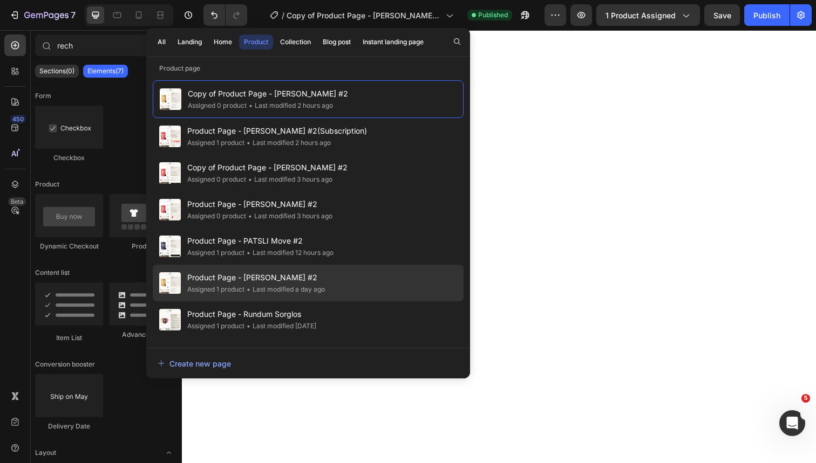
click at [362, 282] on div "Product Page - [PERSON_NAME] #2 Assigned 1 product • Last modified a day ago" at bounding box center [308, 283] width 311 height 37
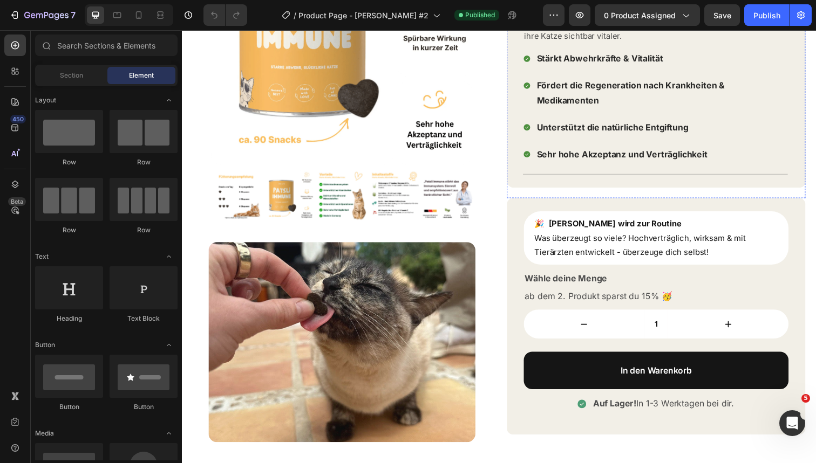
scroll to position [202, 0]
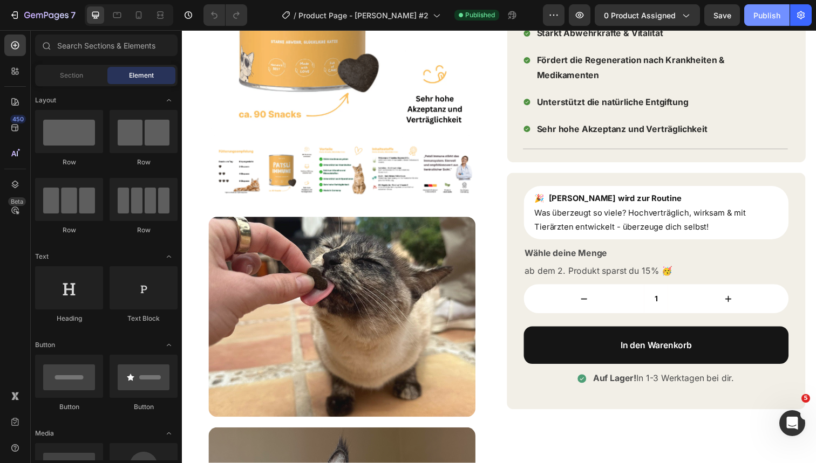
click at [754, 16] on div "Publish" at bounding box center [766, 15] width 27 height 11
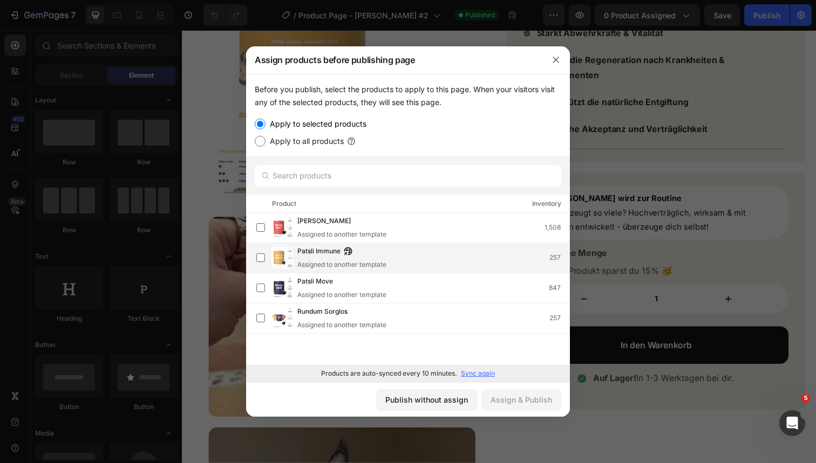
click at [409, 255] on div "[PERSON_NAME] Assigned to another template 257" at bounding box center [433, 258] width 272 height 24
click at [515, 397] on div "Assign & Publish" at bounding box center [520, 399] width 61 height 11
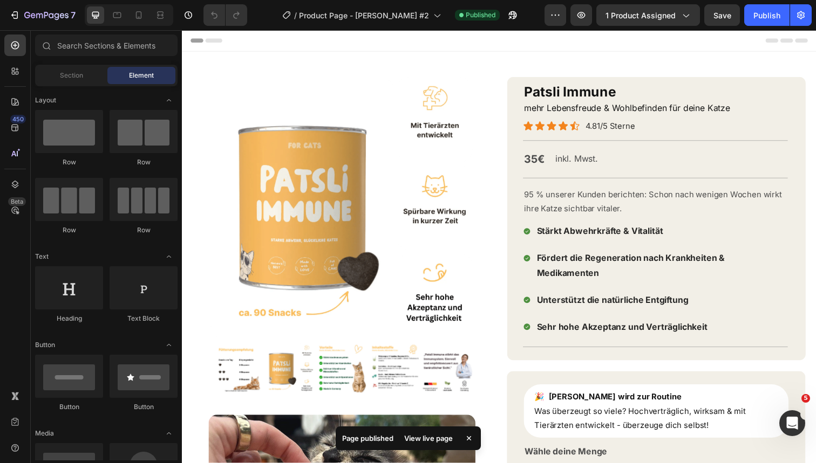
scroll to position [0, 0]
